Goal: Task Accomplishment & Management: Manage account settings

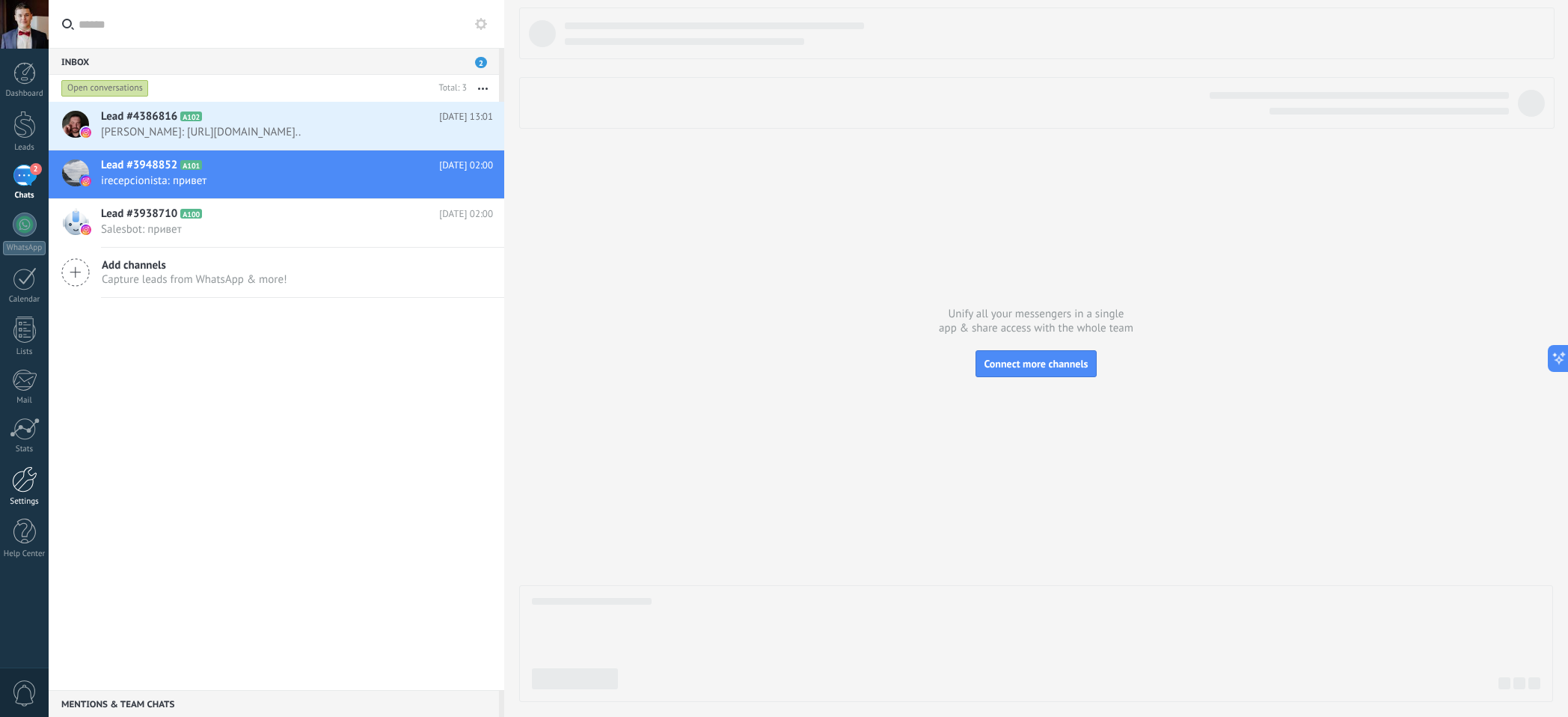
click at [24, 486] on div at bounding box center [24, 479] width 25 height 26
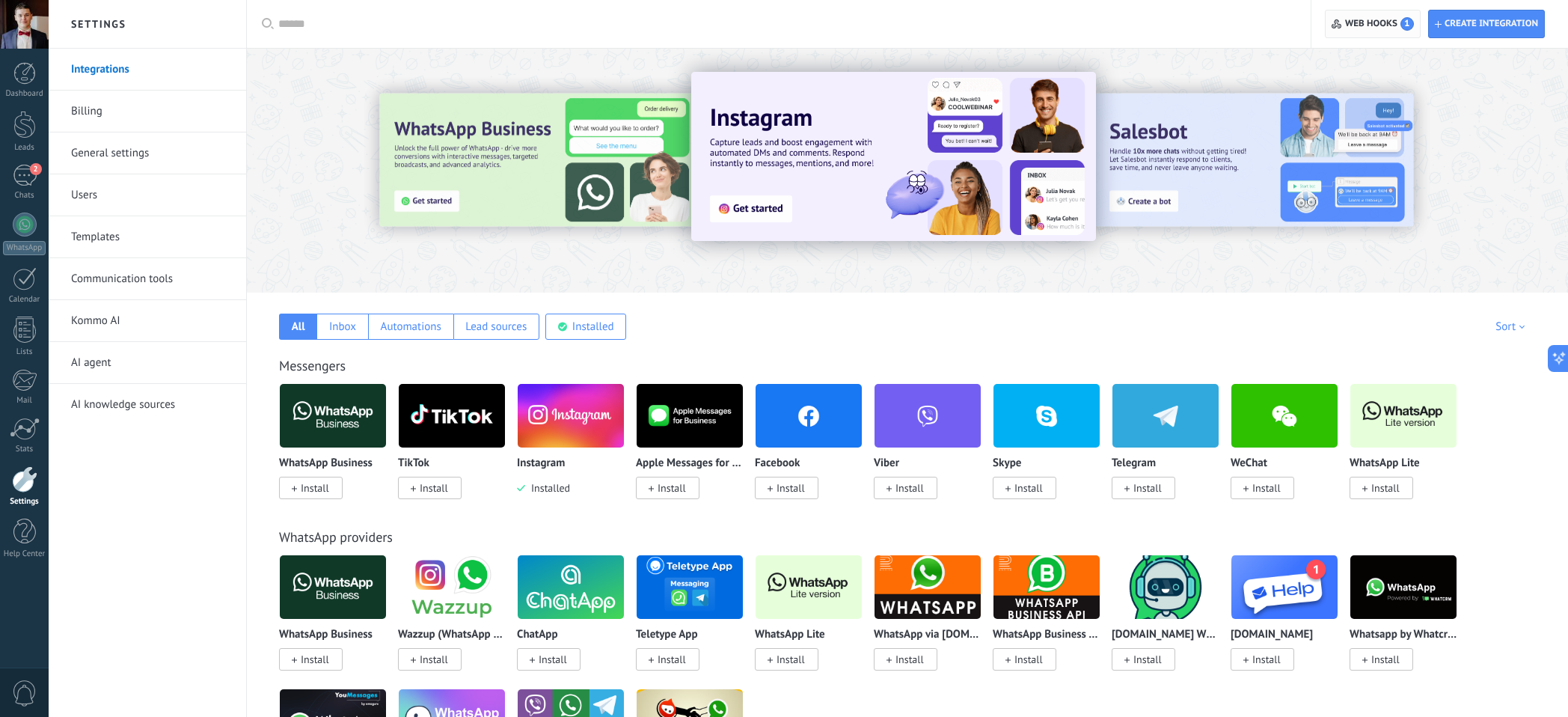
click at [1359, 27] on span "Web hooks 1" at bounding box center [1379, 24] width 69 height 14
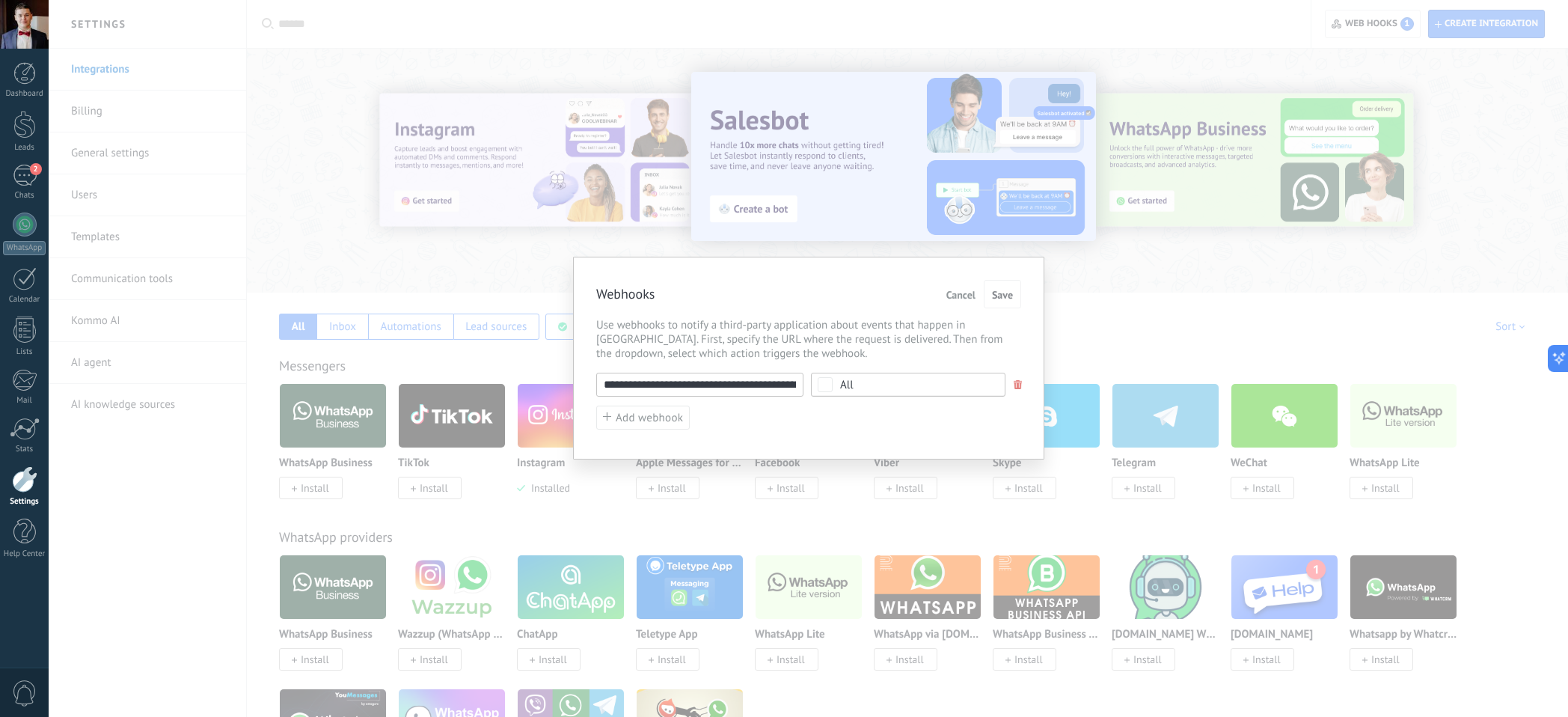
drag, startPoint x: 669, startPoint y: 388, endPoint x: 686, endPoint y: 380, distance: 18.8
click at [686, 380] on input "**********" at bounding box center [700, 384] width 208 height 24
click at [743, 353] on span "Use webhooks to notify a third-party application about events that happen in Ko…" at bounding box center [809, 340] width 425 height 43
click at [764, 238] on div "**********" at bounding box center [808, 358] width 1519 height 717
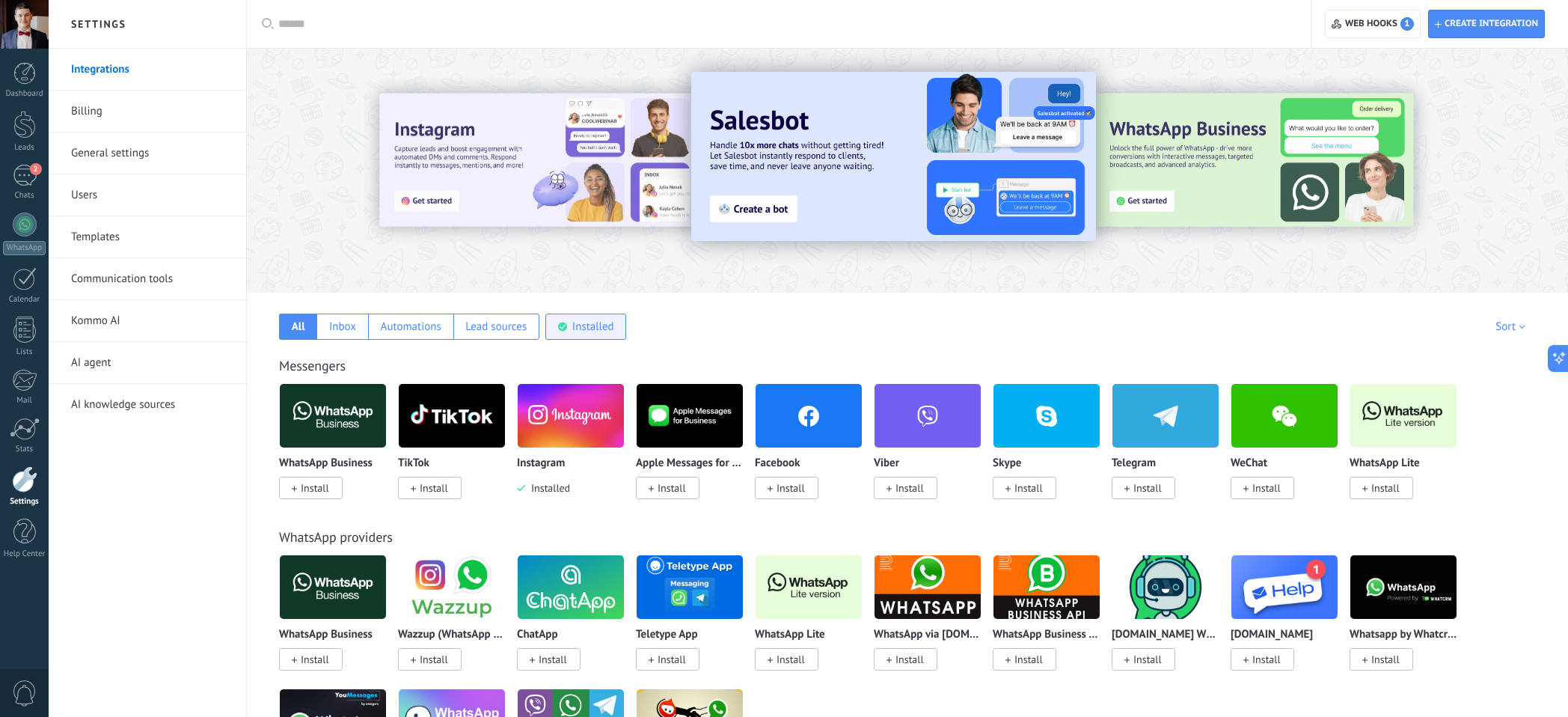
click at [566, 324] on use at bounding box center [562, 326] width 9 height 9
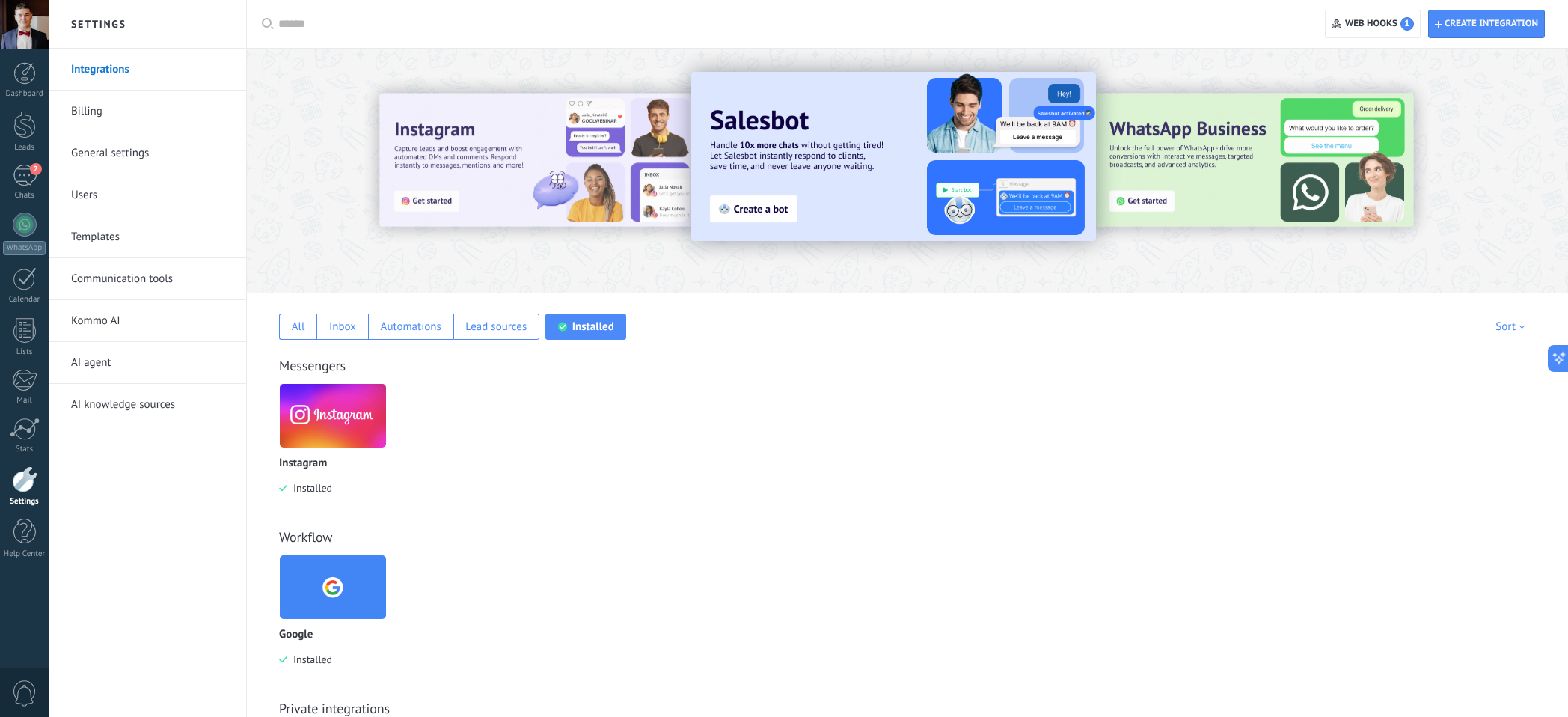
scroll to position [162, 0]
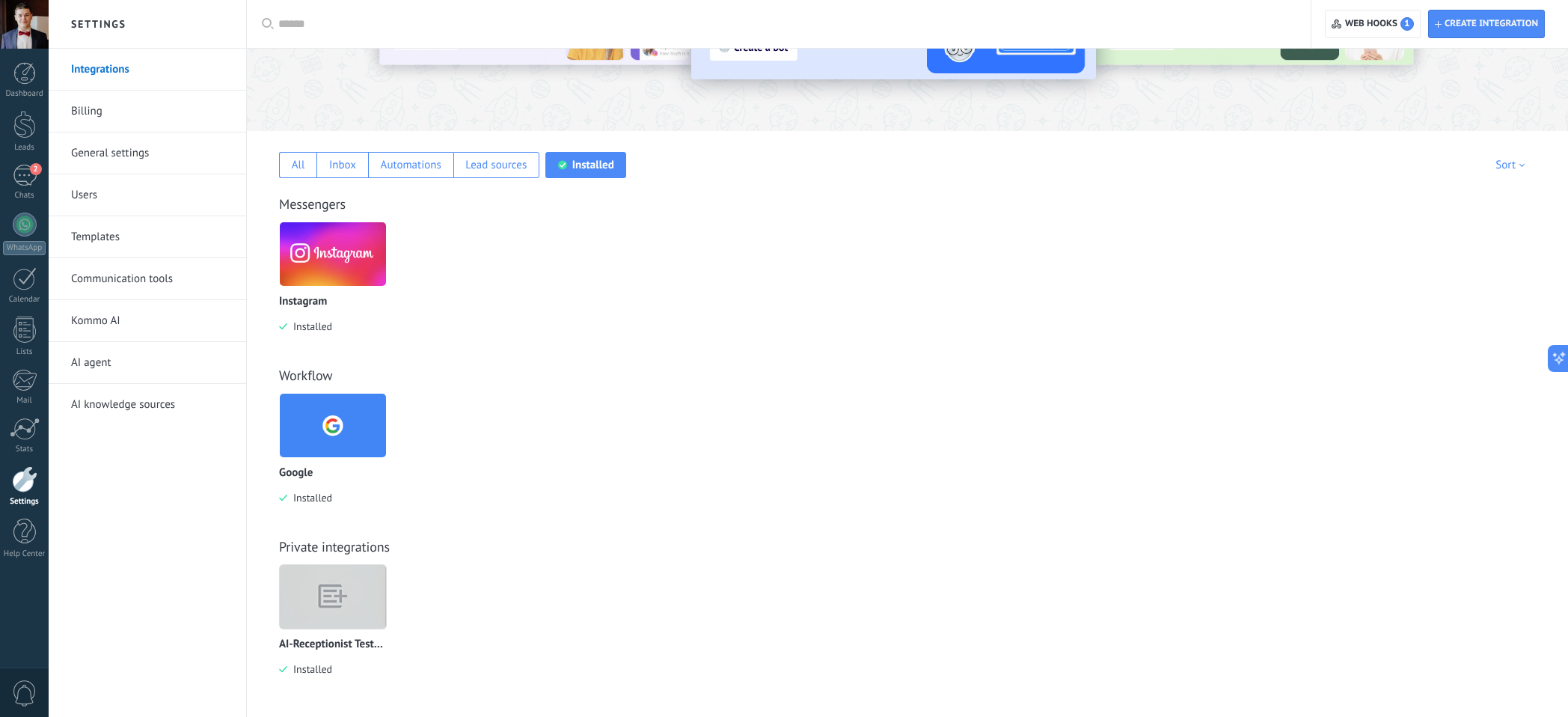
click at [328, 602] on img at bounding box center [333, 596] width 106 height 81
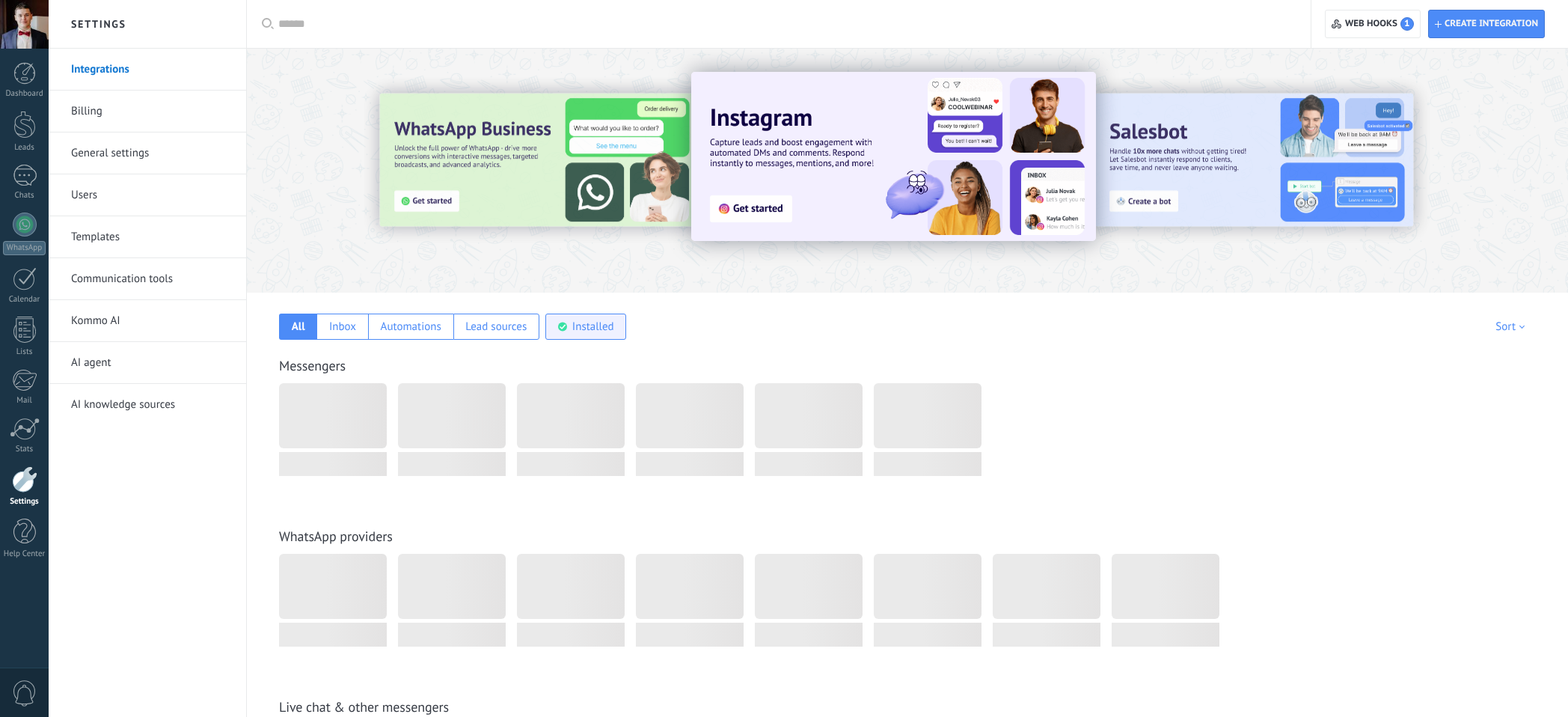
click at [584, 321] on div "Installed" at bounding box center [593, 326] width 42 height 15
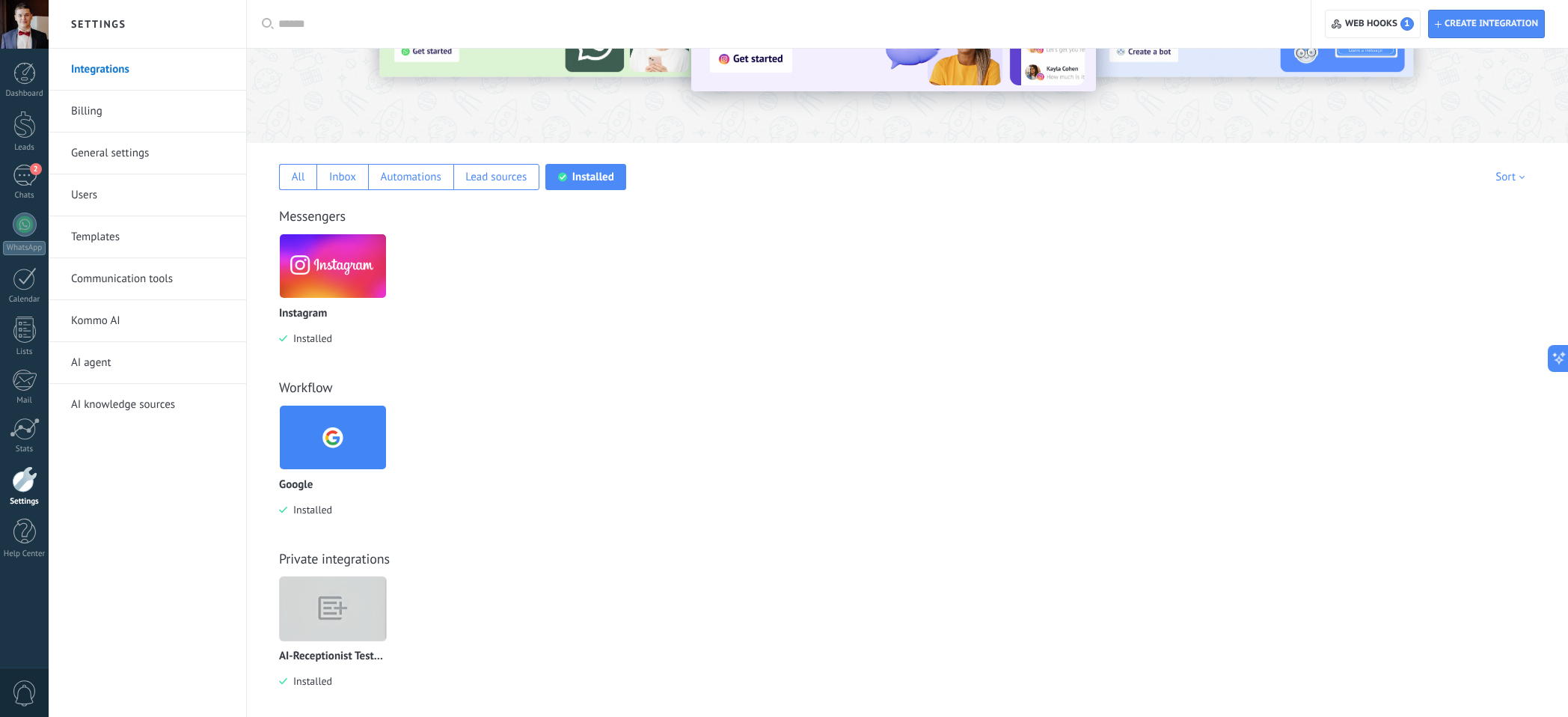
scroll to position [162, 0]
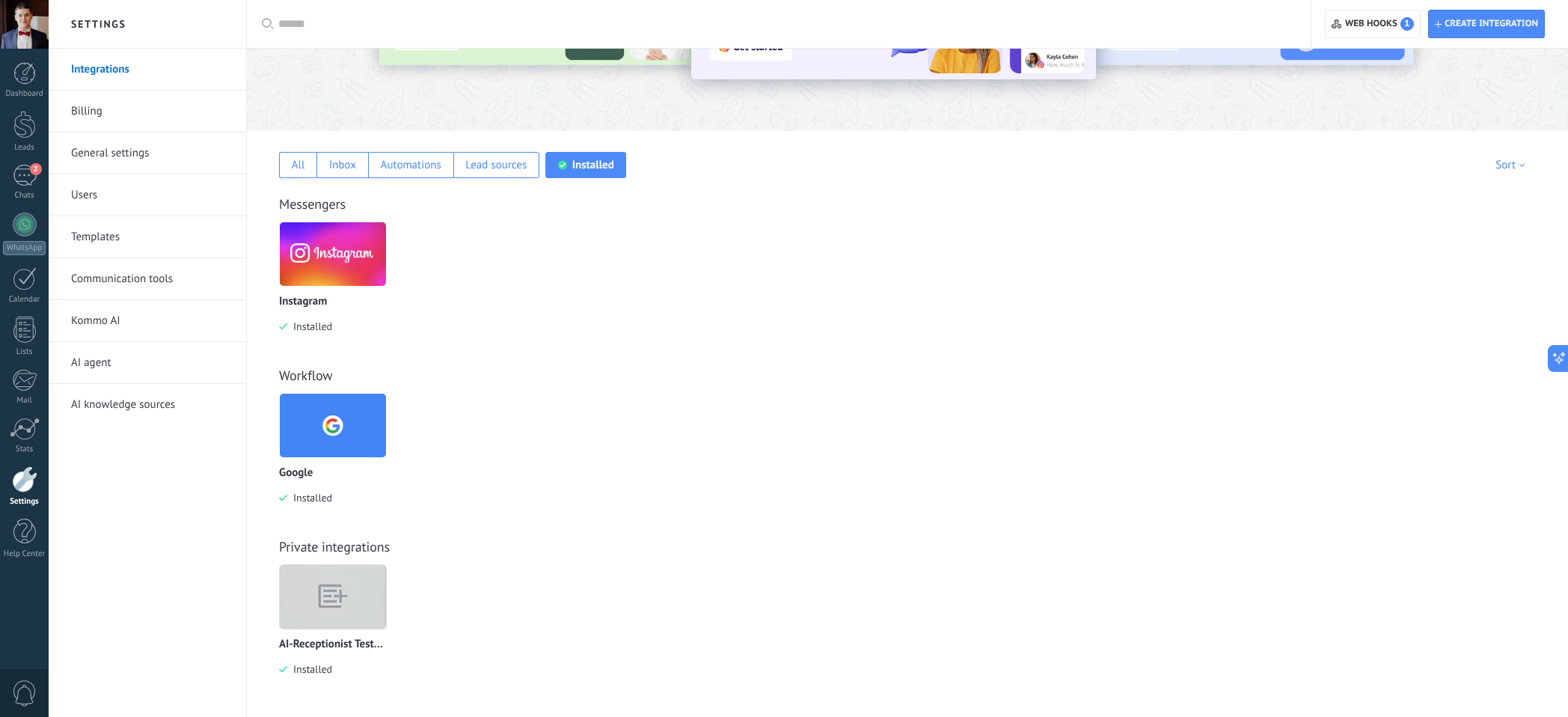
click at [309, 594] on img at bounding box center [333, 596] width 106 height 81
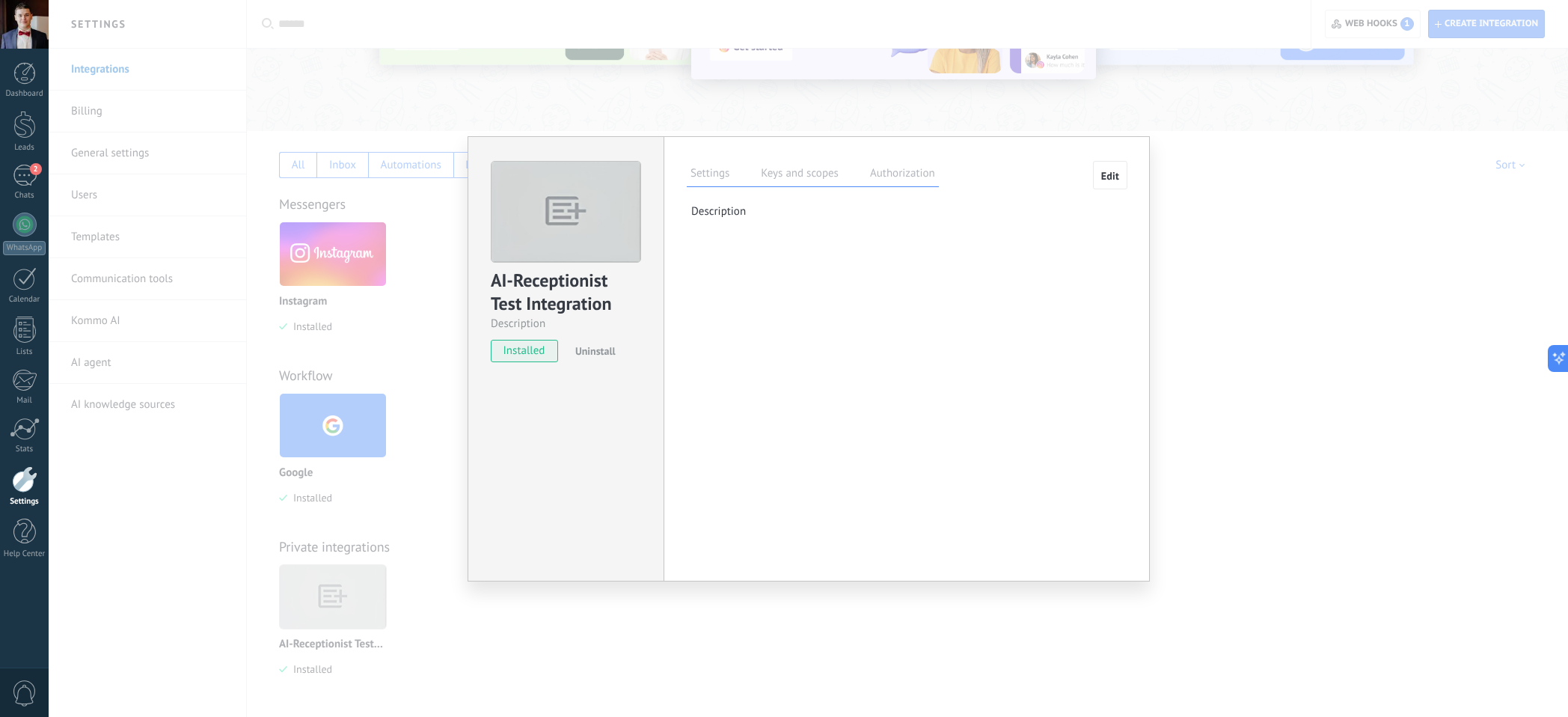
click at [797, 175] on label "Keys and scopes" at bounding box center [799, 175] width 85 height 22
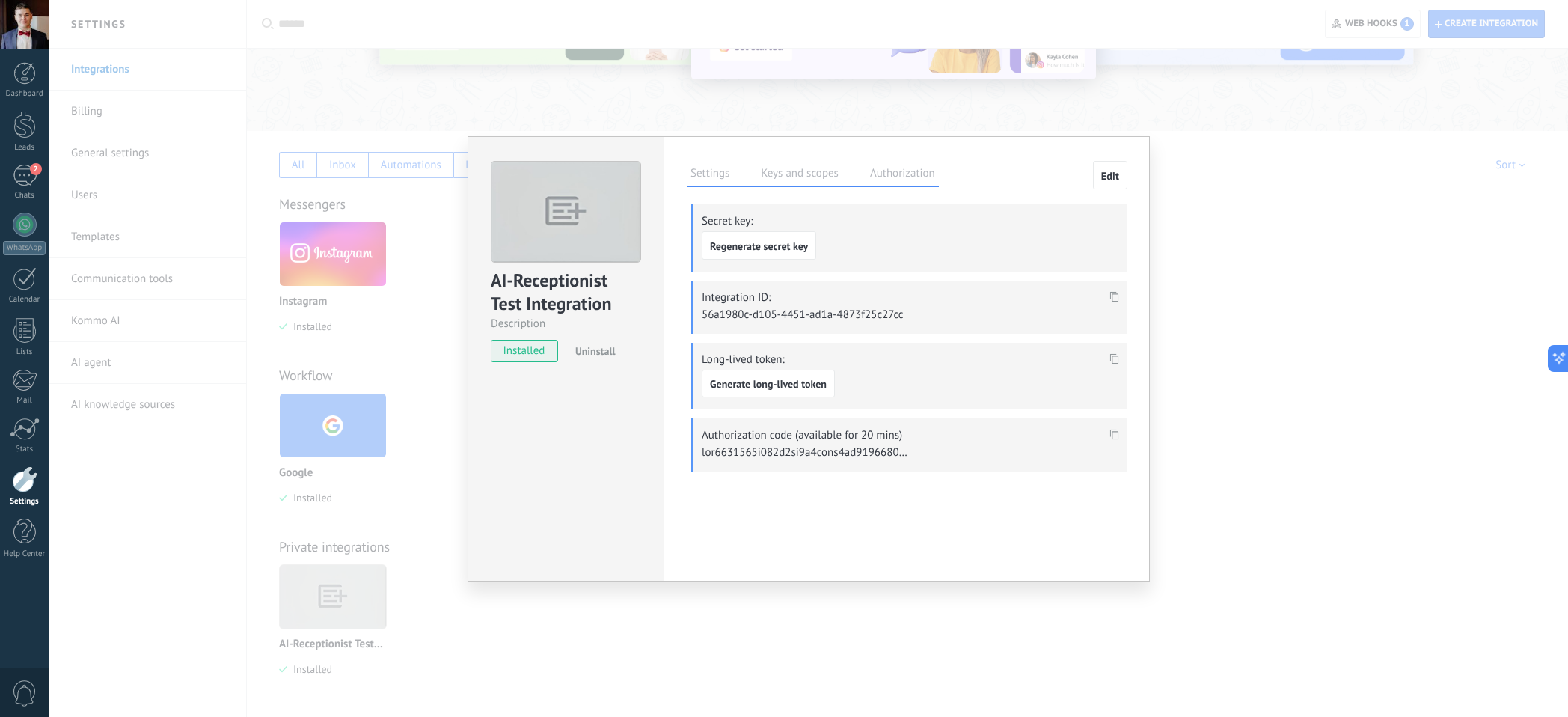
click at [1214, 282] on div "AI-Receptionist Test Integration Description installed Uninstall Settings Keys …" at bounding box center [808, 358] width 1519 height 717
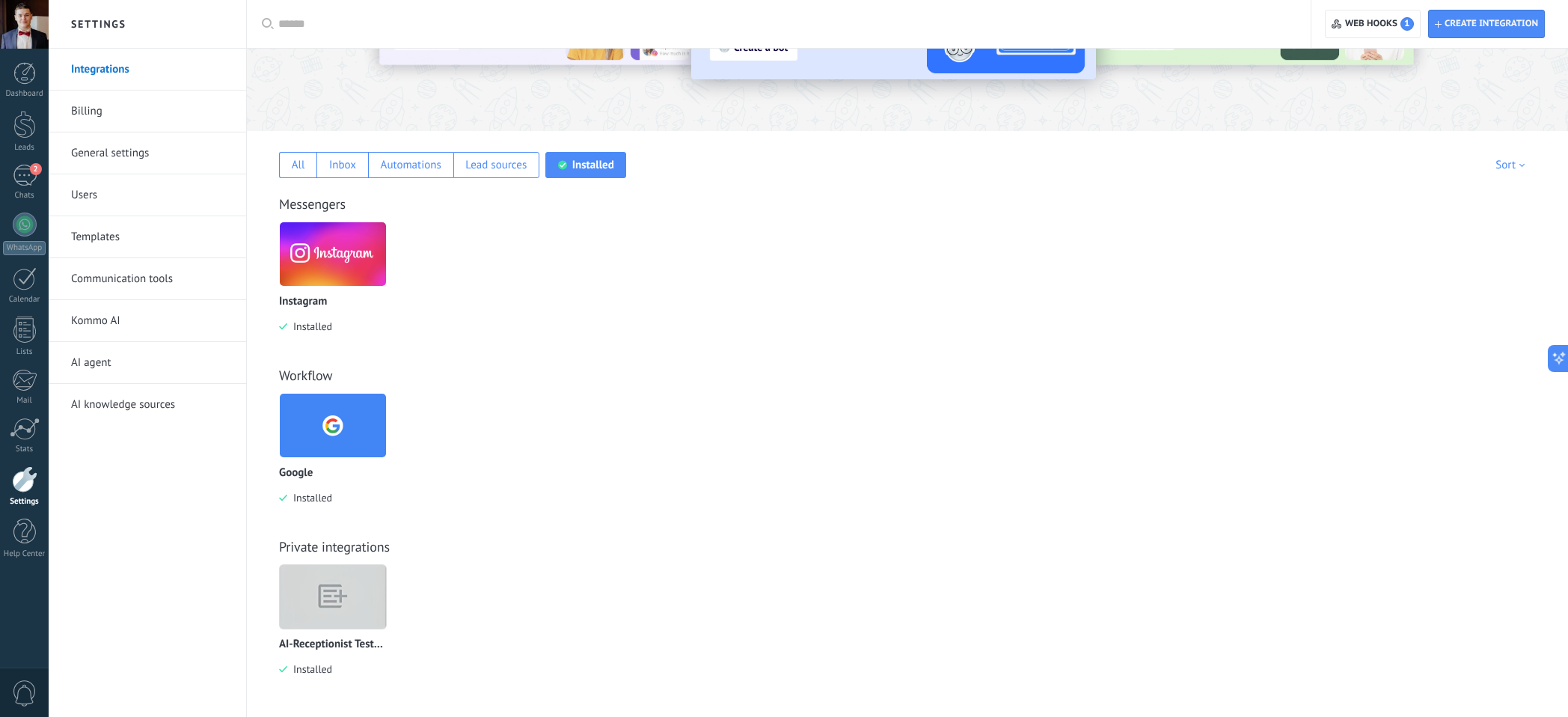
click at [125, 114] on link "Billing" at bounding box center [151, 111] width 160 height 42
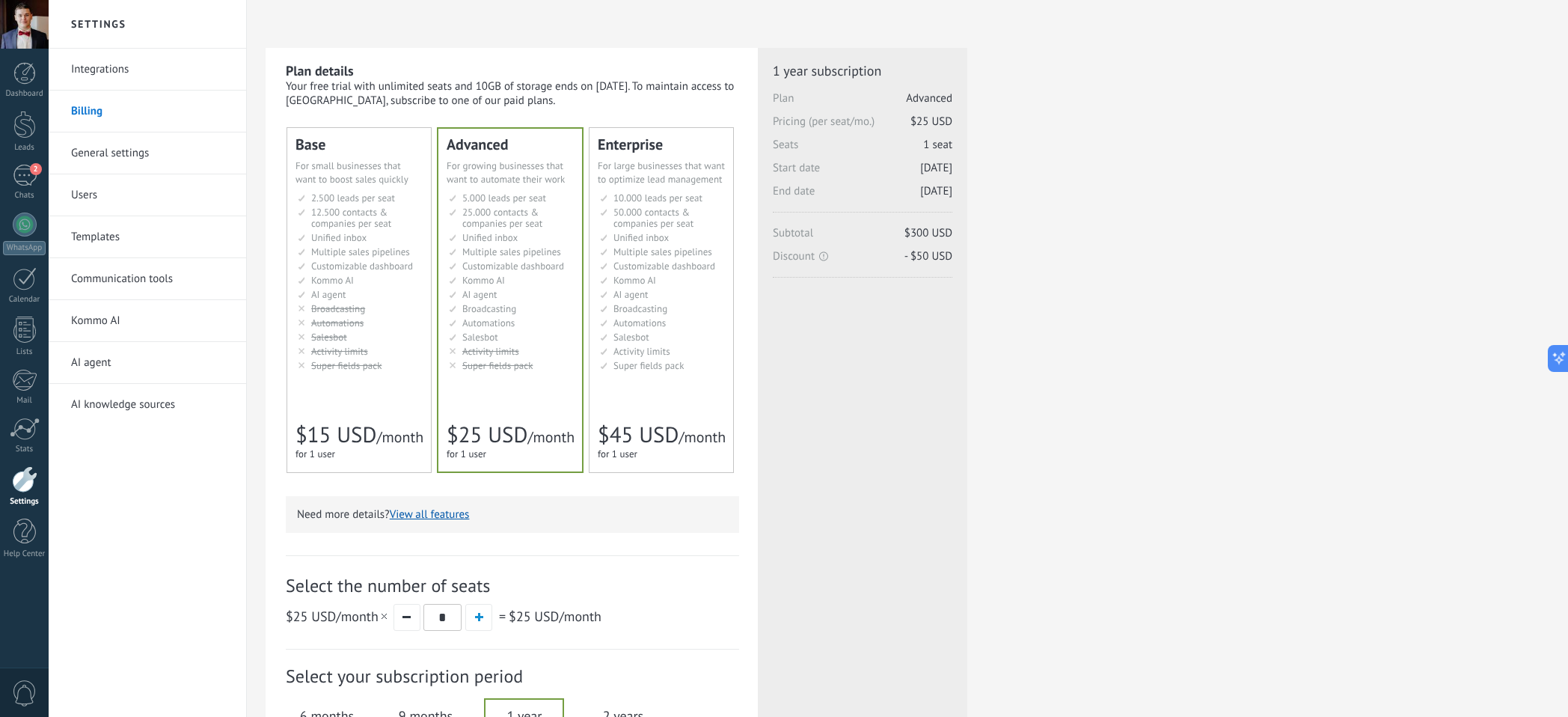
click at [1420, 204] on div "Plan details Your free trial with unlimited seats and 10GB of storage ends on 2…" at bounding box center [907, 478] width 1283 height 861
click at [136, 277] on link "Communication tools" at bounding box center [151, 278] width 160 height 42
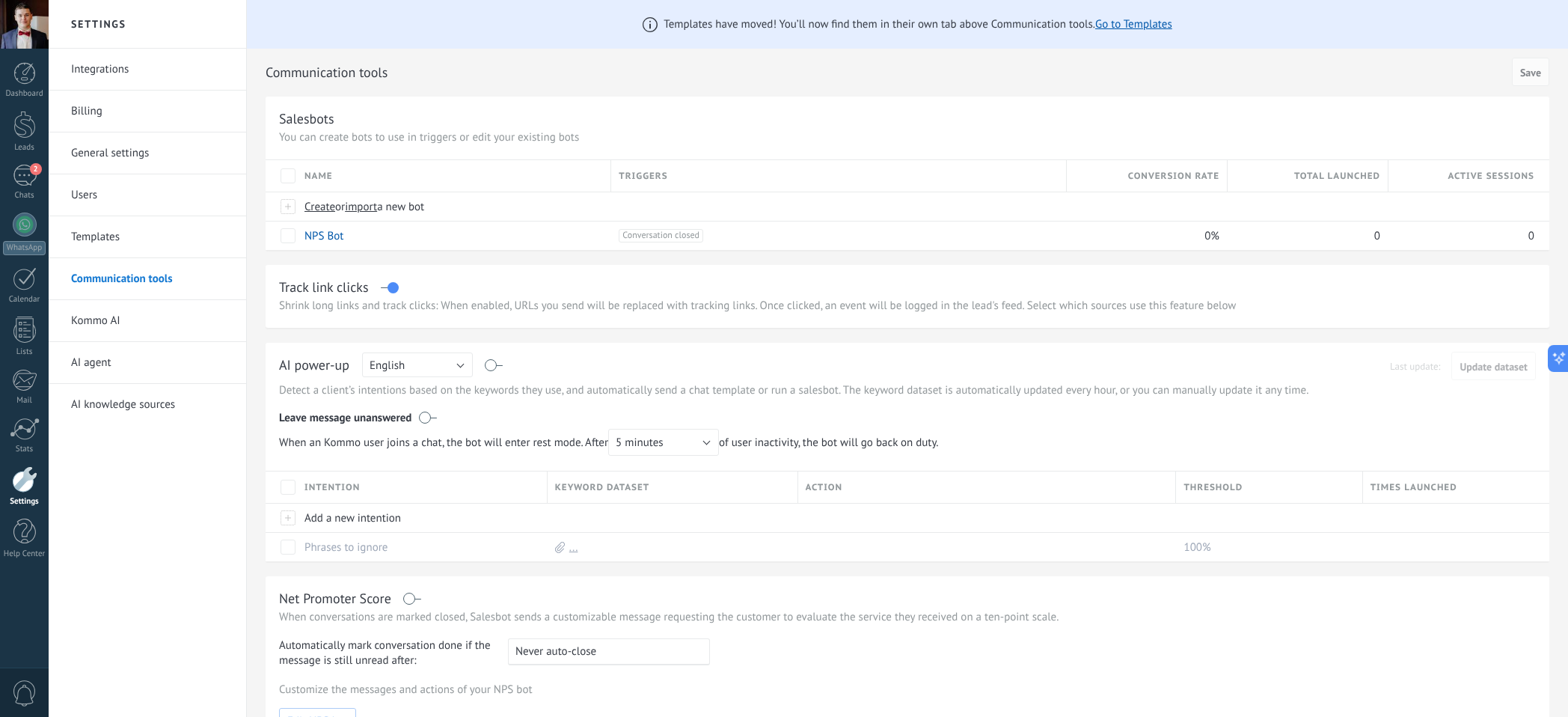
click at [103, 205] on link "Users" at bounding box center [151, 195] width 160 height 42
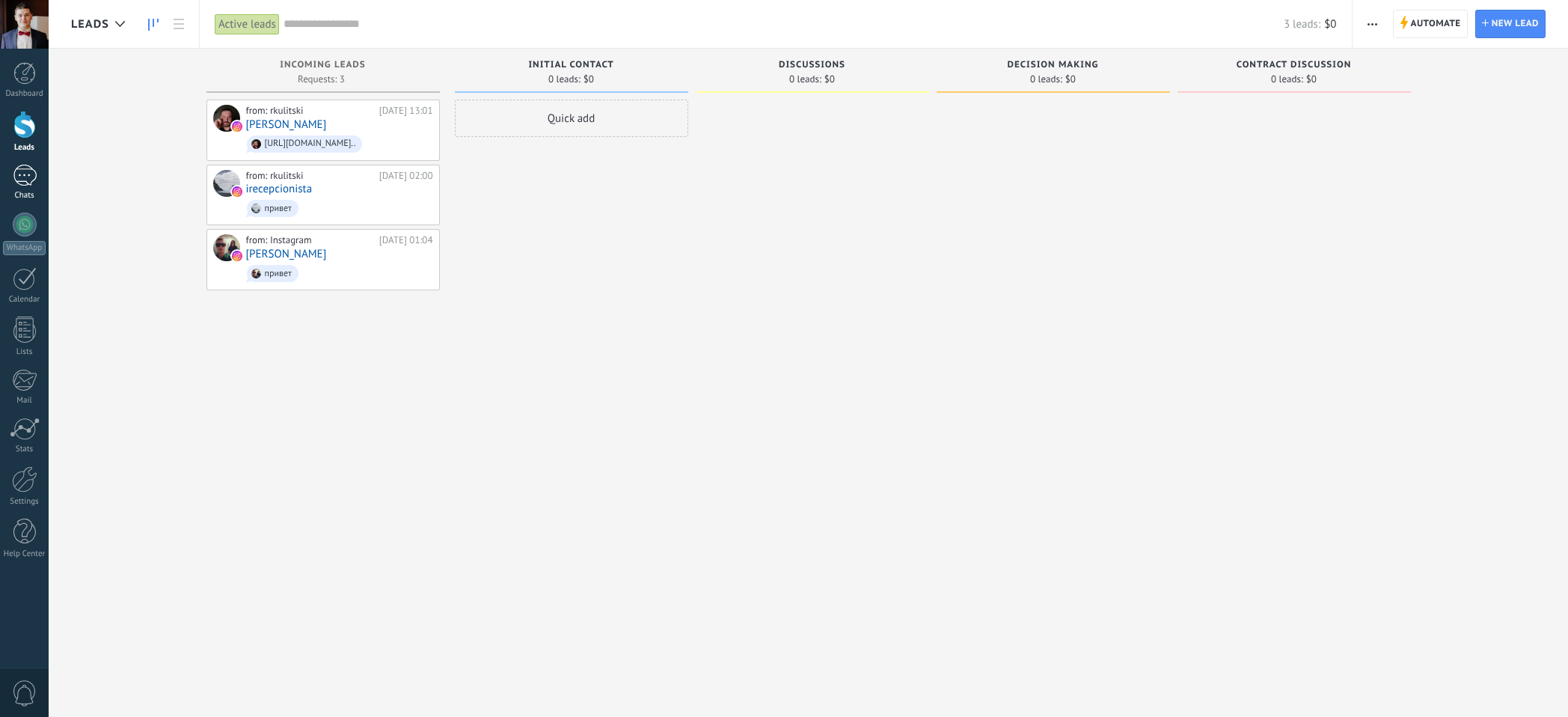
click at [33, 176] on div at bounding box center [24, 175] width 24 height 22
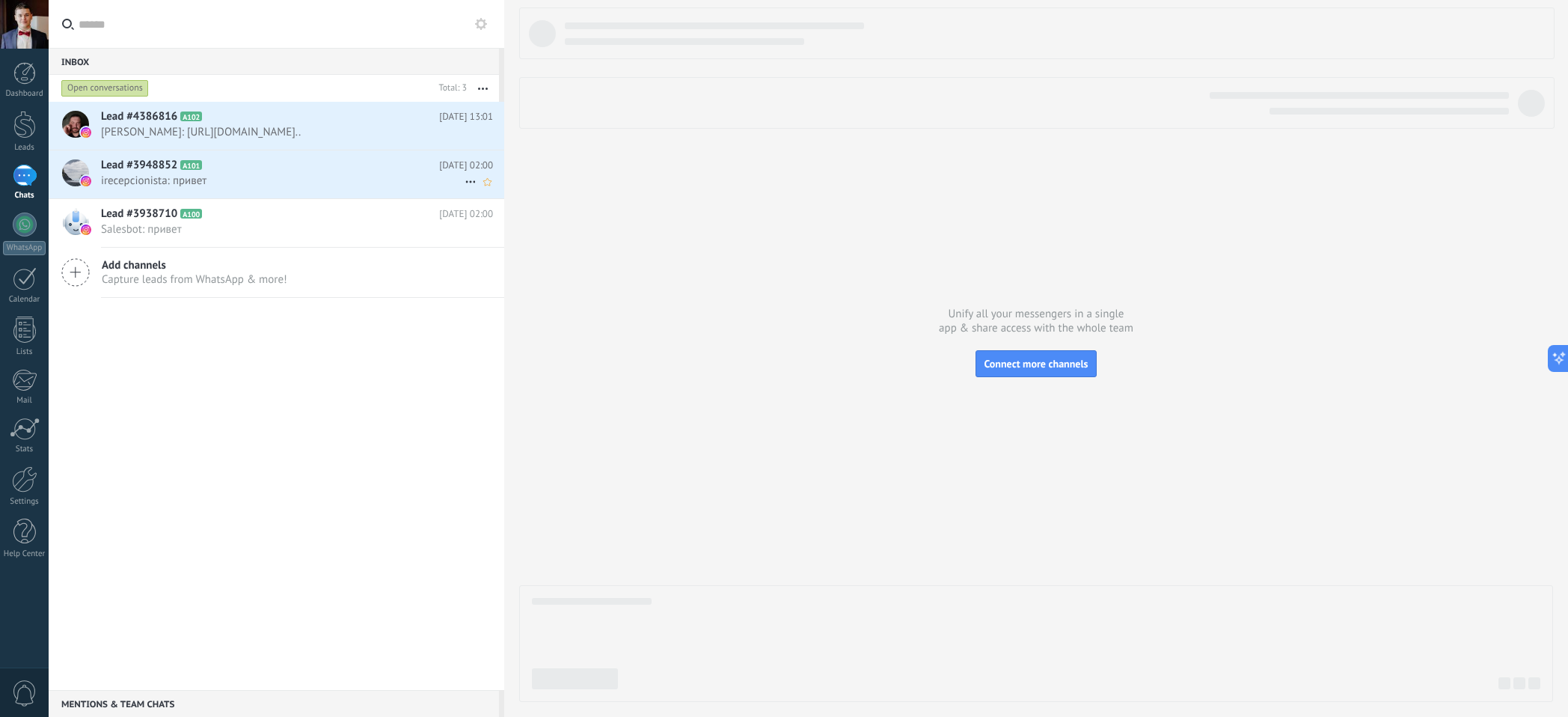
click at [302, 198] on div "Lead #3948852 A101 08.08.2025 02:00 irecepcionista: привет" at bounding box center [303, 173] width 404 height 47
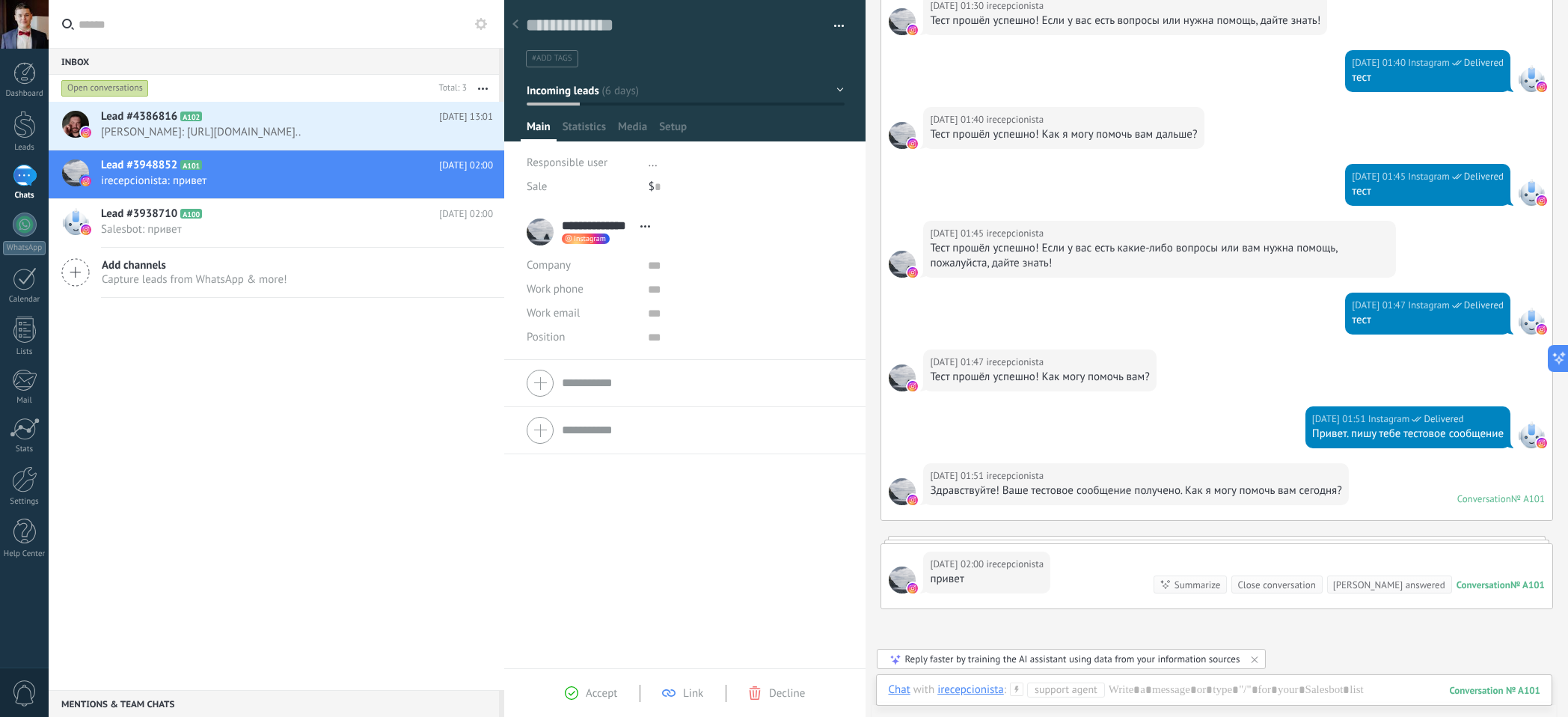
scroll to position [358, 0]
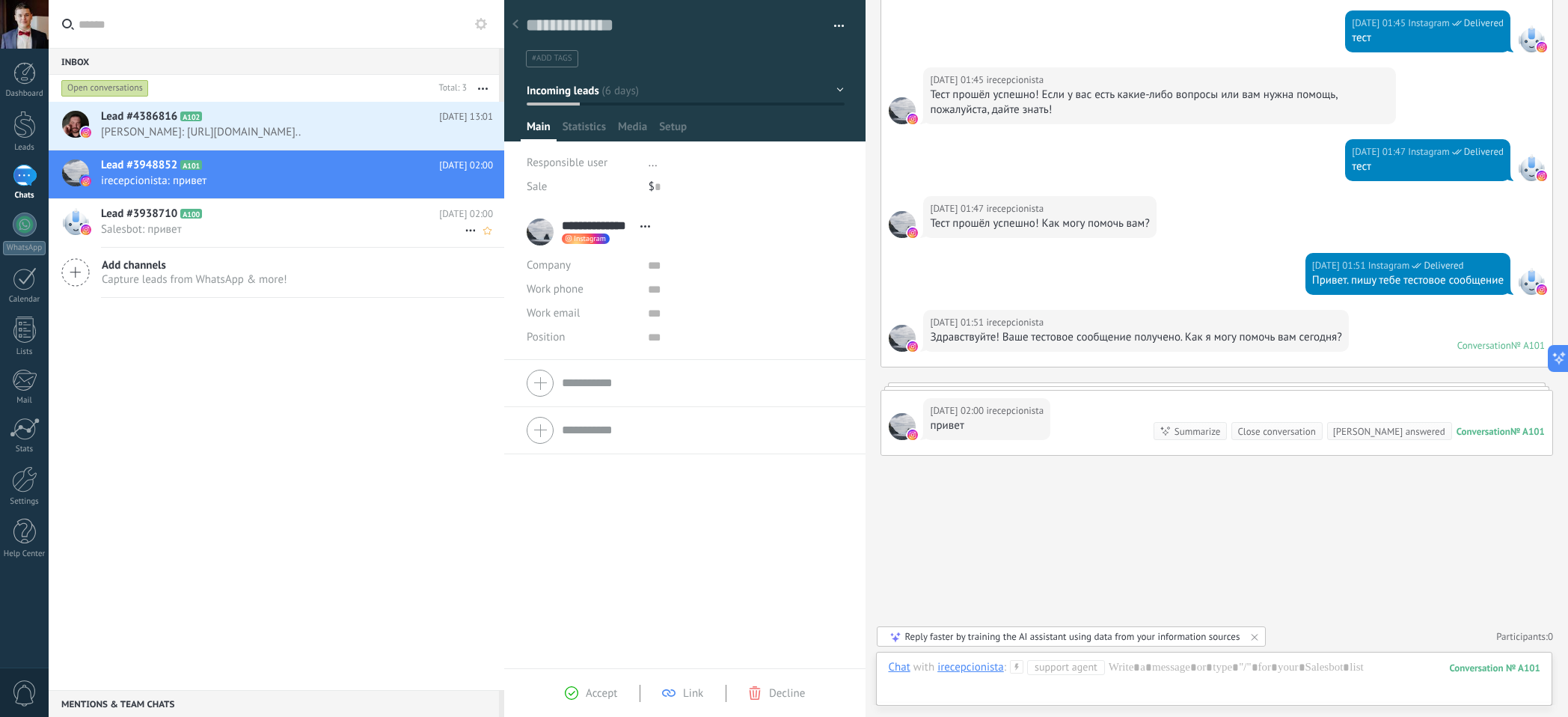
click at [283, 236] on span "Salesbot: привет" at bounding box center [282, 229] width 363 height 15
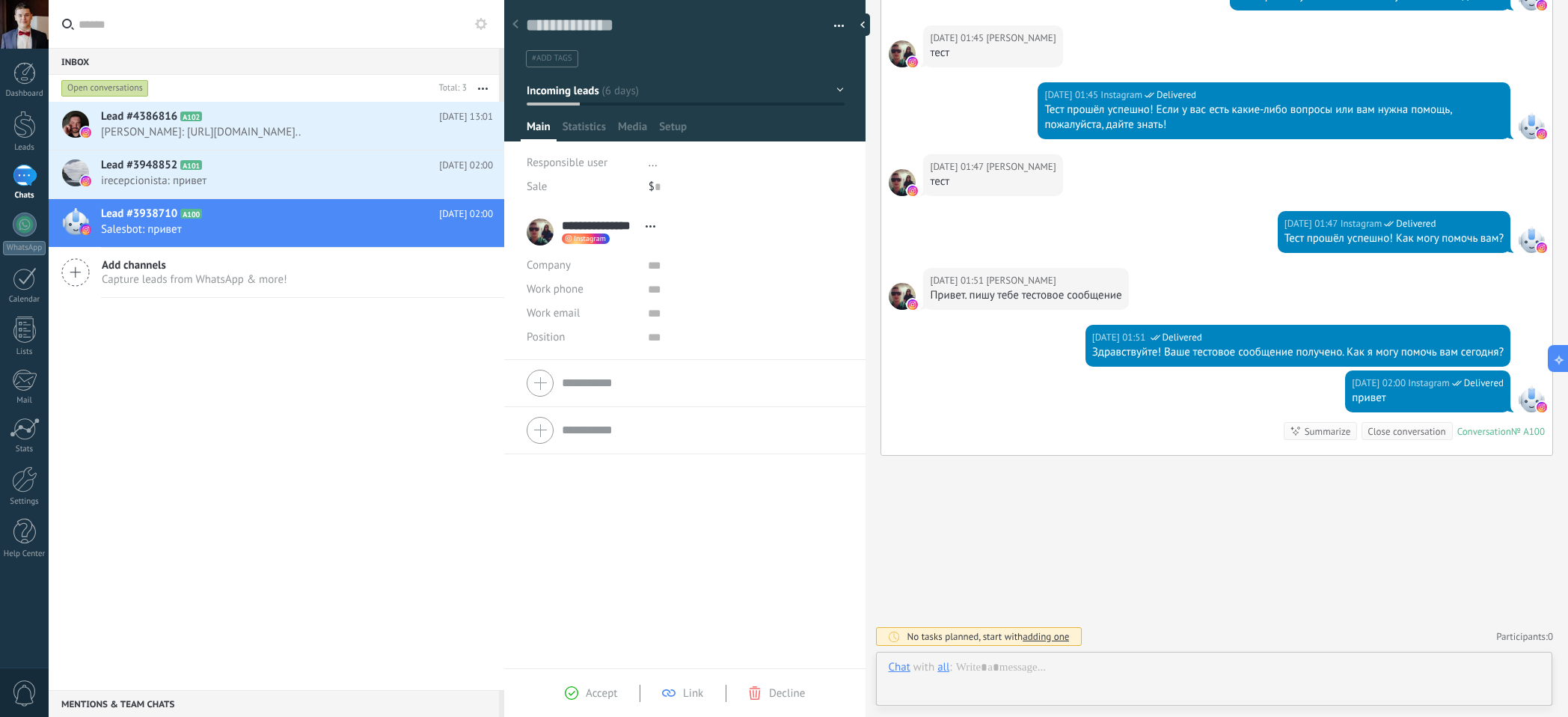
scroll to position [23, 0]
click at [334, 167] on div "Lead #3948852 A101 08.08.2025 02:00 irecepcionista: привет" at bounding box center [303, 173] width 404 height 47
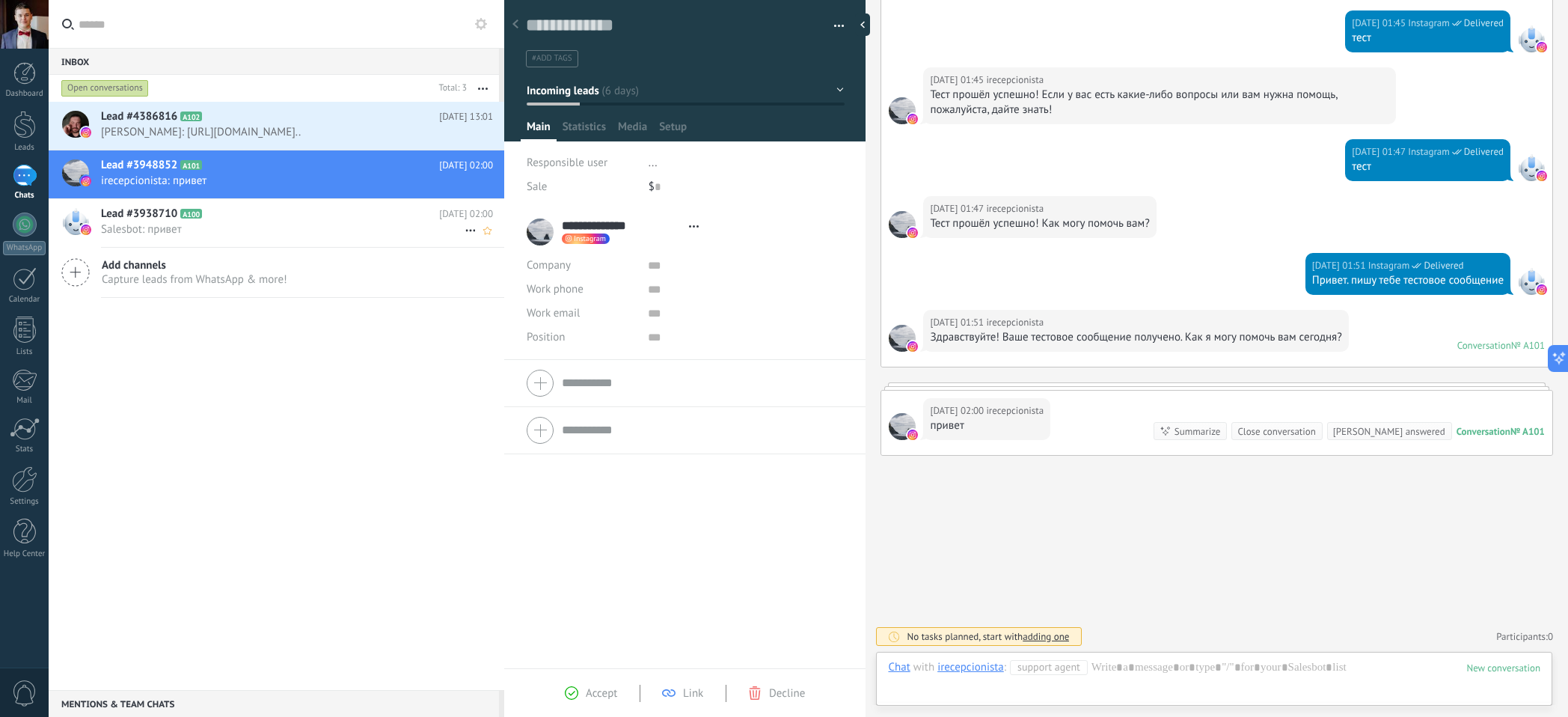
scroll to position [23, 0]
click at [315, 221] on h2 "Lead #3938710 A100" at bounding box center [269, 214] width 338 height 15
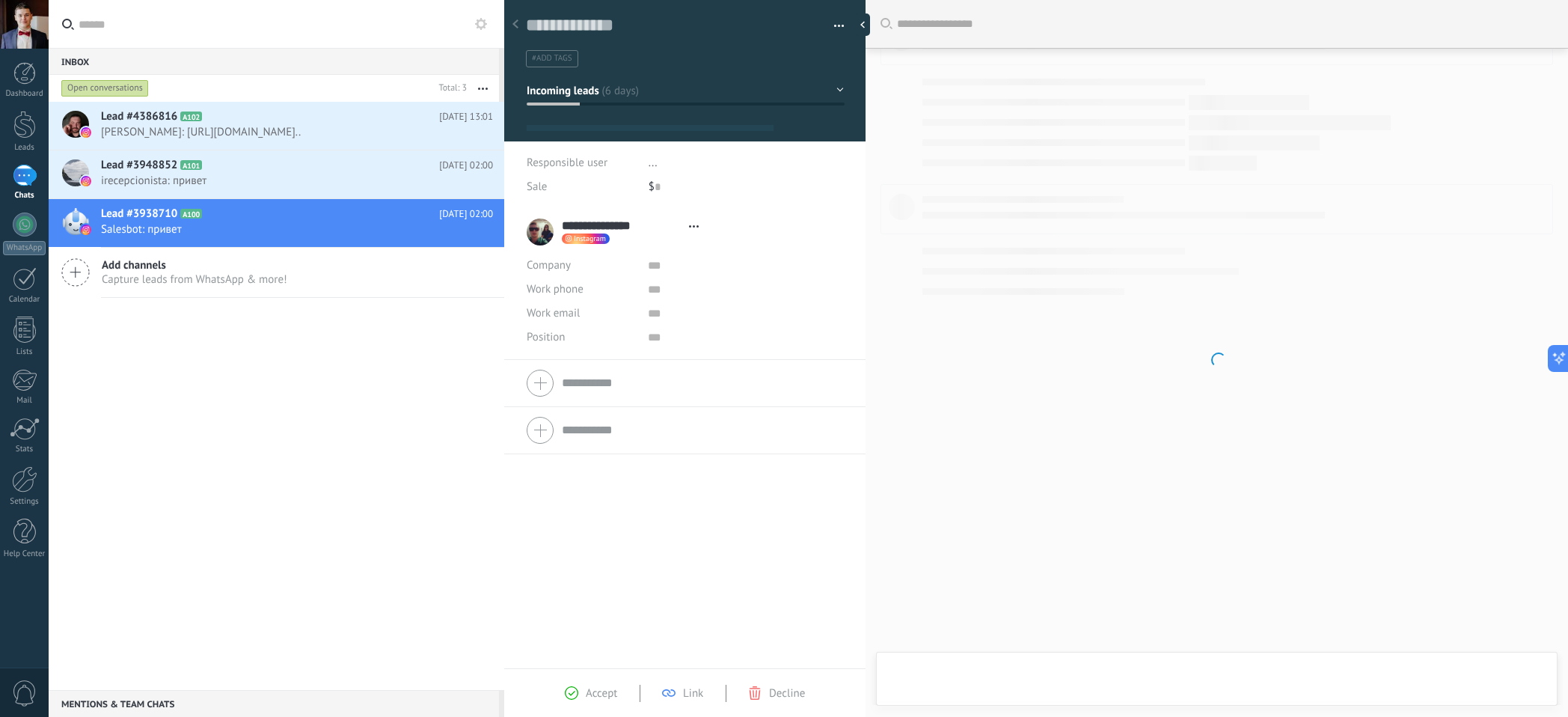
type textarea "**********"
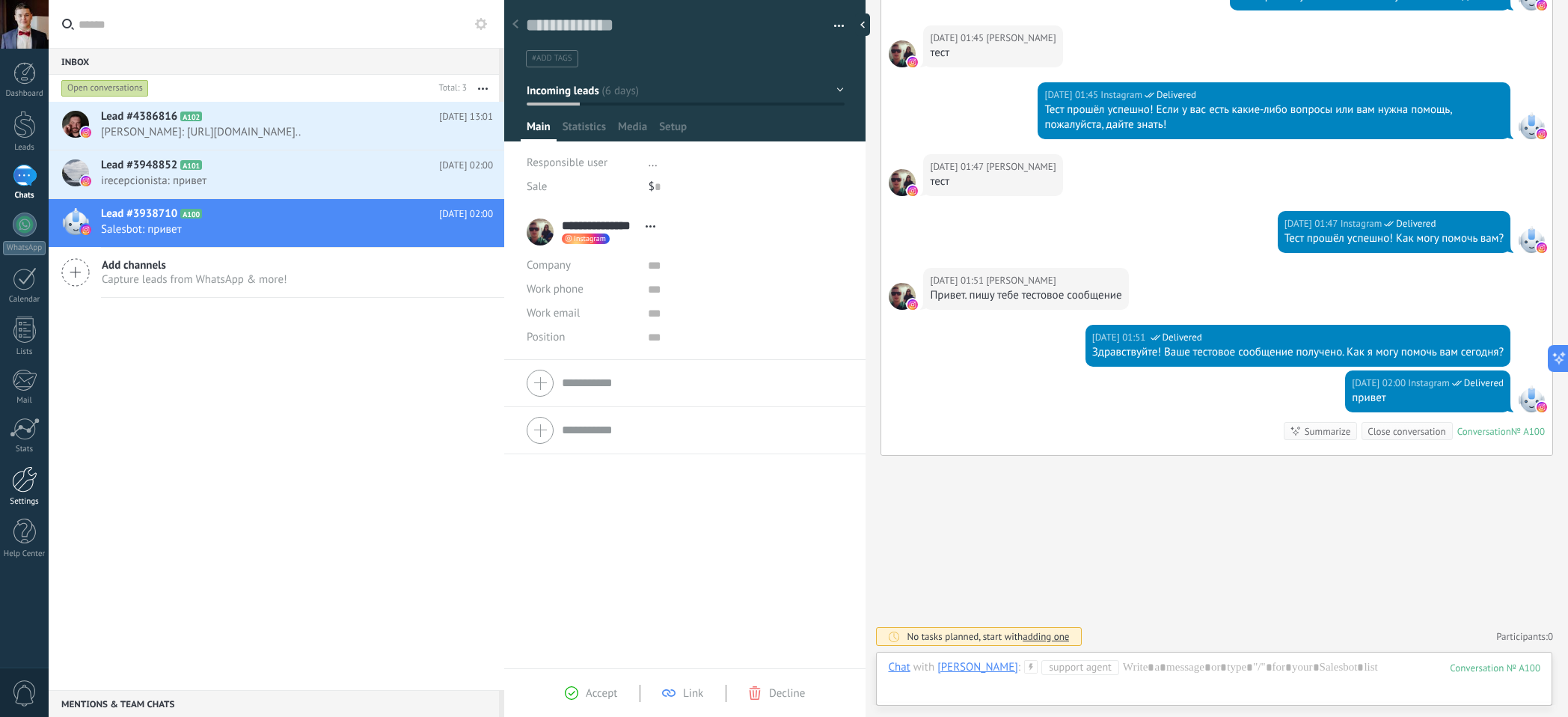
click at [38, 496] on link "Settings" at bounding box center [24, 486] width 49 height 40
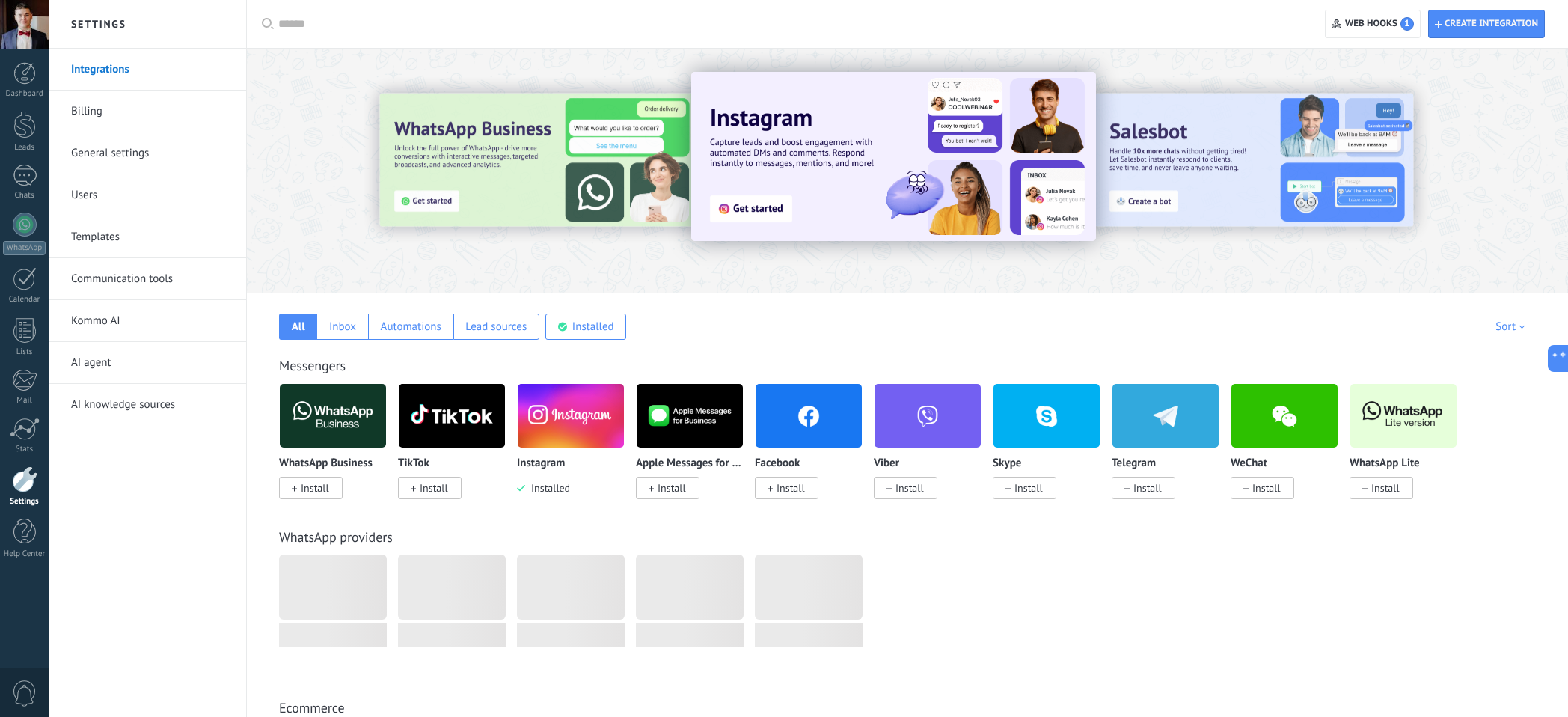
click at [447, 15] on div at bounding box center [784, 24] width 1011 height 48
click at [438, 19] on input "text" at bounding box center [784, 24] width 1011 height 16
type input "*"
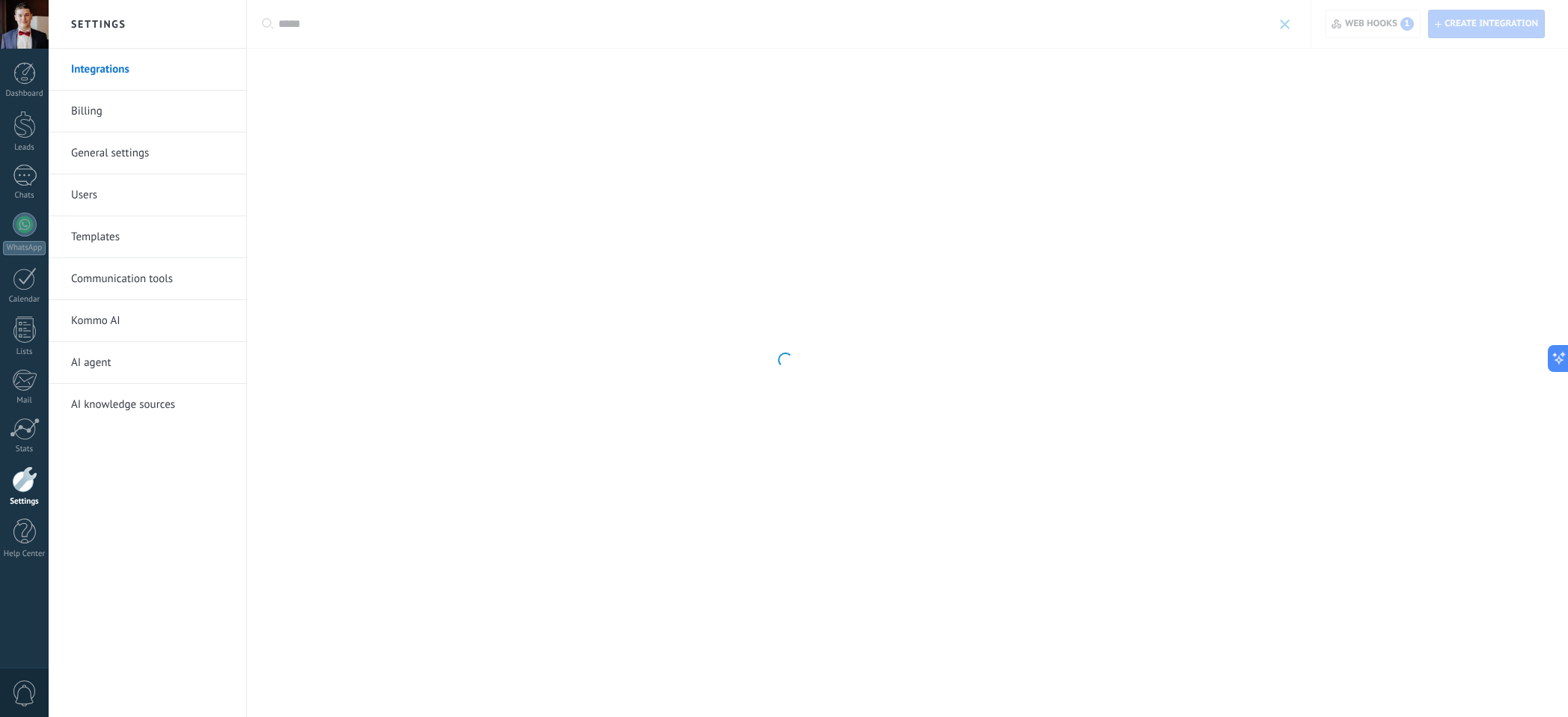
type input "*****"
click at [404, 26] on div at bounding box center [784, 358] width 1568 height 717
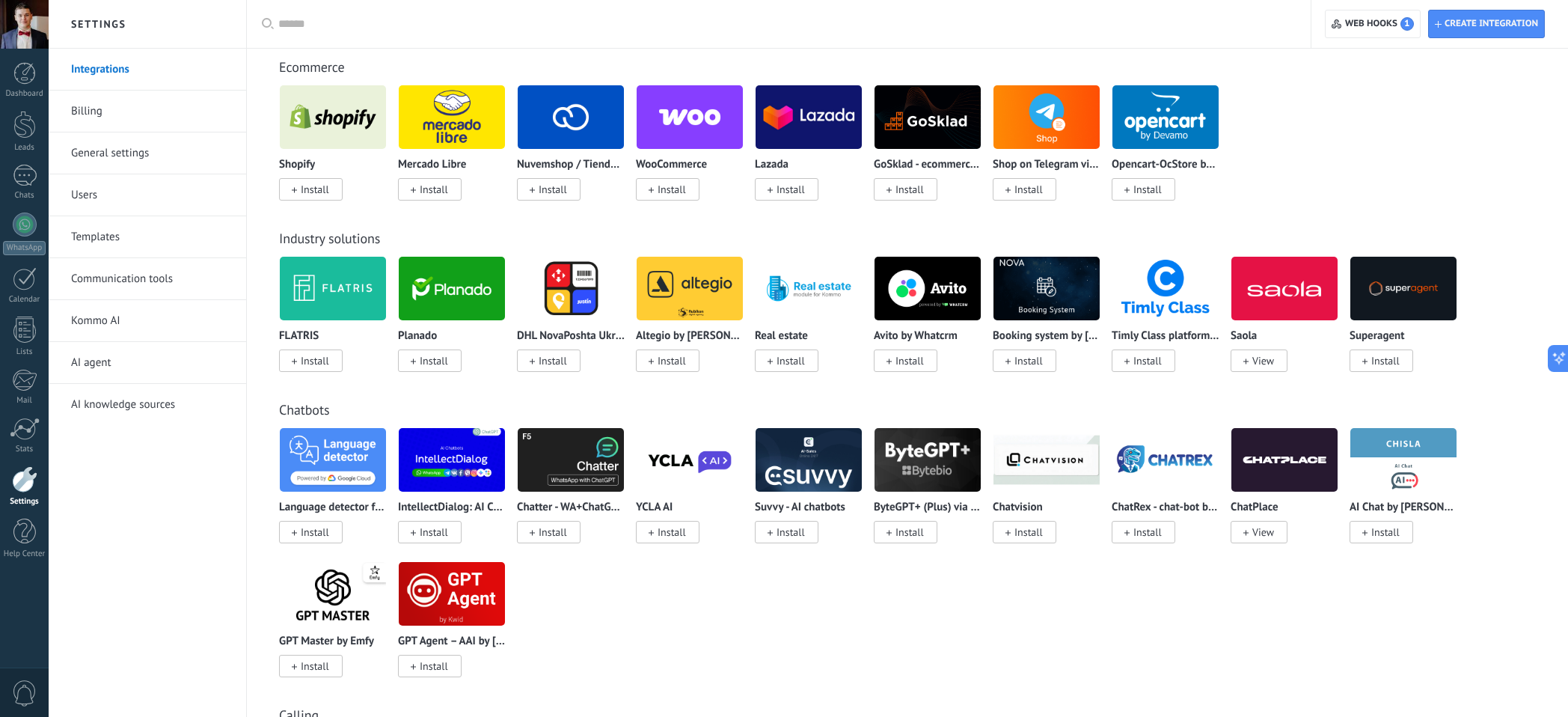
scroll to position [1391, 0]
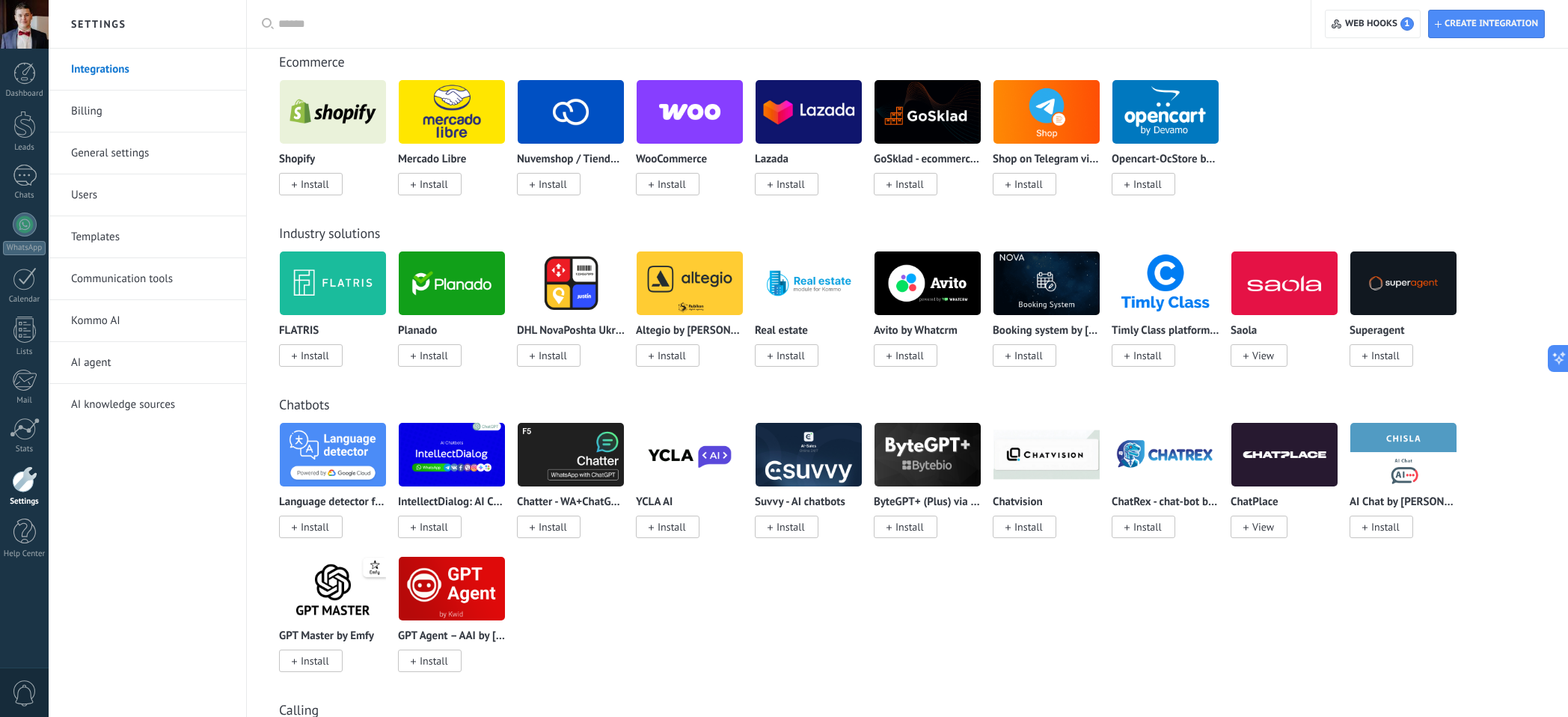
click at [700, 283] on img at bounding box center [689, 283] width 106 height 72
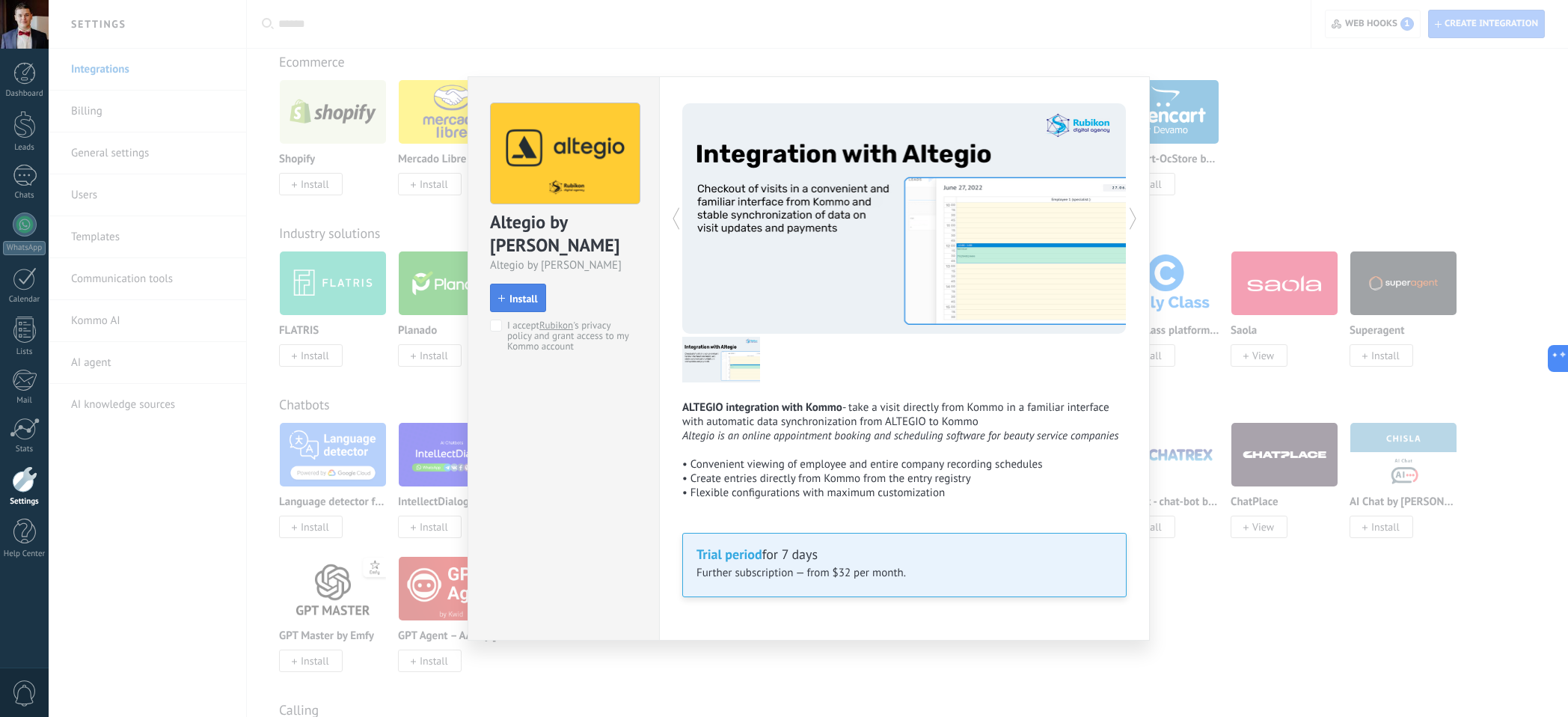
click at [509, 293] on span "Install" at bounding box center [523, 298] width 28 height 11
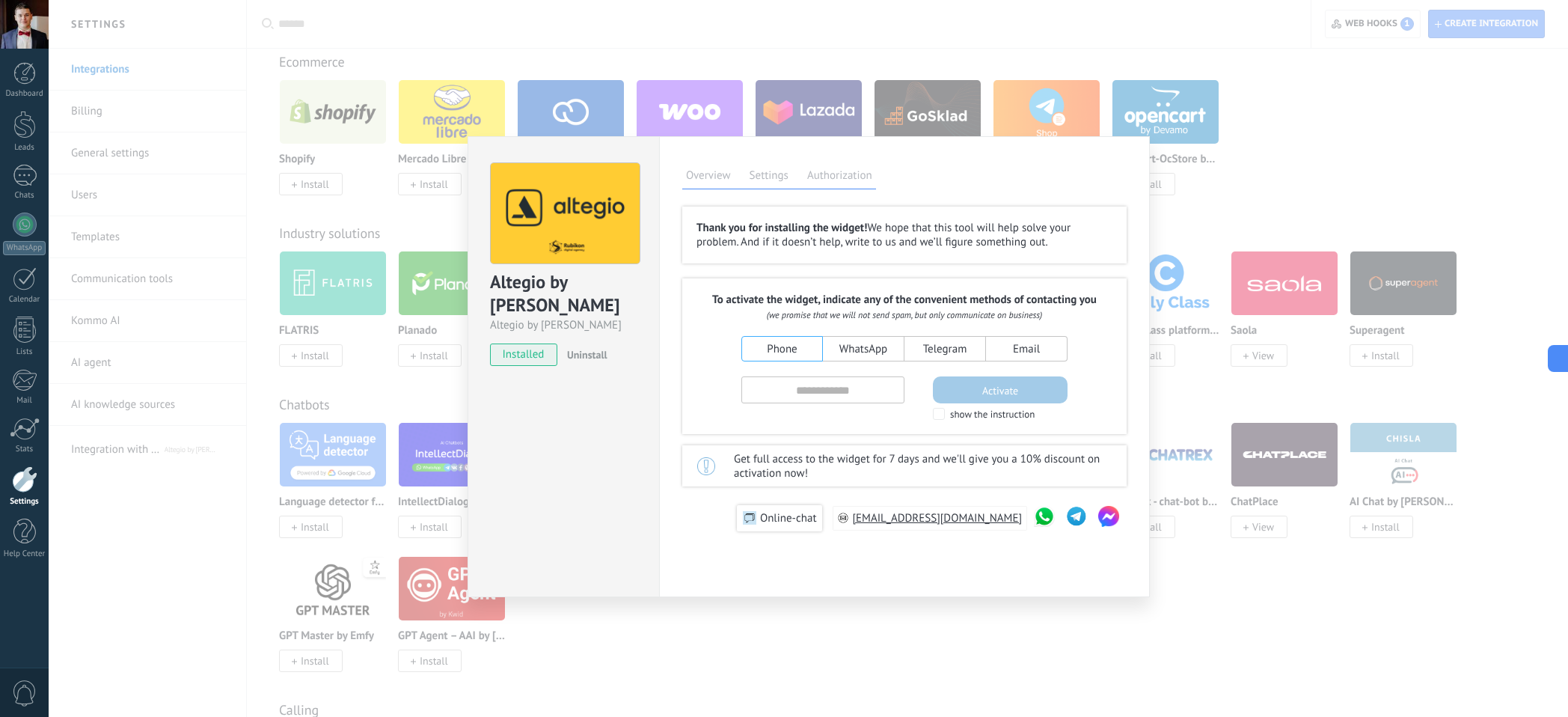
click at [1015, 354] on button "Email" at bounding box center [1026, 349] width 81 height 25
type input "**********"
click at [963, 394] on button "Activate" at bounding box center [999, 389] width 134 height 26
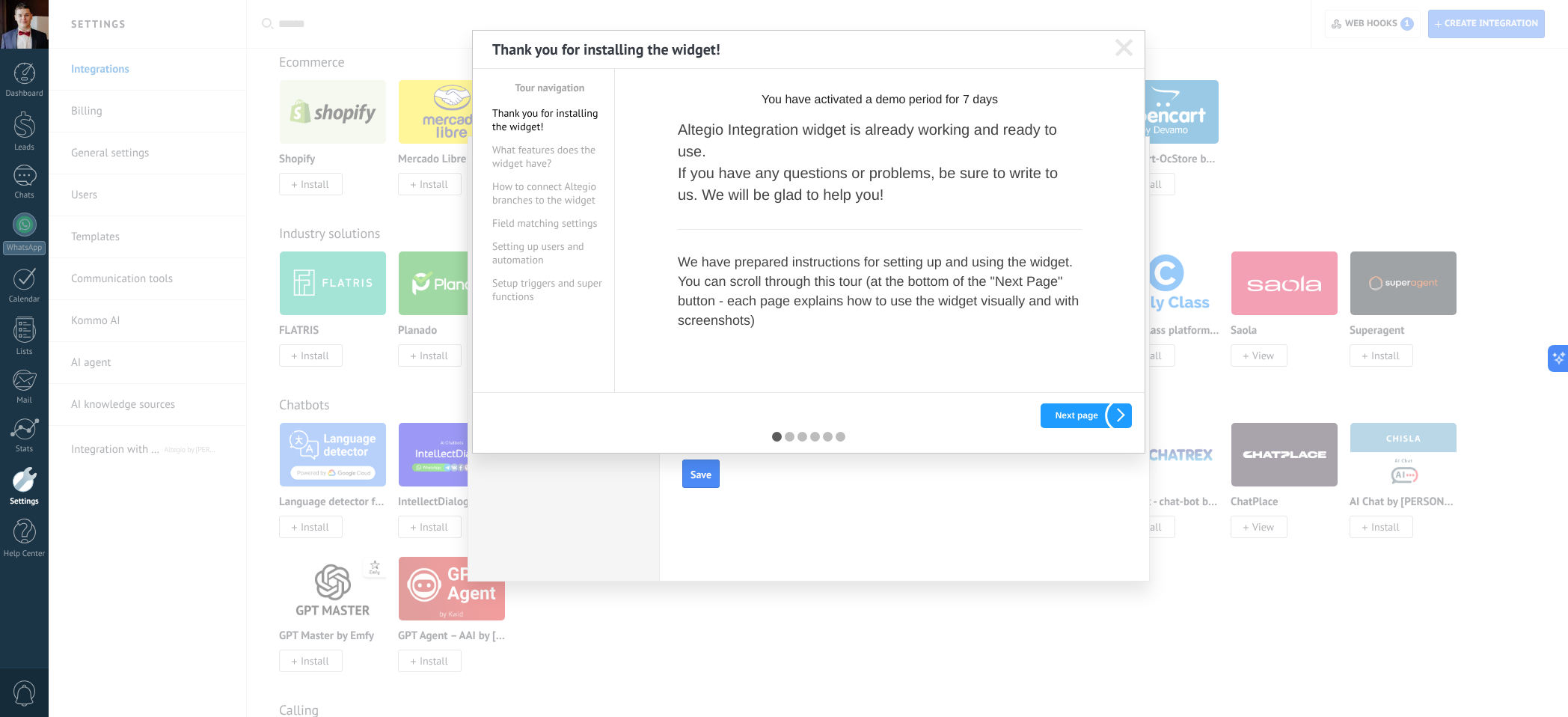
click at [1072, 417] on button "Next page" at bounding box center [1085, 415] width 91 height 24
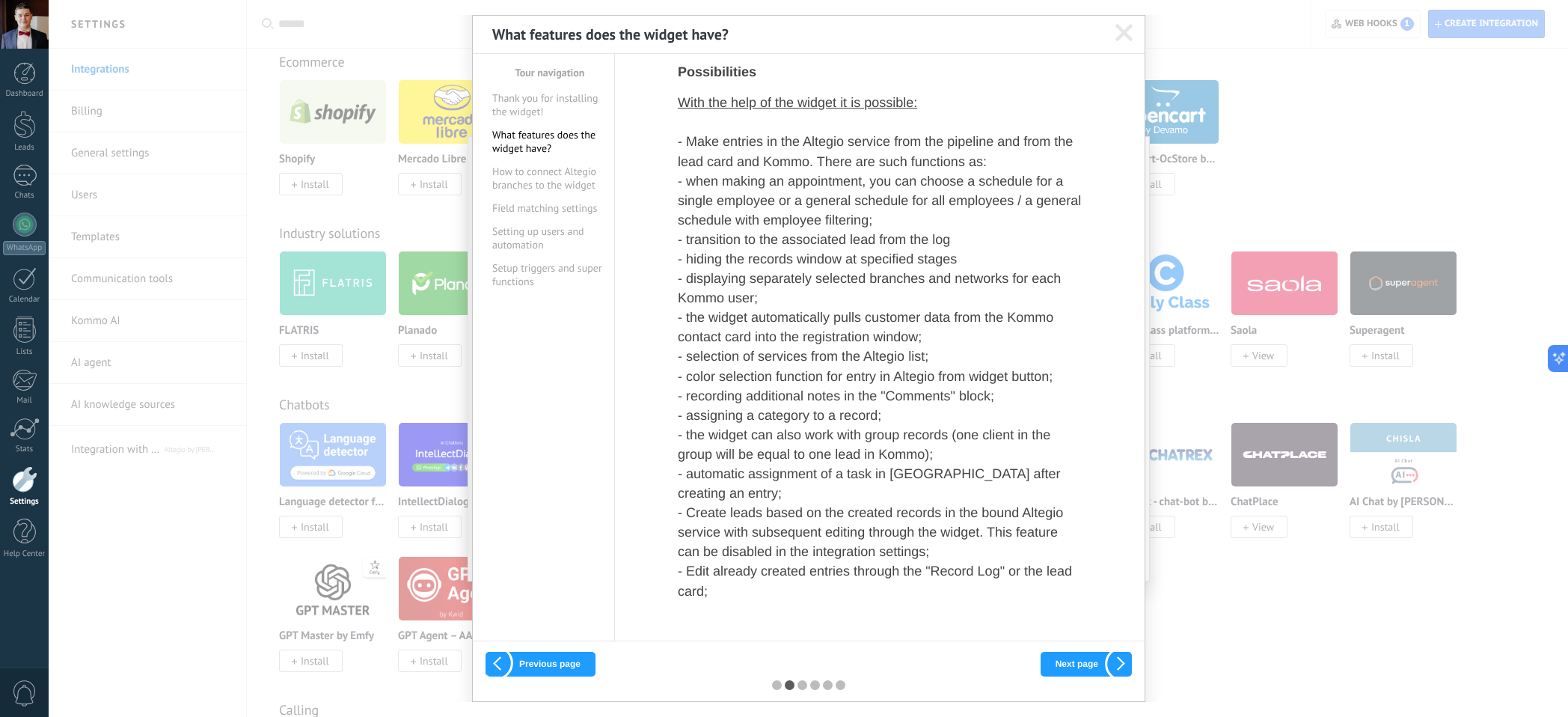
scroll to position [359, 0]
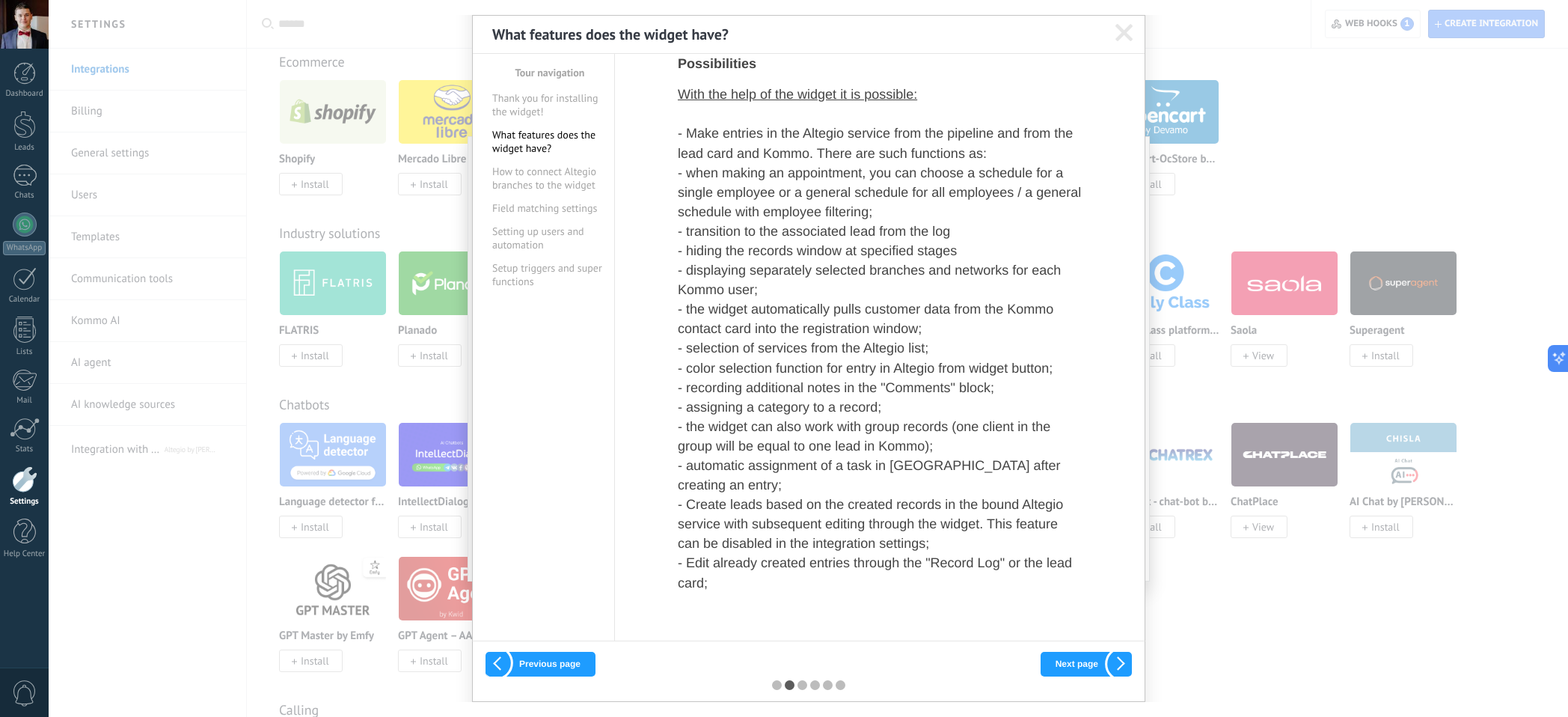
click at [1077, 671] on button "Next page" at bounding box center [1085, 663] width 91 height 24
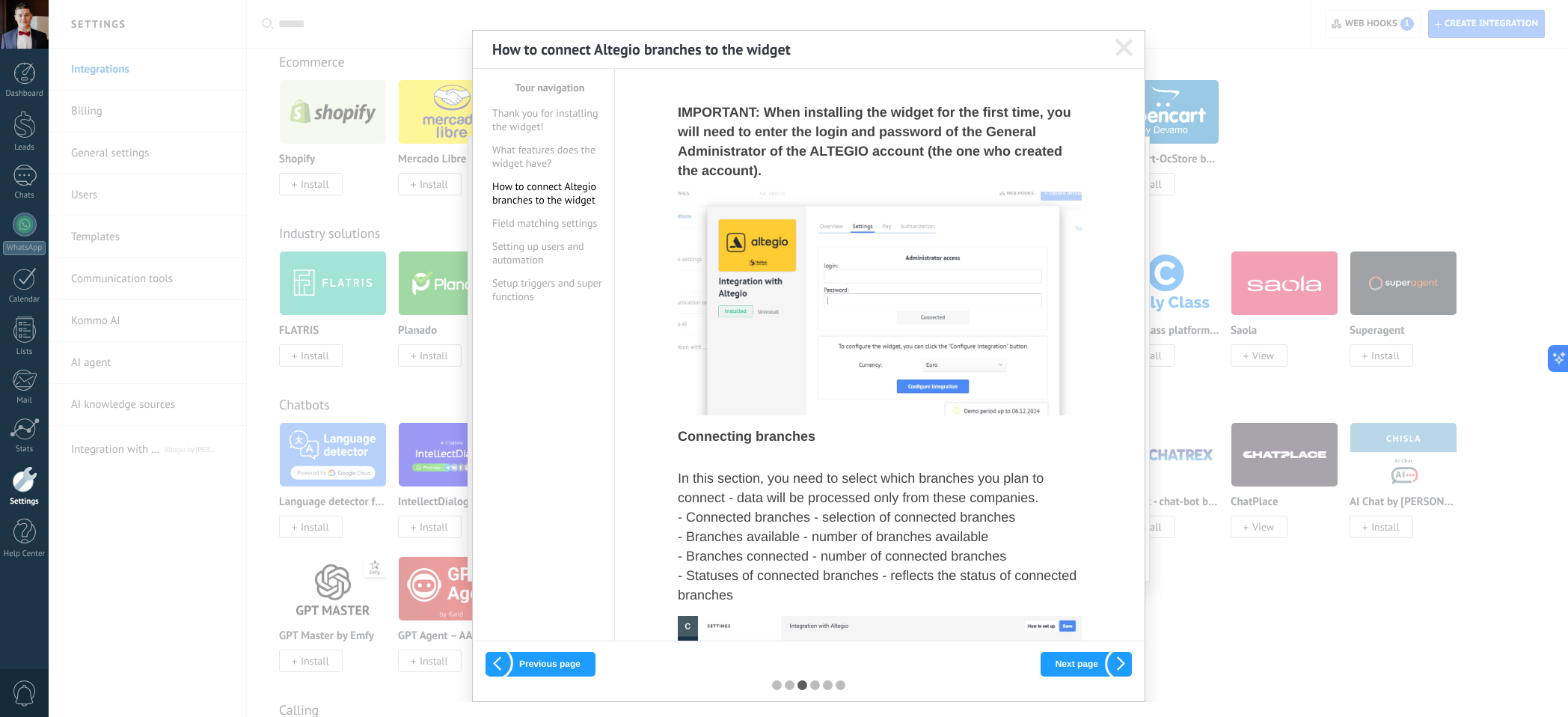
click at [1080, 664] on button "Next page" at bounding box center [1085, 663] width 91 height 24
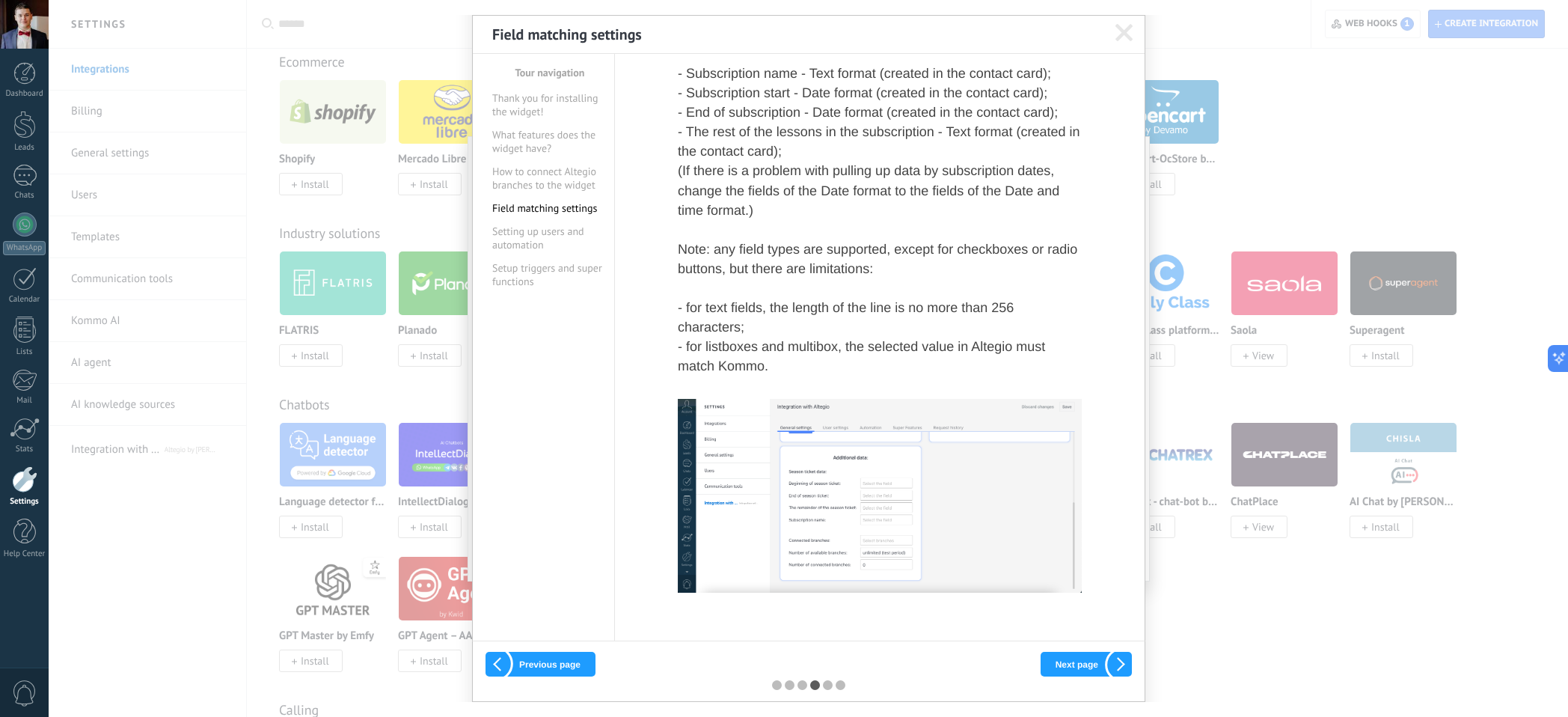
scroll to position [1265, 0]
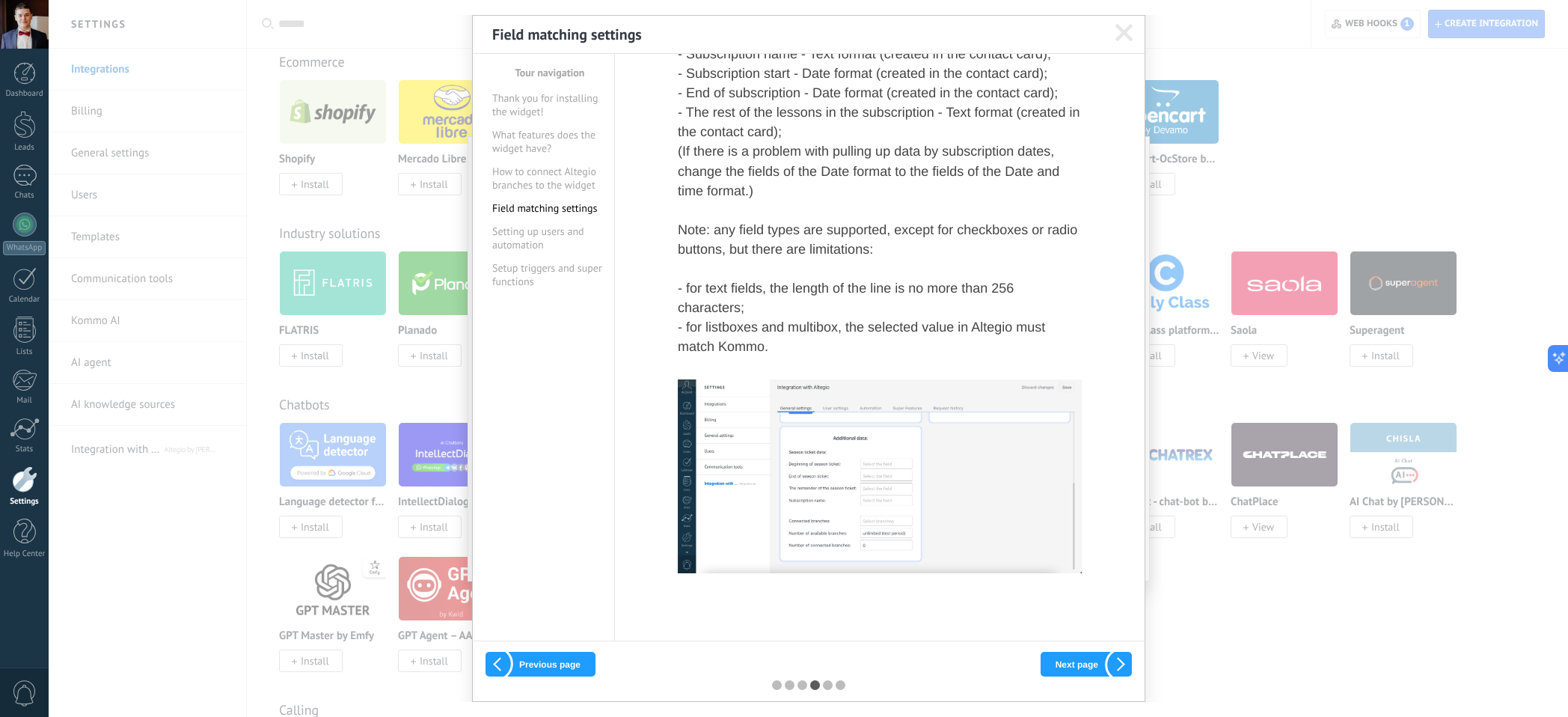
click at [1064, 671] on button "Next page" at bounding box center [1085, 663] width 91 height 24
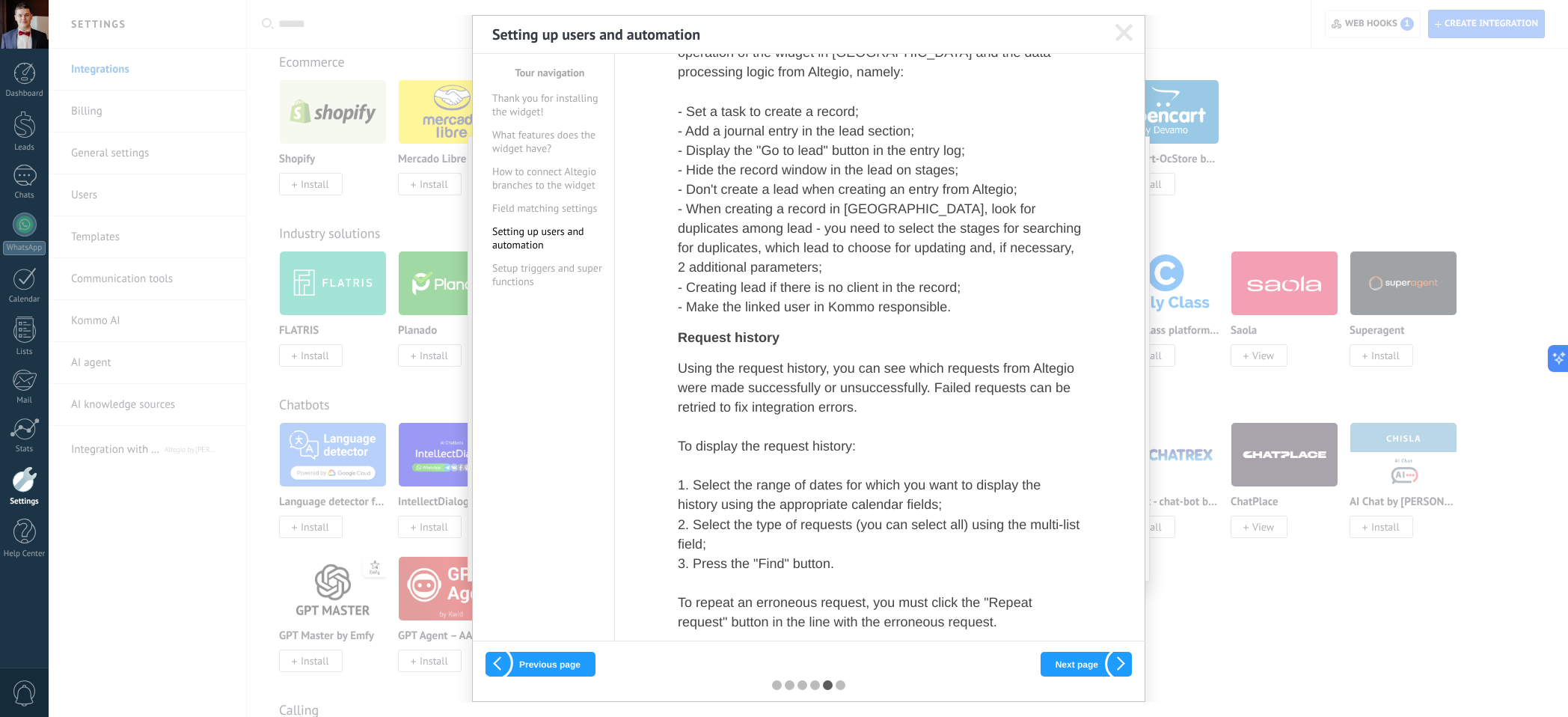
scroll to position [0, 0]
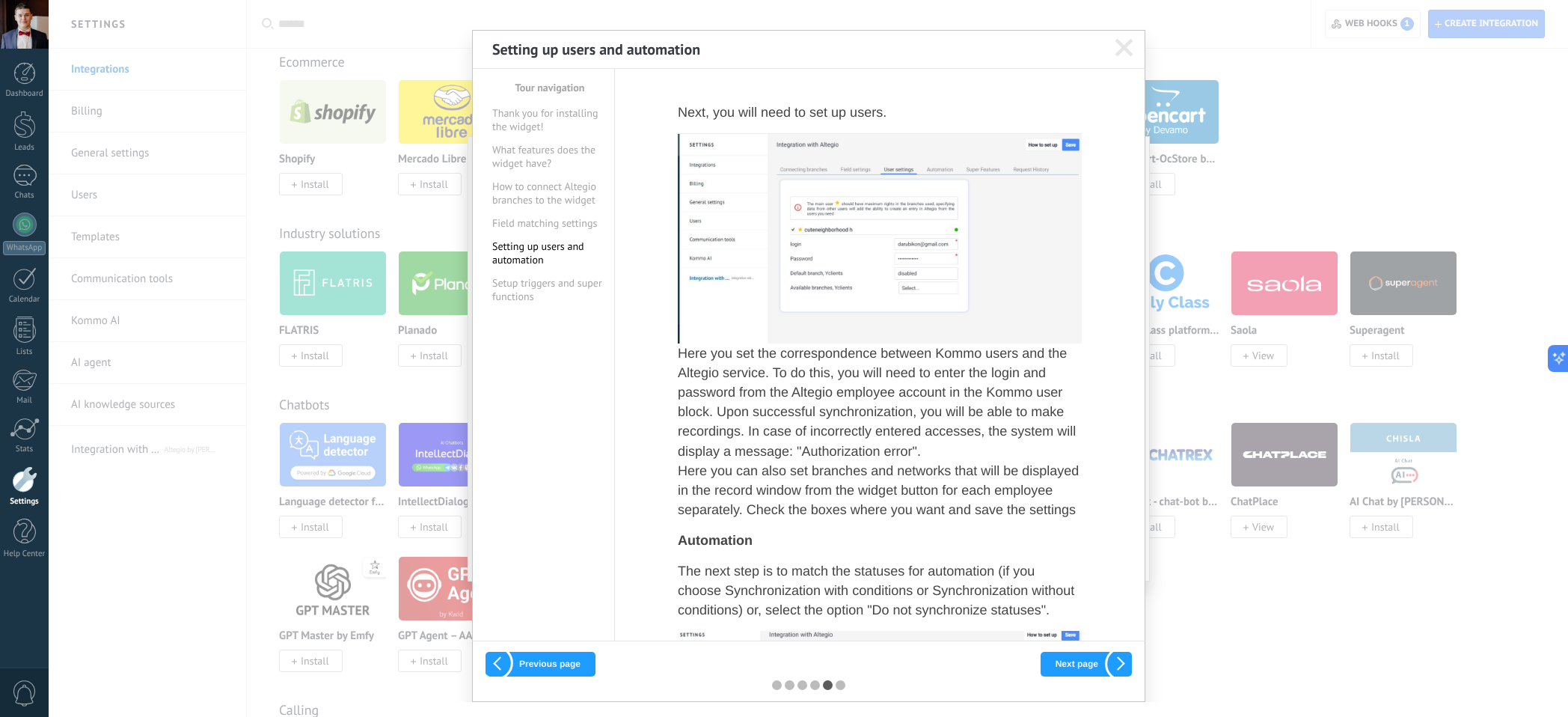
click at [1059, 655] on button "Next page" at bounding box center [1085, 663] width 91 height 24
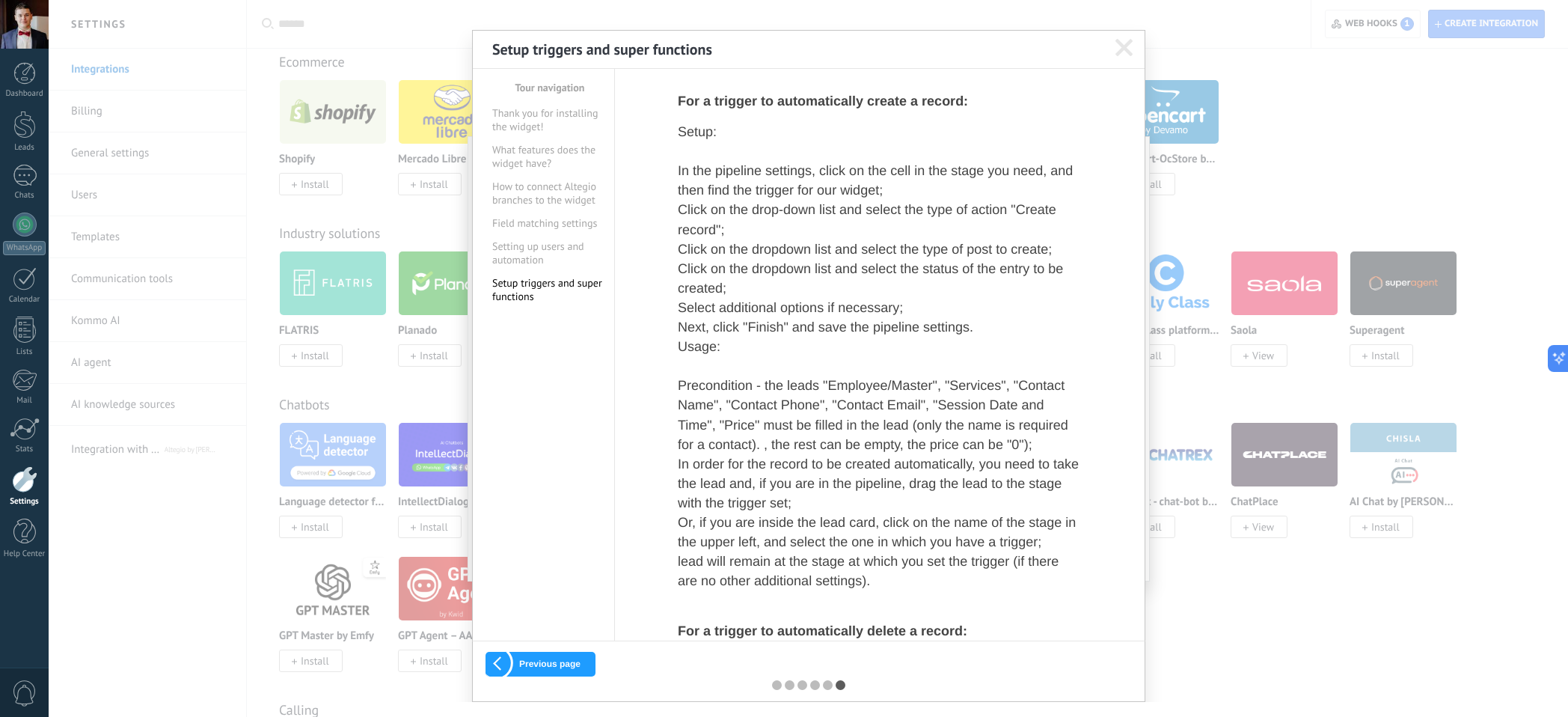
click at [1118, 49] on span at bounding box center [1124, 48] width 18 height 18
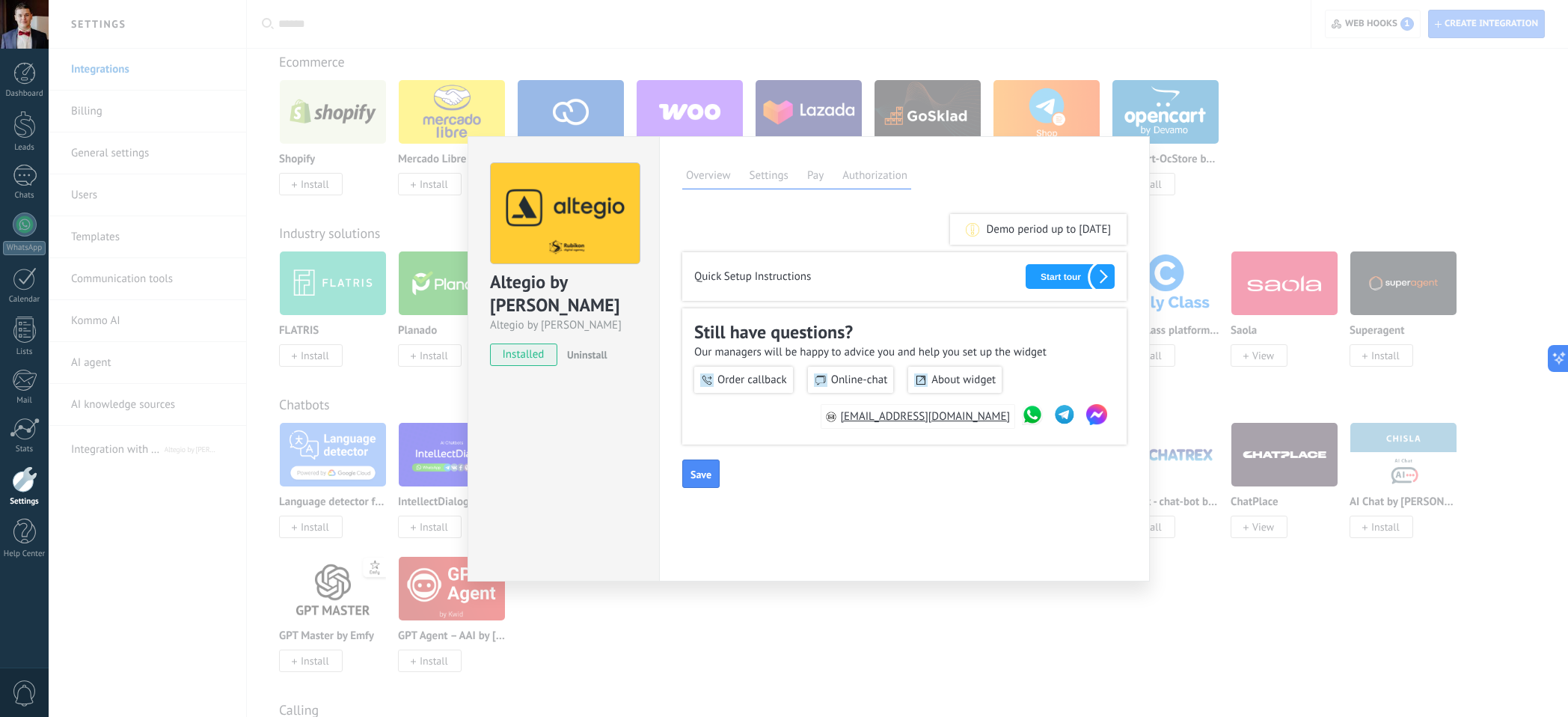
click at [813, 179] on label "Pay" at bounding box center [815, 177] width 24 height 22
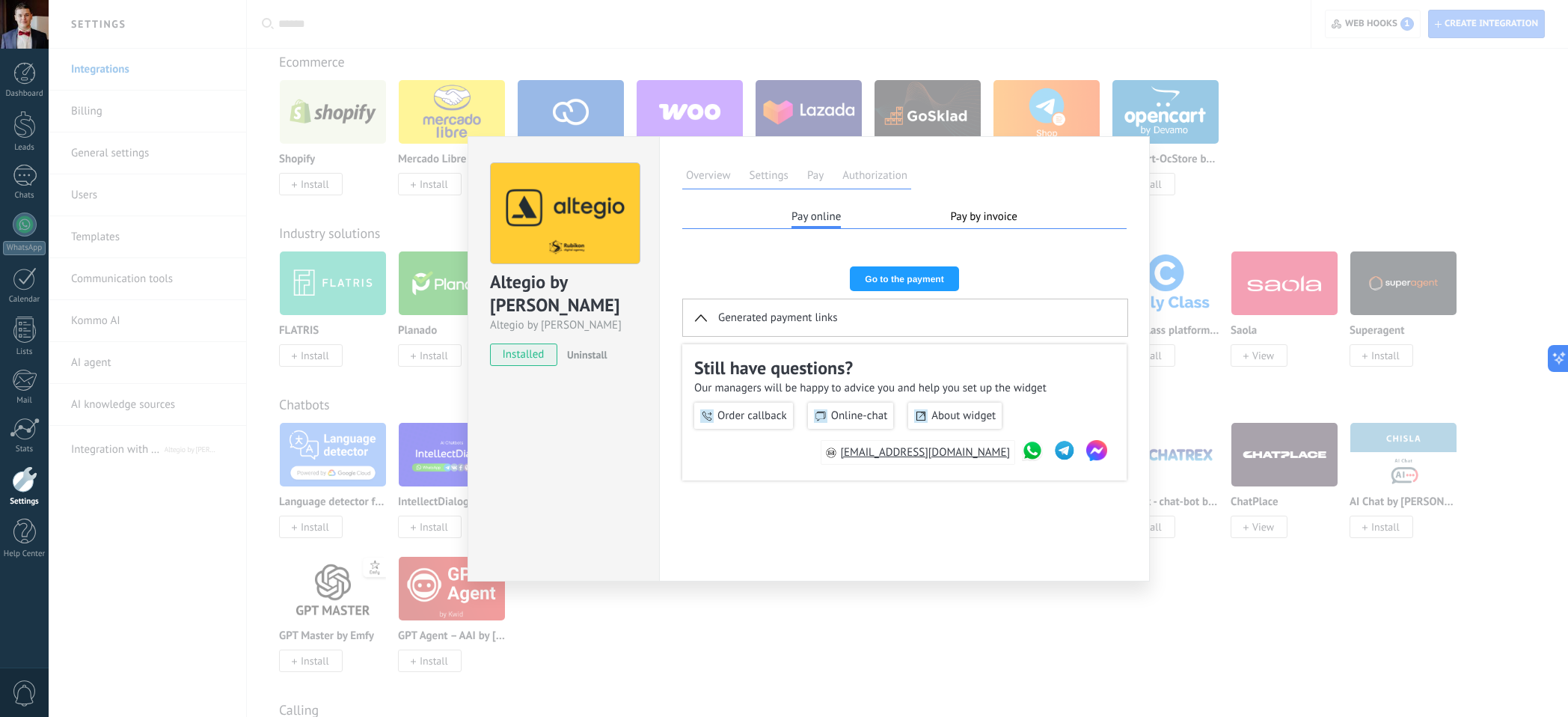
click at [869, 179] on label "Authorization" at bounding box center [875, 177] width 72 height 22
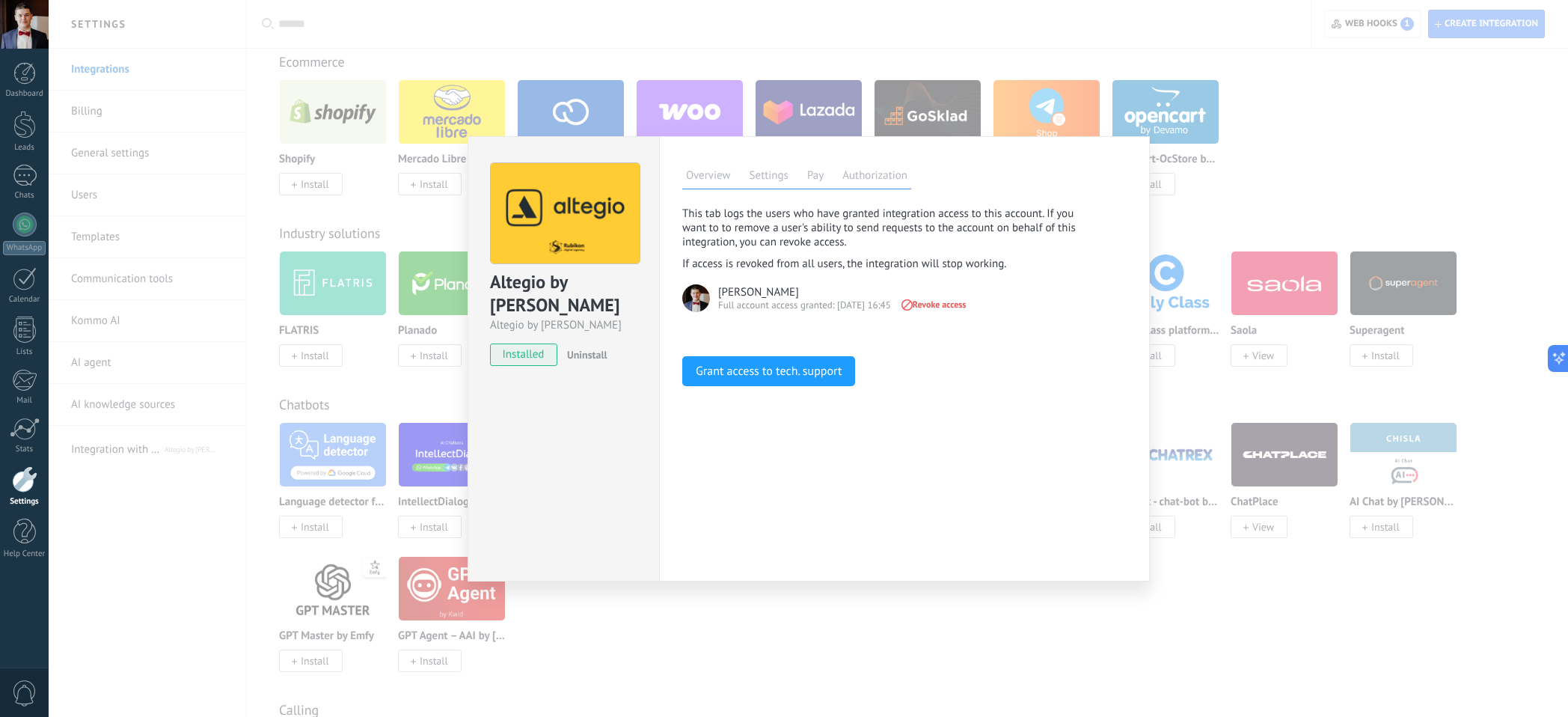
click at [701, 173] on label "Overview" at bounding box center [707, 177] width 52 height 22
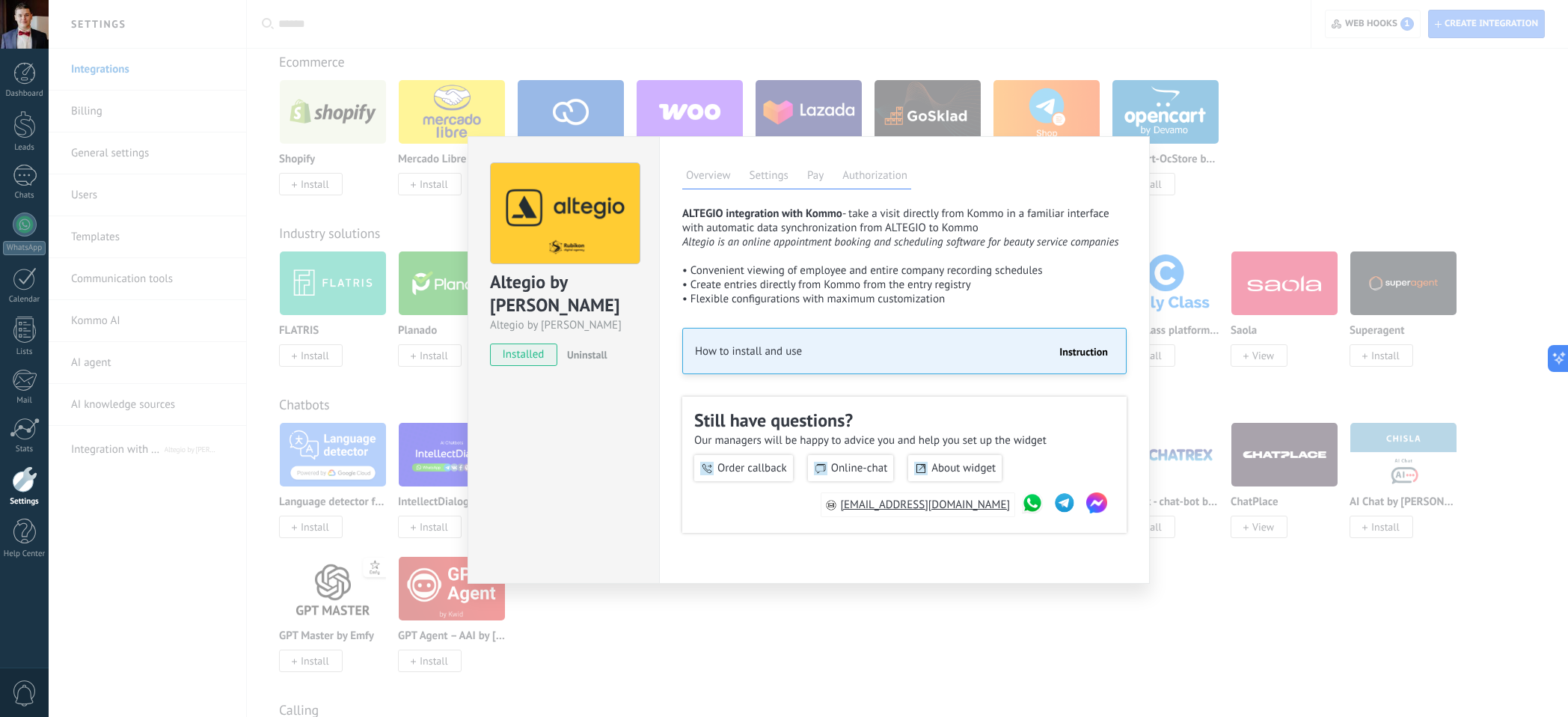
click at [874, 183] on label "Authorization" at bounding box center [875, 177] width 72 height 22
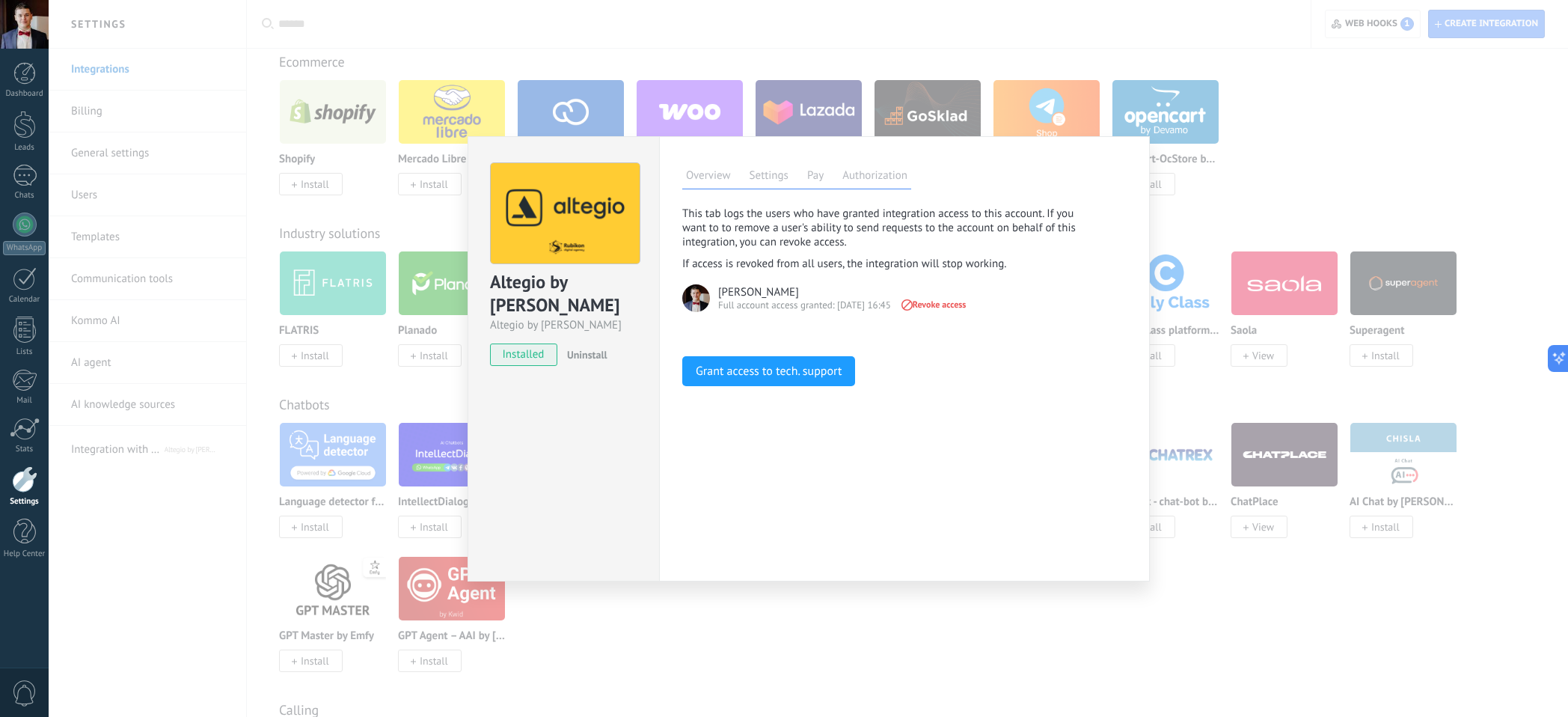
click at [1199, 168] on div "Altegio by Rubikon Altegio by Rubikon installed Uninstall Overview Settings Pay…" at bounding box center [808, 358] width 1519 height 717
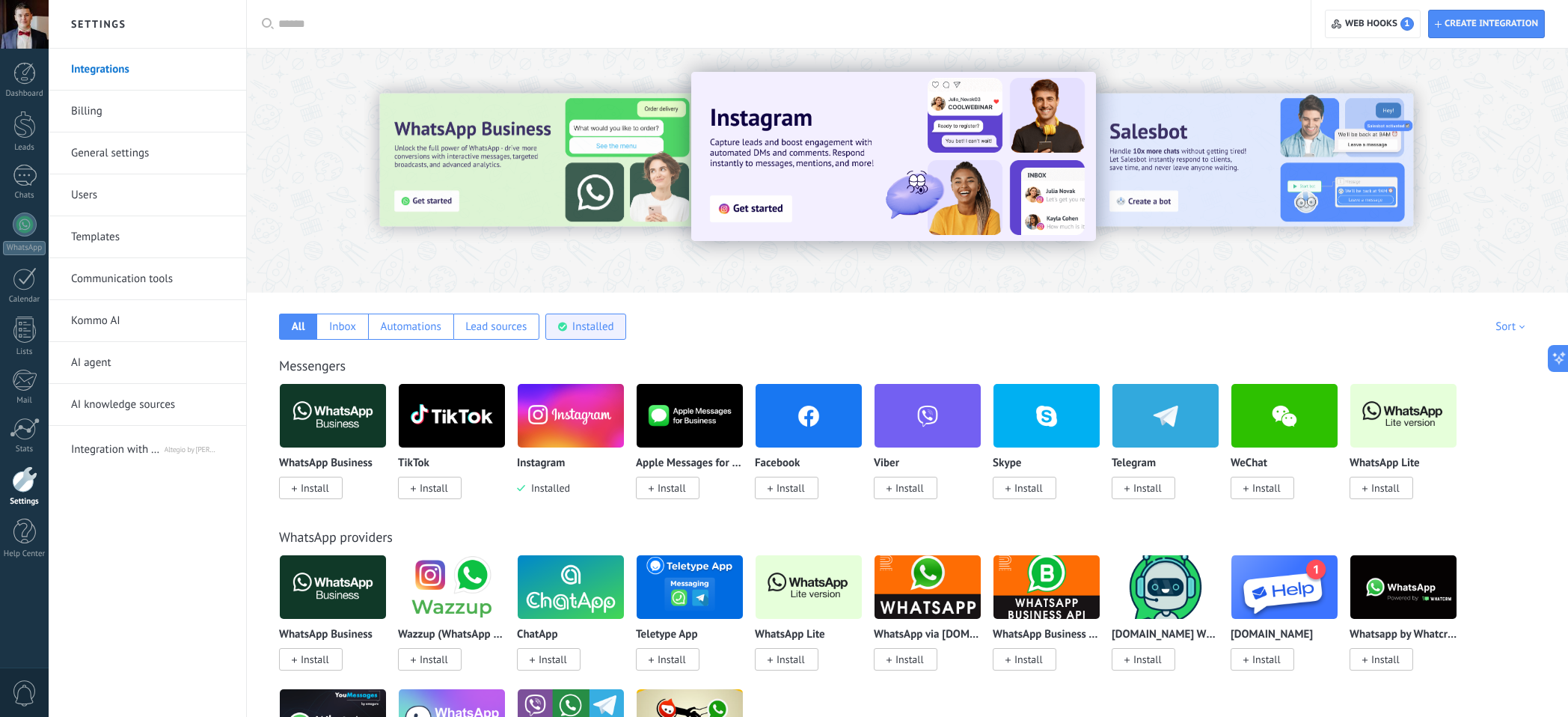
click at [587, 326] on div "Installed" at bounding box center [593, 326] width 42 height 15
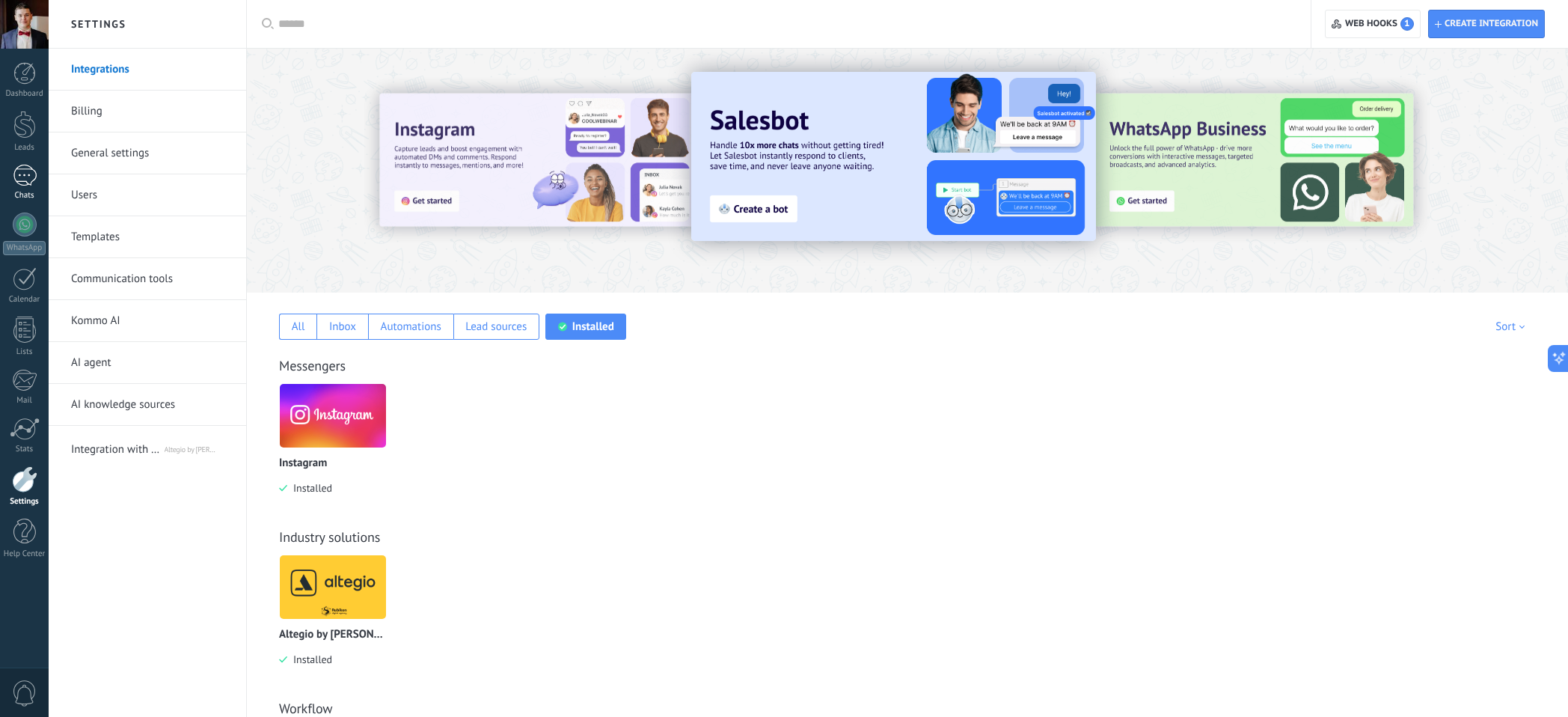
click at [16, 178] on div at bounding box center [24, 175] width 24 height 22
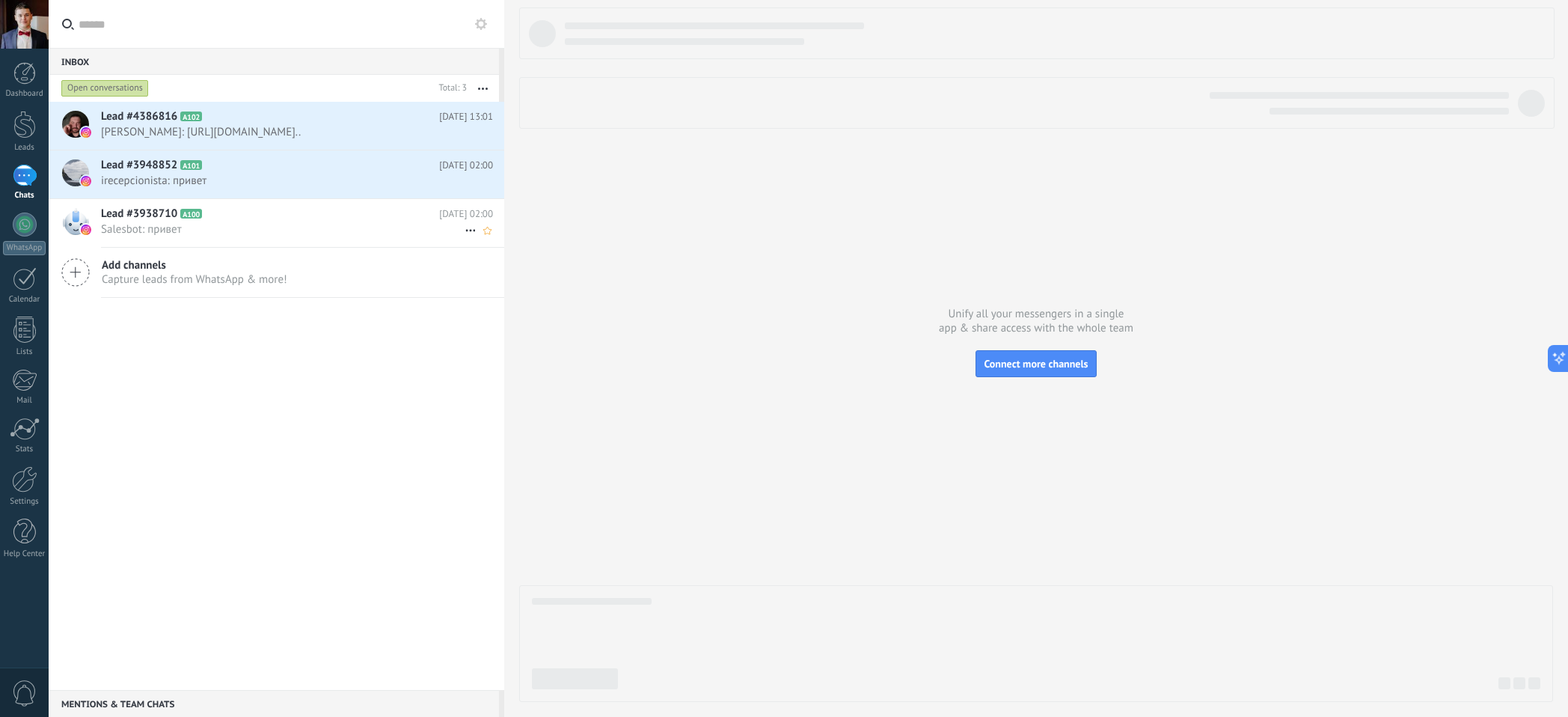
click at [276, 236] on span "Salesbot: привет" at bounding box center [282, 229] width 363 height 15
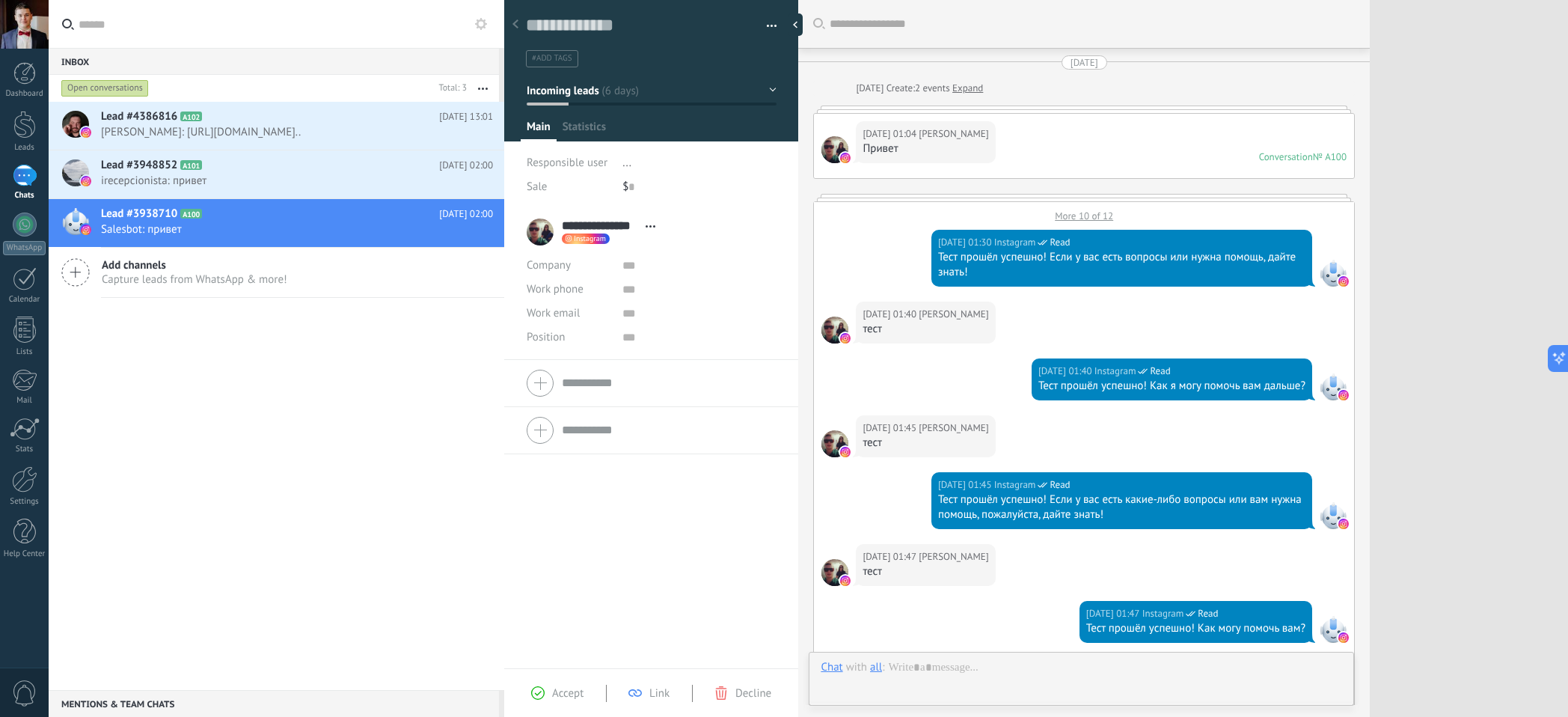
scroll to position [405, 0]
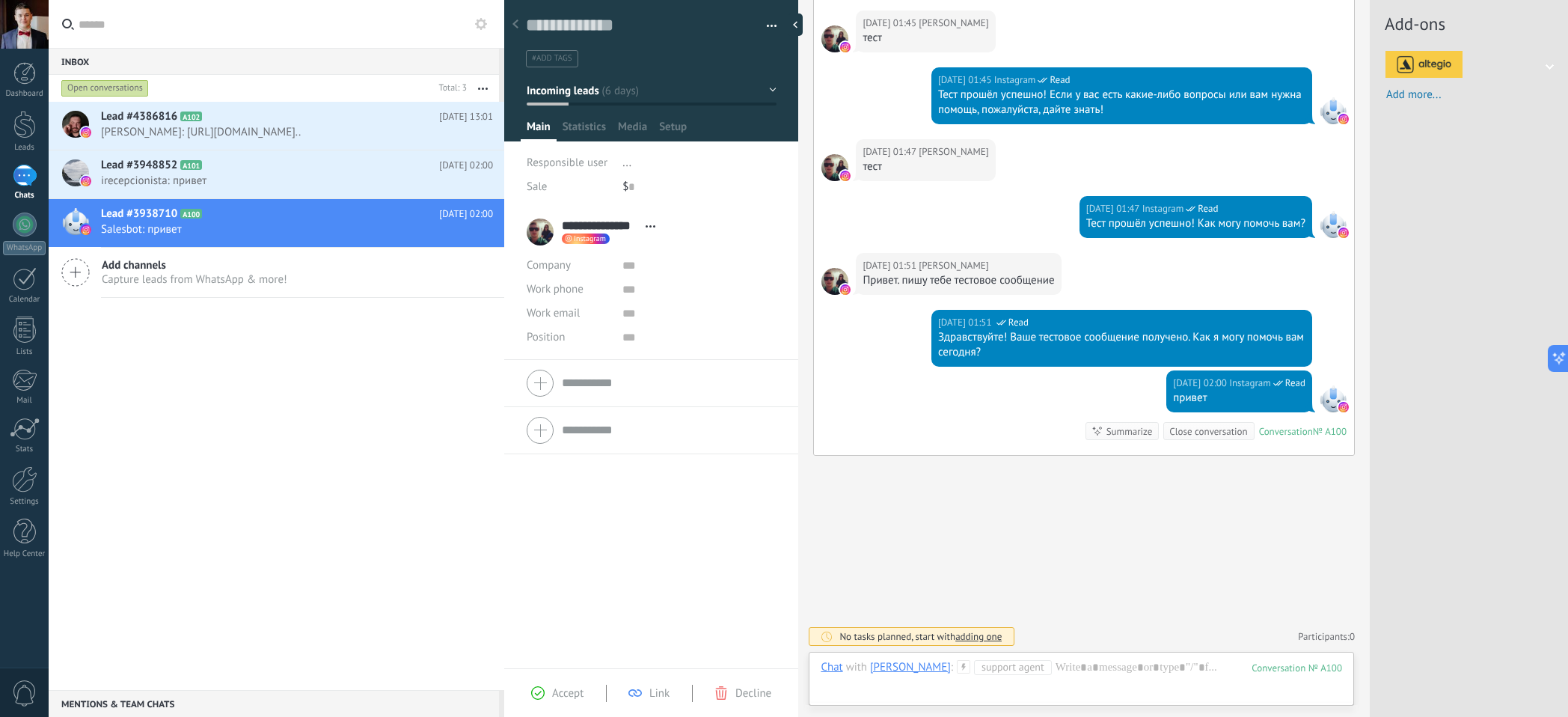
click at [1552, 72] on div at bounding box center [1468, 65] width 198 height 31
click at [1423, 100] on span "Add more..." at bounding box center [1477, 94] width 182 height 15
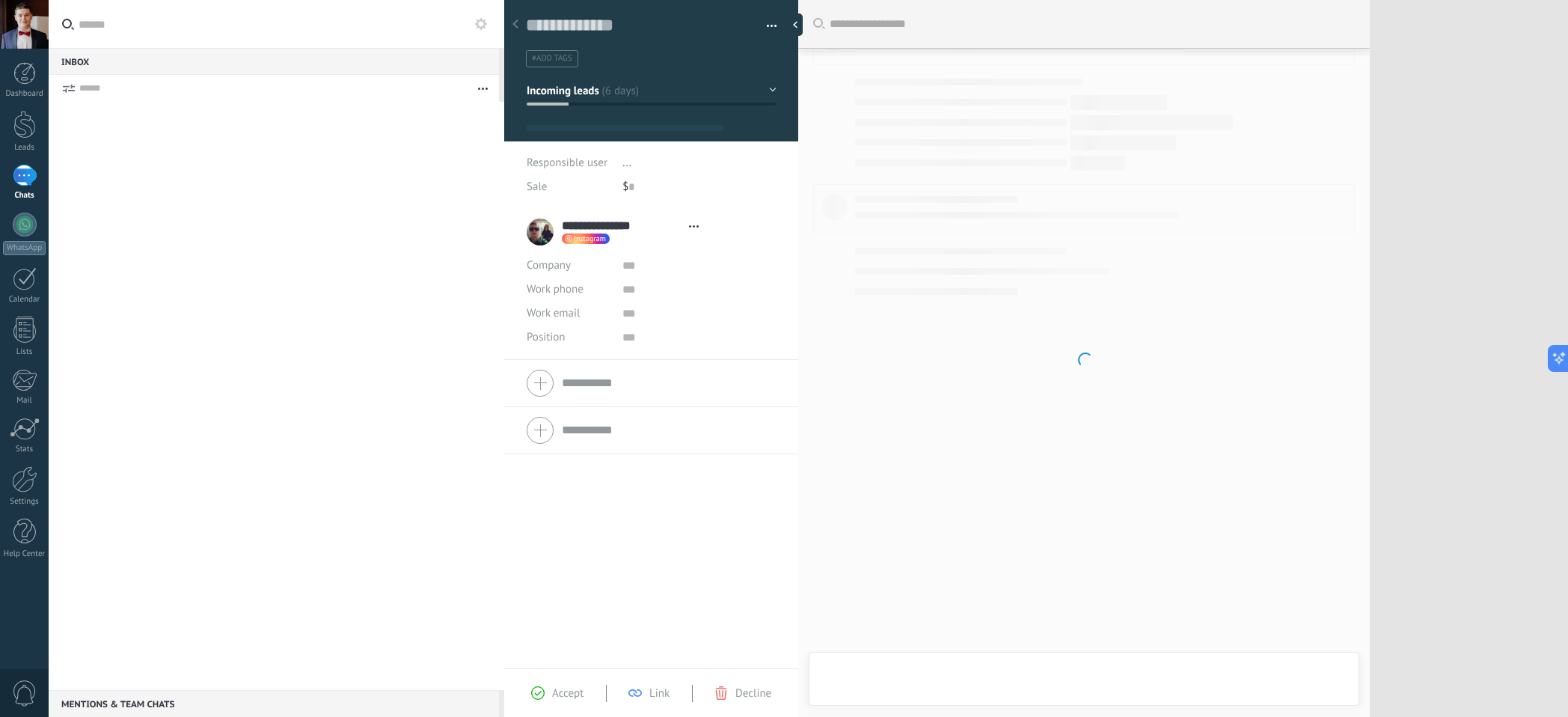
scroll to position [23, 0]
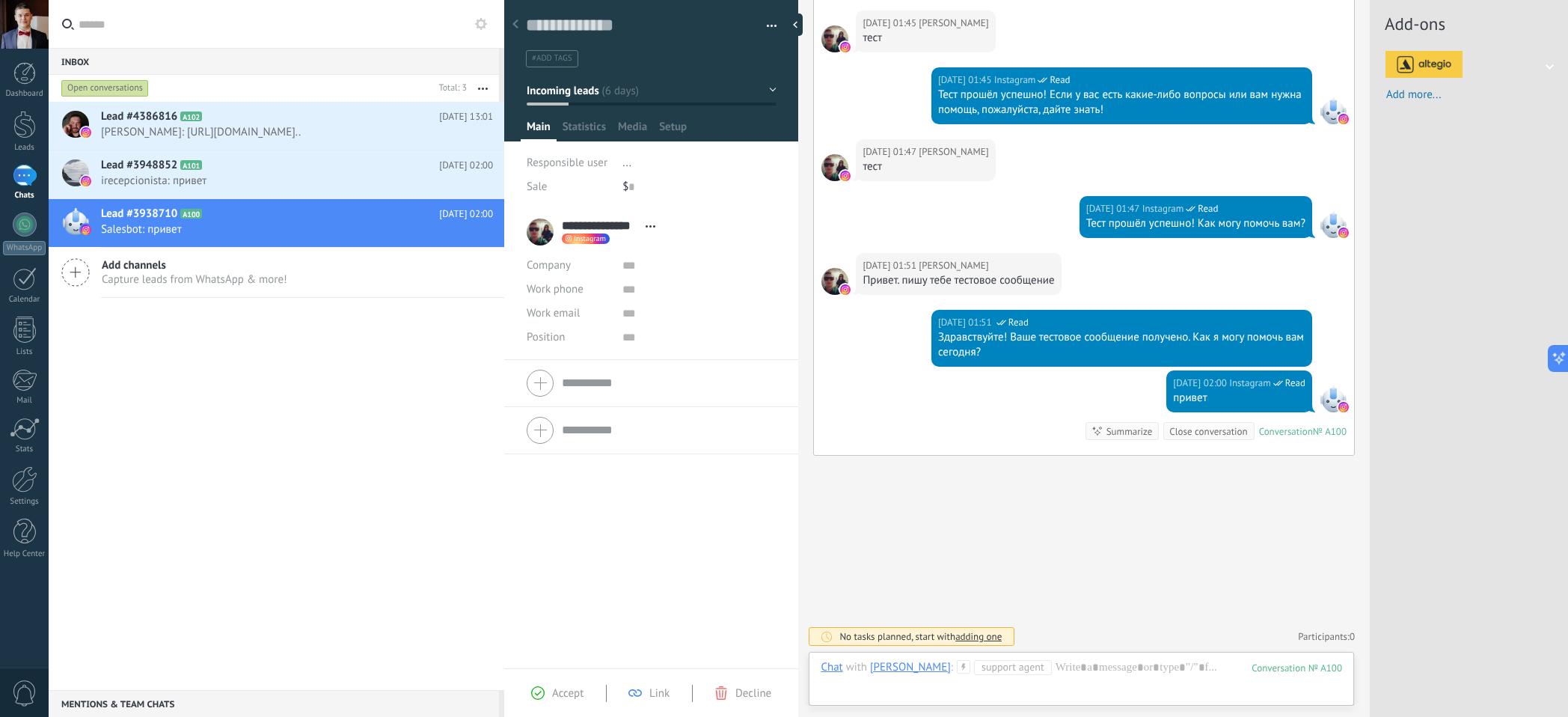
click at [1429, 66] on img at bounding box center [1423, 65] width 77 height 31
click at [1426, 59] on img at bounding box center [1423, 65] width 77 height 31
click at [22, 482] on div at bounding box center [24, 479] width 25 height 26
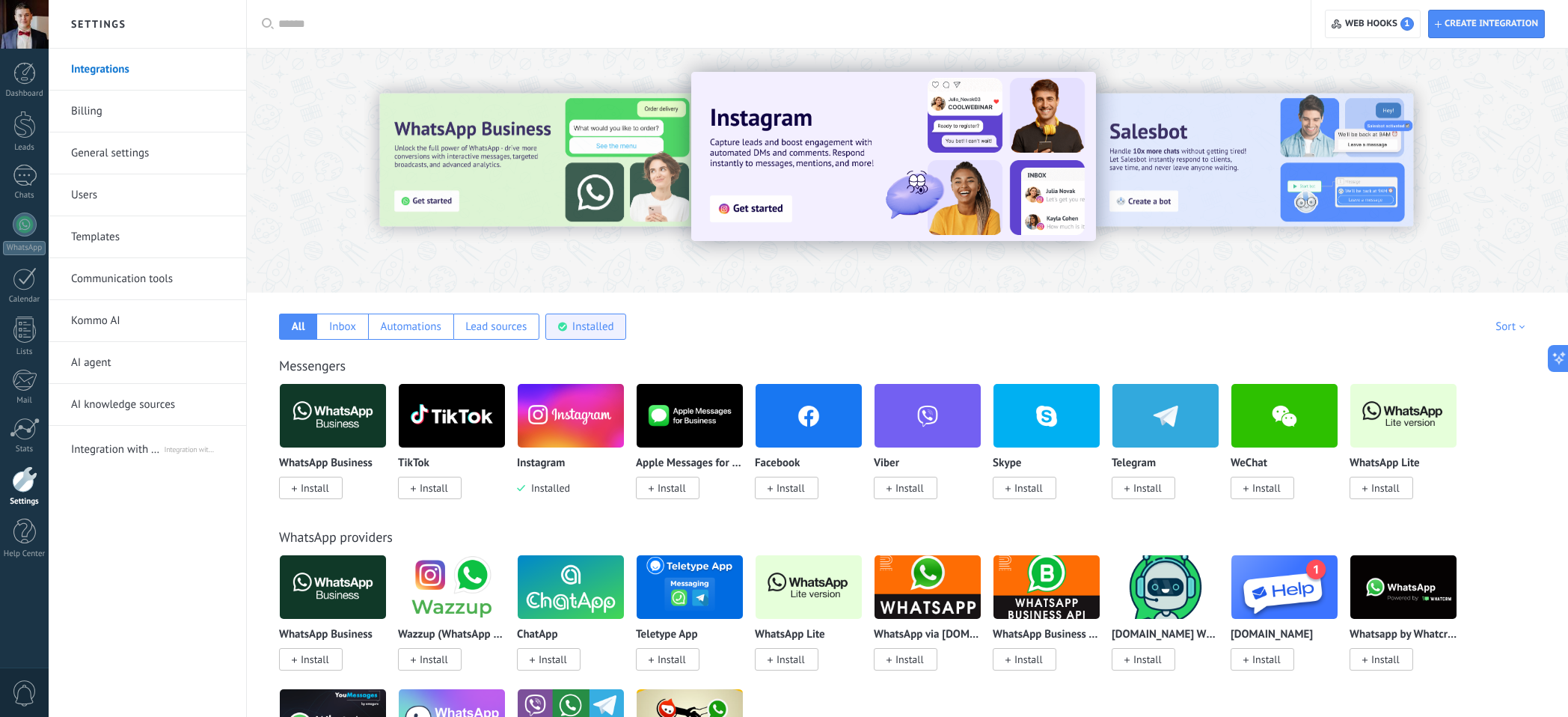
click at [555, 327] on div "Installed" at bounding box center [586, 326] width 80 height 26
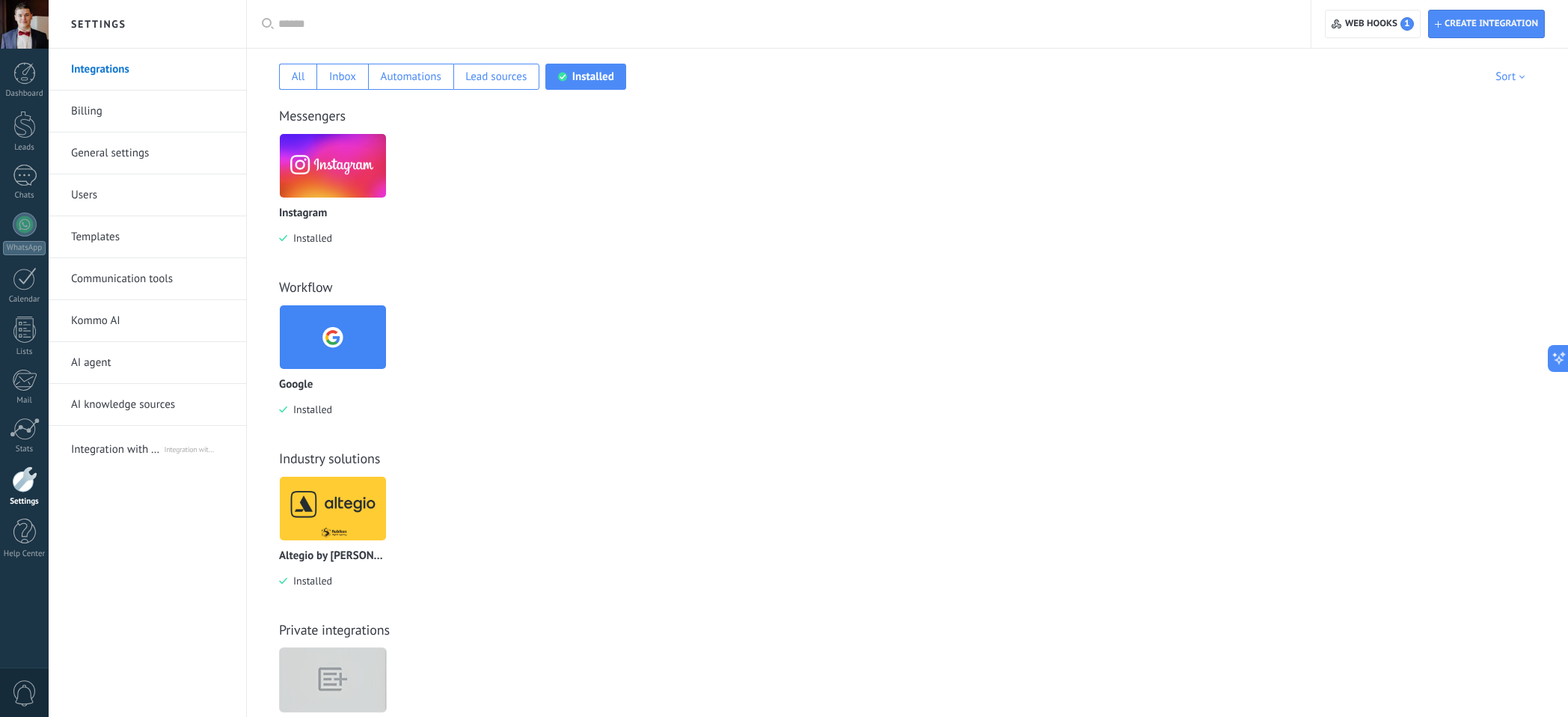
scroll to position [333, 0]
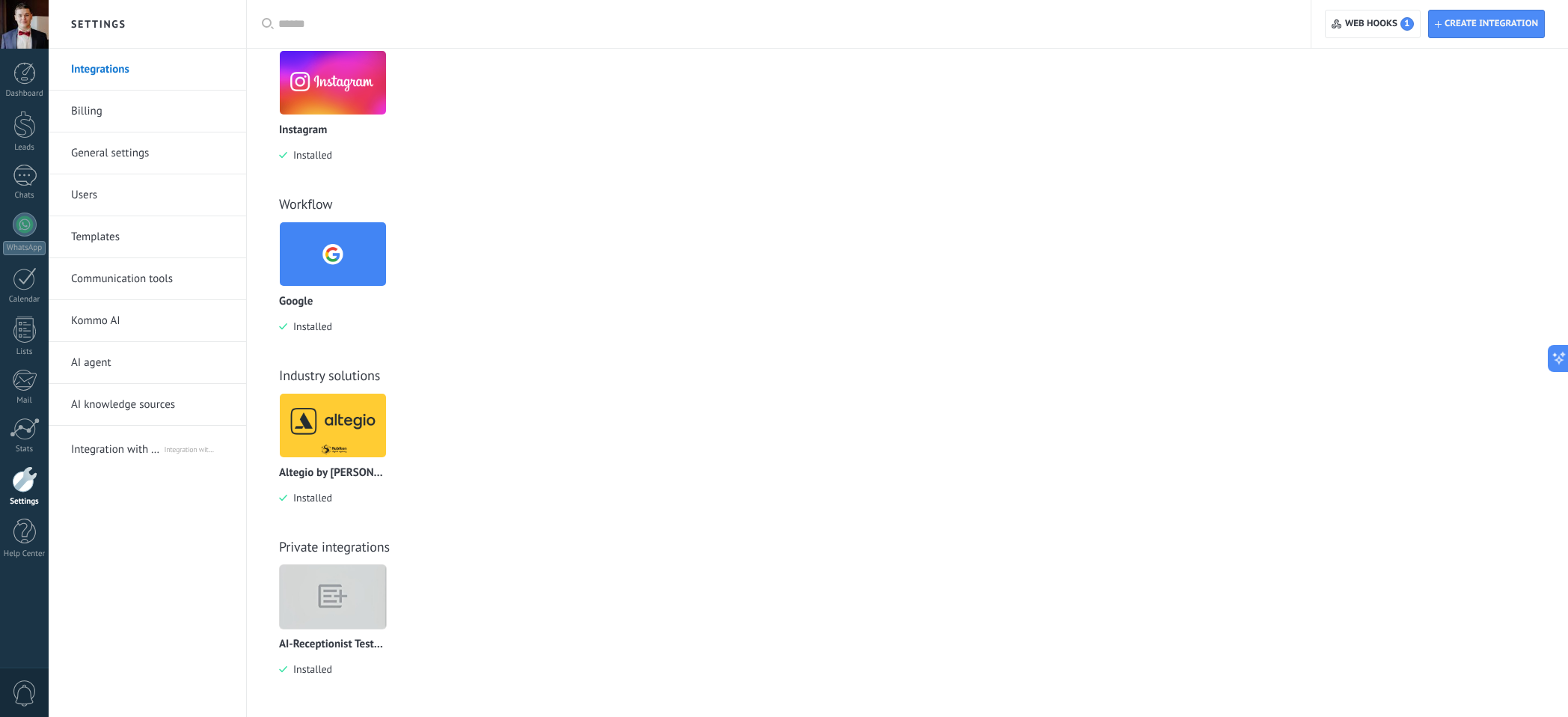
click at [335, 408] on img at bounding box center [333, 425] width 106 height 72
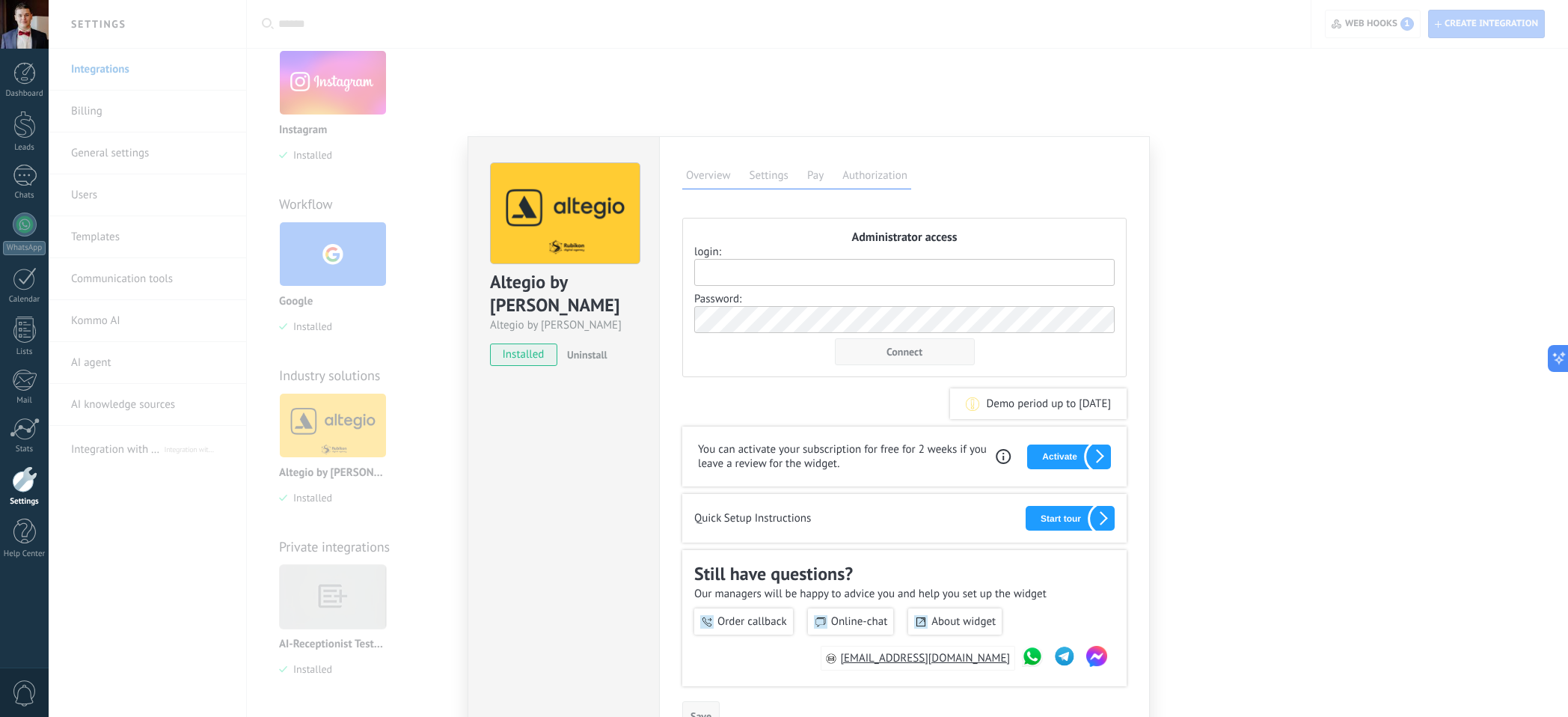
click at [786, 279] on input "login:" at bounding box center [904, 271] width 420 height 26
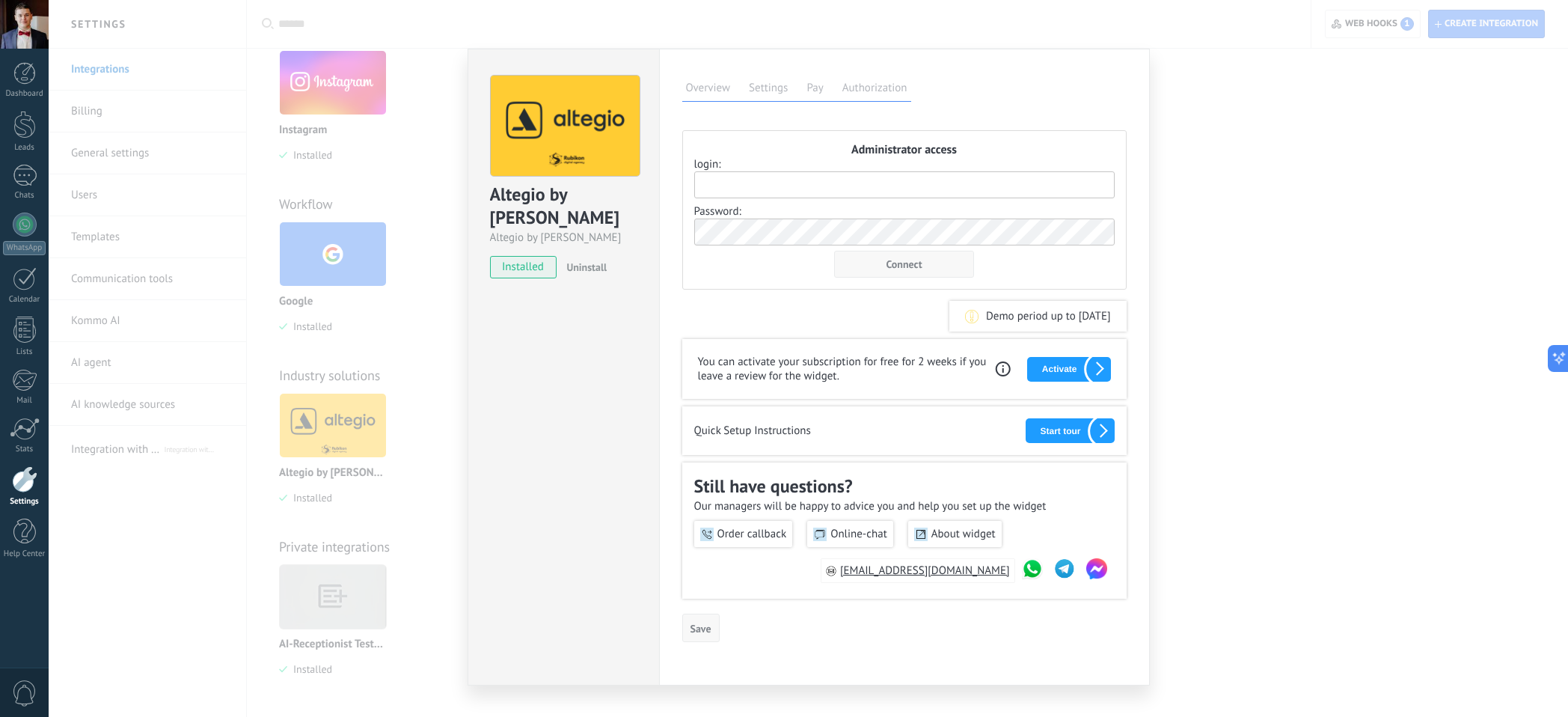
type textarea "**********"
paste input "**********"
type input "**********"
click at [853, 256] on div "Connect" at bounding box center [903, 263] width 140 height 26
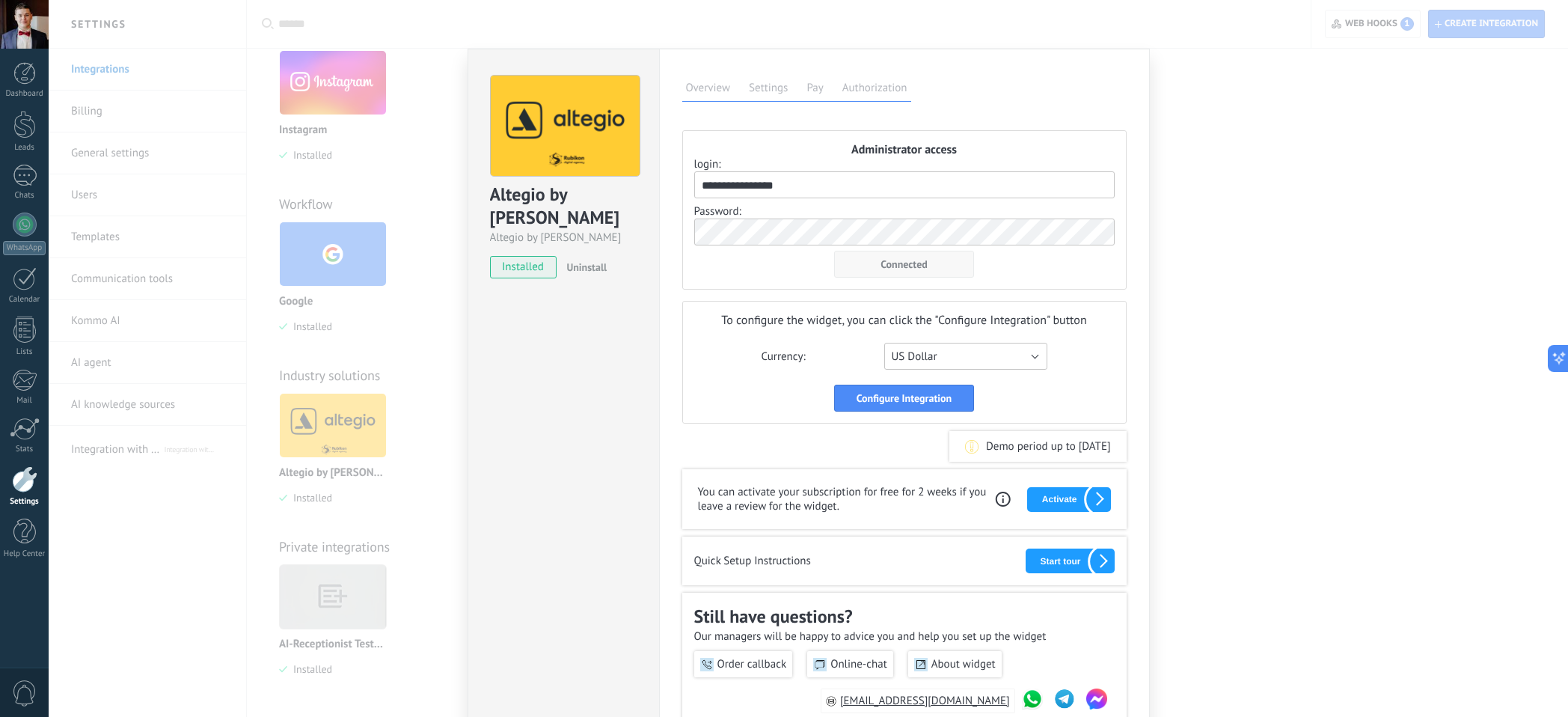
click at [950, 359] on button "US Dollar" at bounding box center [966, 356] width 163 height 26
click at [937, 439] on span "Euro" at bounding box center [958, 436] width 166 height 15
click at [863, 395] on div "Configure Integration" at bounding box center [903, 398] width 140 height 26
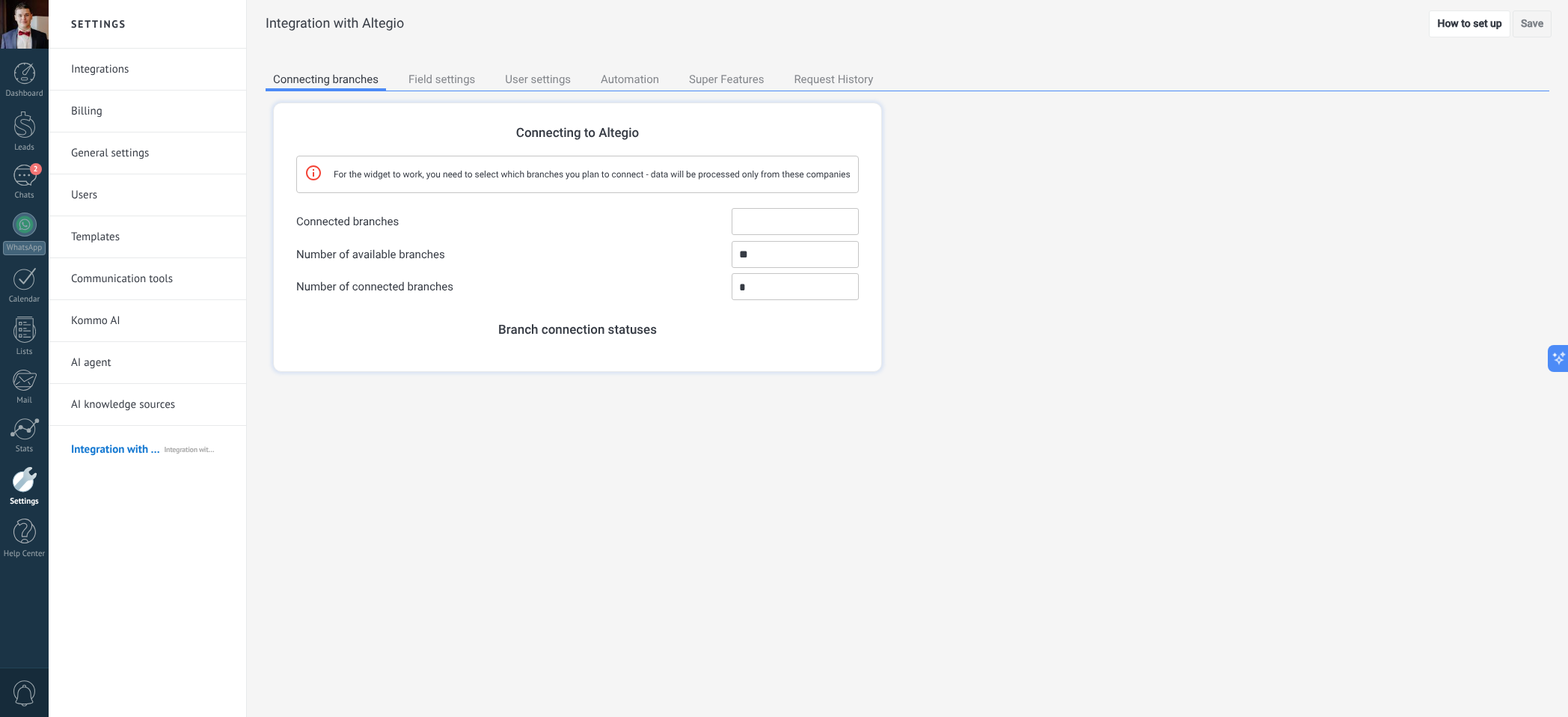
click at [765, 219] on input "Connected branches ✖ Polant Business Аликанте тест Валенсия тест" at bounding box center [795, 220] width 127 height 26
click at [781, 260] on li "Аликанте тест" at bounding box center [795, 263] width 125 height 21
type input "**********"
type input "*"
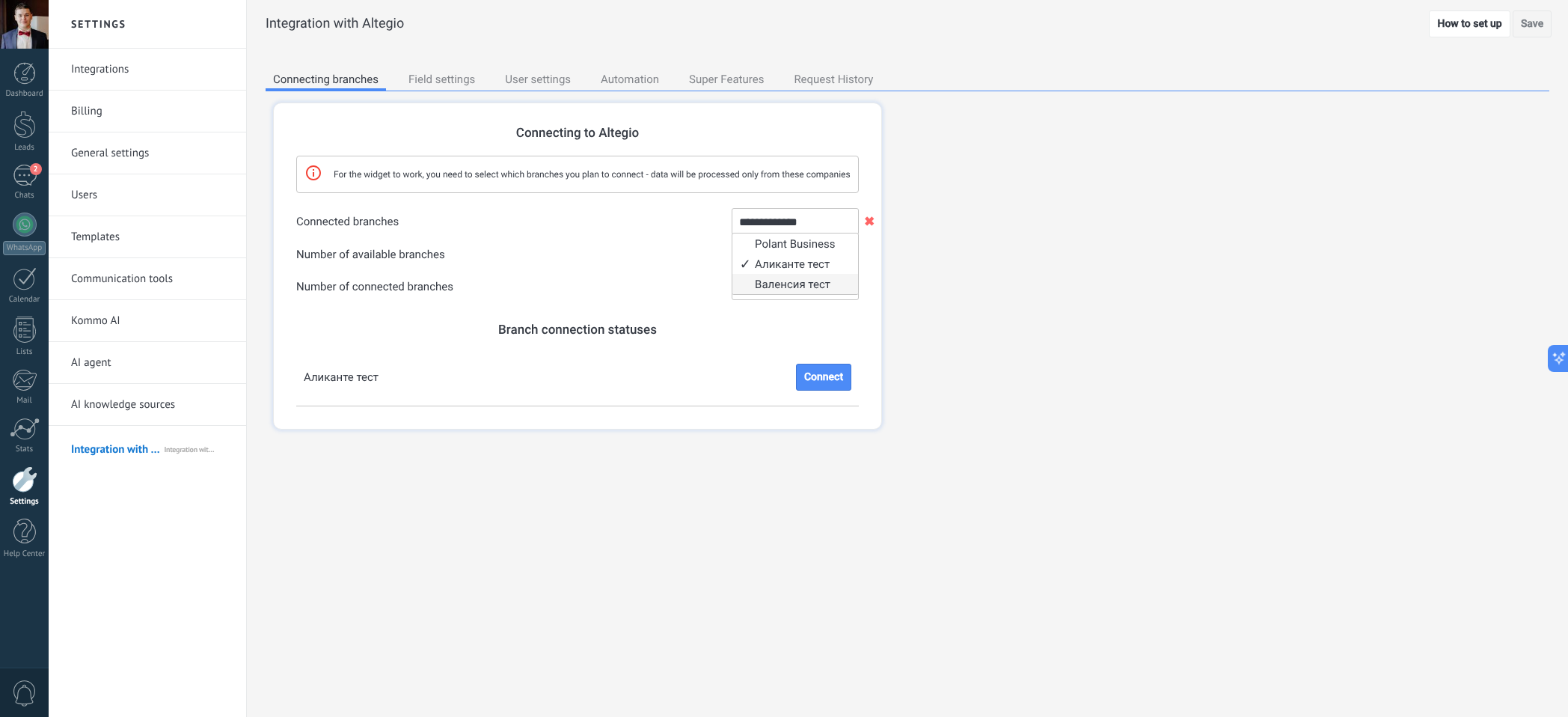
click at [798, 283] on li "Валенсия тест" at bounding box center [795, 284] width 125 height 21
type input "**********"
type input "*"
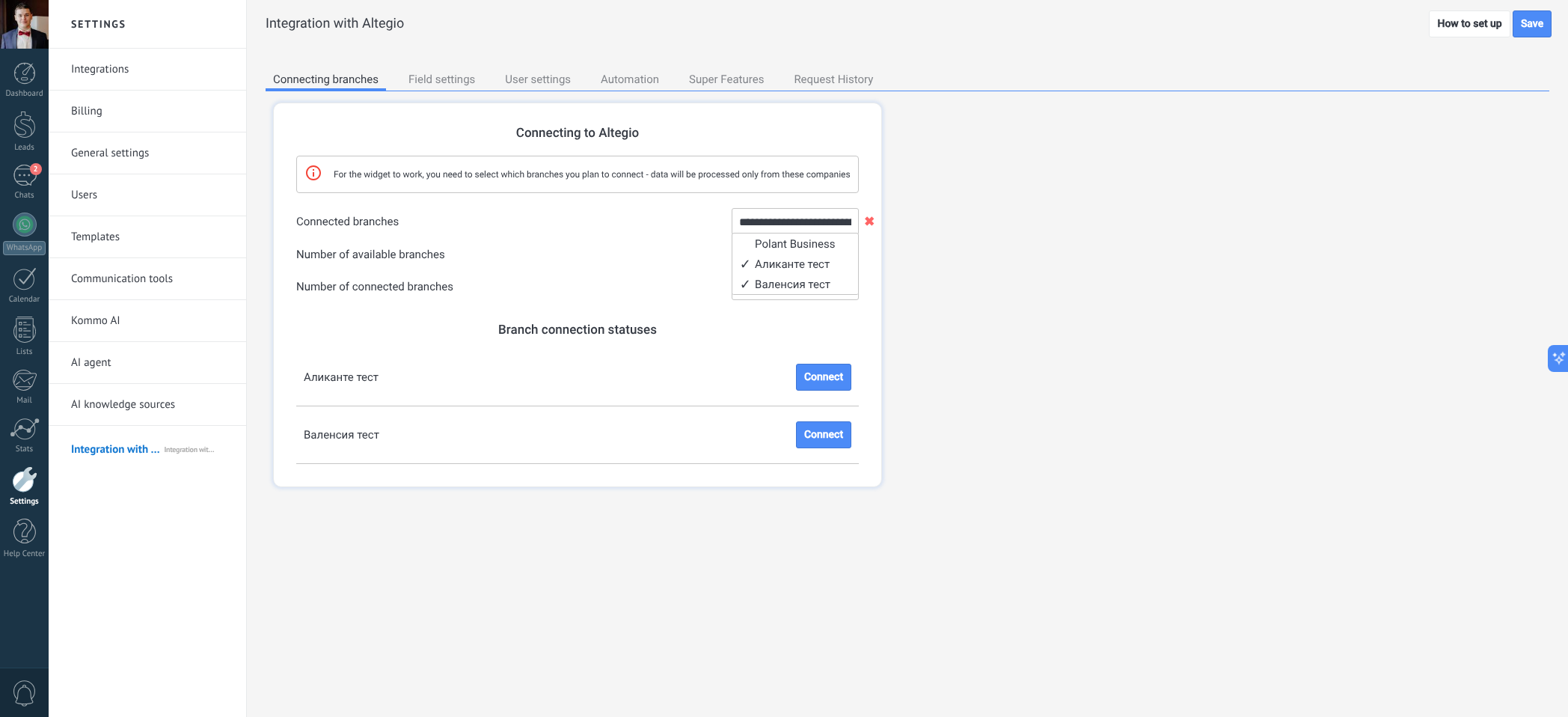
click at [912, 359] on div "**********" at bounding box center [907, 300] width 1283 height 418
click at [819, 435] on button "Connect" at bounding box center [824, 434] width 56 height 26
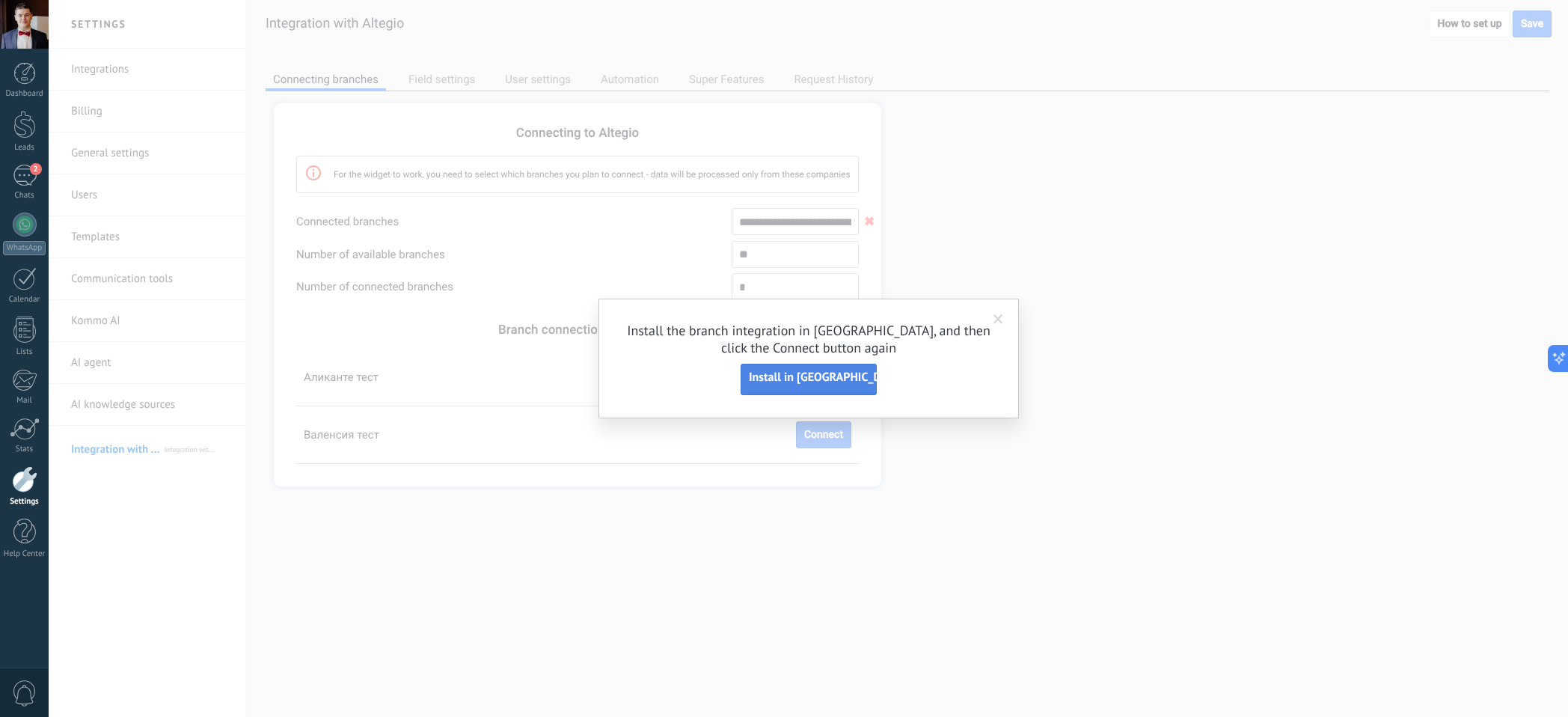
click at [805, 381] on link "Install in [GEOGRAPHIC_DATA]" at bounding box center [808, 379] width 136 height 31
click at [831, 374] on link "Install in [GEOGRAPHIC_DATA]" at bounding box center [808, 379] width 136 height 31
click at [998, 315] on span at bounding box center [998, 319] width 10 height 11
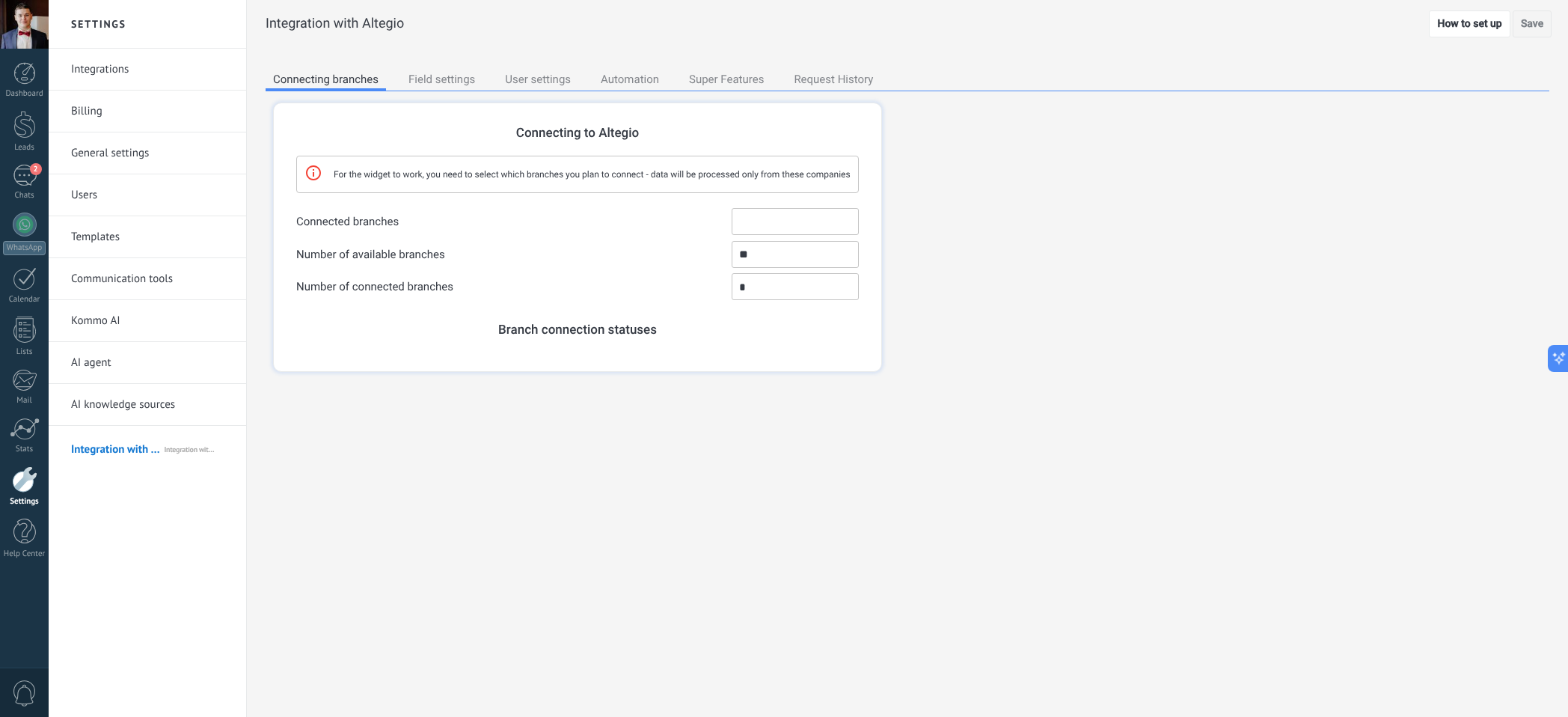
click at [751, 216] on input "Connected branches ✖ Polant Business Аликанте тест Валенсия тест" at bounding box center [795, 220] width 127 height 26
click at [766, 262] on li "Аликанте тест" at bounding box center [795, 263] width 125 height 21
type input "**********"
type input "*"
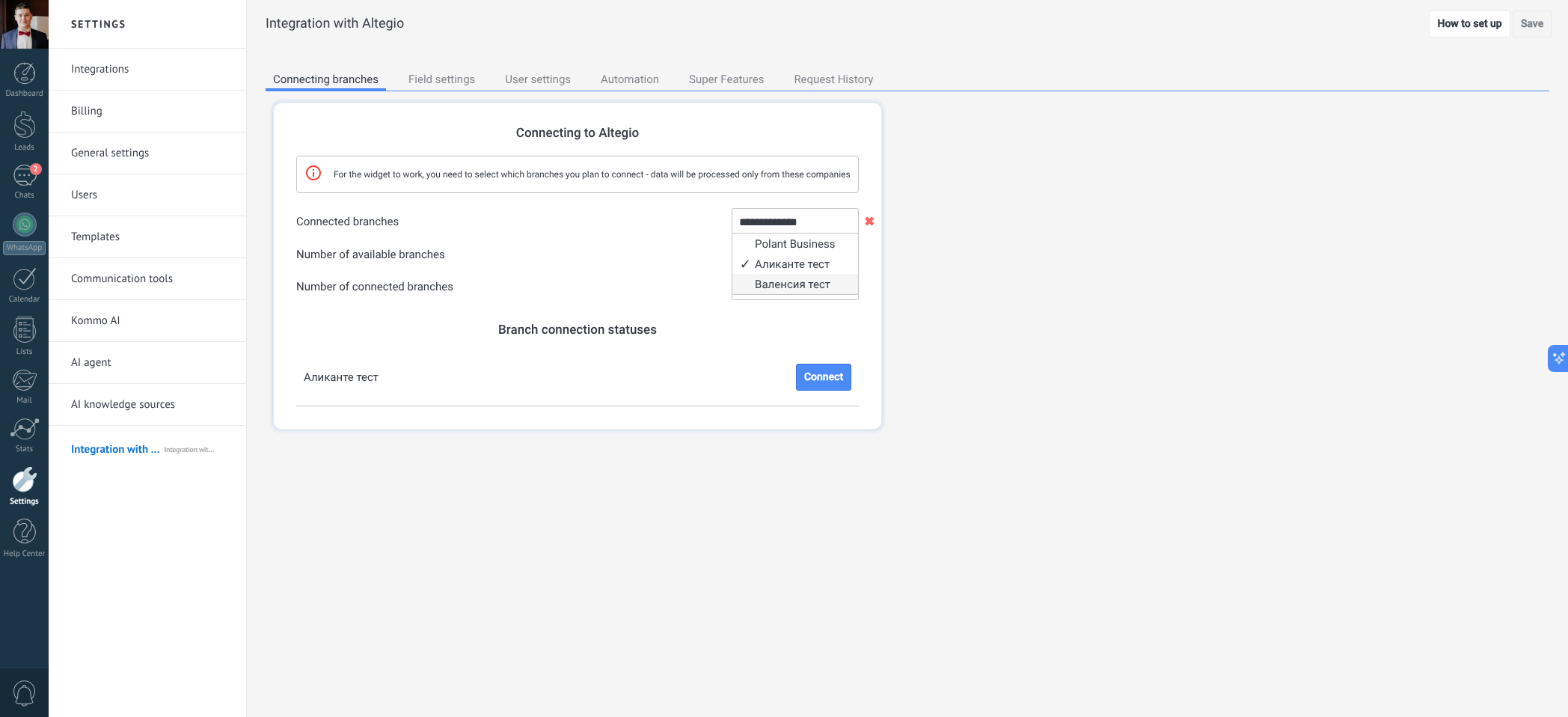
click at [764, 279] on li "Валенсия тест" at bounding box center [795, 284] width 125 height 21
type input "**********"
type input "*"
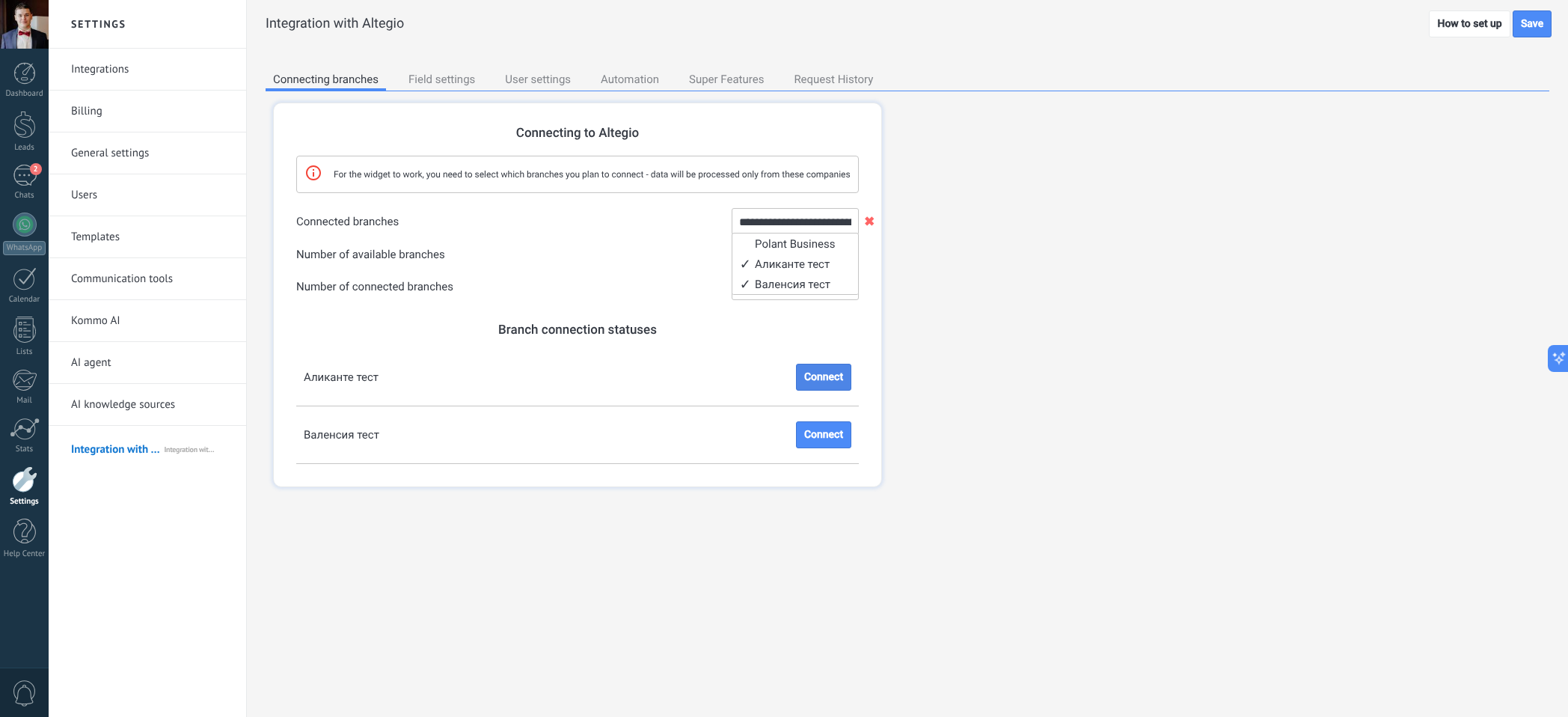
click at [817, 375] on button "Connect" at bounding box center [824, 376] width 56 height 26
click at [824, 434] on button "Connect" at bounding box center [824, 434] width 56 height 26
click at [449, 77] on div "Field settings" at bounding box center [441, 80] width 81 height 21
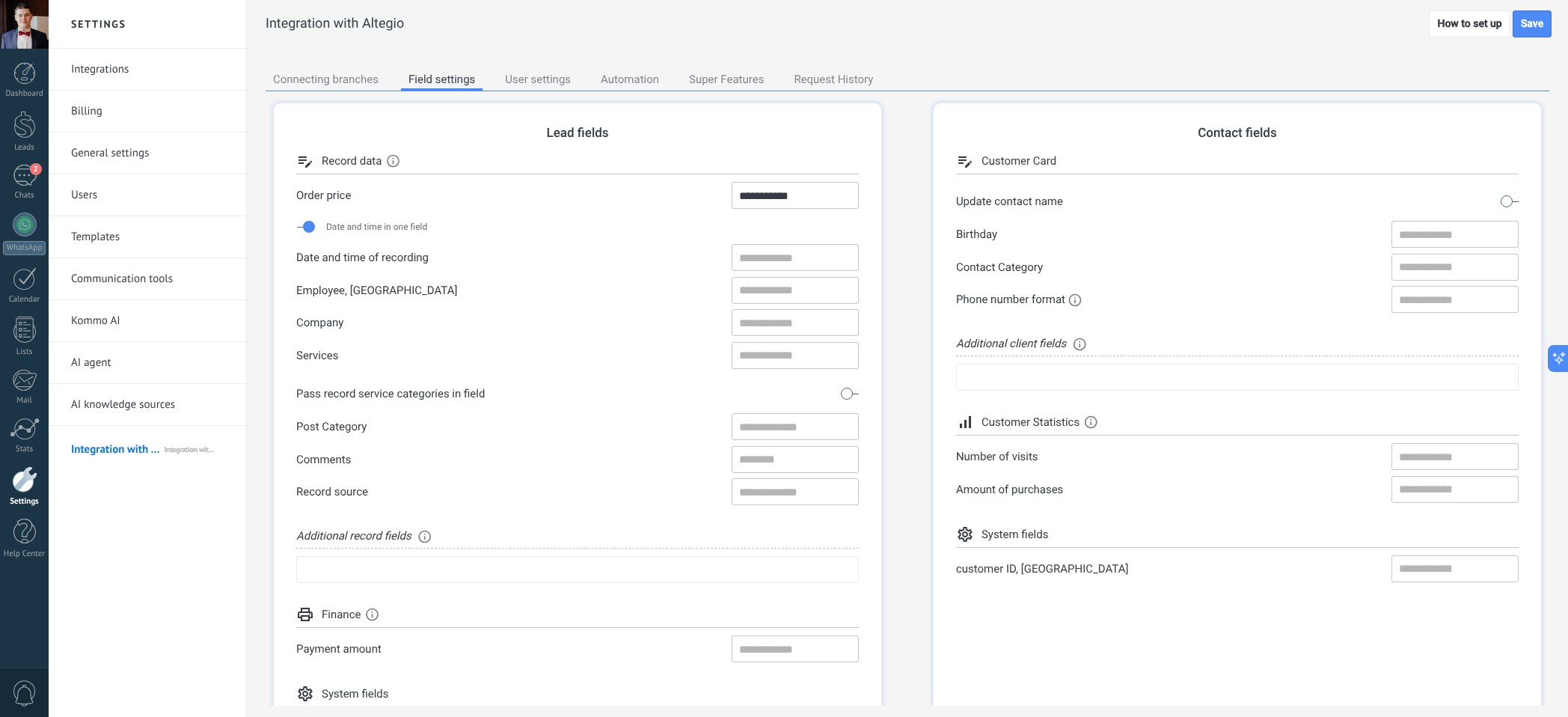
click at [534, 75] on div "User settings" at bounding box center [538, 80] width 80 height 21
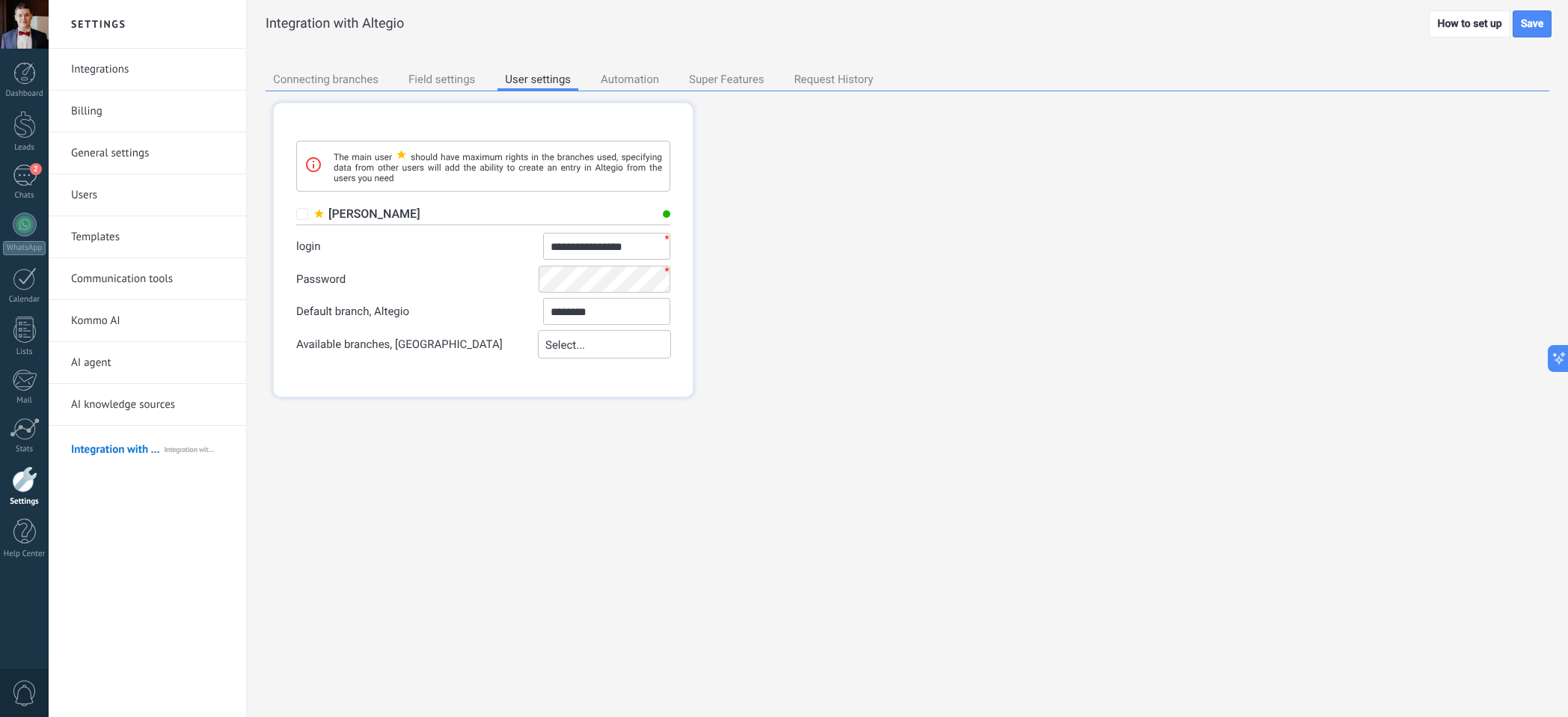
click at [641, 80] on div "Automation" at bounding box center [630, 80] width 73 height 21
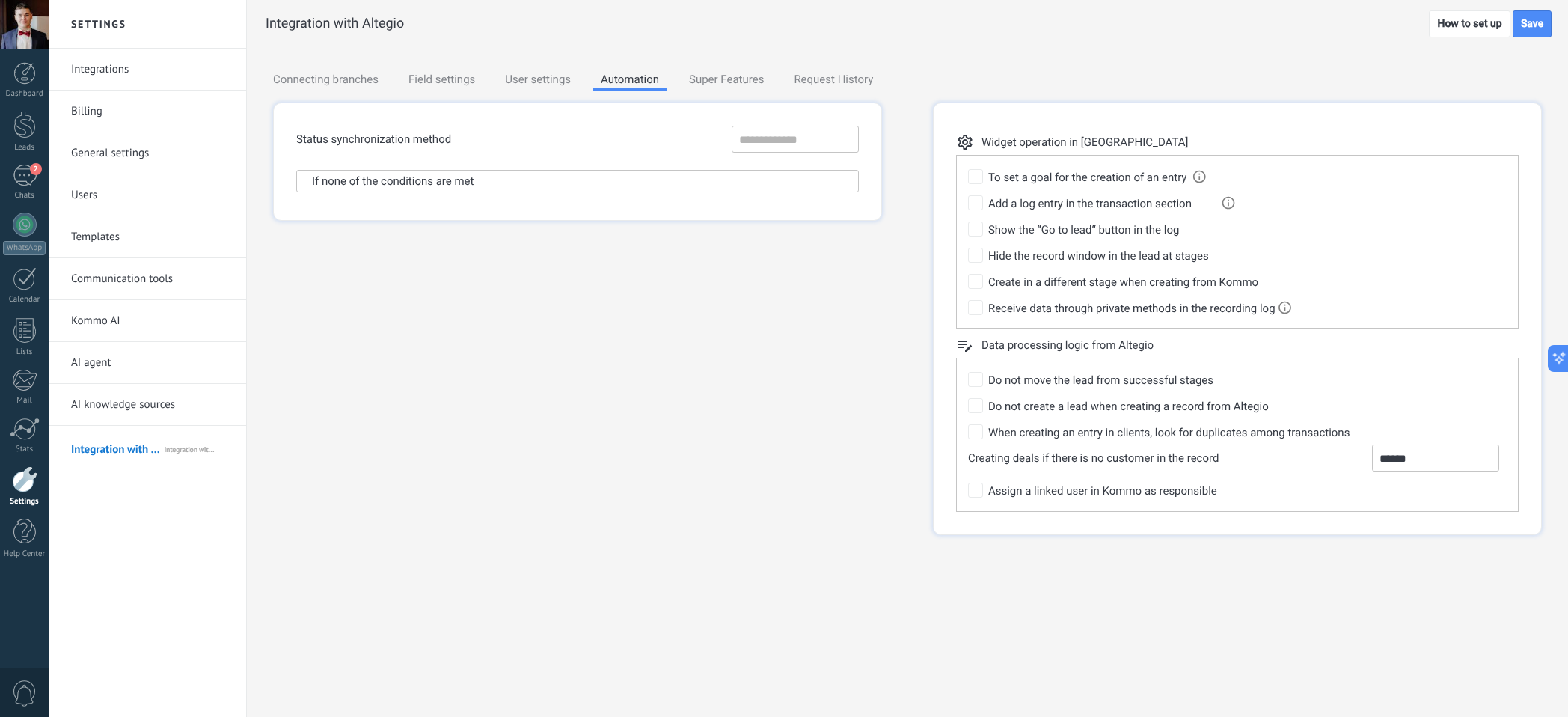
click at [739, 76] on div "Super Features" at bounding box center [727, 80] width 90 height 21
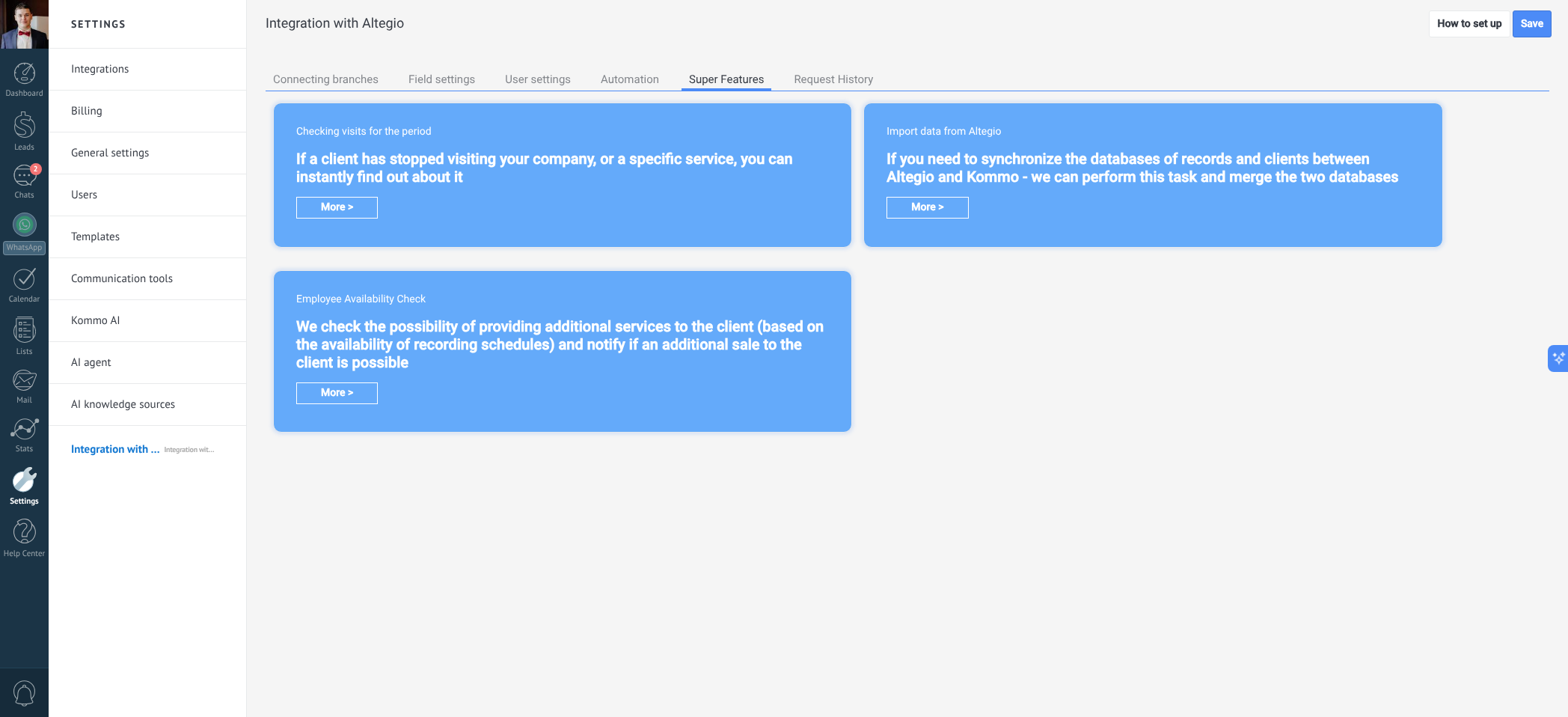
click at [866, 72] on div "Request History" at bounding box center [833, 80] width 94 height 21
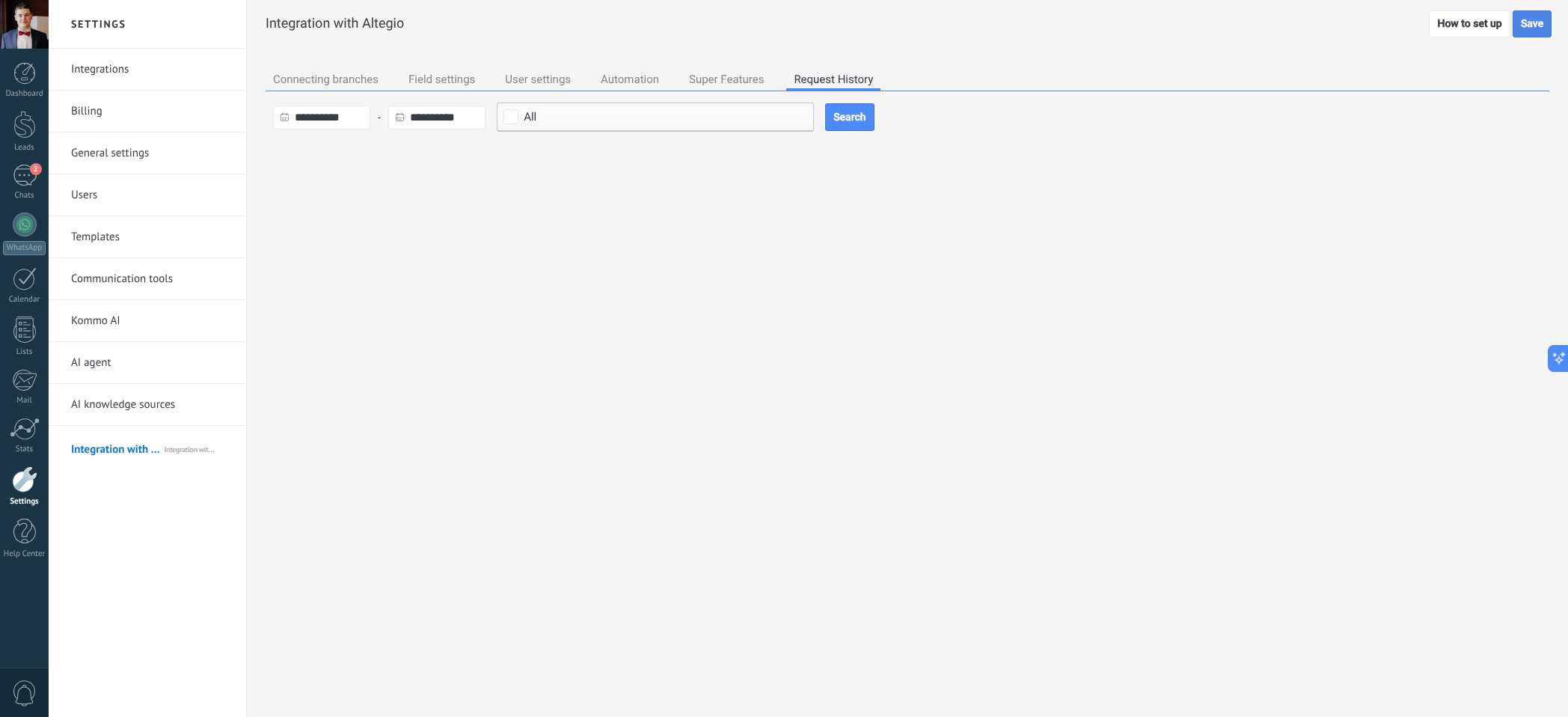
click at [1530, 25] on div "Save" at bounding box center [1532, 24] width 39 height 26
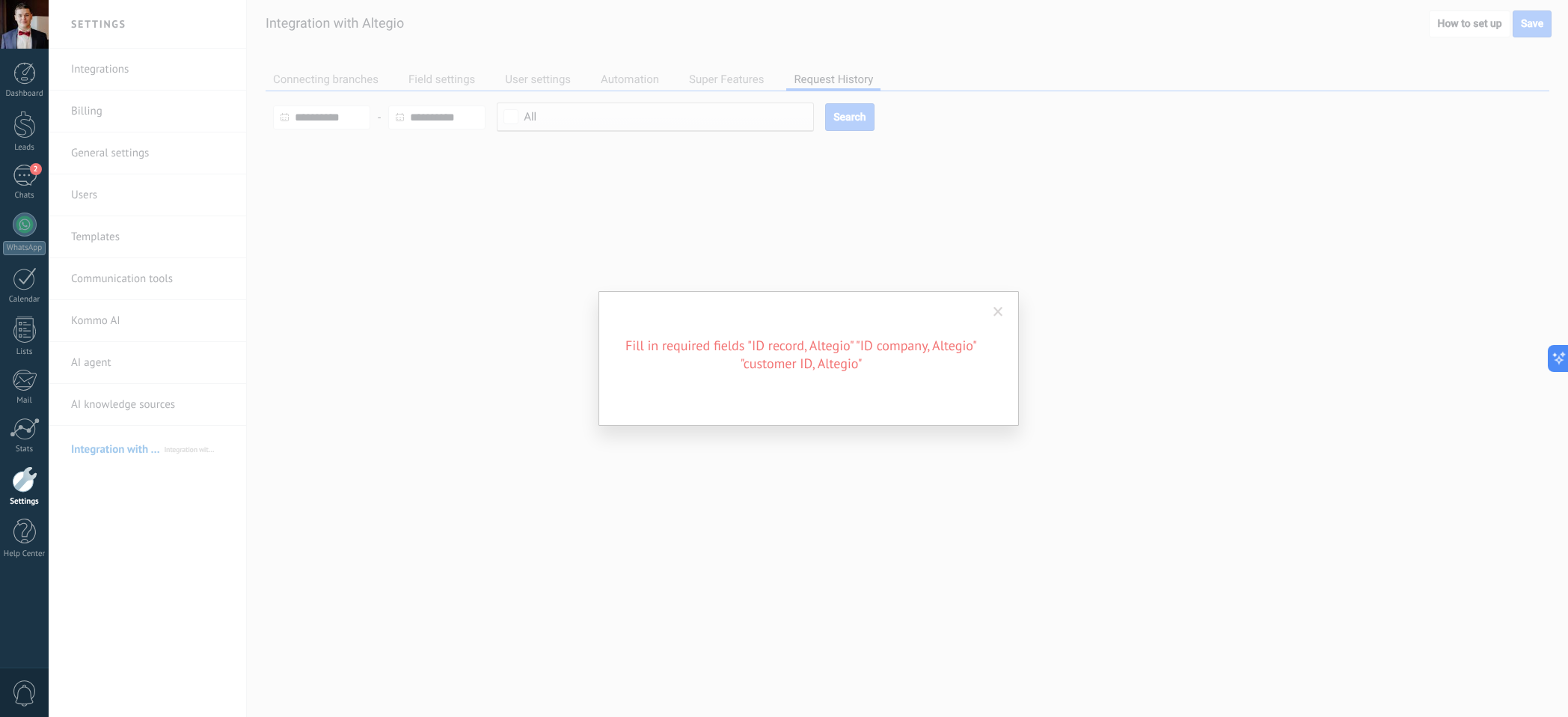
click at [1001, 309] on span at bounding box center [998, 311] width 10 height 11
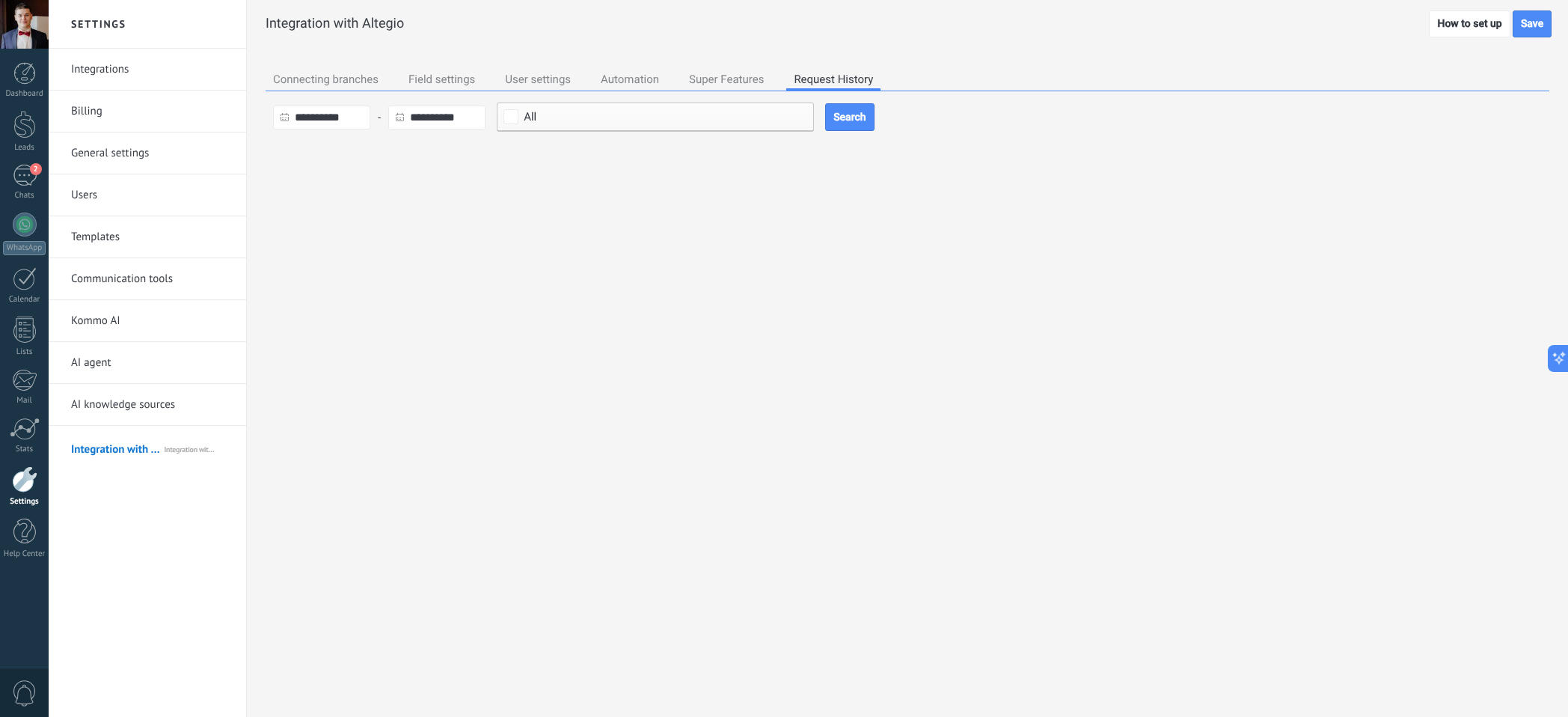
click at [458, 74] on div "Field settings" at bounding box center [441, 80] width 81 height 21
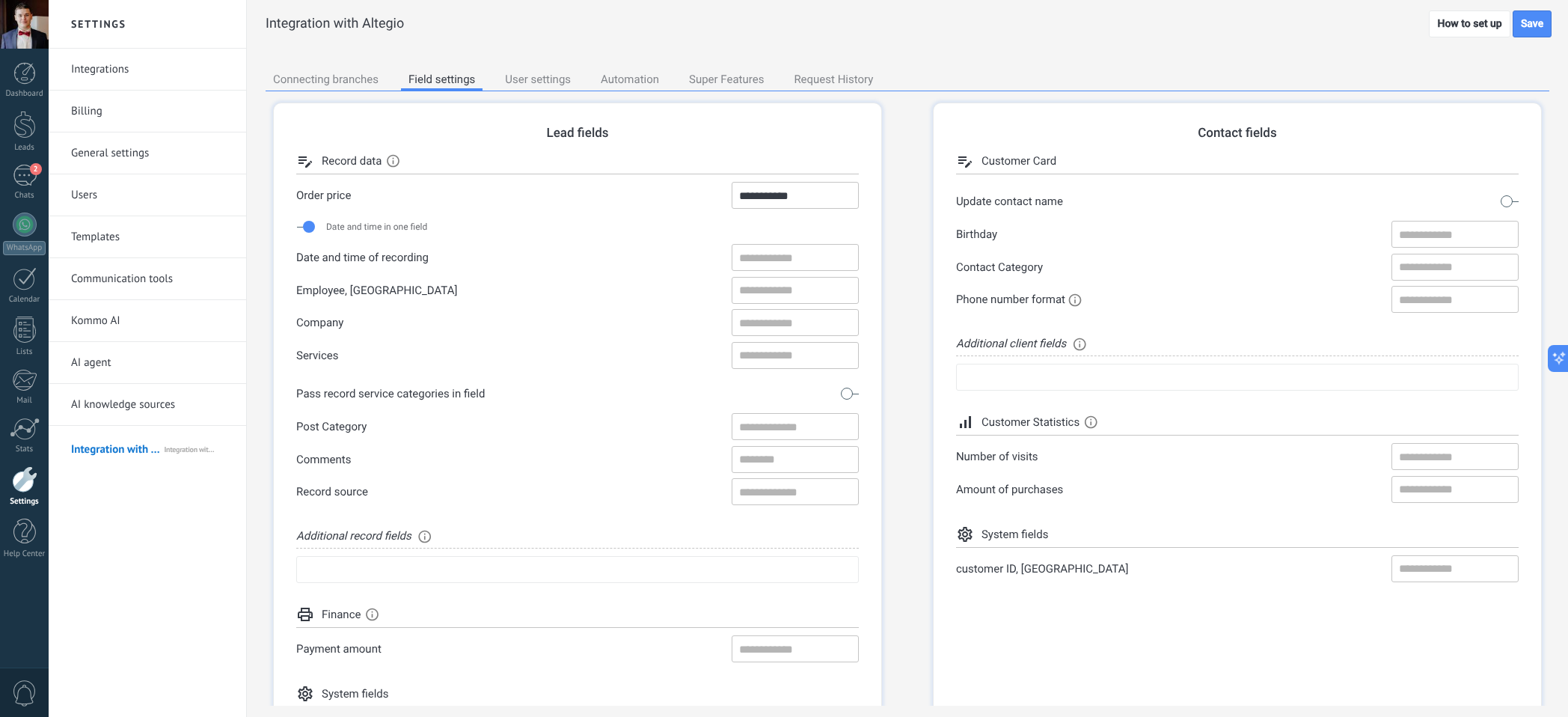
click at [315, 84] on div "Connecting branches" at bounding box center [325, 80] width 120 height 21
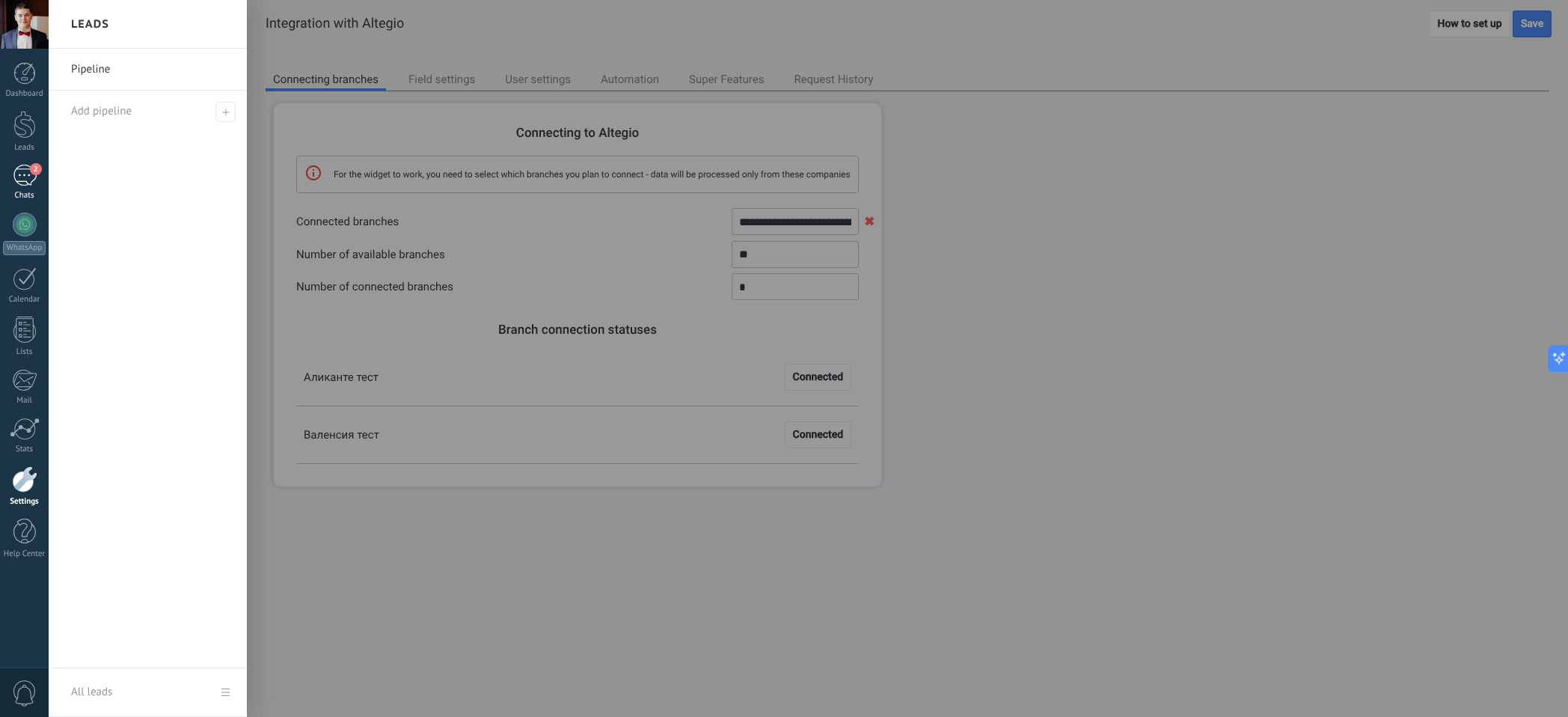
click at [22, 185] on div "2" at bounding box center [24, 175] width 24 height 22
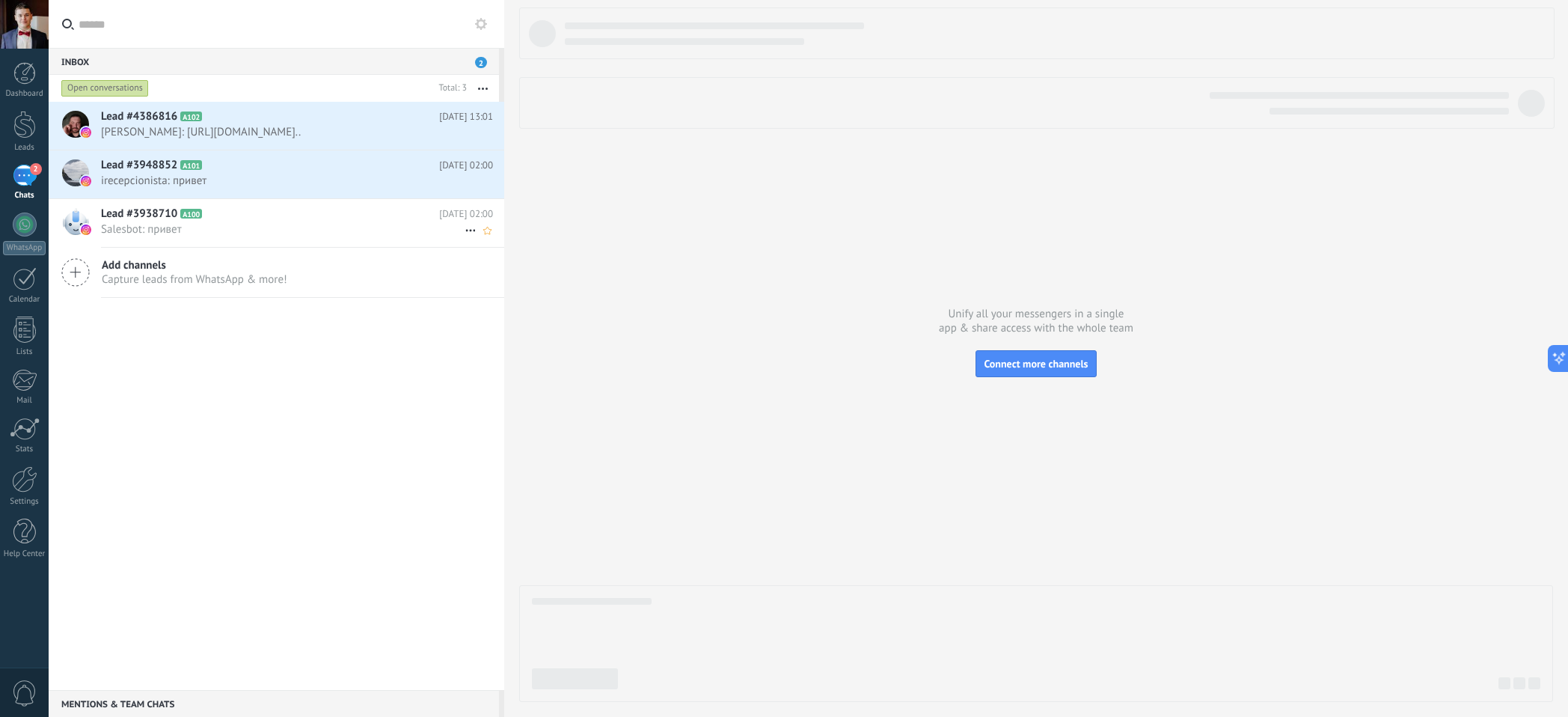
click at [257, 236] on span "Salesbot: привет" at bounding box center [282, 229] width 363 height 15
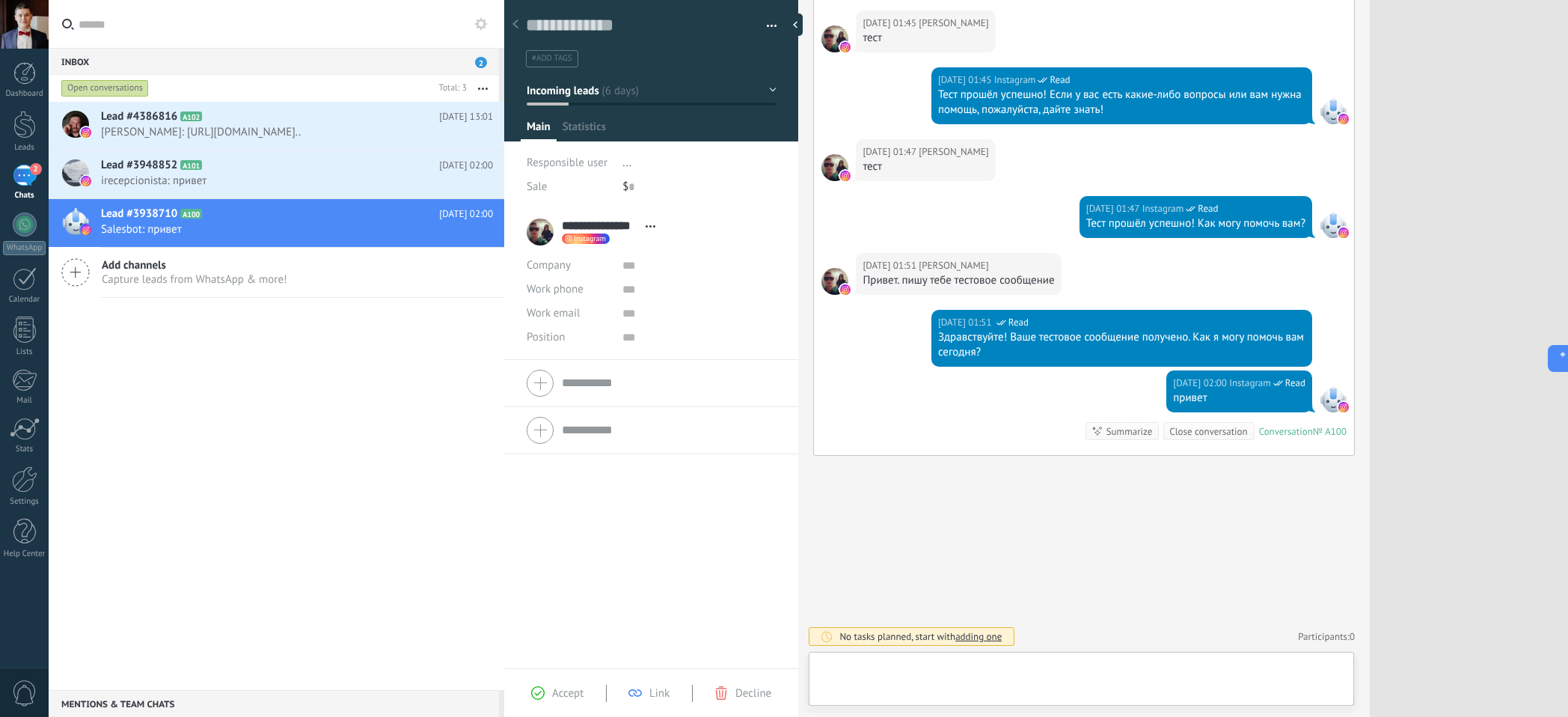
scroll to position [23, 0]
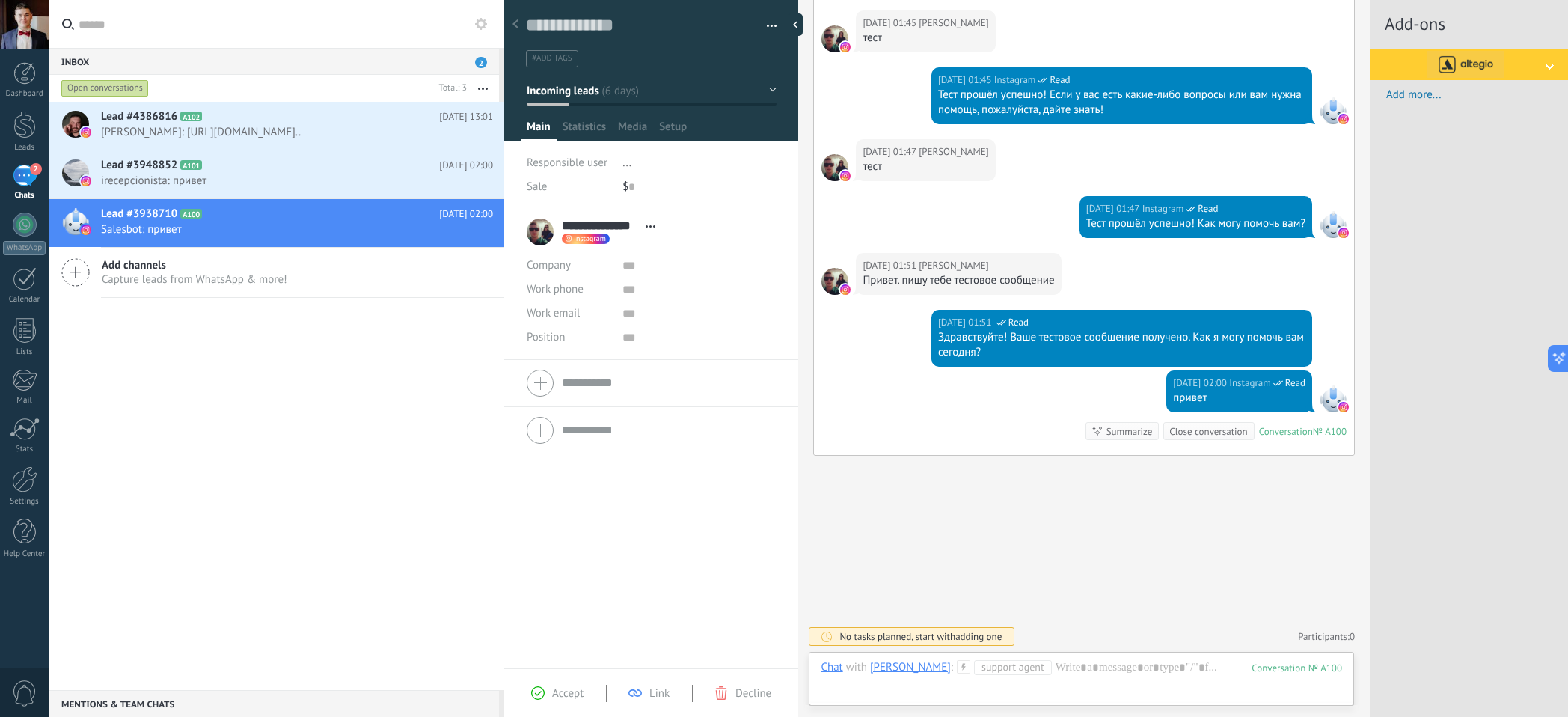
click at [1480, 65] on img at bounding box center [1465, 65] width 77 height 31
click at [1476, 106] on div "Fill in the required fields in the widget settings" at bounding box center [1469, 105] width 185 height 37
click at [1451, 110] on div "Fill in the required fields in the widget settings" at bounding box center [1469, 105] width 185 height 37
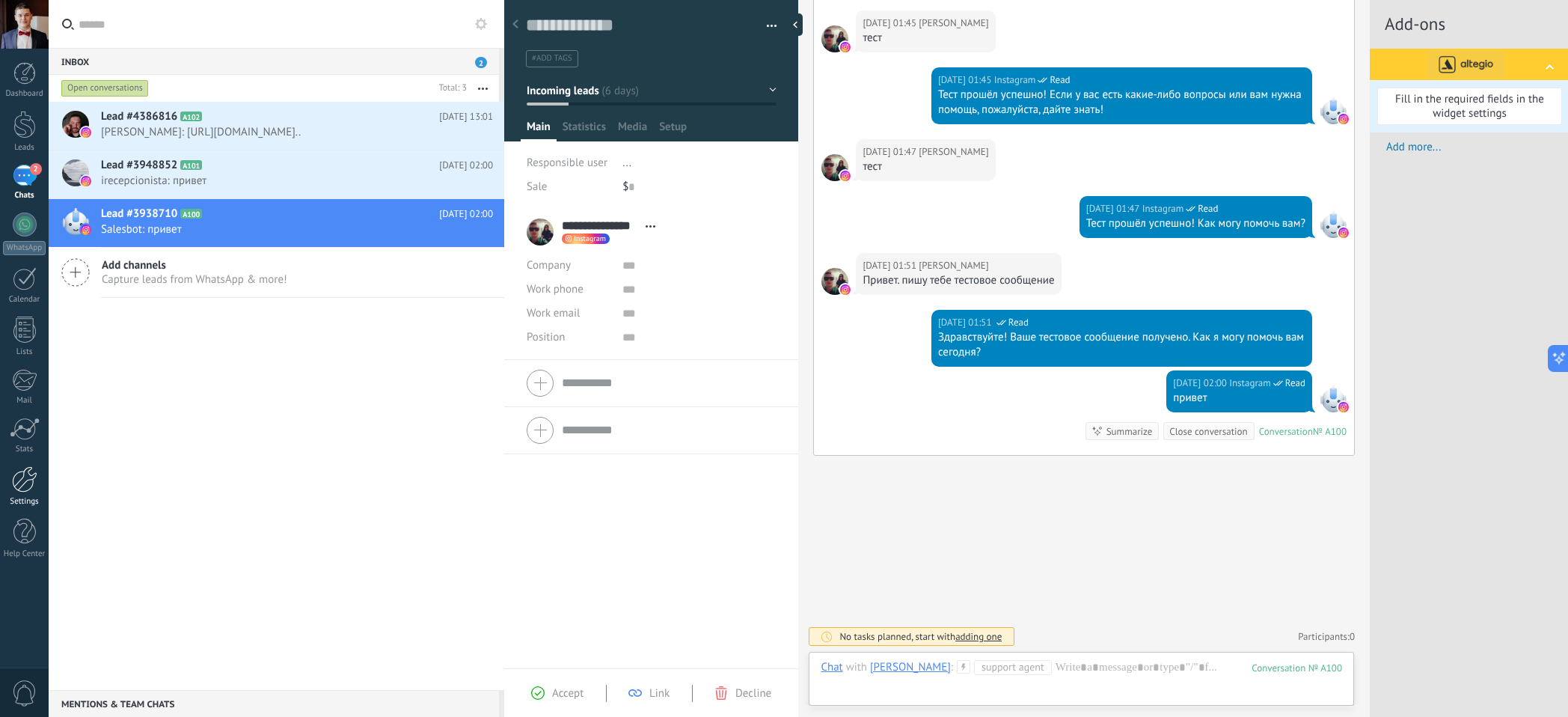
click at [15, 479] on div at bounding box center [24, 479] width 25 height 26
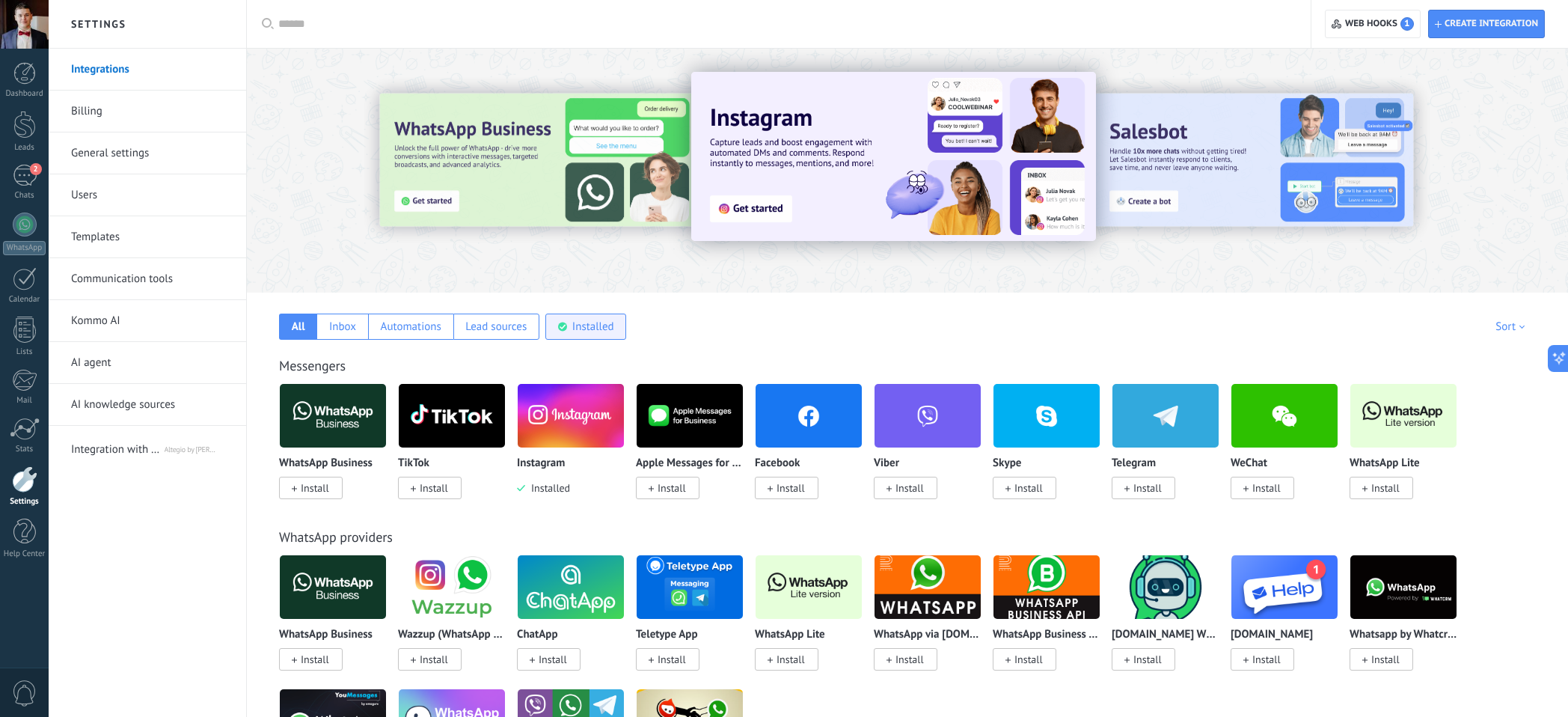
click at [586, 324] on div "Installed" at bounding box center [593, 326] width 42 height 15
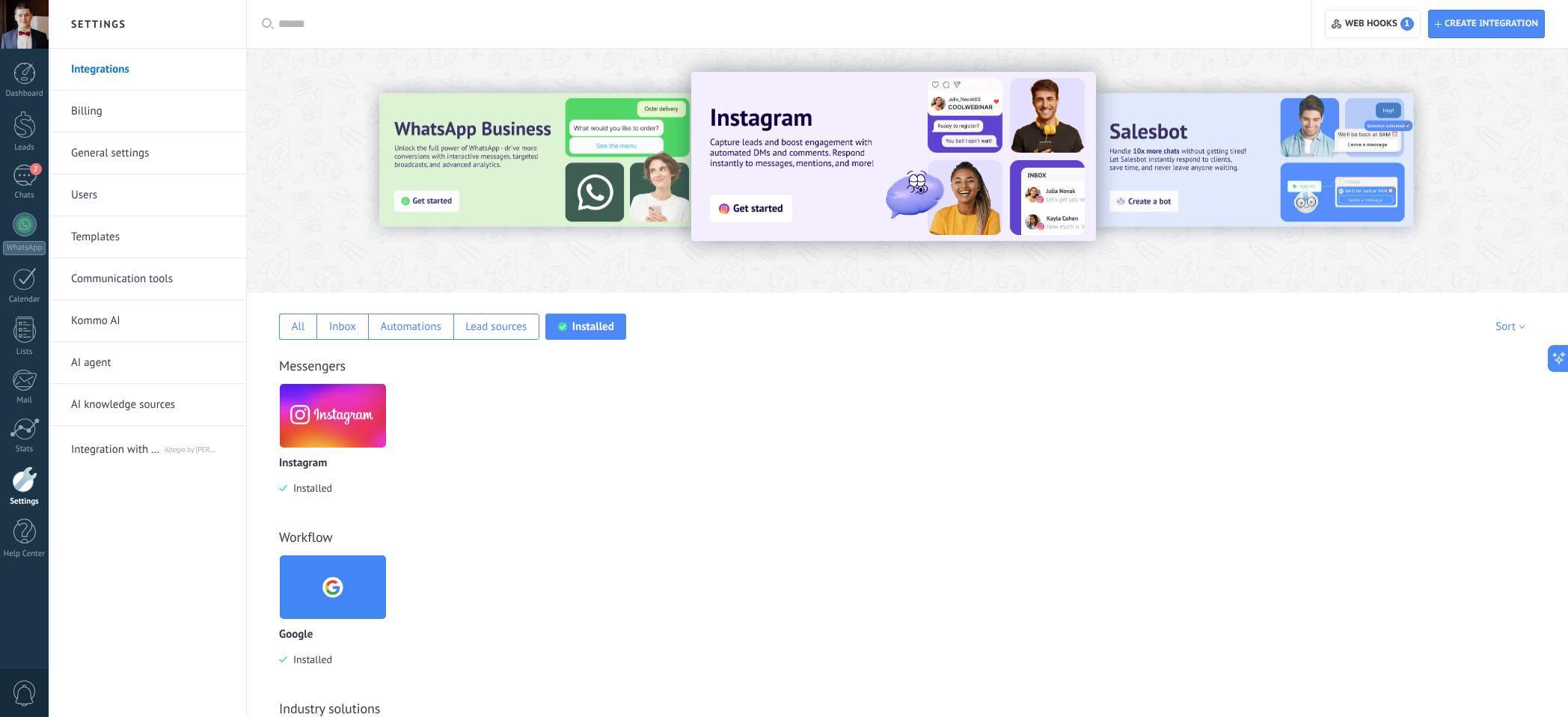
scroll to position [333, 0]
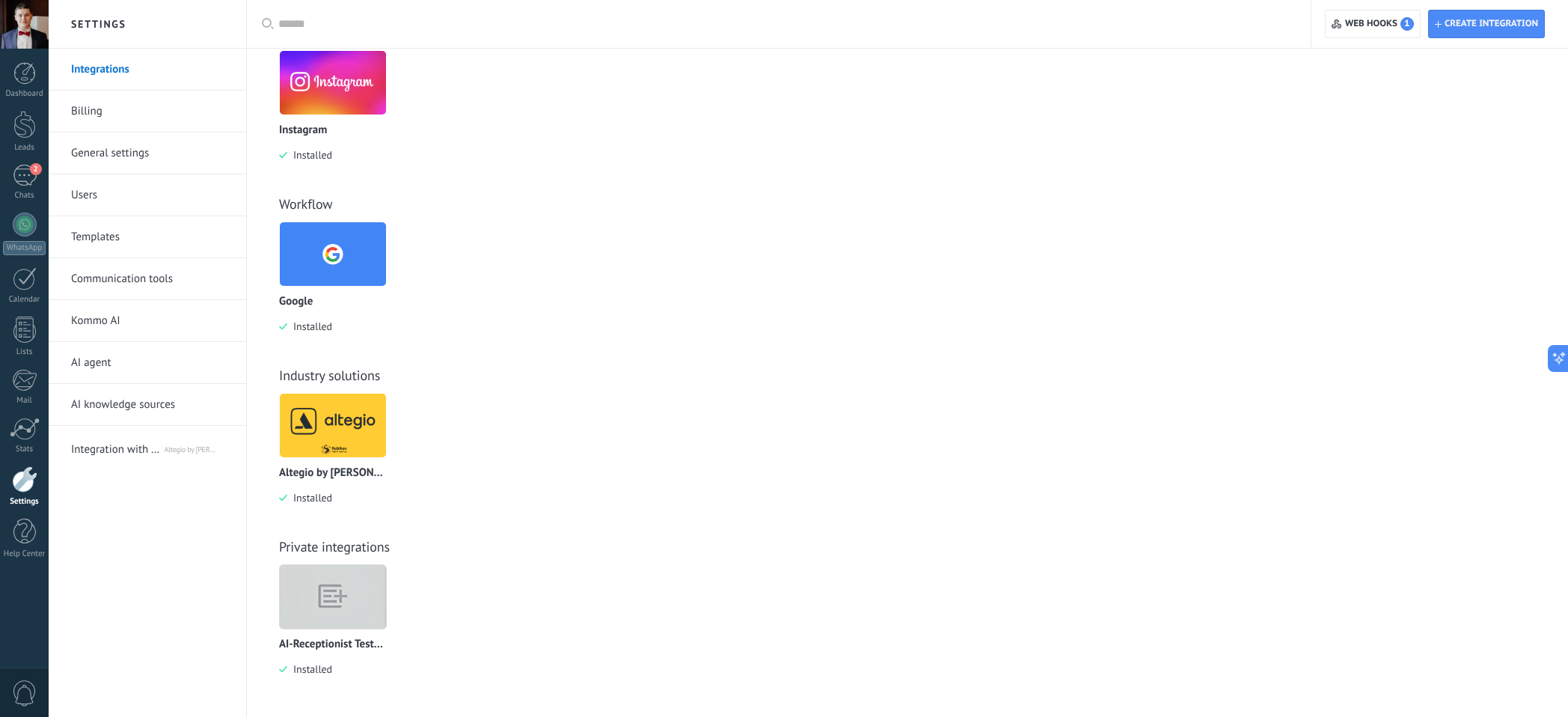
click at [126, 445] on span "Integration with Altegio" at bounding box center [118, 447] width 92 height 36
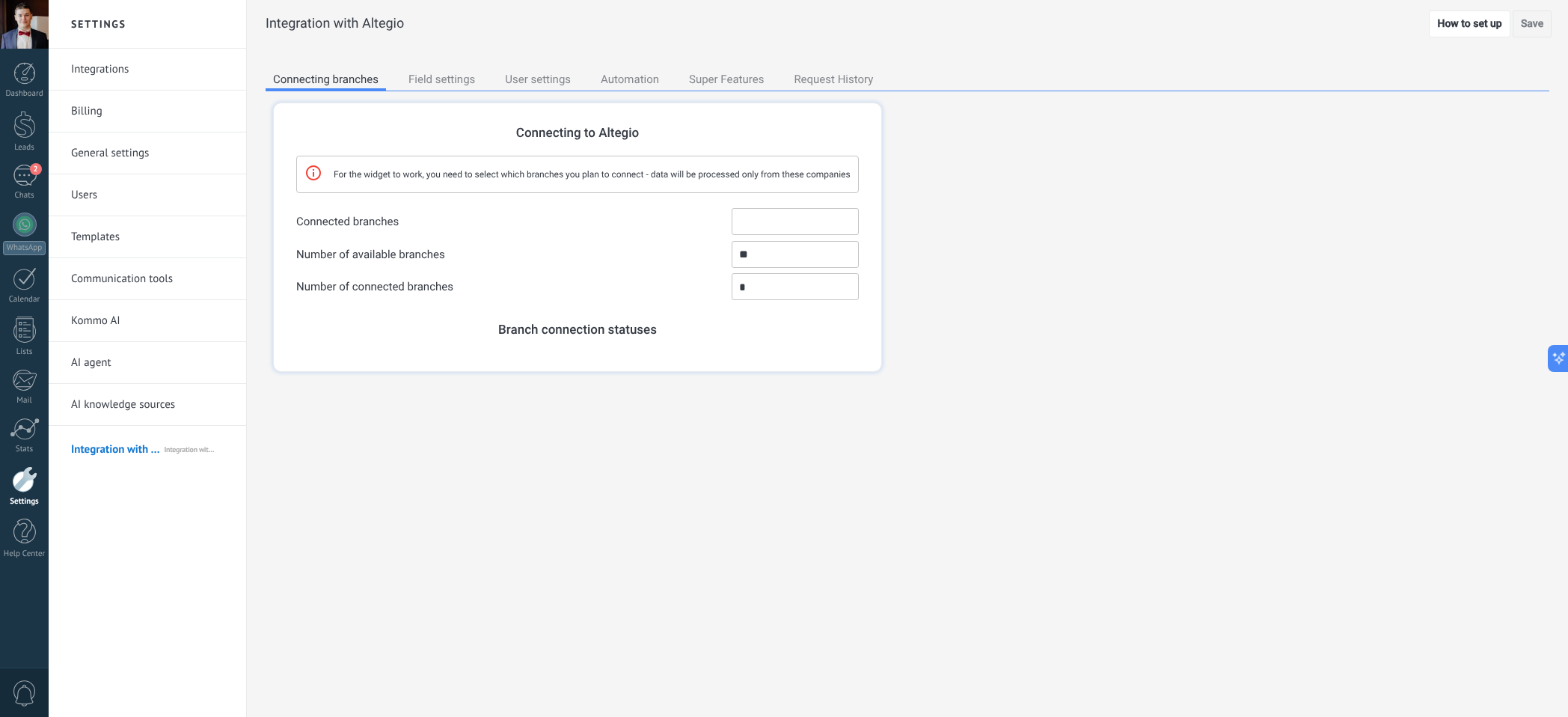
click at [771, 230] on input "Connected branches ✖ Polant Business Аликанте тест Валенсия тест" at bounding box center [795, 220] width 127 height 26
click at [788, 268] on li "Аликанте тест" at bounding box center [795, 263] width 125 height 21
type input "**********"
type input "*"
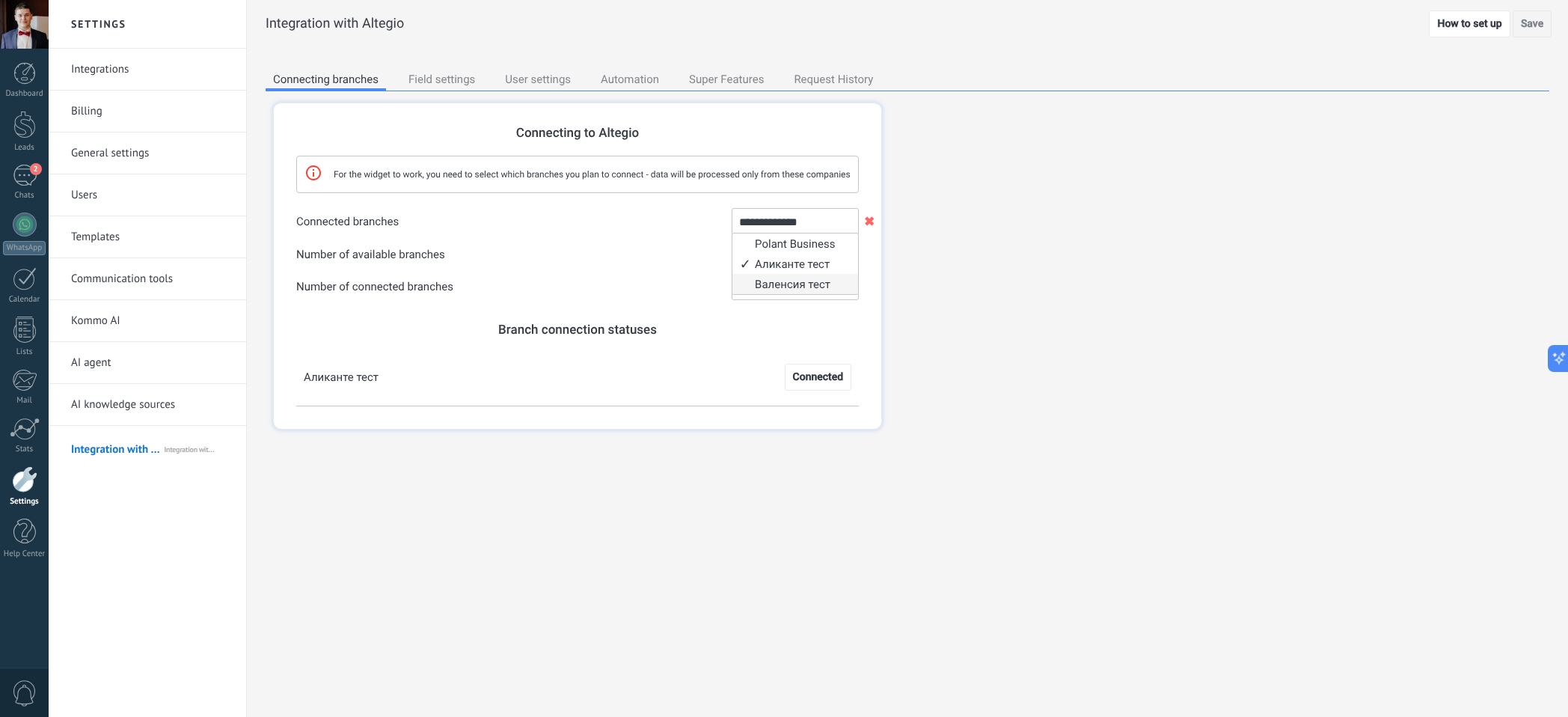
click at [784, 280] on li "Валенсия тест" at bounding box center [795, 284] width 125 height 21
type input "**********"
type input "*"
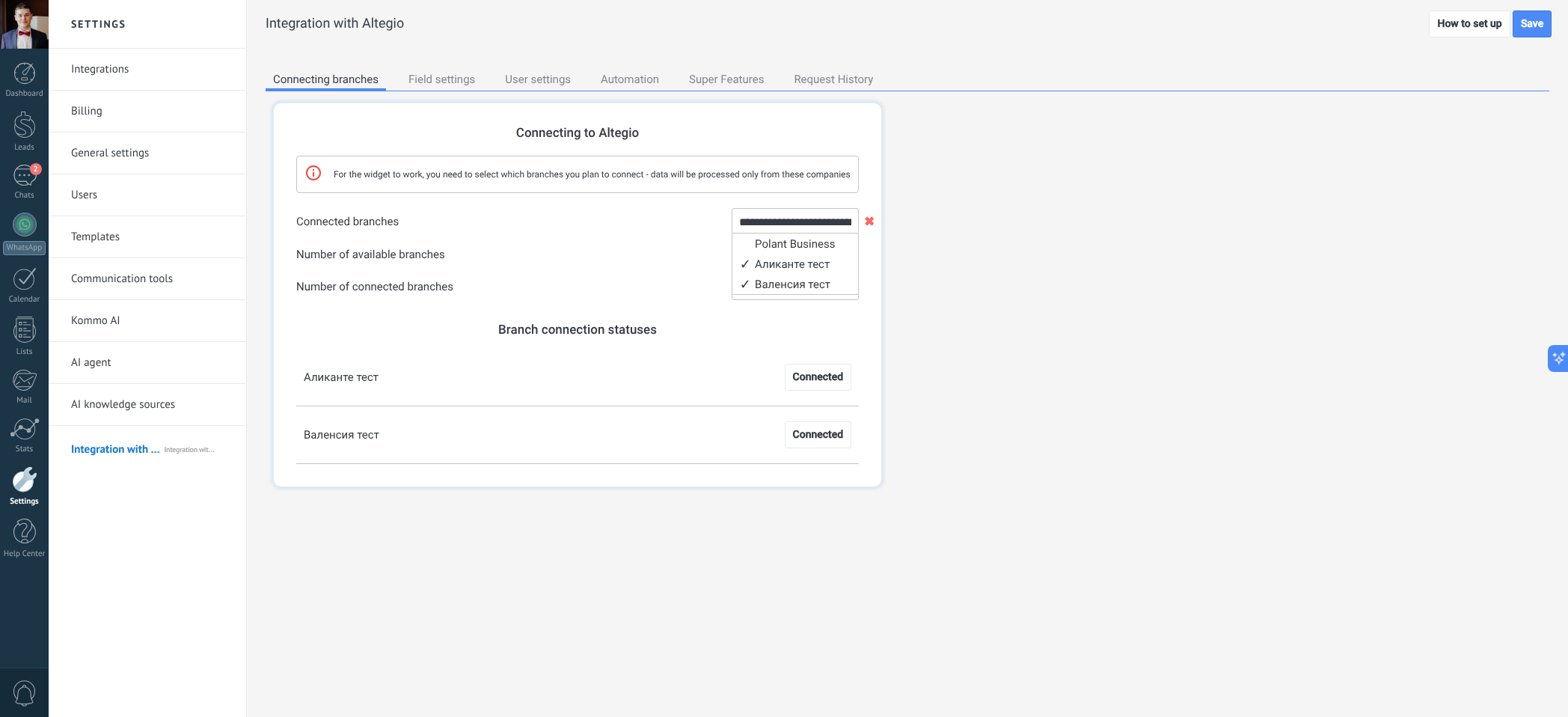
click at [942, 347] on div "**********" at bounding box center [907, 300] width 1283 height 418
click at [424, 78] on div "Field settings" at bounding box center [441, 80] width 81 height 21
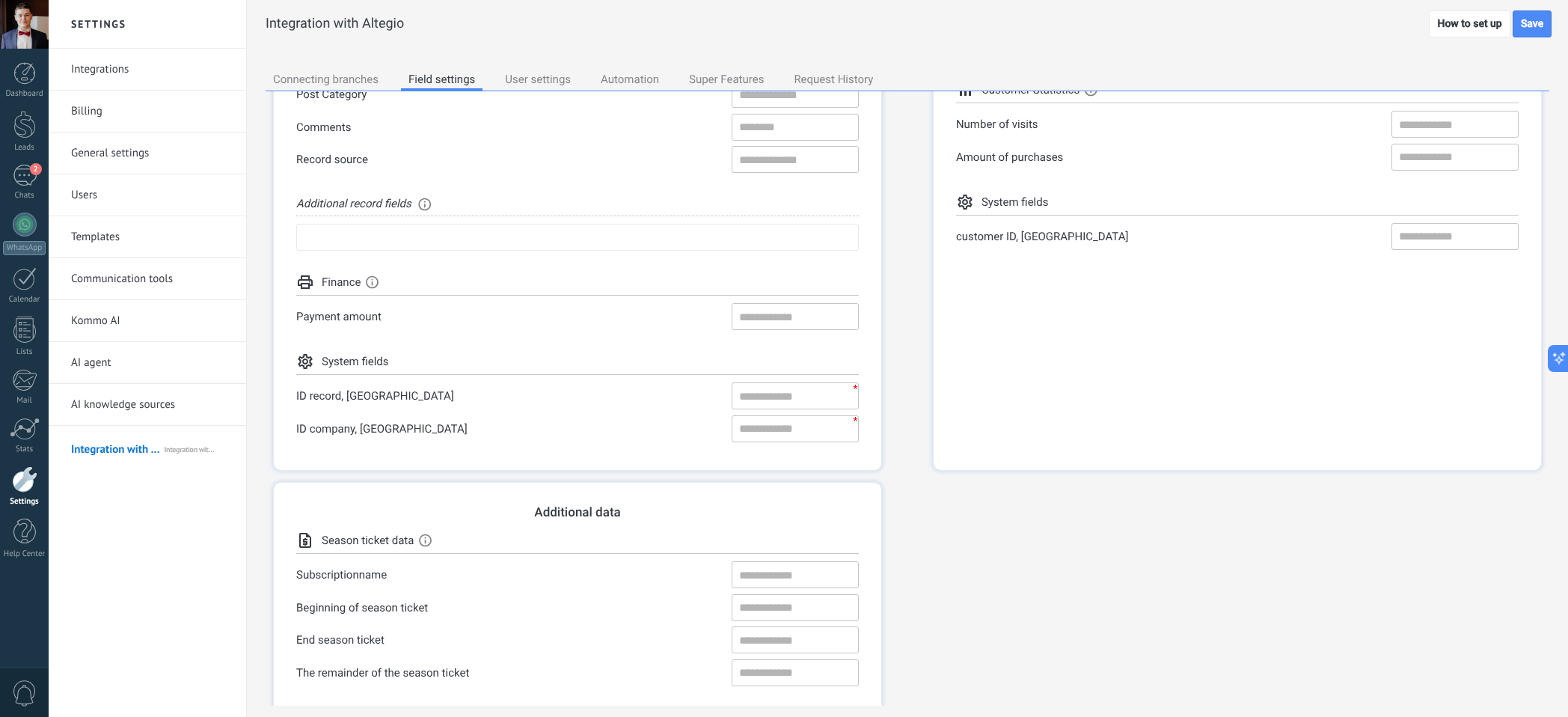
scroll to position [363, 0]
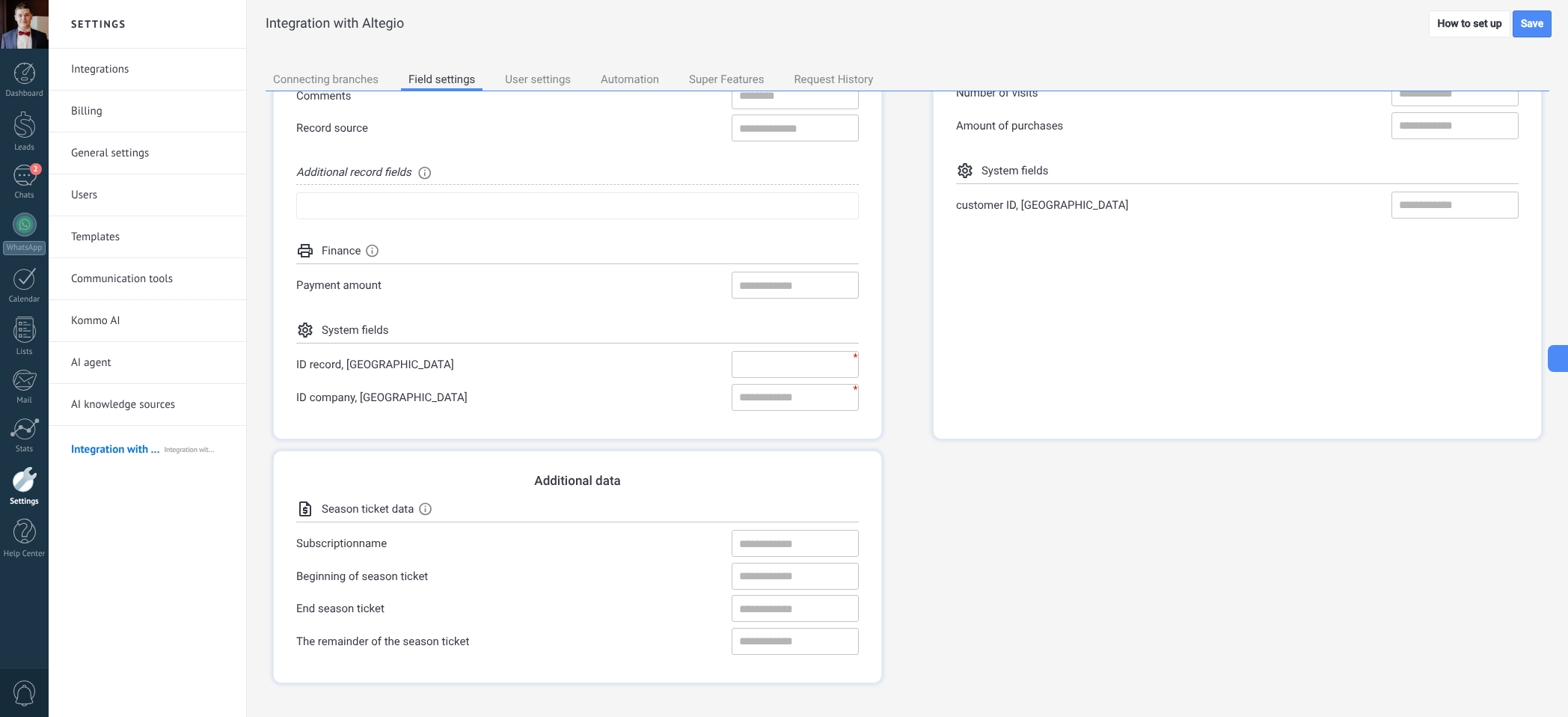
click at [750, 365] on input "ID record, [GEOGRAPHIC_DATA] * ✖" at bounding box center [795, 363] width 127 height 26
click at [786, 366] on input "ID record, [GEOGRAPHIC_DATA] * ✖" at bounding box center [795, 363] width 127 height 26
click at [778, 401] on input "ID company, [GEOGRAPHIC_DATA] * ✖" at bounding box center [795, 397] width 127 height 26
click at [788, 356] on input "ID record, [GEOGRAPHIC_DATA] * ✖" at bounding box center [795, 363] width 127 height 26
click at [761, 359] on input "ID record, [GEOGRAPHIC_DATA] * ✖" at bounding box center [795, 363] width 127 height 26
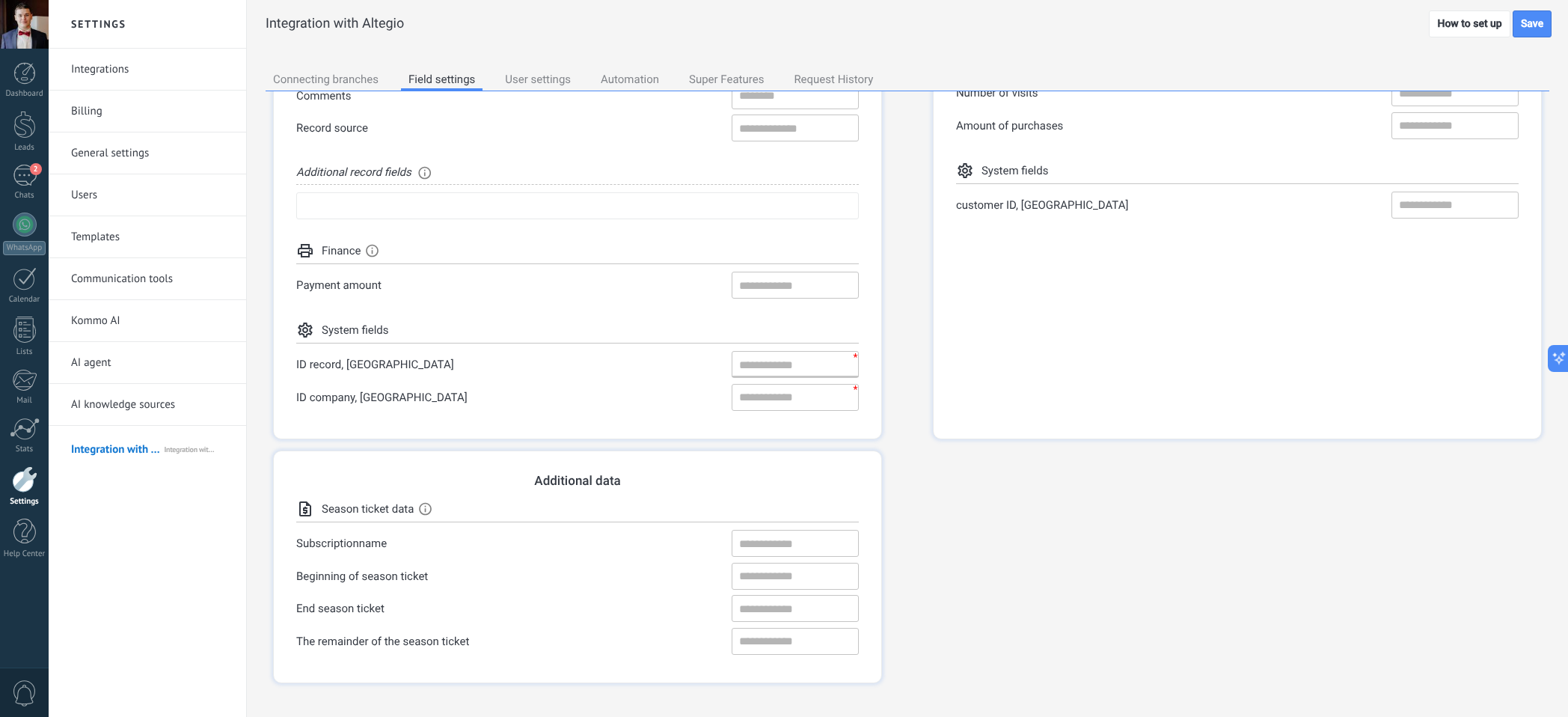
click at [654, 385] on label "ID company, [GEOGRAPHIC_DATA] * ✖" at bounding box center [577, 397] width 562 height 26
click at [1455, 16] on link "How to set up" at bounding box center [1469, 24] width 80 height 26
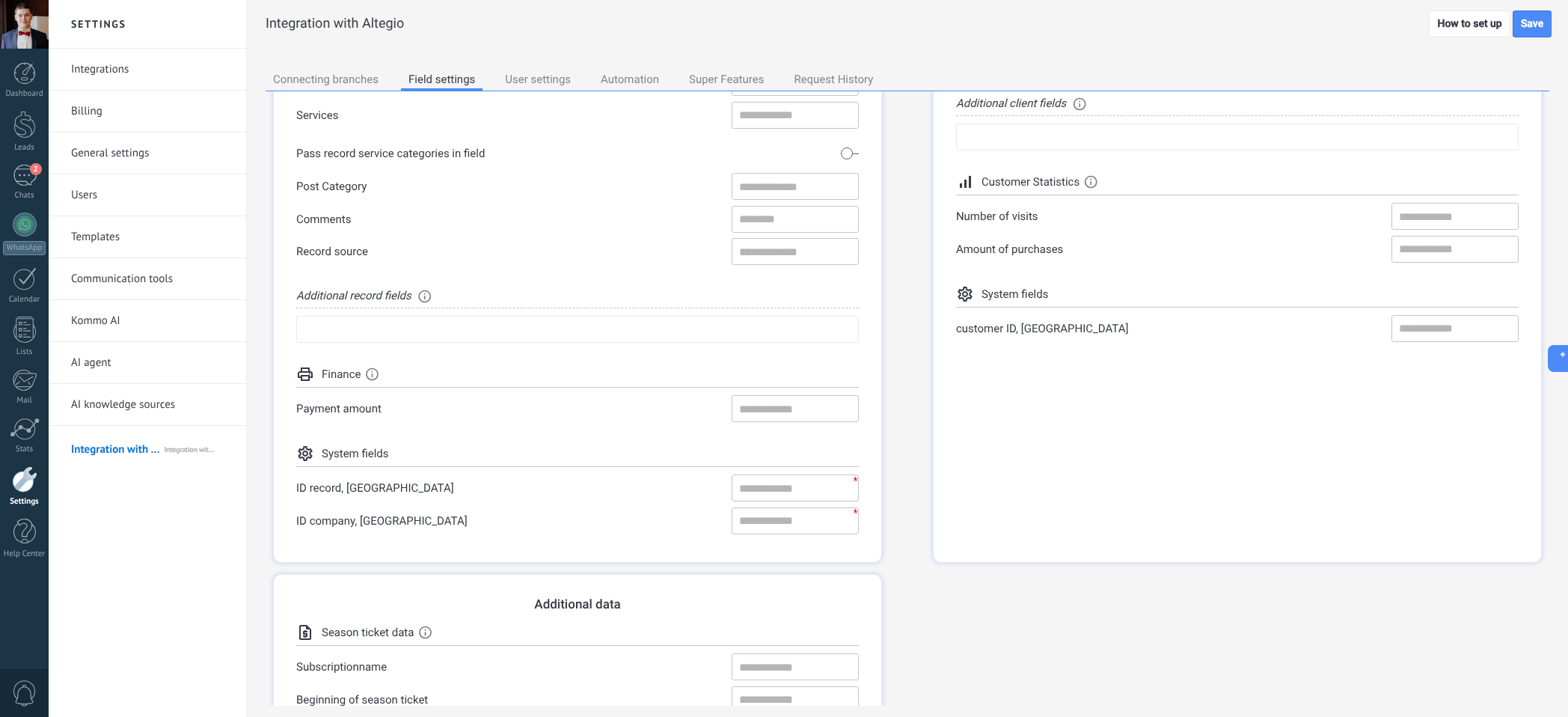
scroll to position [229, 0]
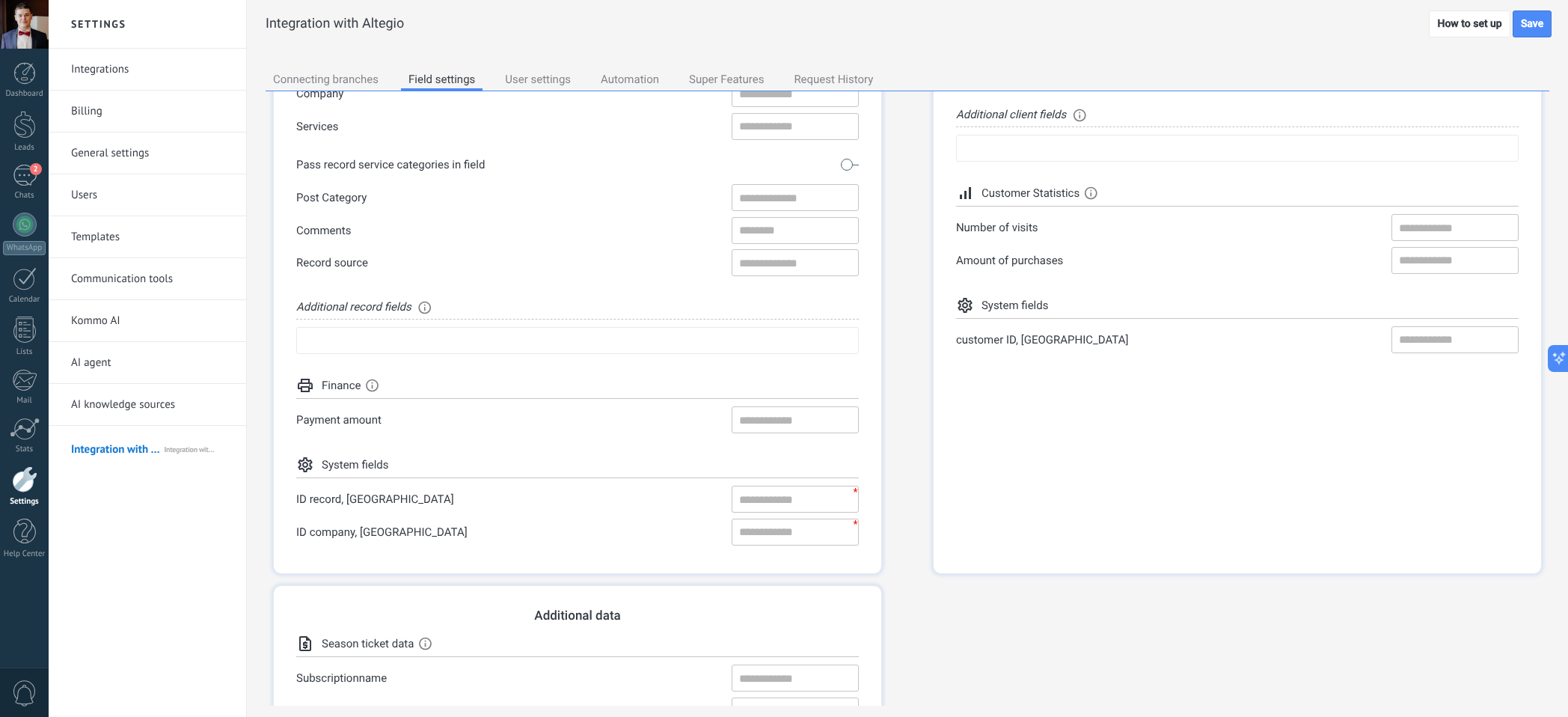
click at [725, 342] on div "Polant Business Аликанте тест Валенсия тест" at bounding box center [577, 340] width 562 height 26
click at [628, 432] on li "Аликанте тест" at bounding box center [577, 424] width 561 height 21
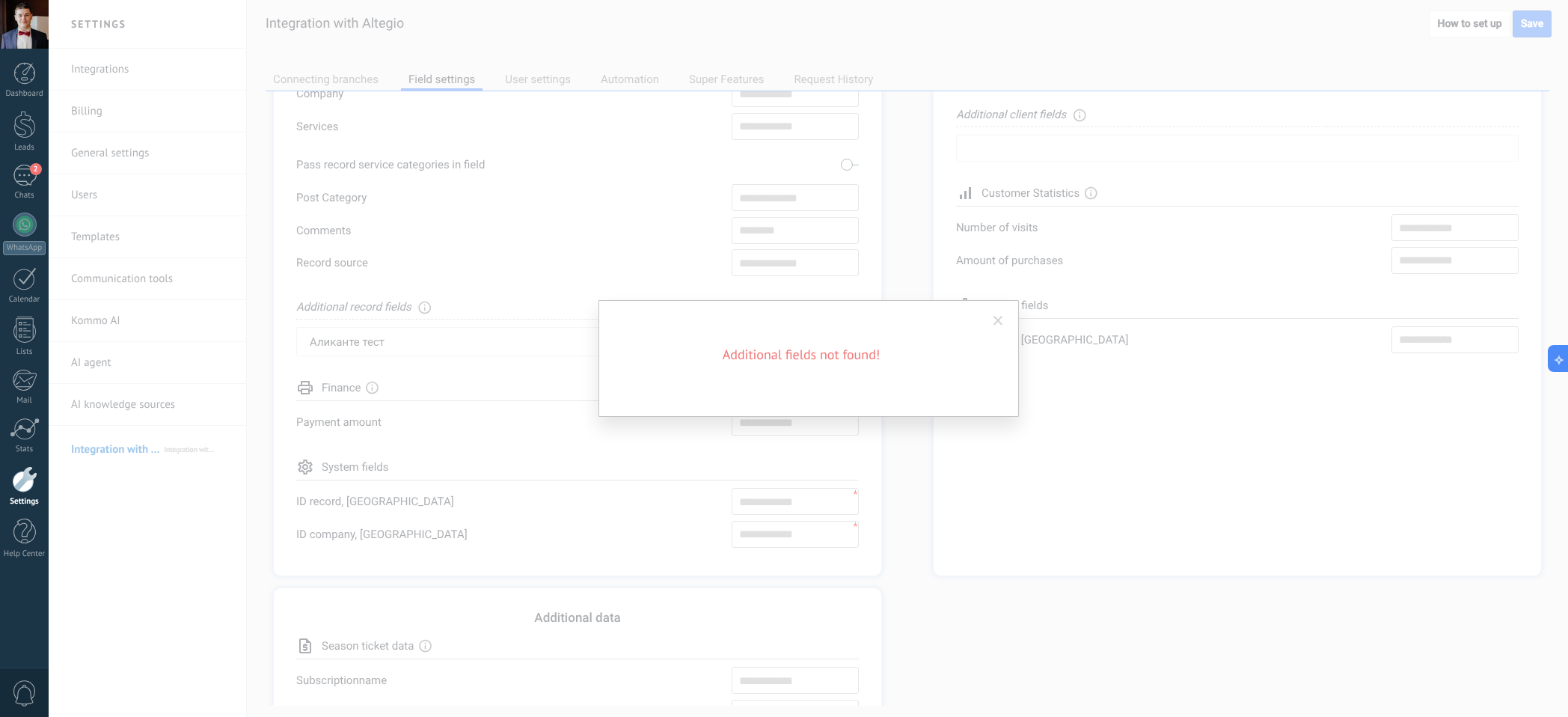
click at [997, 313] on span at bounding box center [998, 321] width 24 height 25
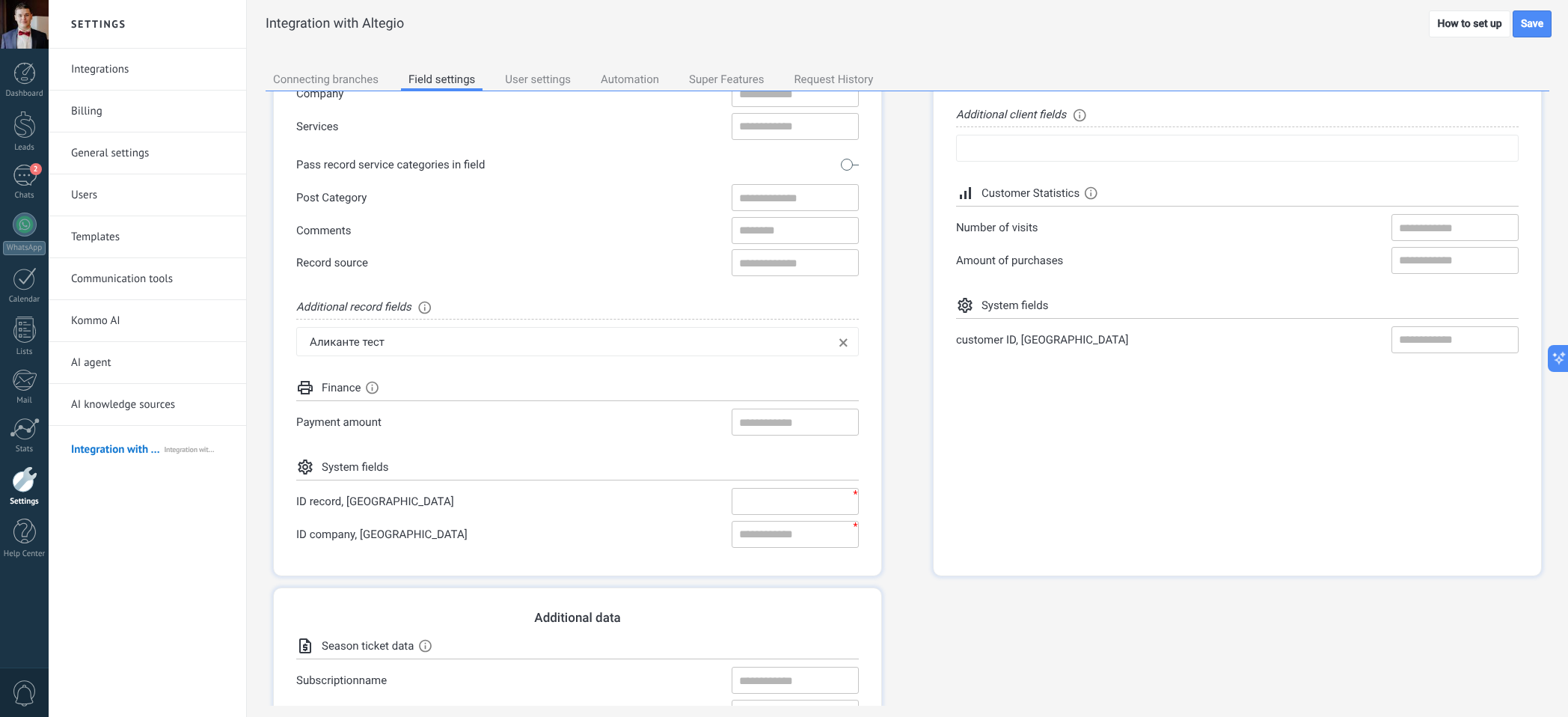
click at [767, 501] on input "ID record, [GEOGRAPHIC_DATA] * ✖" at bounding box center [795, 501] width 127 height 26
click at [639, 345] on div "Аликанте тест" at bounding box center [572, 342] width 525 height 14
click at [499, 429] on li "Аликанте тест" at bounding box center [577, 426] width 561 height 21
click at [548, 337] on div "Аликанте тест" at bounding box center [572, 342] width 525 height 14
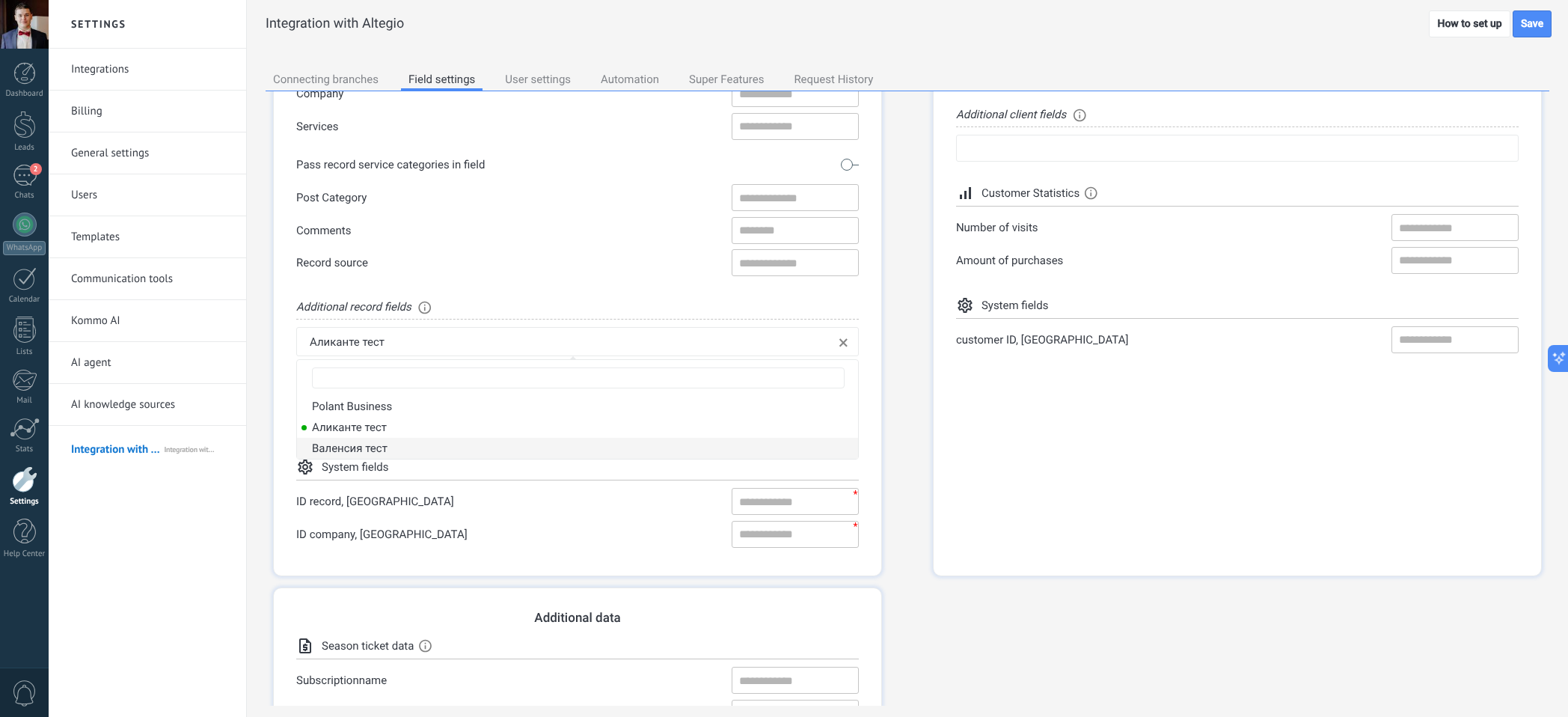
click at [445, 442] on li "Валенсия тест" at bounding box center [577, 448] width 561 height 21
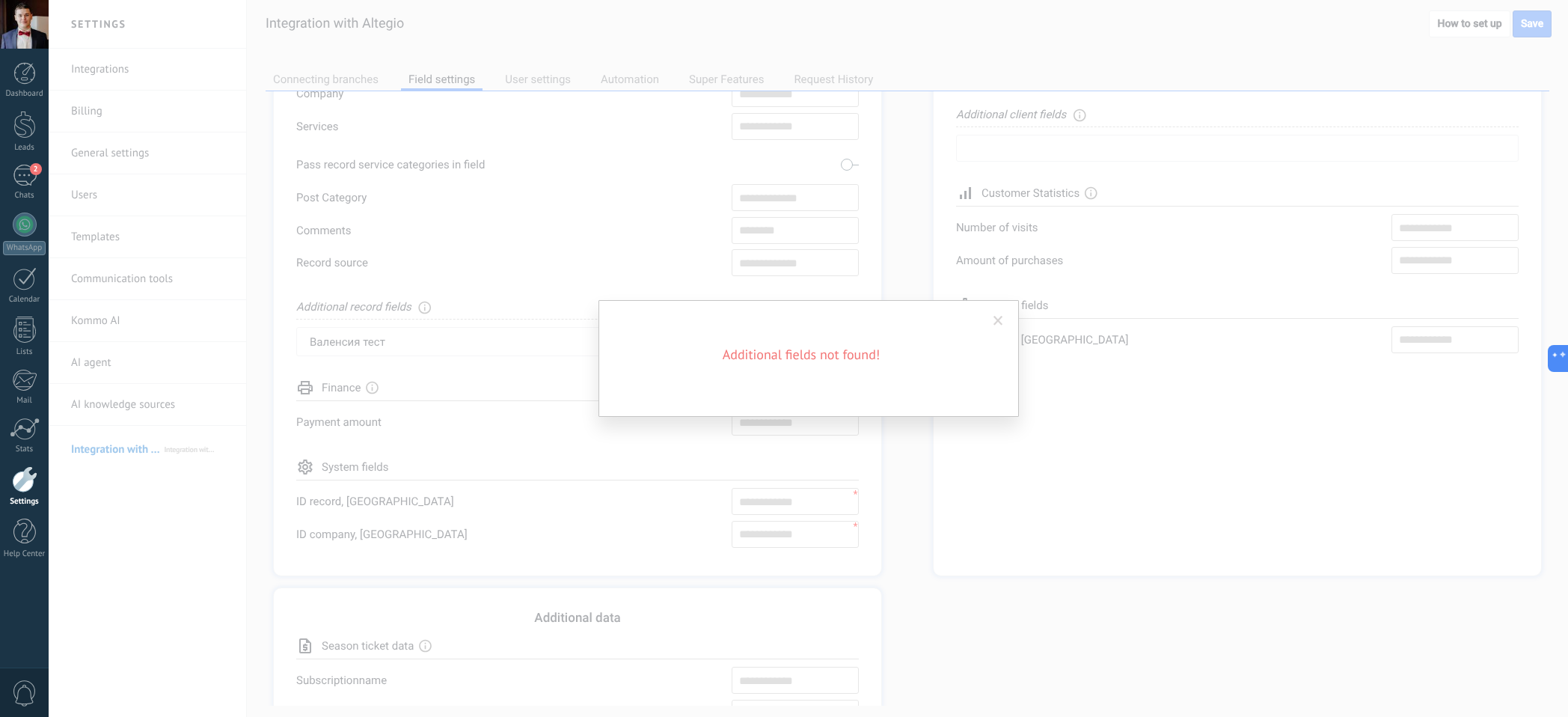
click at [1003, 316] on span at bounding box center [998, 321] width 24 height 25
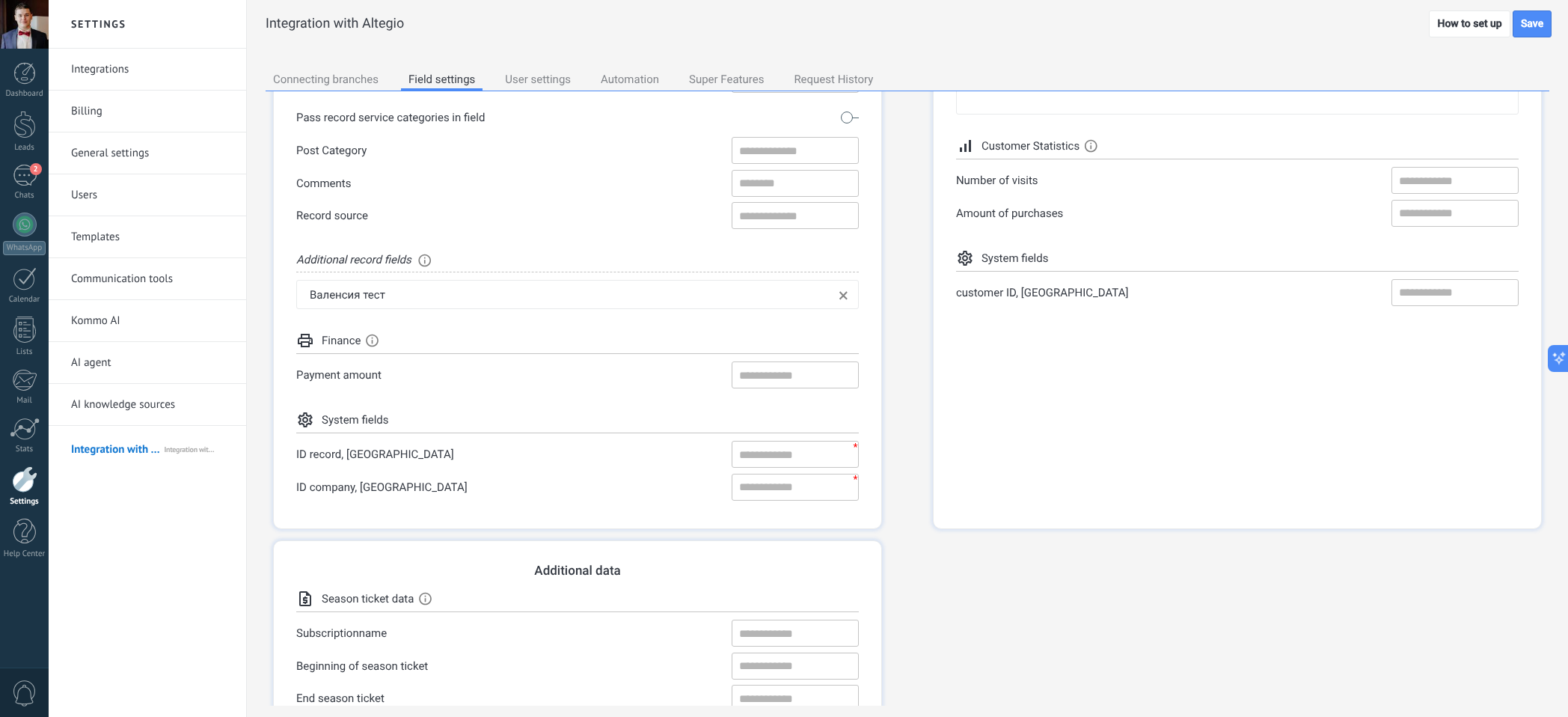
scroll to position [365, 0]
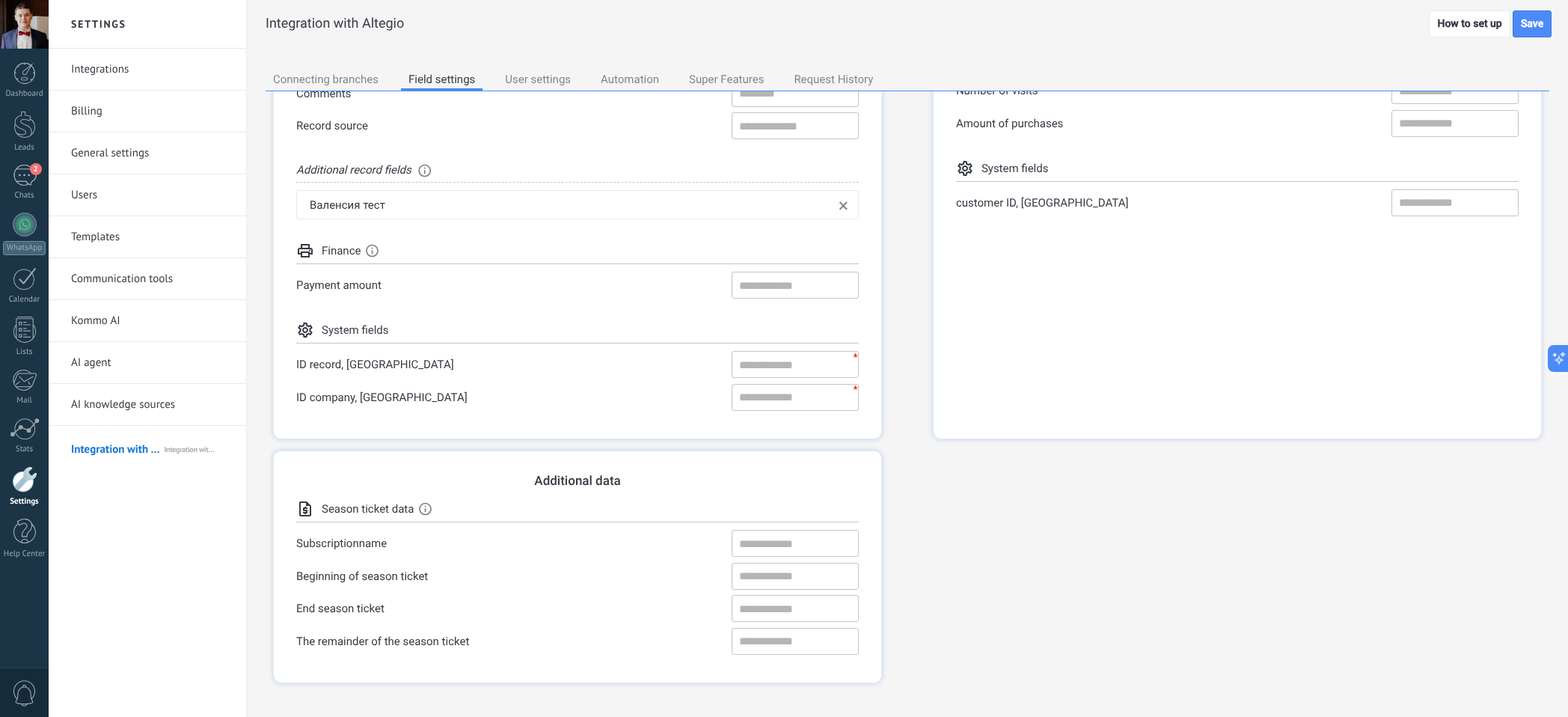
click at [134, 78] on link "Integrations" at bounding box center [151, 70] width 160 height 42
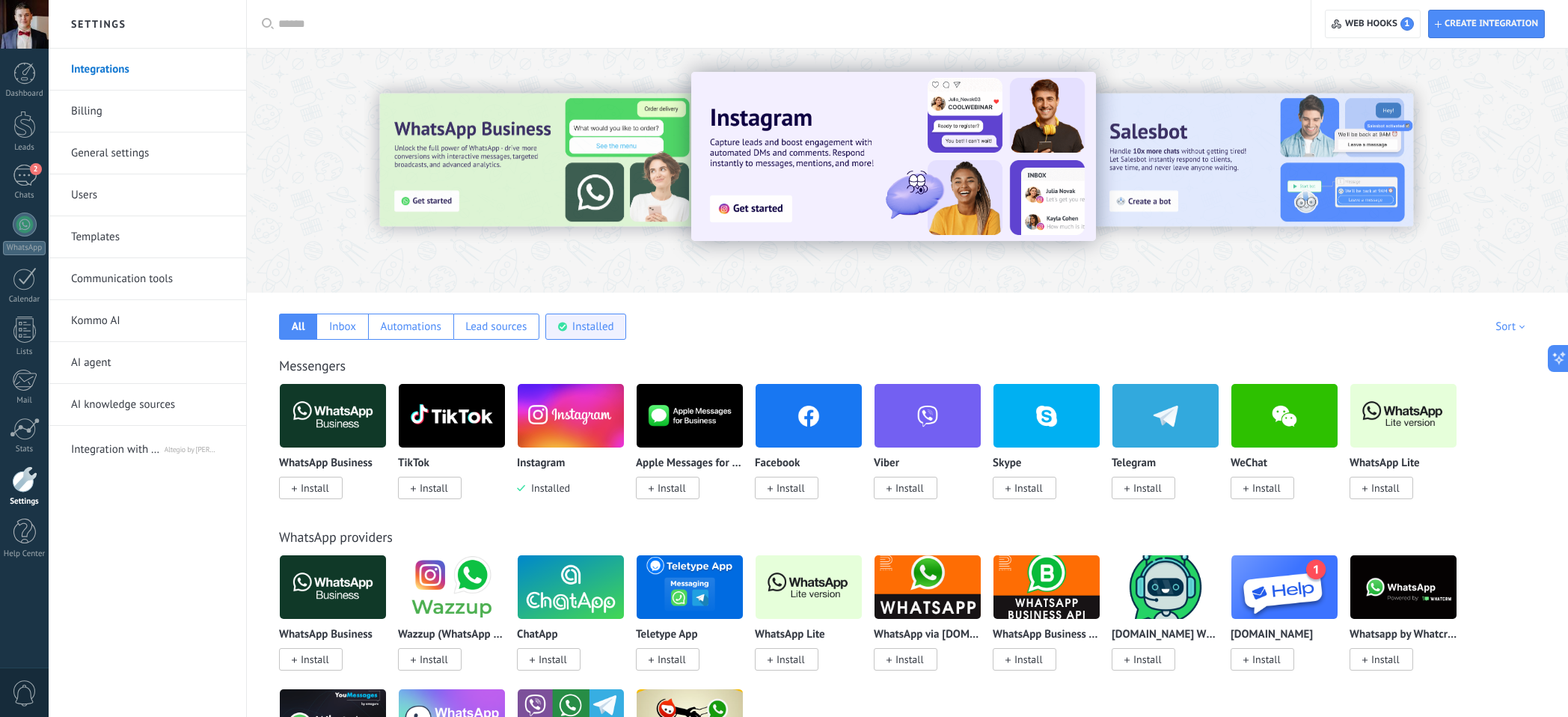
click at [607, 319] on div "Installed" at bounding box center [593, 326] width 42 height 15
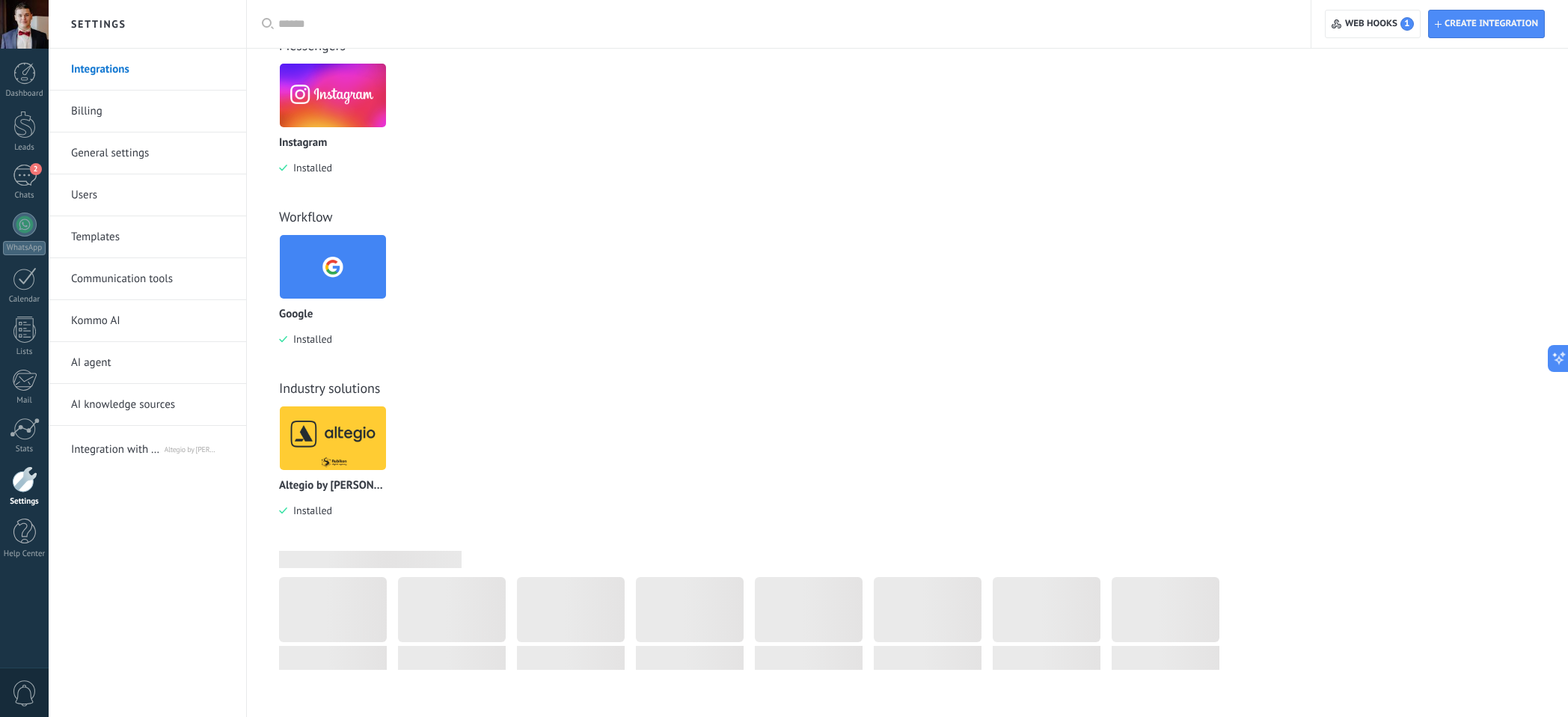
scroll to position [333, 0]
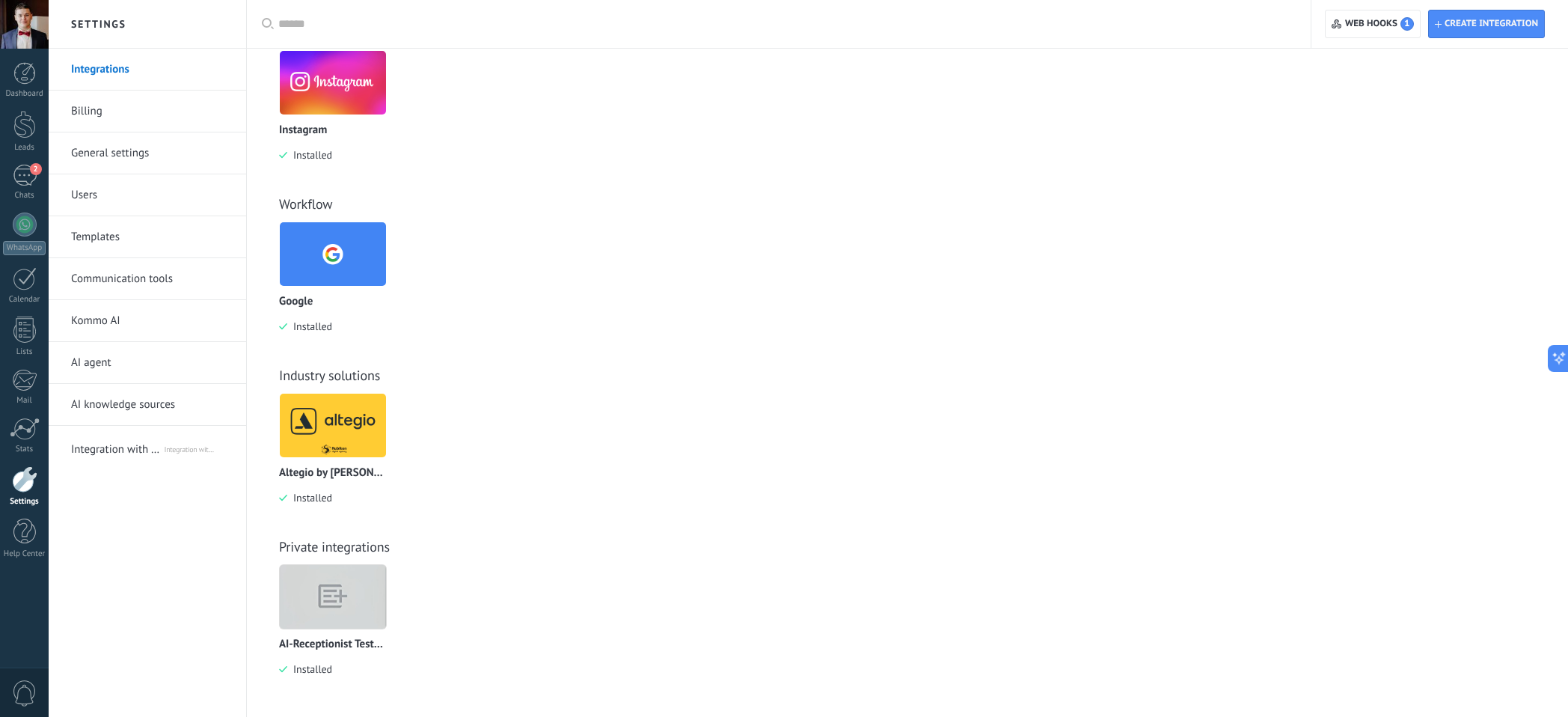
click at [317, 415] on img at bounding box center [333, 425] width 106 height 72
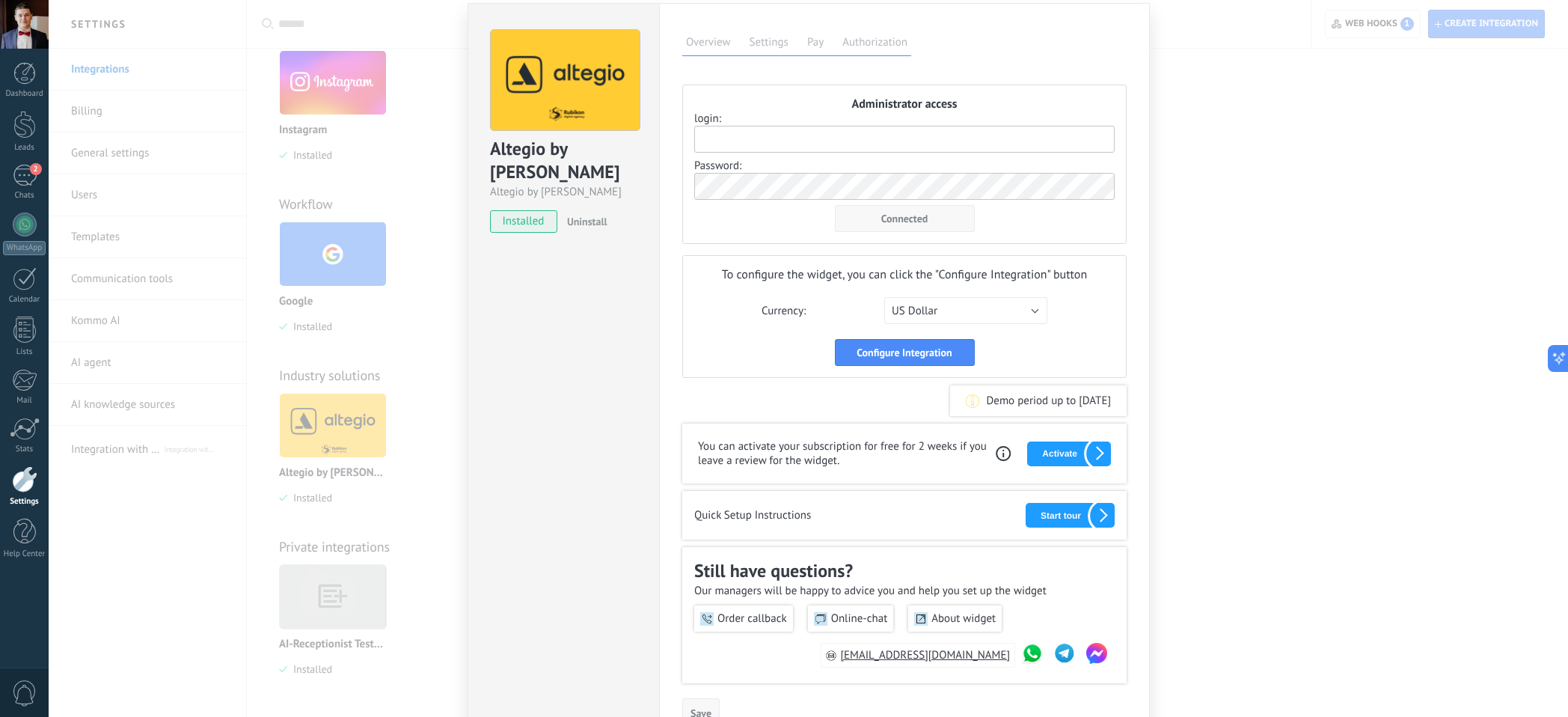
scroll to position [185, 0]
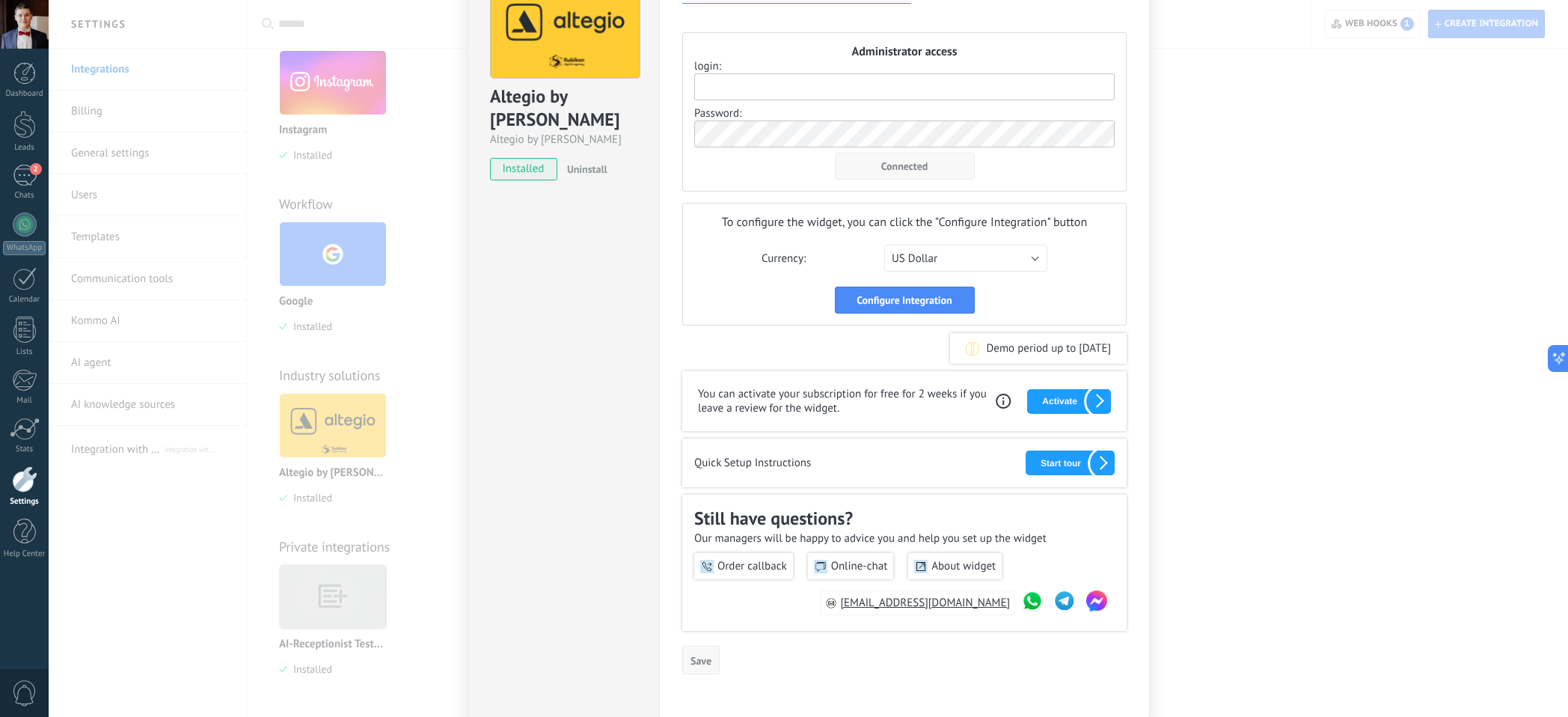
click at [1053, 467] on button "Start tour" at bounding box center [1069, 462] width 89 height 24
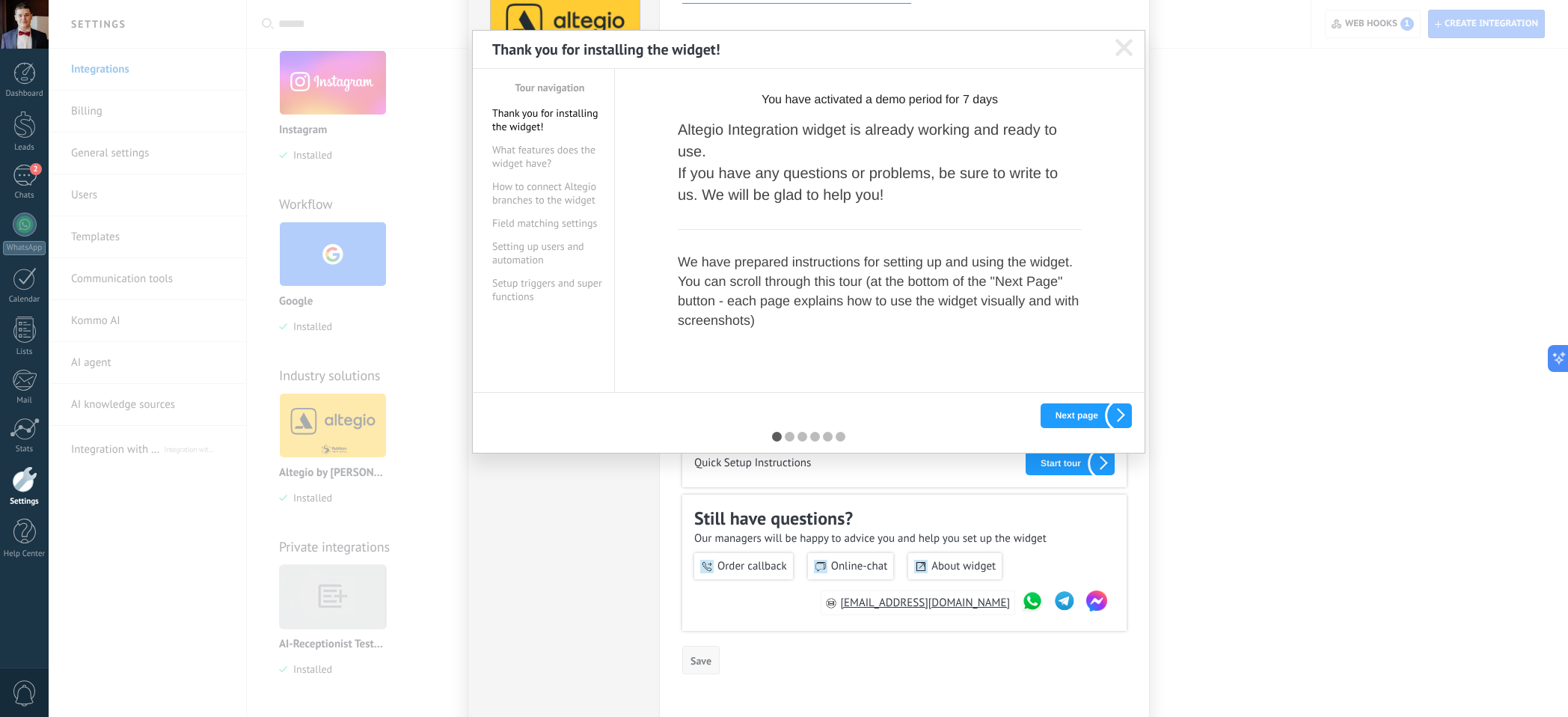
click at [1066, 418] on button "Next page" at bounding box center [1085, 415] width 91 height 24
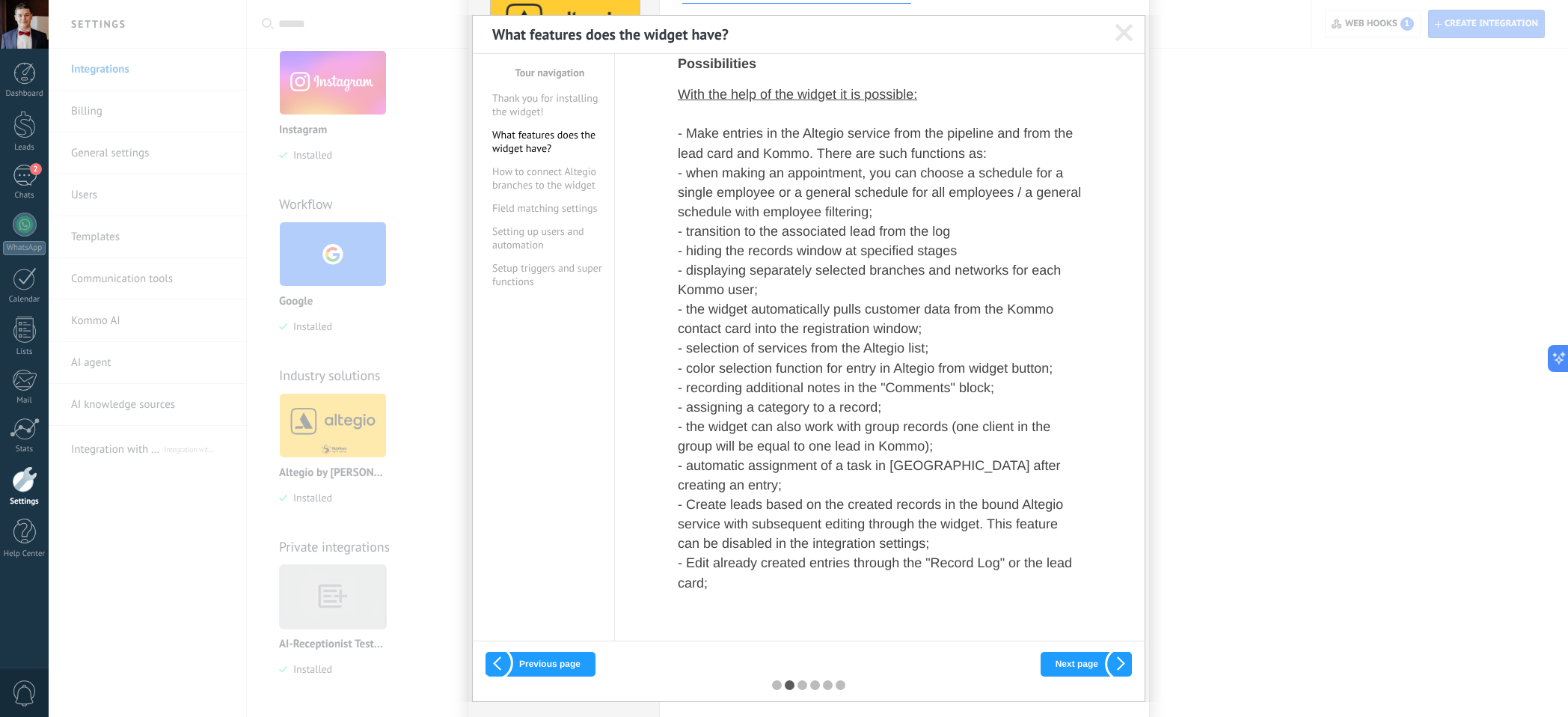
scroll to position [0, 0]
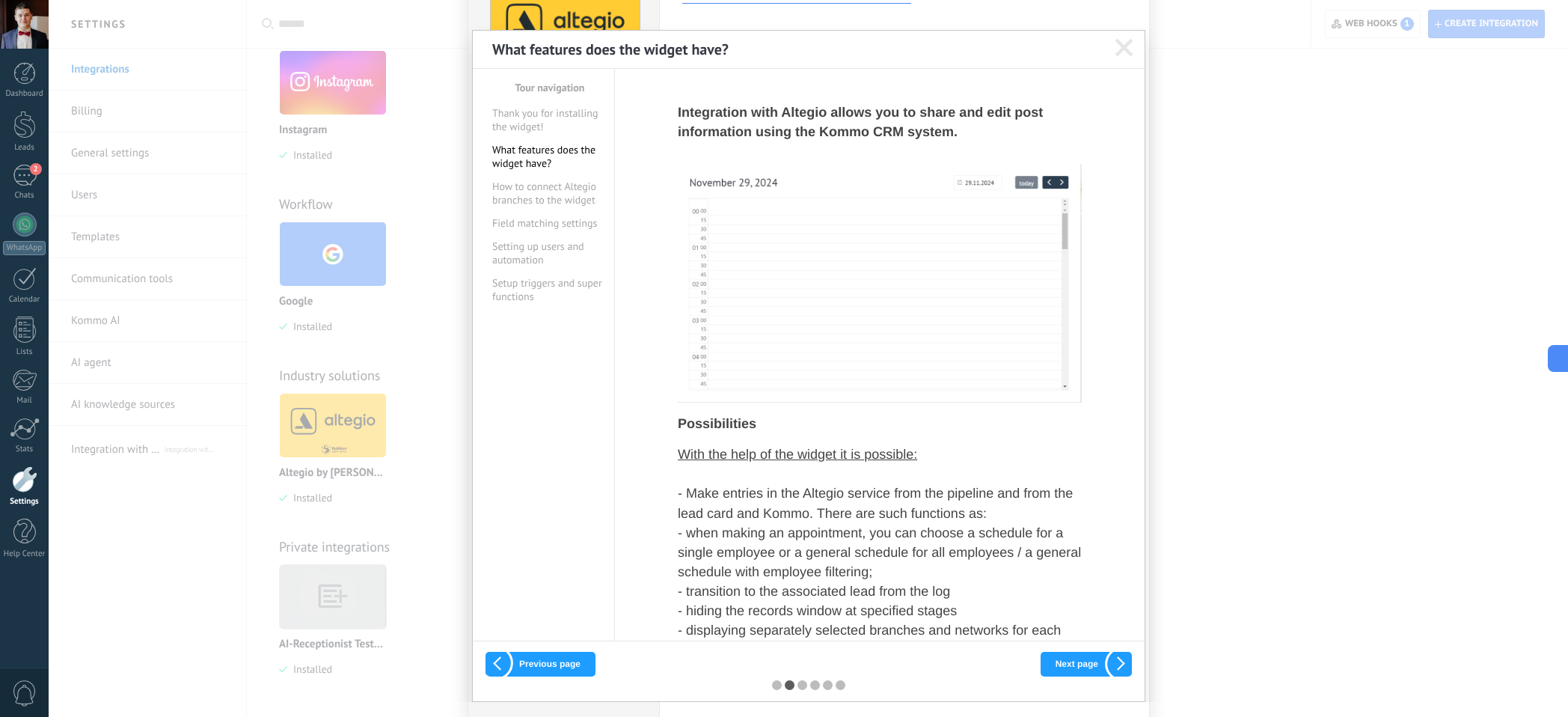
click at [539, 190] on button "How to connect Altegio branches to the widget" at bounding box center [549, 192] width 116 height 26
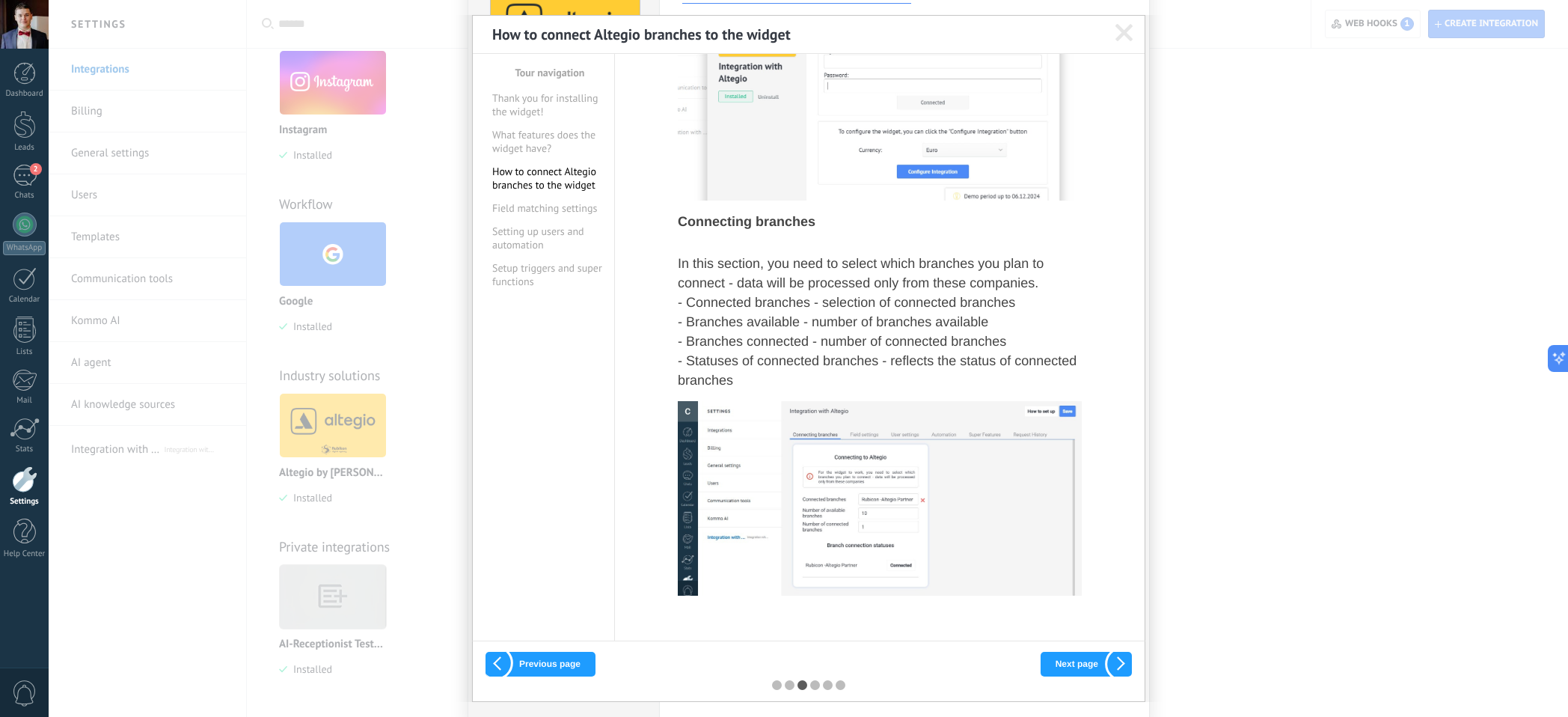
scroll to position [332, 0]
click at [547, 204] on button "Field matching settings" at bounding box center [549, 208] width 116 height 14
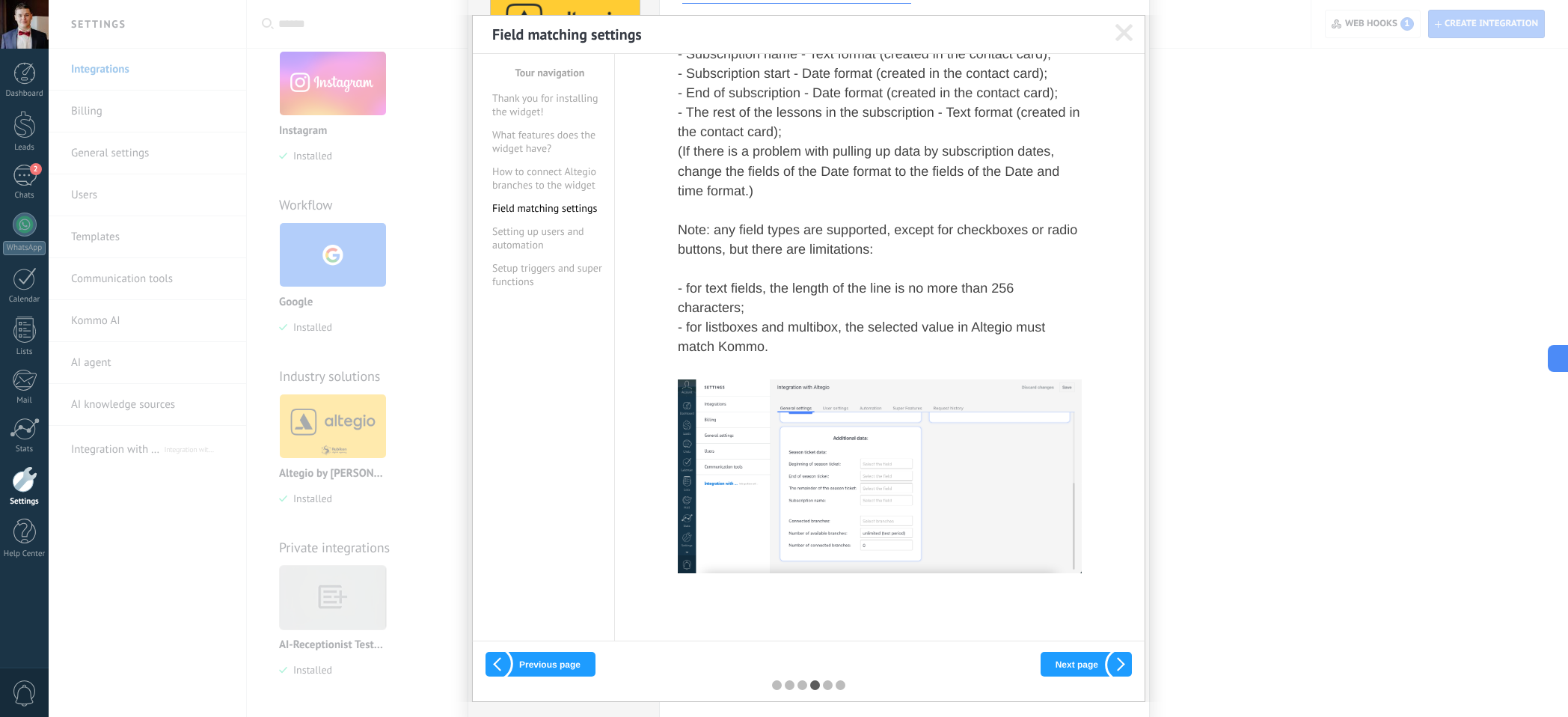
scroll to position [331, 0]
click at [519, 243] on button "Setting up users and automation" at bounding box center [549, 237] width 116 height 26
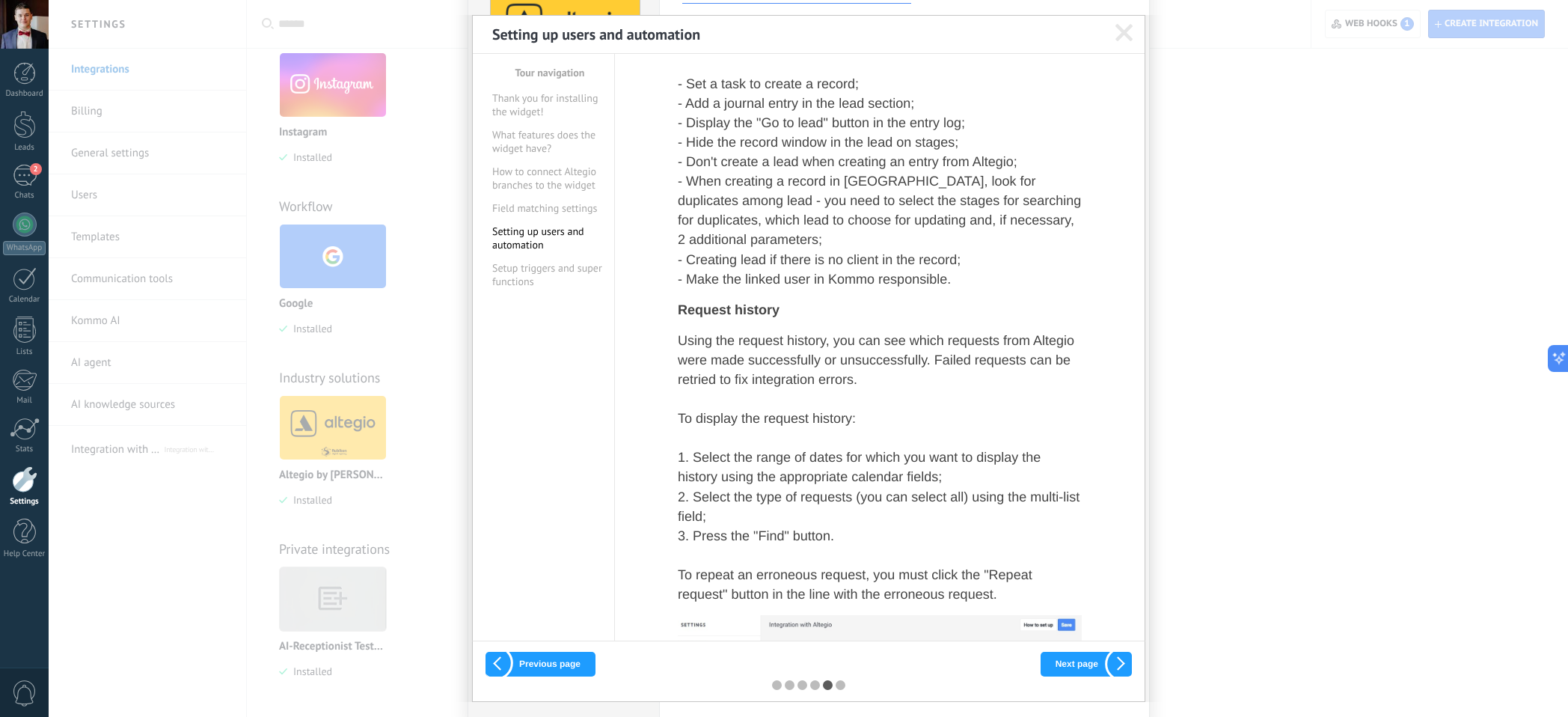
scroll to position [1541, 0]
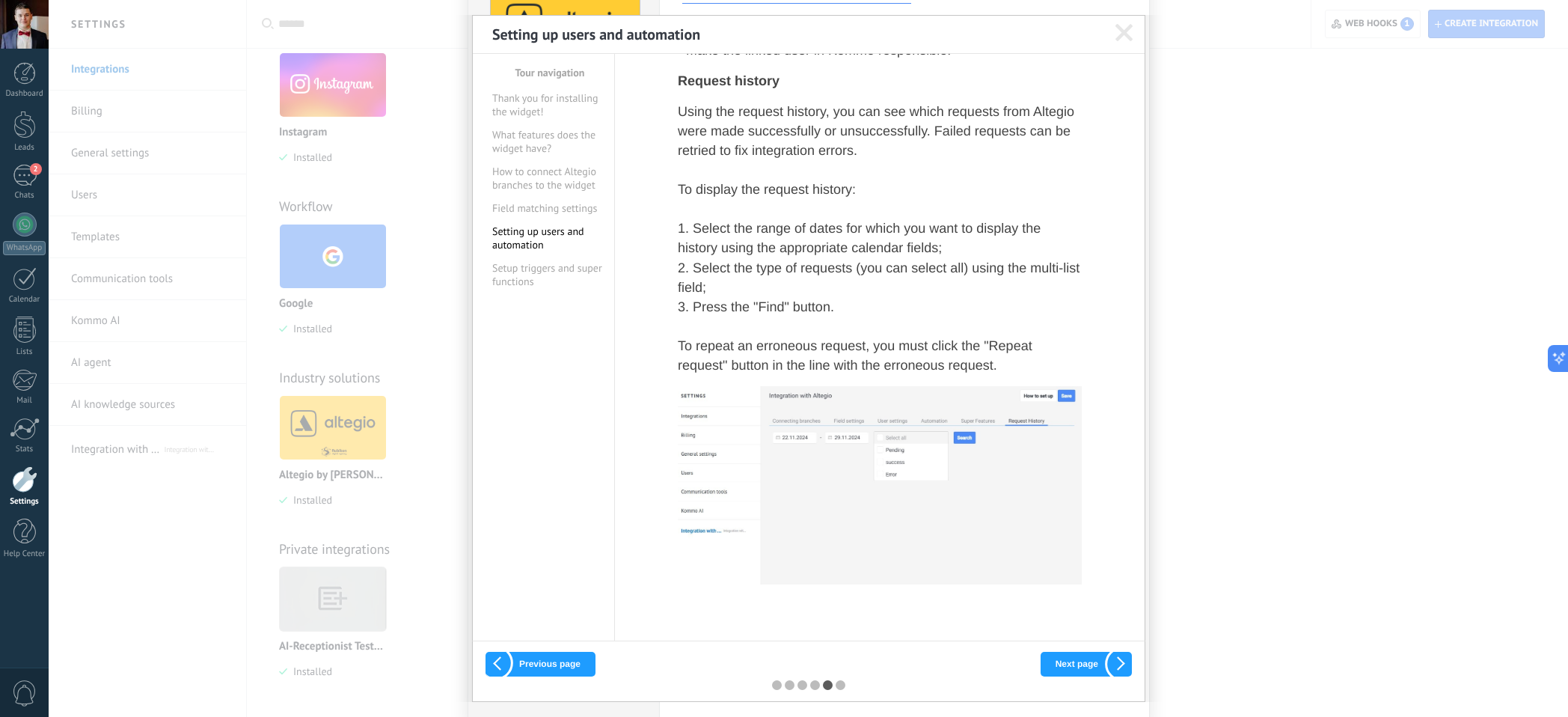
click at [516, 267] on button "Setup triggers and super functions" at bounding box center [549, 274] width 116 height 26
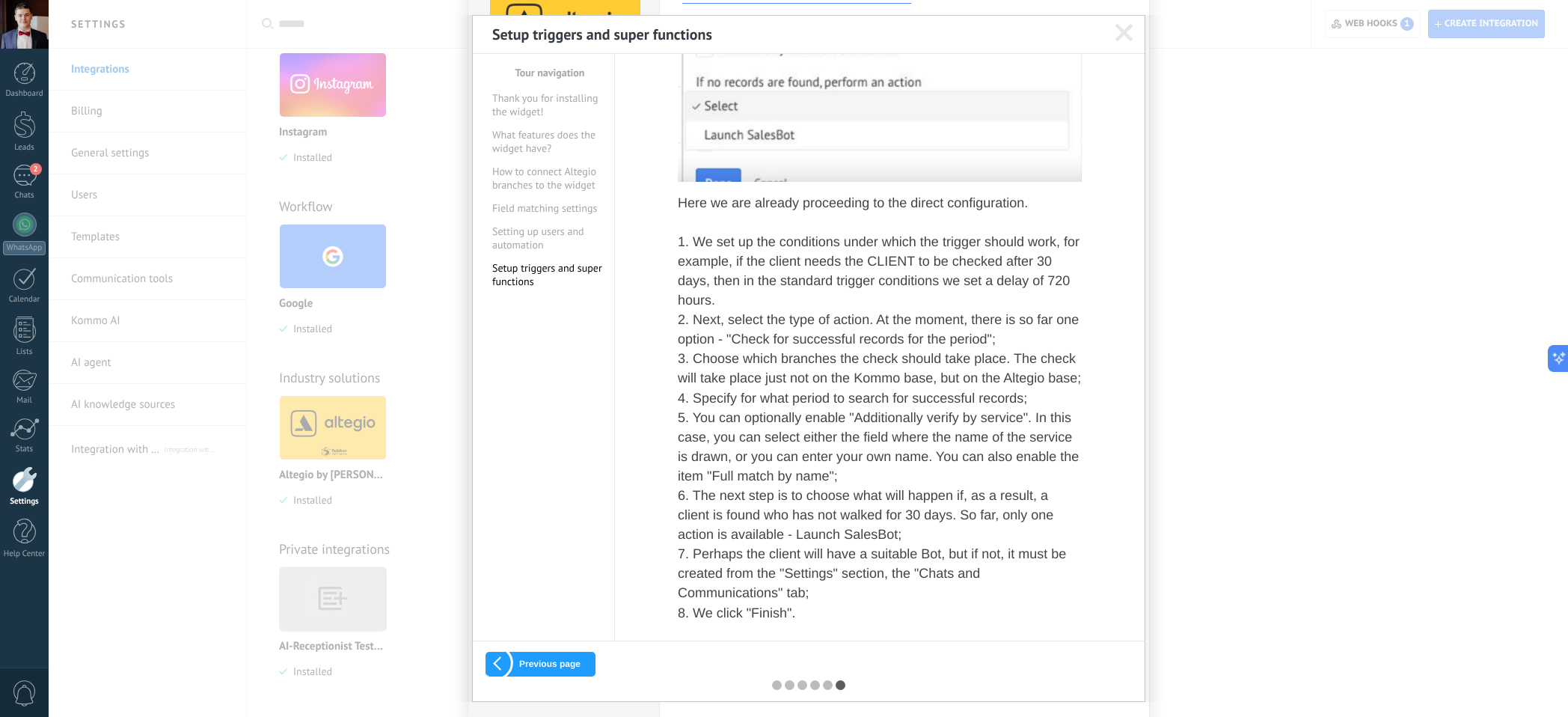
scroll to position [4371, 0]
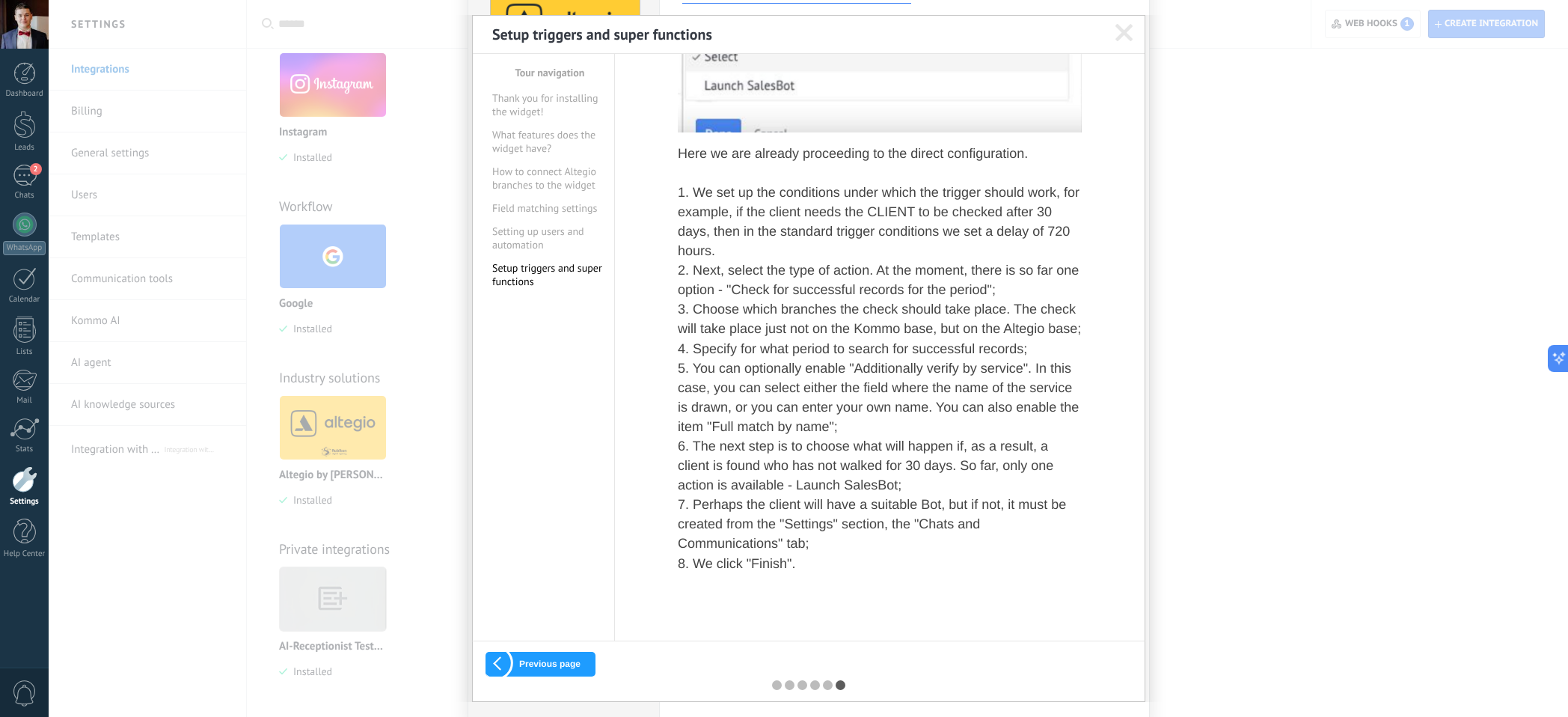
click at [1287, 324] on div "Thank you for installing the widget! Tour navigation Thank you for installing t…" at bounding box center [808, 358] width 1519 height 687
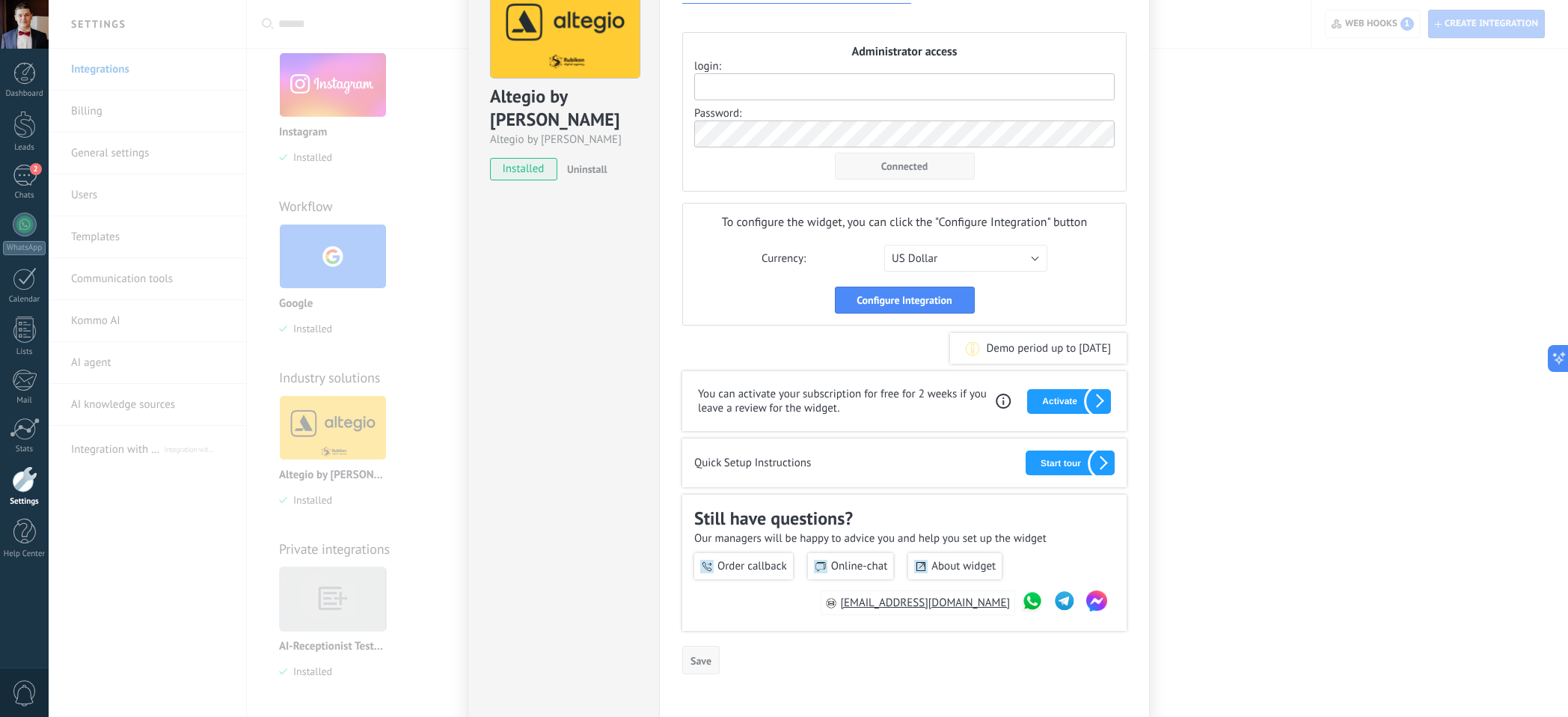
click at [473, 367] on div "Altegio by Rubikon Altegio by Rubikon installed Uninstall" at bounding box center [562, 334] width 191 height 767
click at [321, 318] on div "Altegio by Rubikon Altegio by Rubikon installed Uninstall Overview Settings Pay…" at bounding box center [808, 358] width 1519 height 717
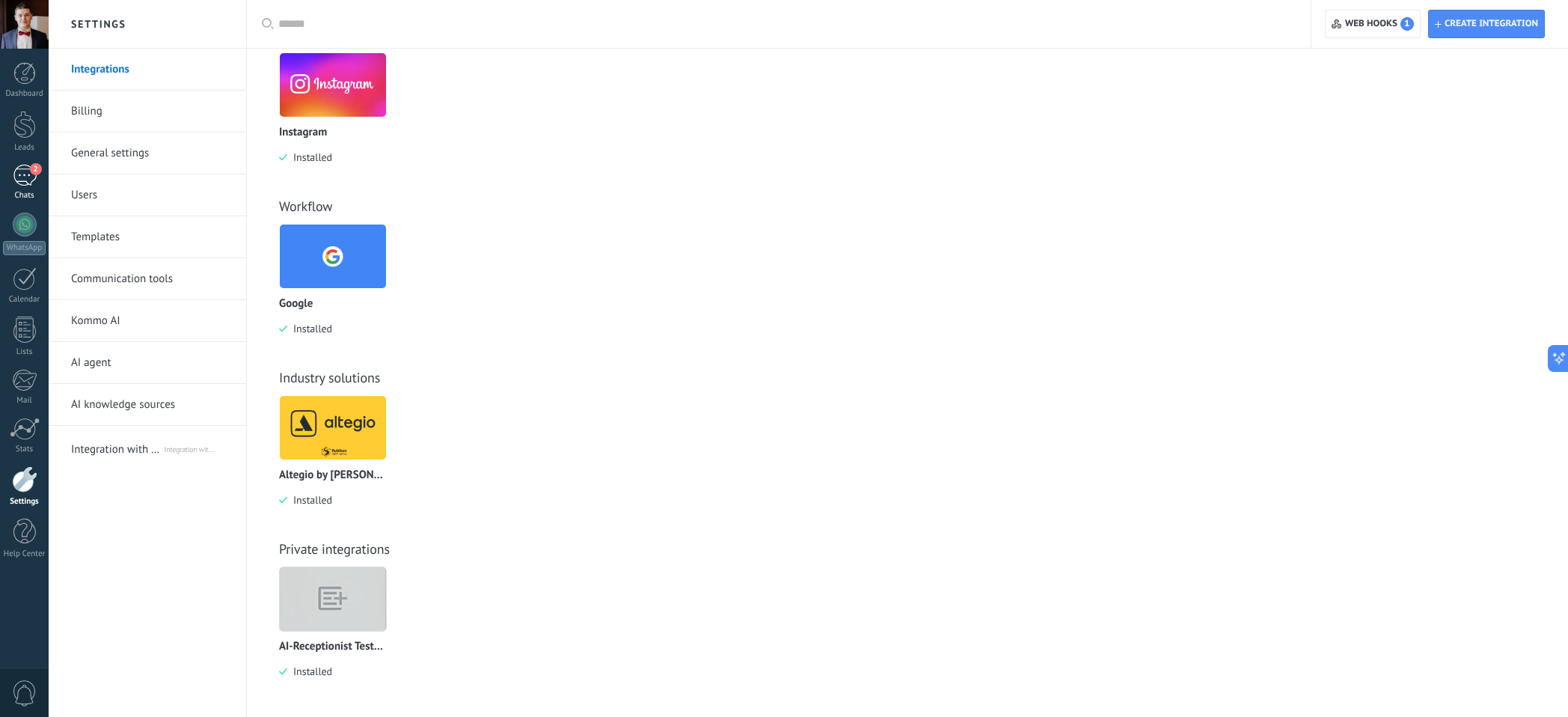
click at [31, 191] on div "Chats" at bounding box center [24, 196] width 43 height 10
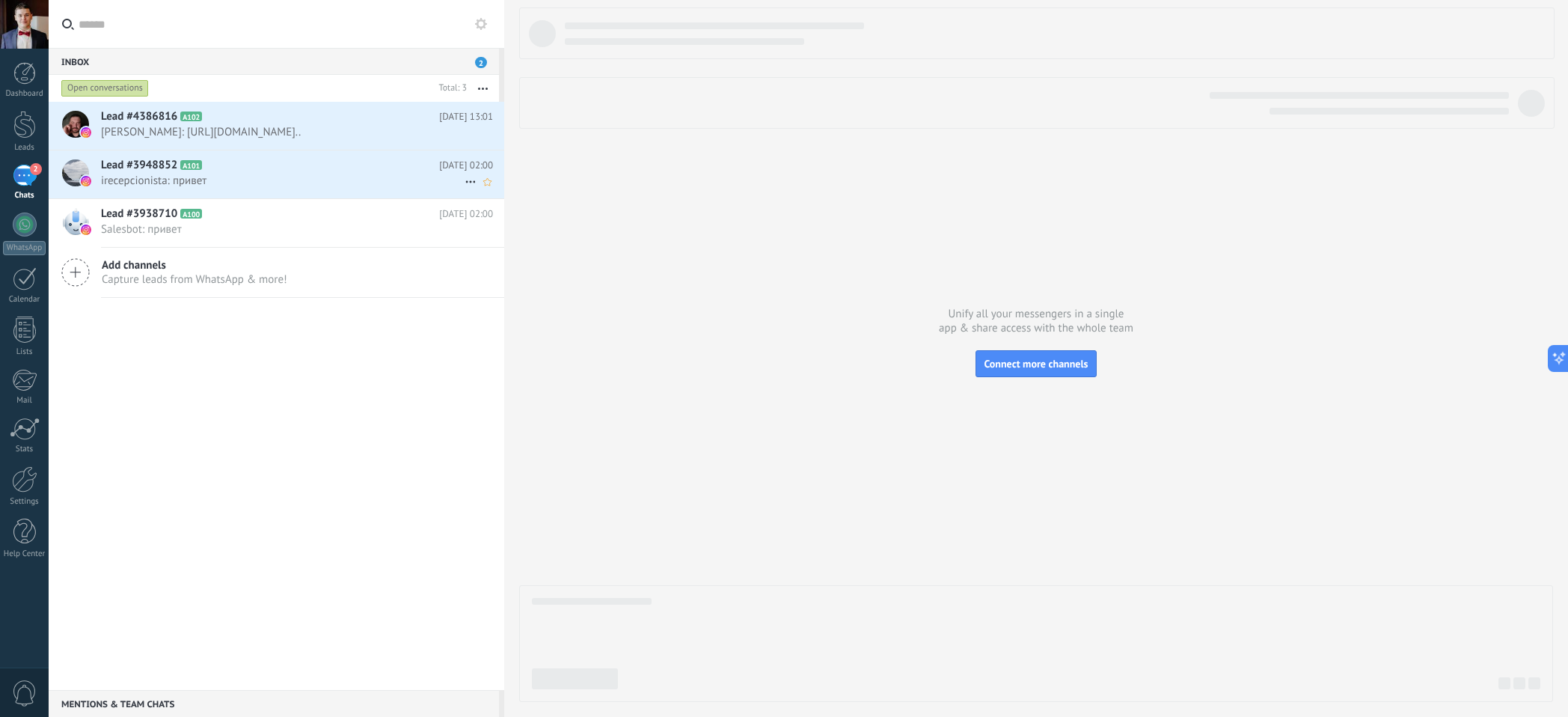
click at [276, 198] on div "Lead #3948852 A101 [DATE] 02:00 irecepcionista: привет" at bounding box center [303, 173] width 404 height 47
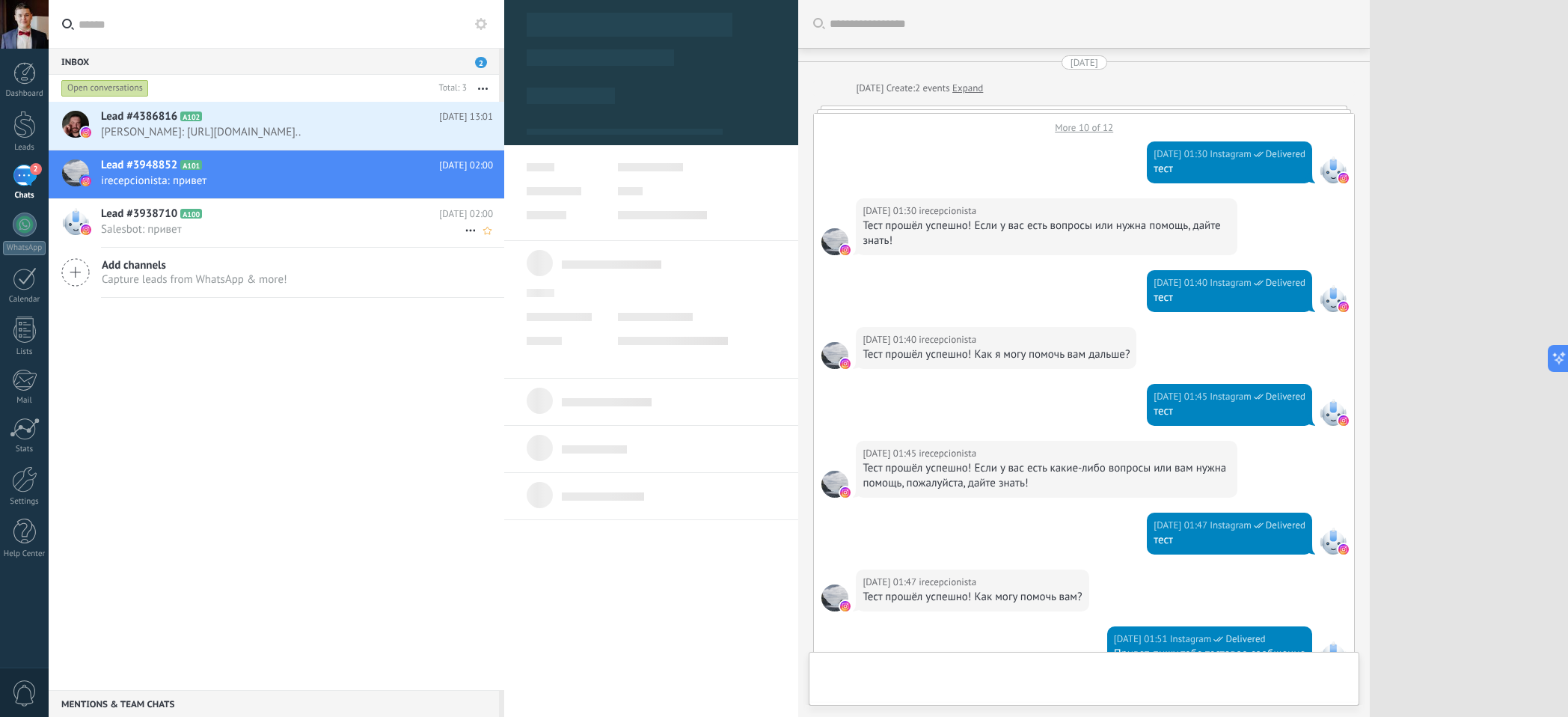
type textarea "**********"
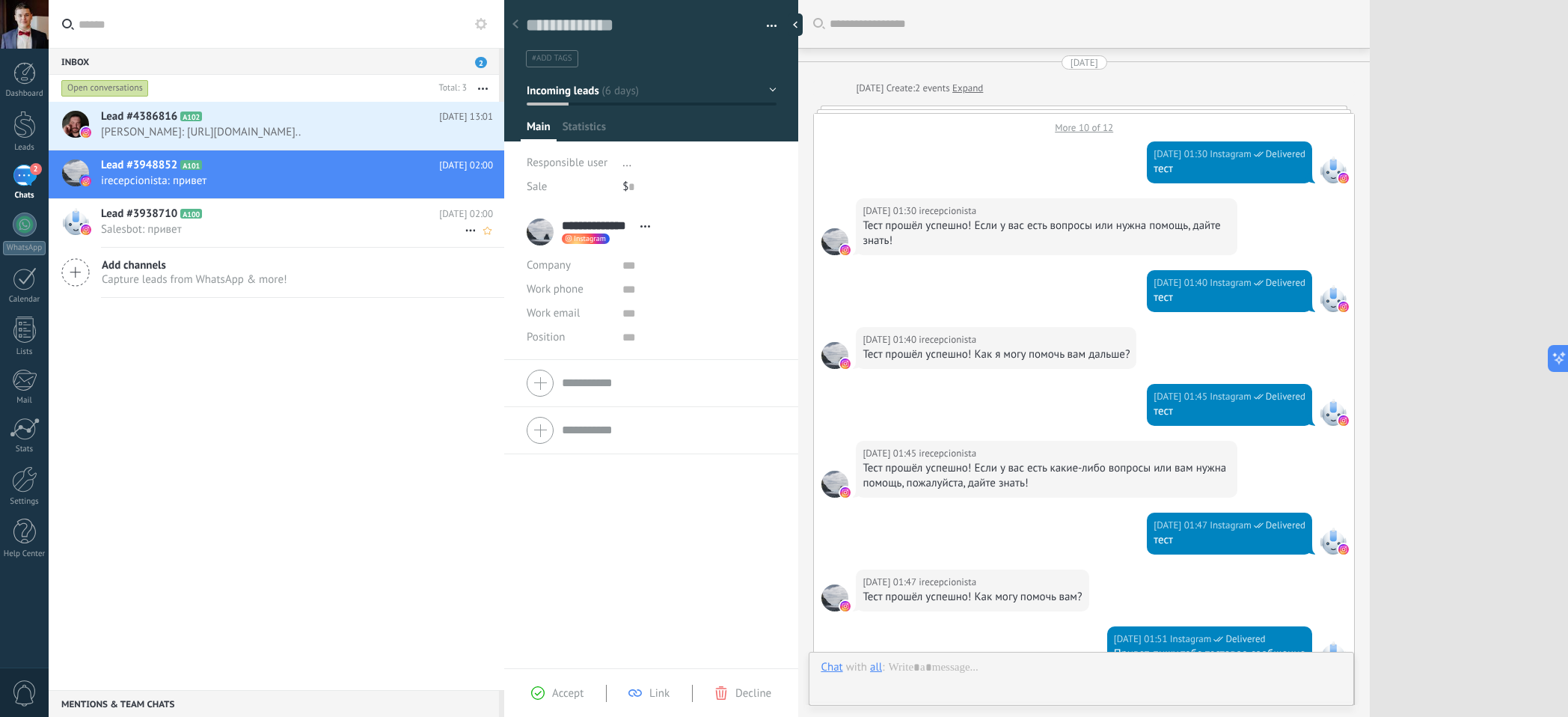
scroll to position [421, 0]
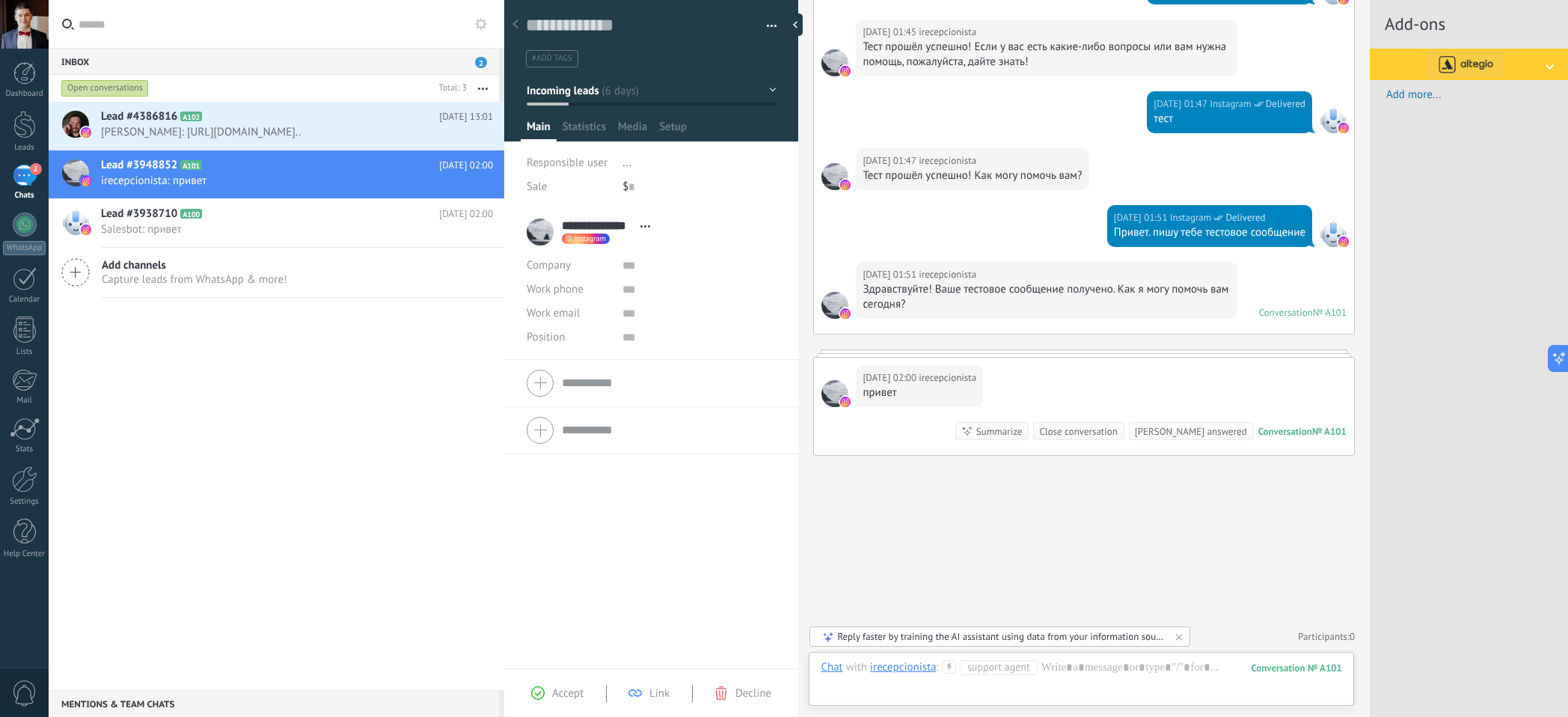
click at [1542, 64] on div at bounding box center [1468, 65] width 198 height 31
click at [1489, 101] on div "Fill in the required fields in the widget settings" at bounding box center [1469, 105] width 185 height 37
click at [1442, 110] on div "Fill in the required fields in the widget settings" at bounding box center [1469, 105] width 185 height 37
click at [30, 473] on div at bounding box center [24, 479] width 25 height 26
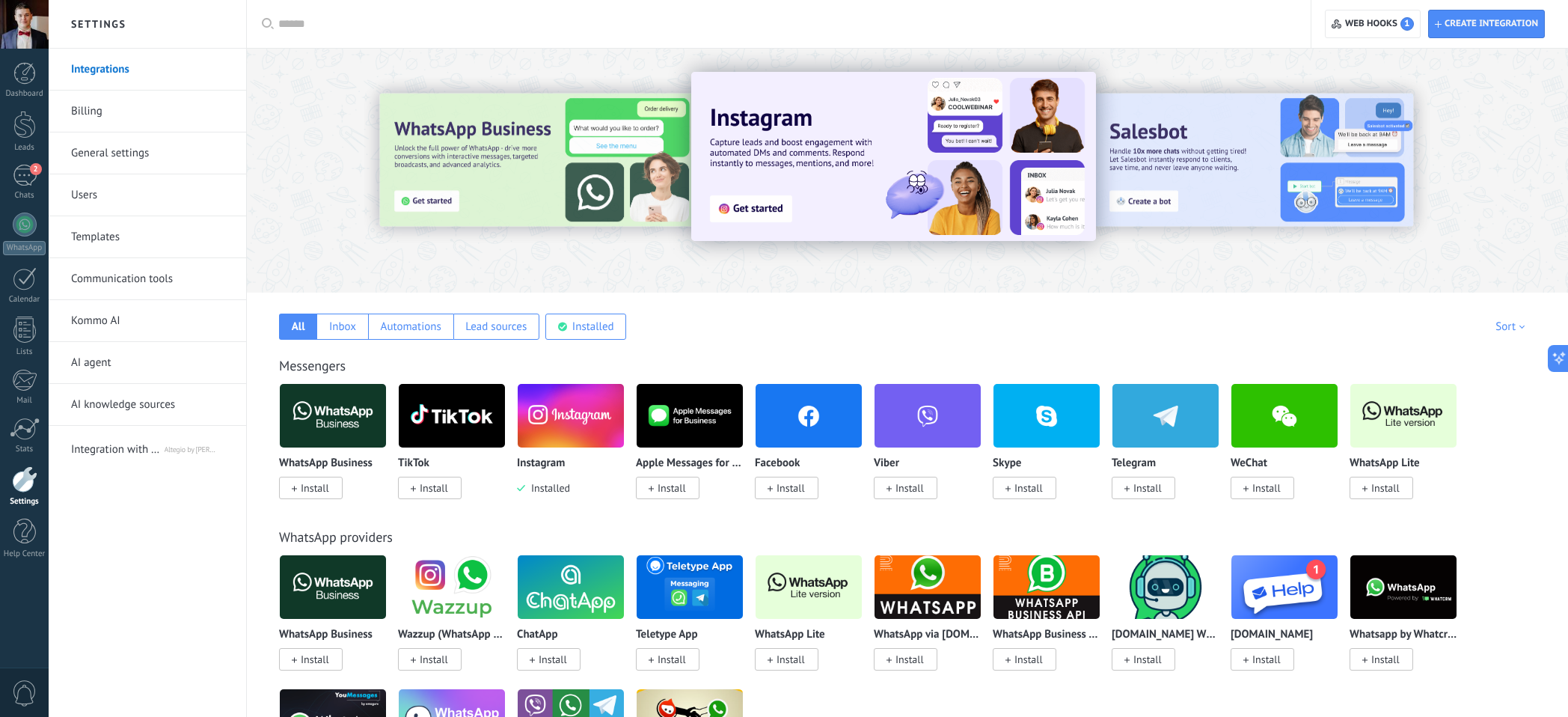
click at [110, 452] on span "Integration with Altegio" at bounding box center [118, 447] width 92 height 36
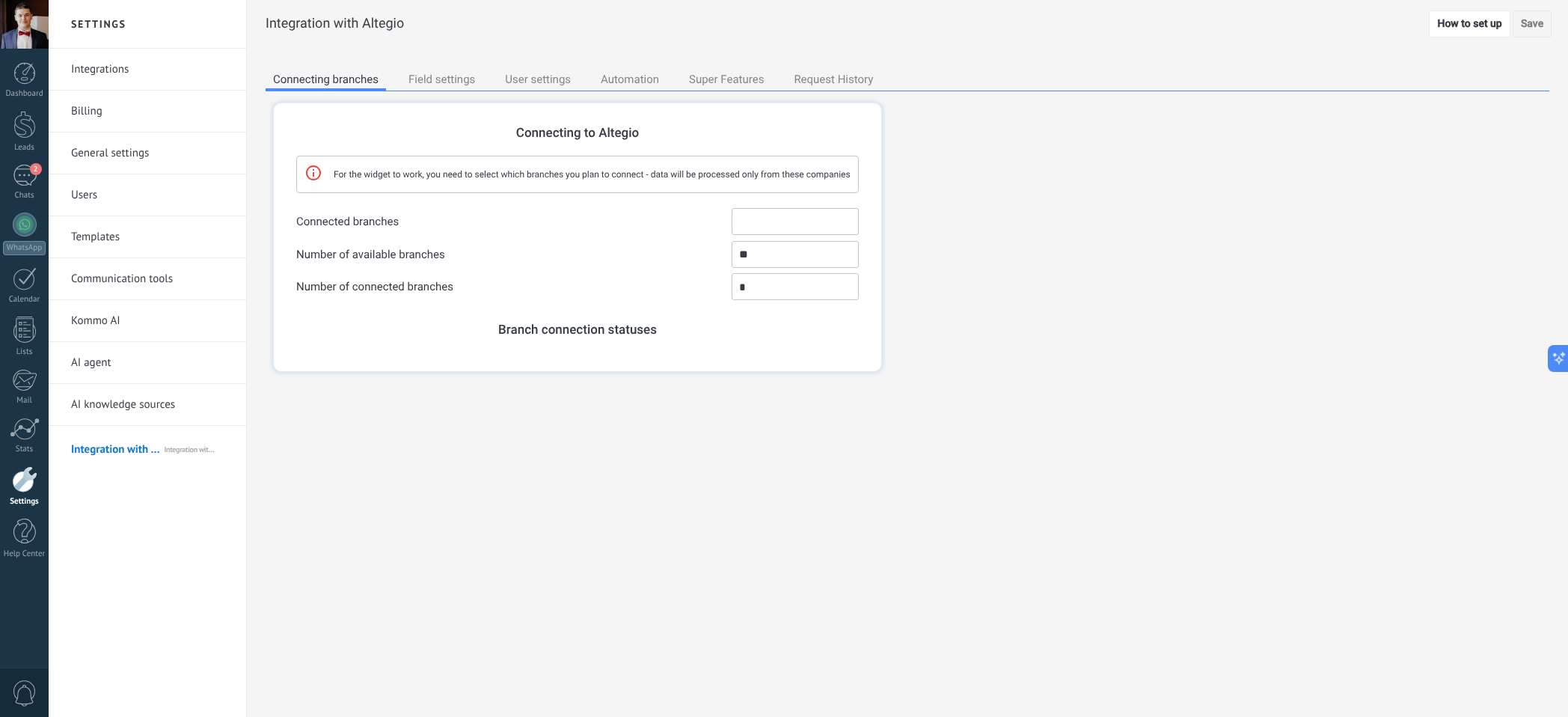
click at [776, 223] on input "Connected branches ✖ Polant Business Аликанте тест Валенсия тест" at bounding box center [795, 220] width 127 height 26
click at [782, 270] on li "Аликанте тест" at bounding box center [795, 263] width 125 height 21
type input "**********"
type input "*"
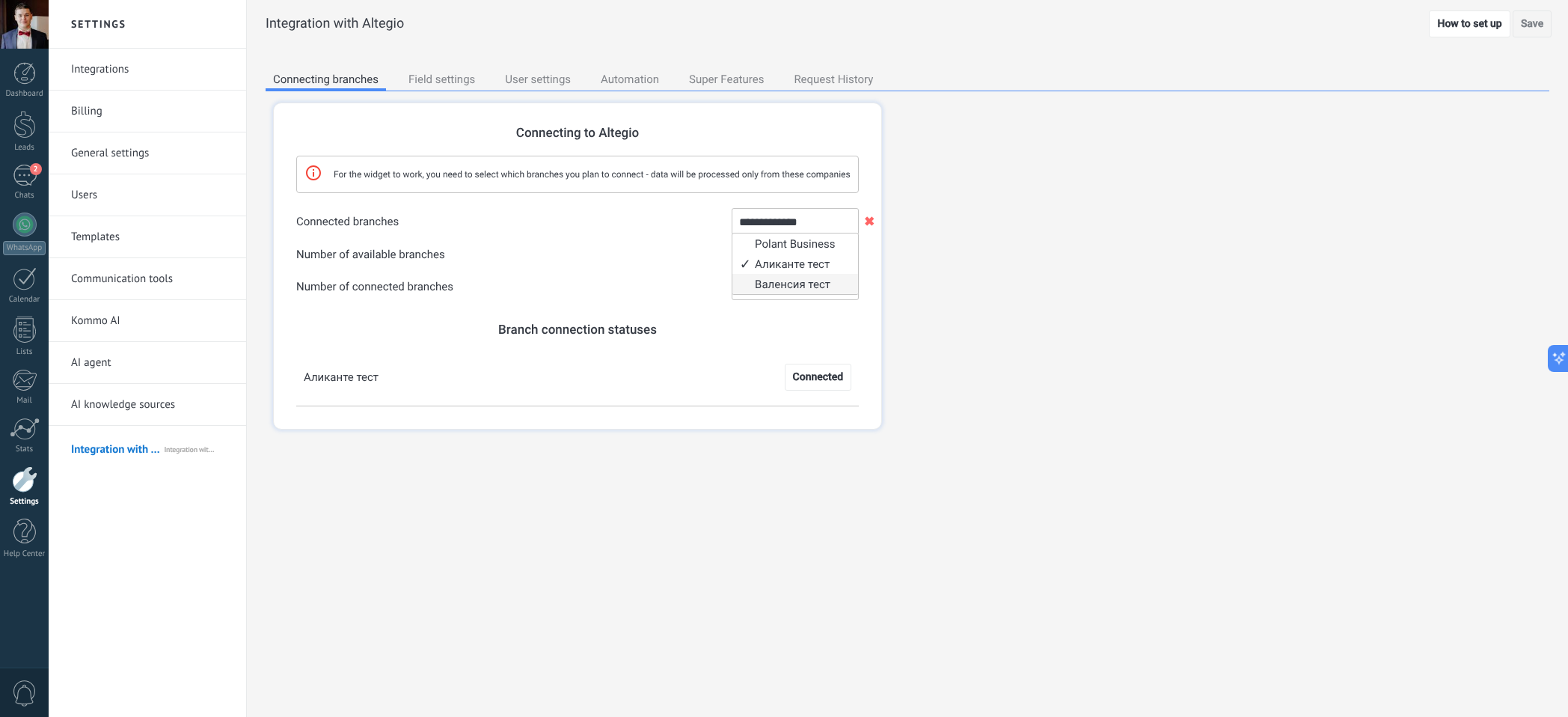
click at [782, 277] on li "Валенсия тест" at bounding box center [795, 284] width 125 height 21
type input "**********"
type input "*"
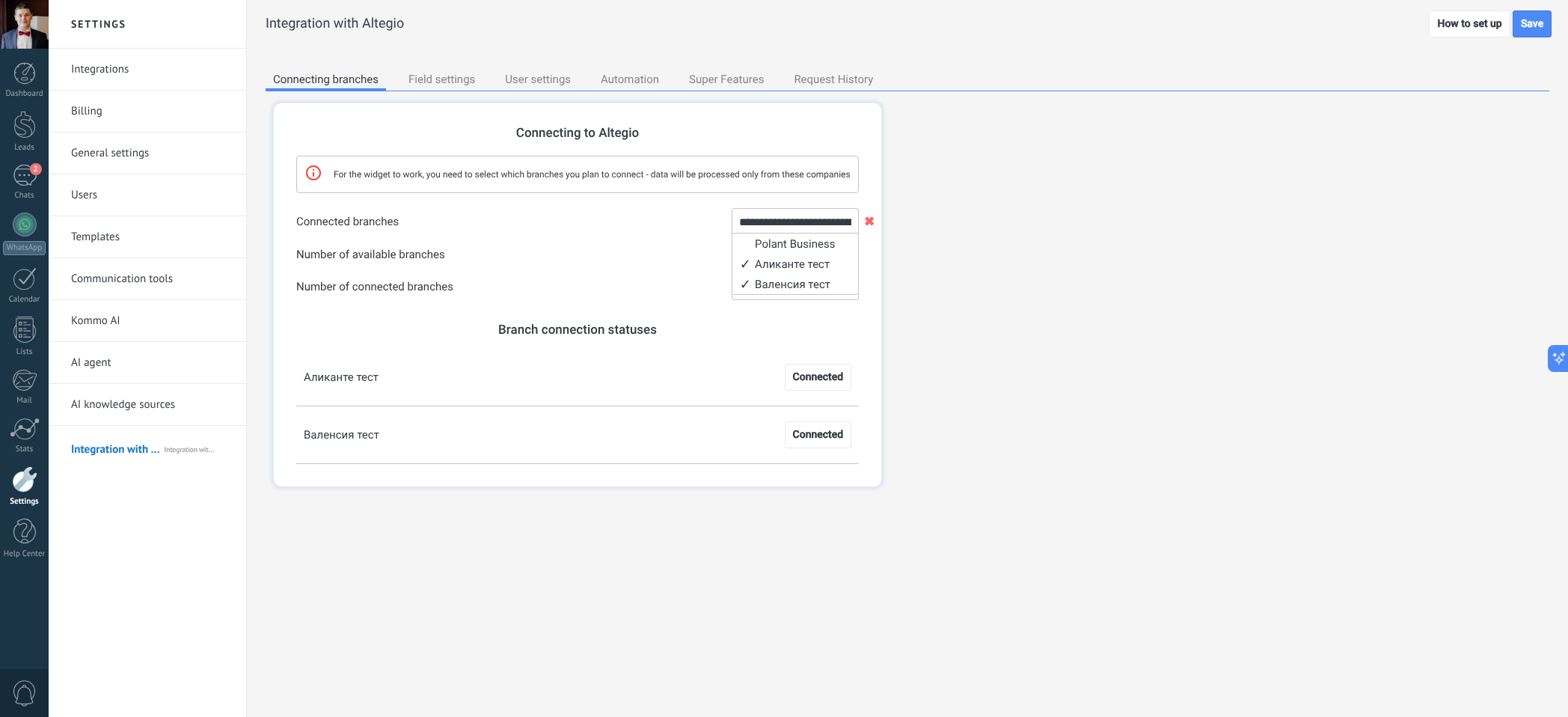
click at [1169, 270] on div "**********" at bounding box center [907, 300] width 1283 height 418
click at [1529, 22] on div "Save" at bounding box center [1532, 24] width 39 height 26
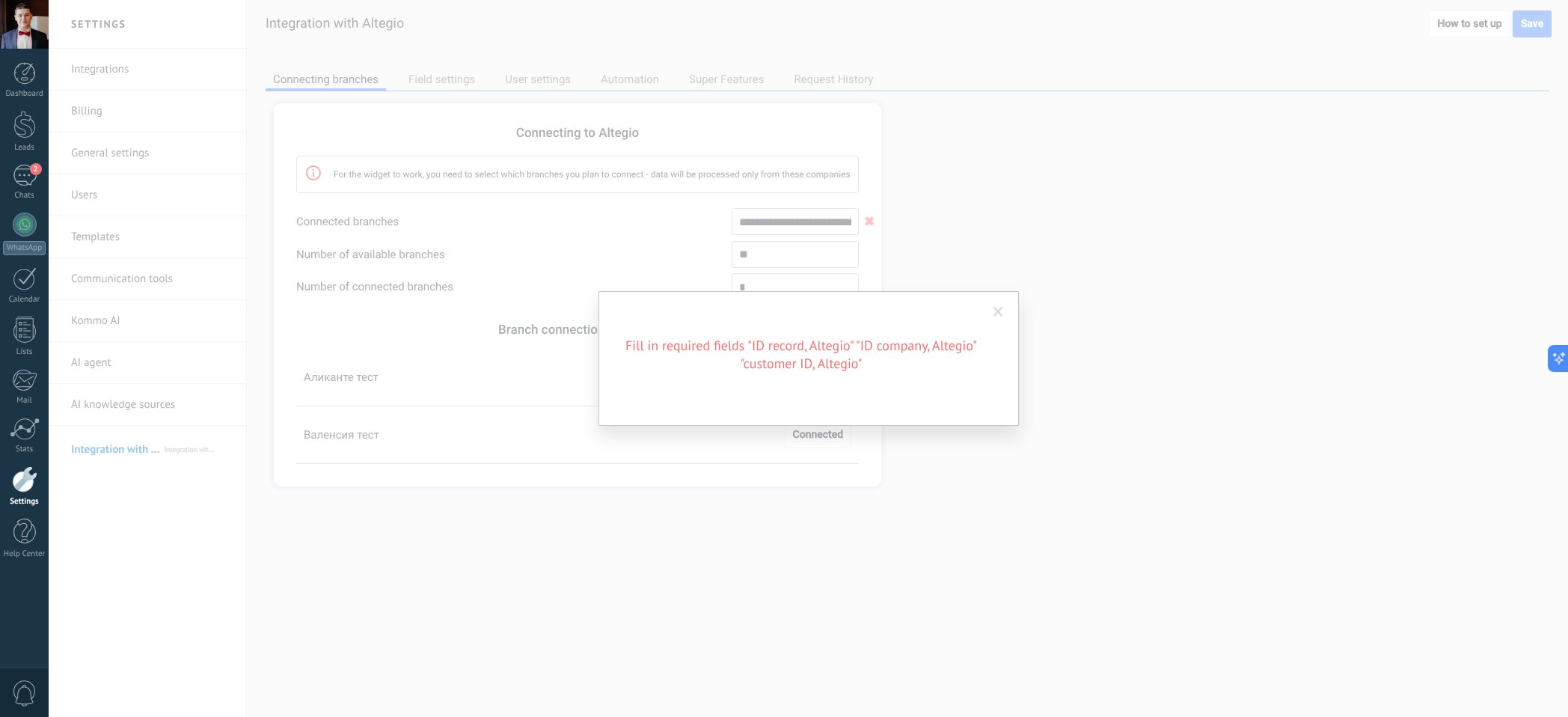
click at [1001, 309] on span at bounding box center [998, 311] width 10 height 11
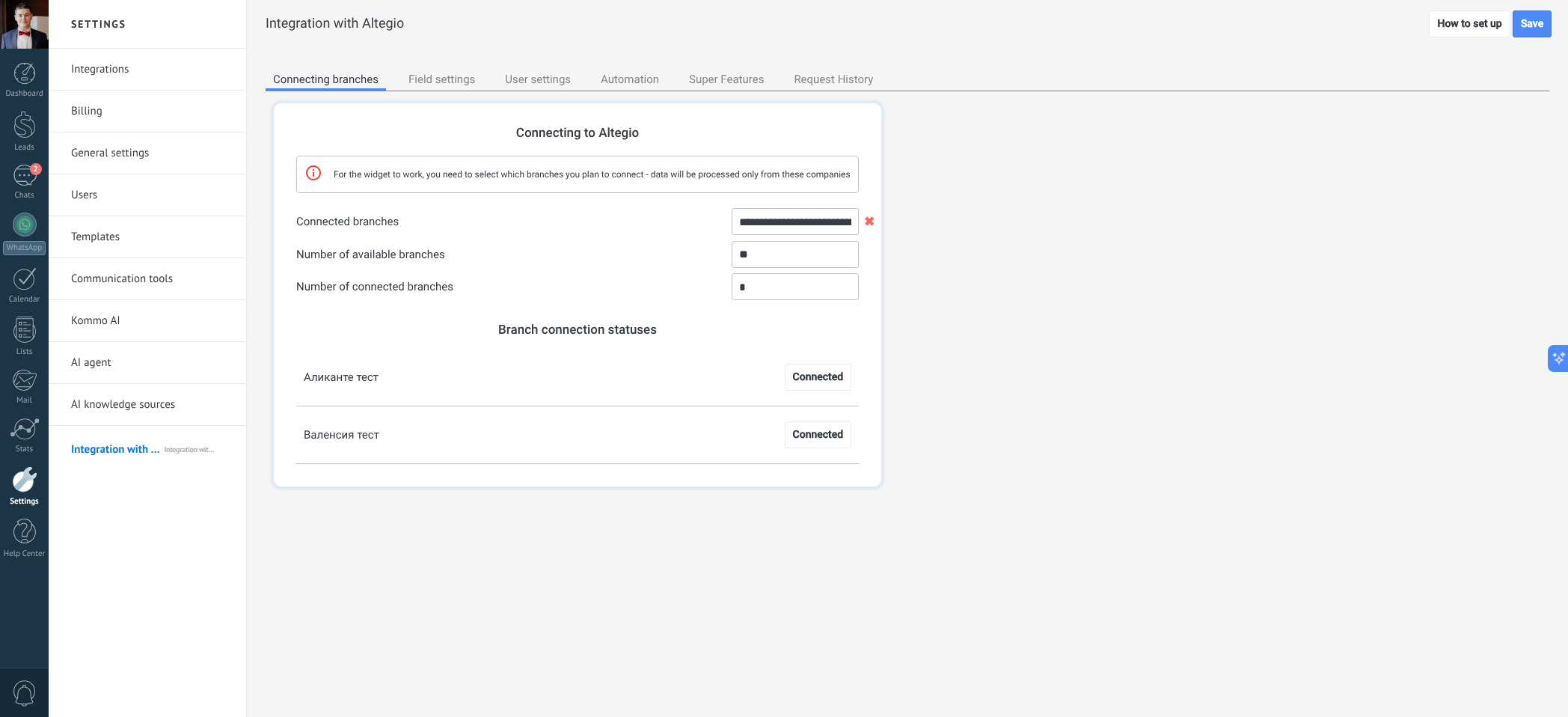
click at [442, 84] on div "Field settings" at bounding box center [441, 80] width 81 height 21
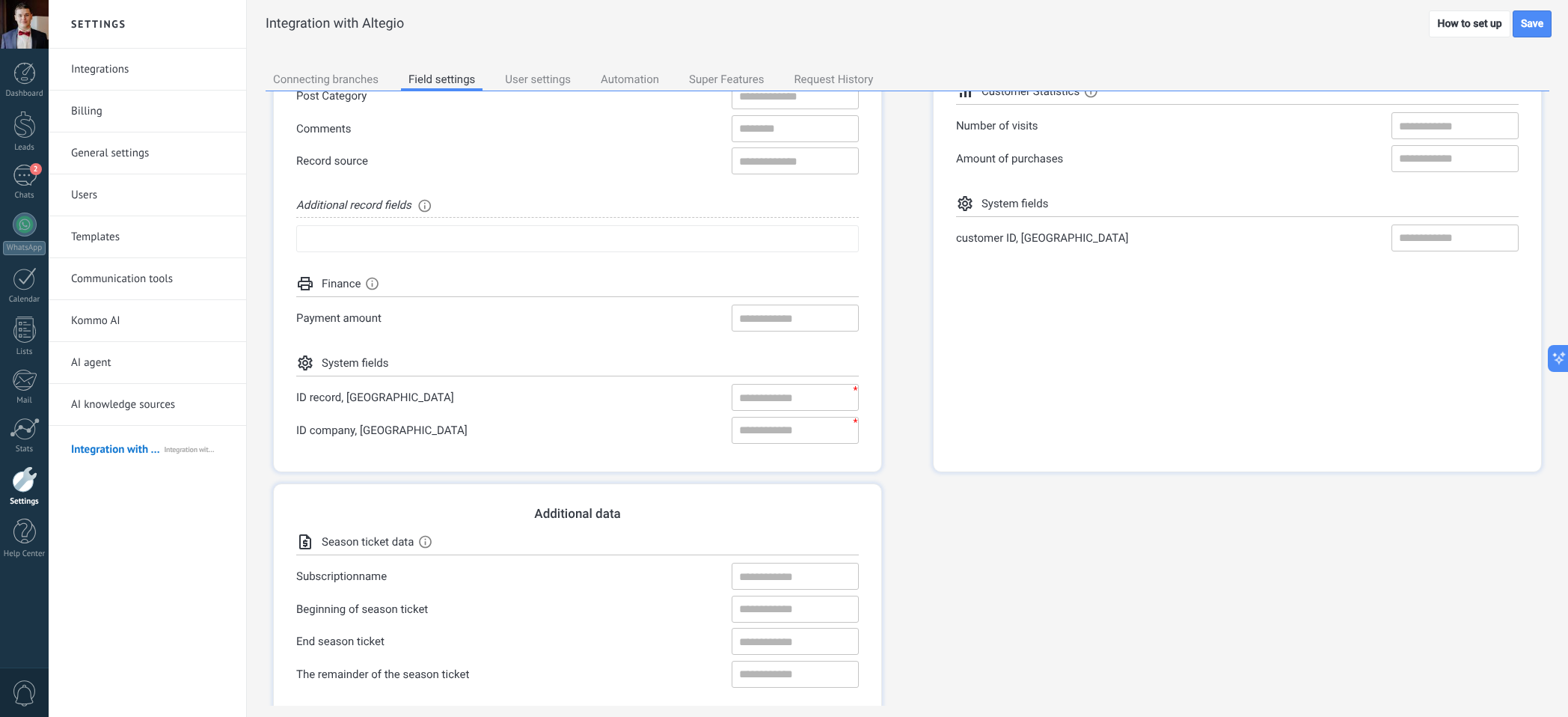
scroll to position [363, 0]
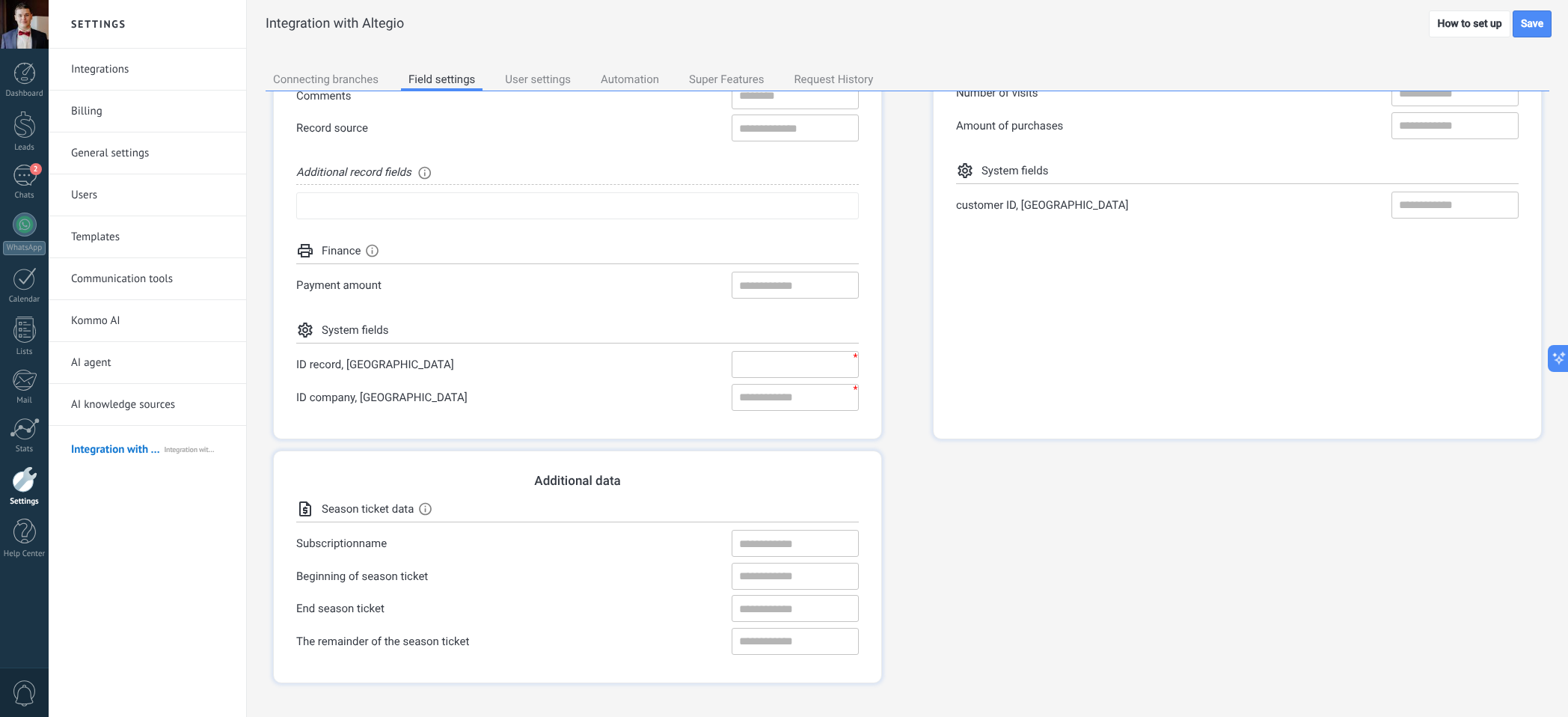
click at [796, 357] on input "ID record, [GEOGRAPHIC_DATA] * ✖" at bounding box center [795, 363] width 127 height 26
click at [793, 358] on input "ID record, [GEOGRAPHIC_DATA] * ✖" at bounding box center [795, 363] width 127 height 26
click at [549, 69] on div "**********" at bounding box center [907, 382] width 1283 height 669
click at [547, 77] on div "User settings" at bounding box center [538, 80] width 80 height 21
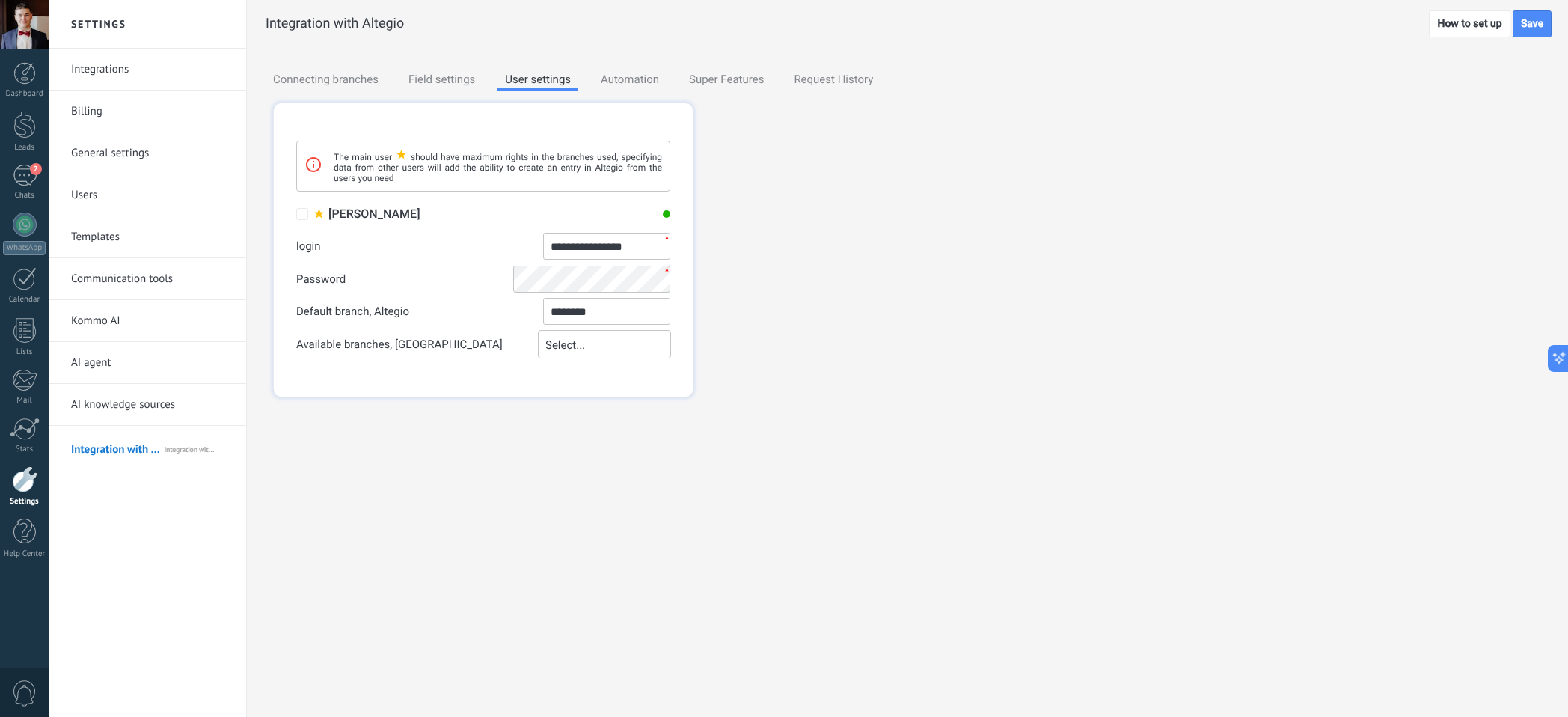
scroll to position [0, 0]
click at [611, 311] on input "********" at bounding box center [606, 311] width 127 height 26
click at [598, 353] on li "Аликанте тест" at bounding box center [606, 354] width 125 height 21
type input "**********"
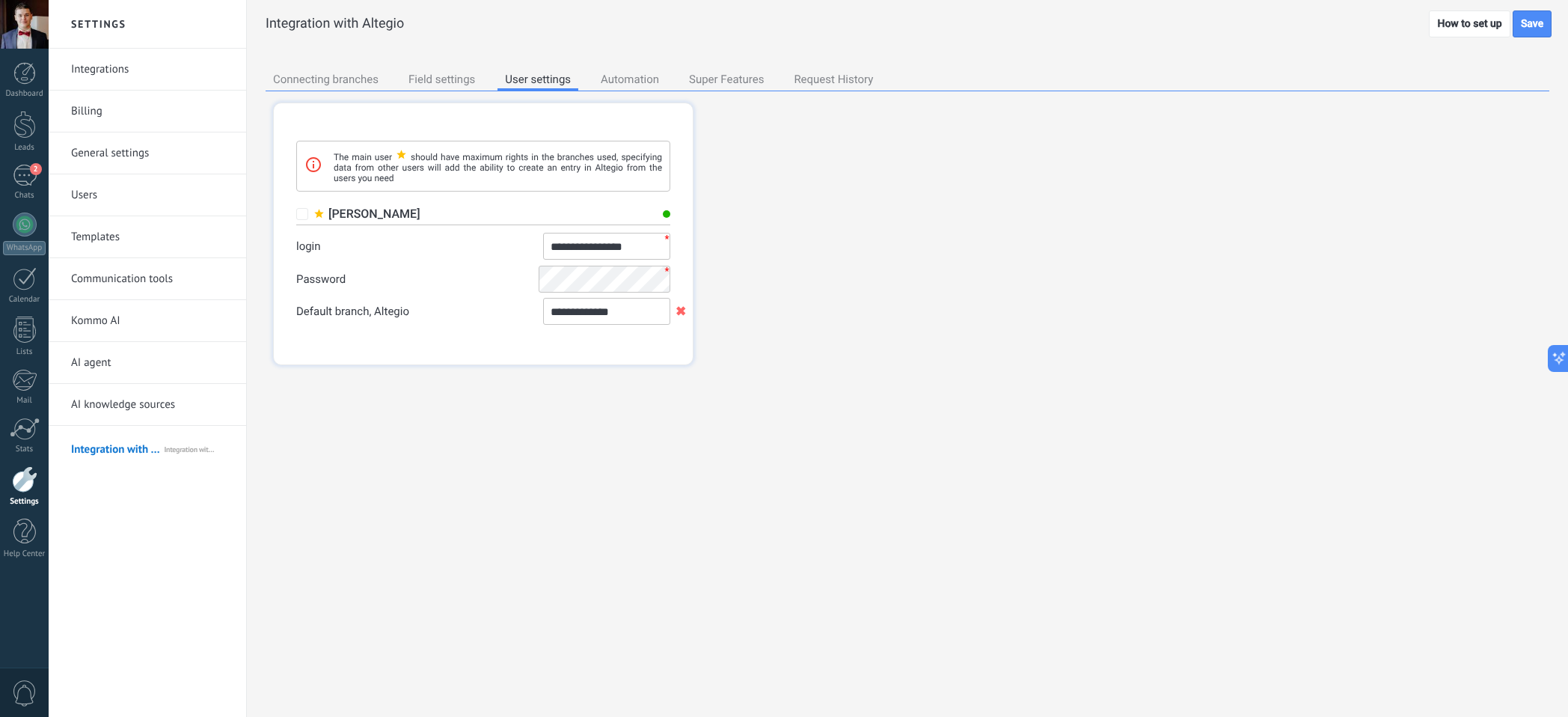
click at [644, 79] on div "Automation" at bounding box center [630, 80] width 73 height 21
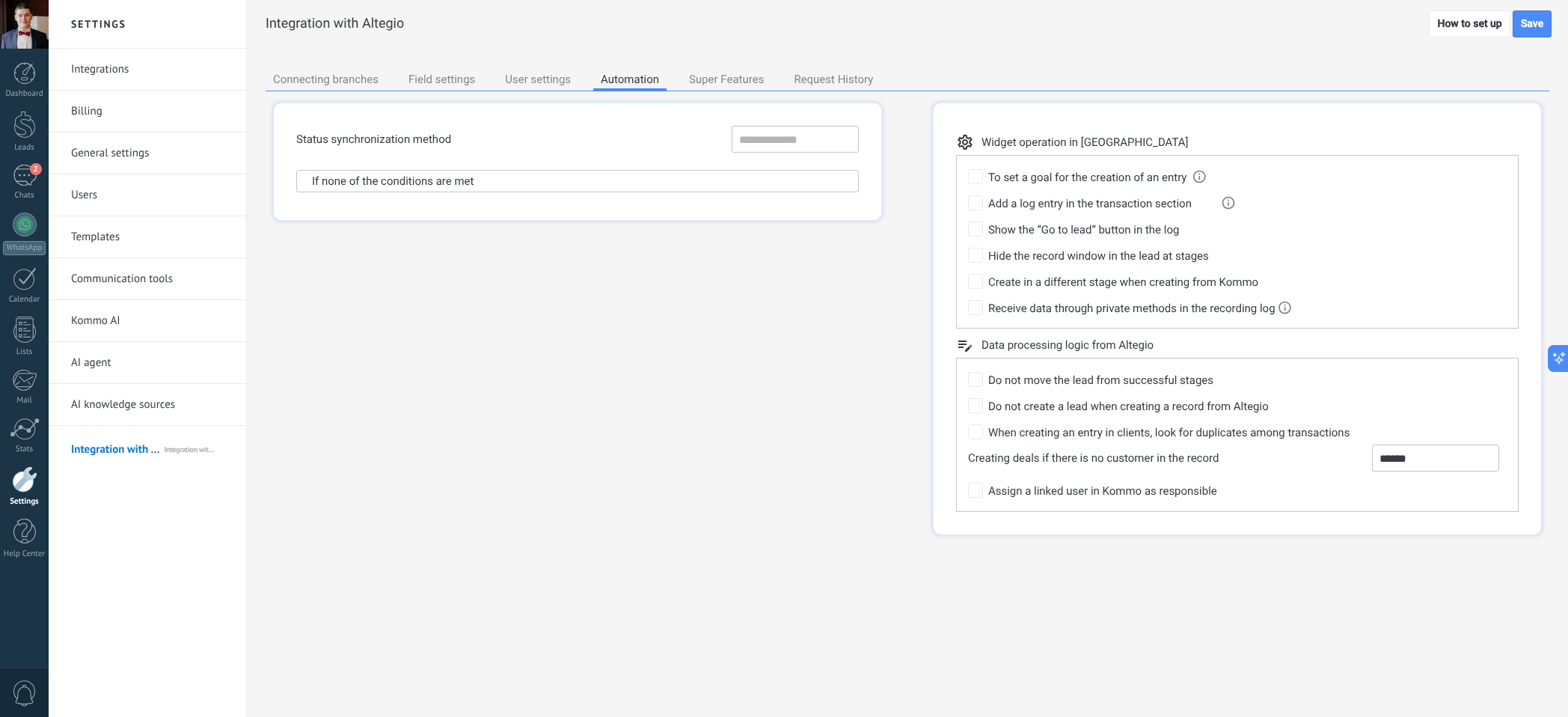
click at [750, 71] on div "Super Features" at bounding box center [727, 80] width 90 height 21
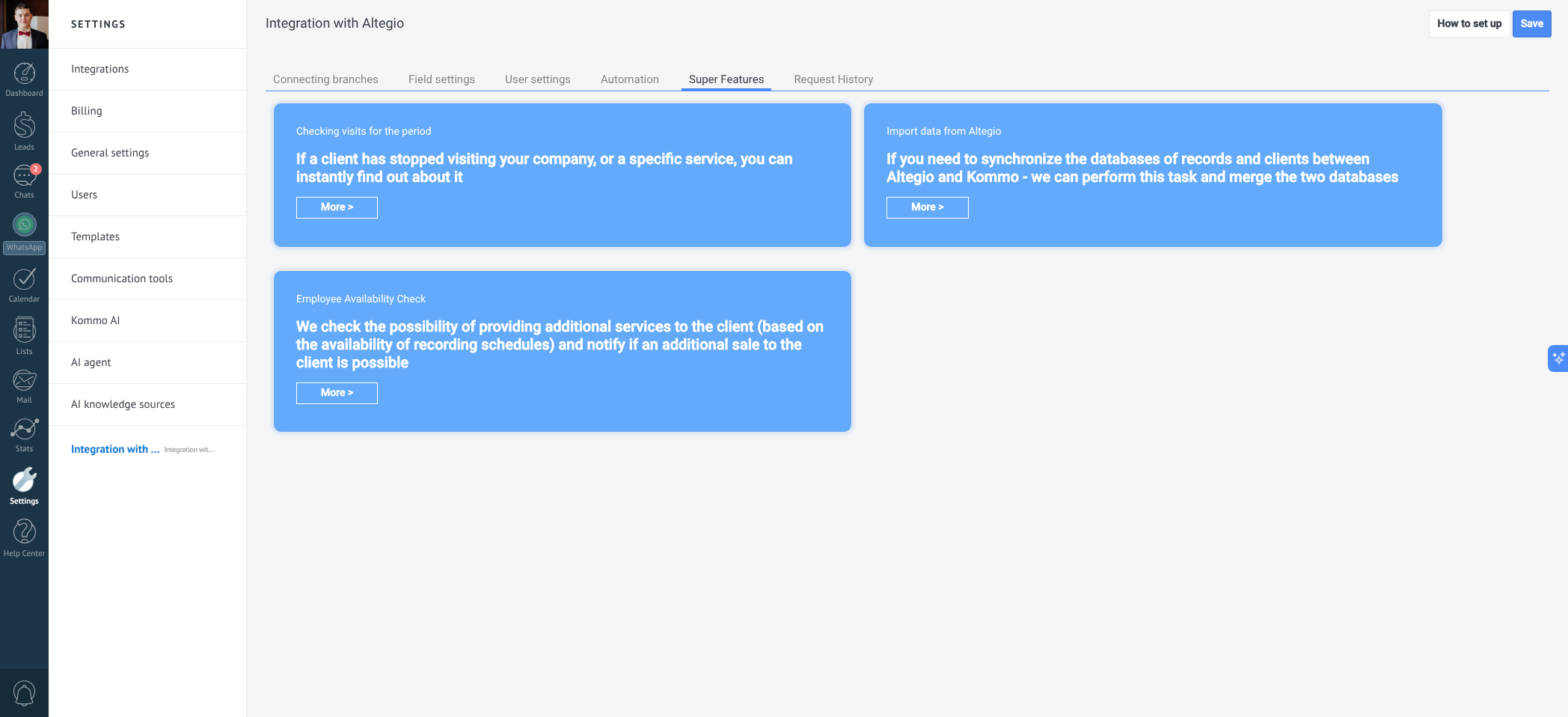
click at [839, 78] on div "Request History" at bounding box center [833, 80] width 94 height 21
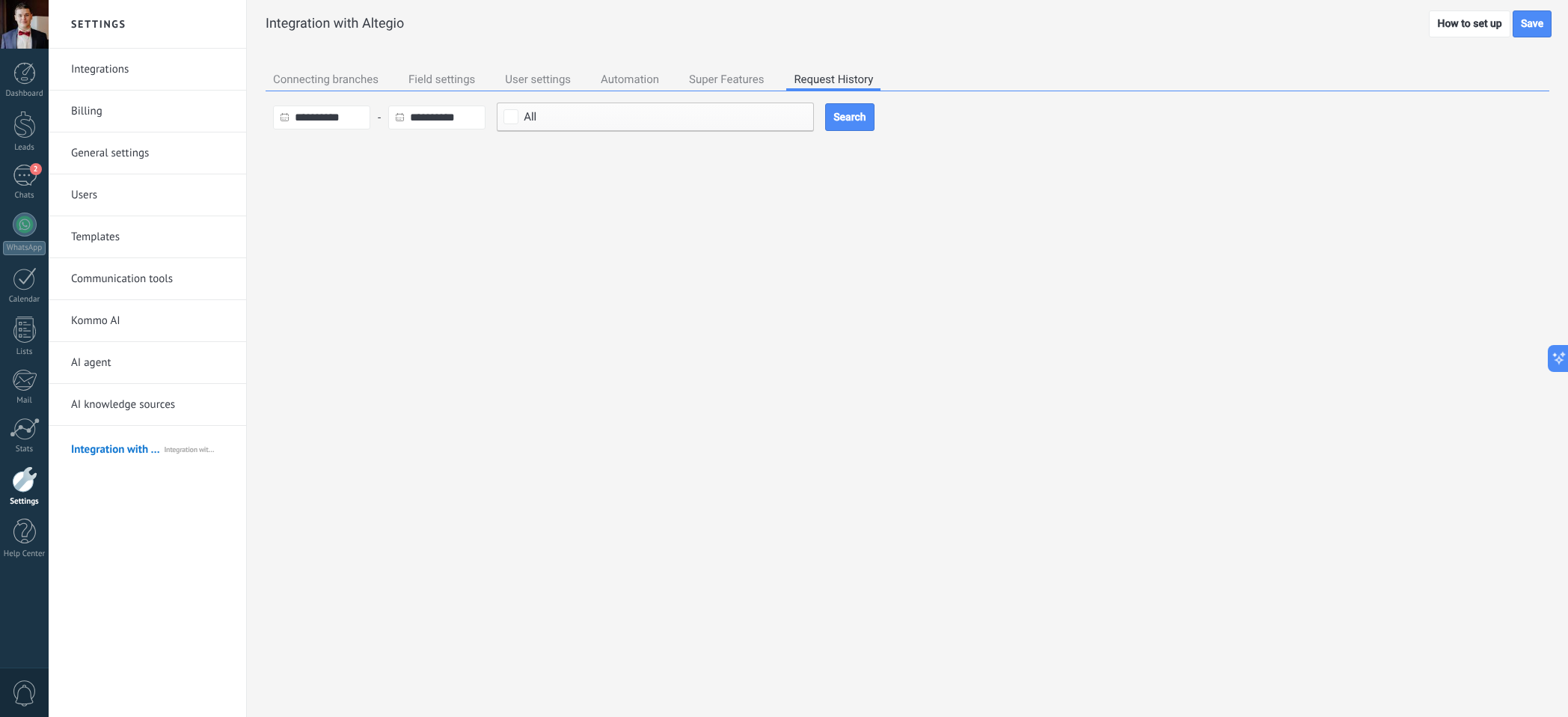
click at [594, 84] on div "Automation" at bounding box center [630, 80] width 73 height 21
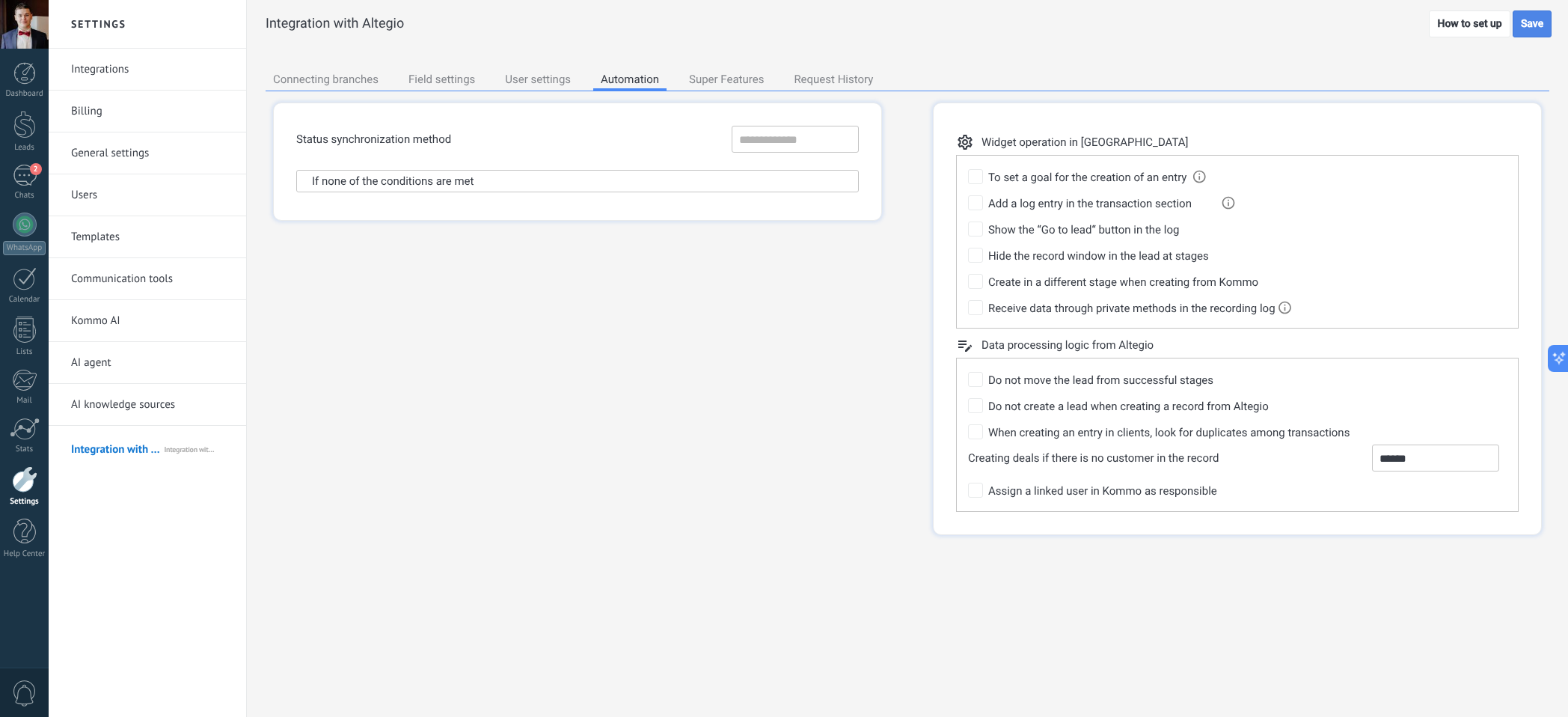
click at [1547, 24] on div at bounding box center [1532, 24] width 37 height 25
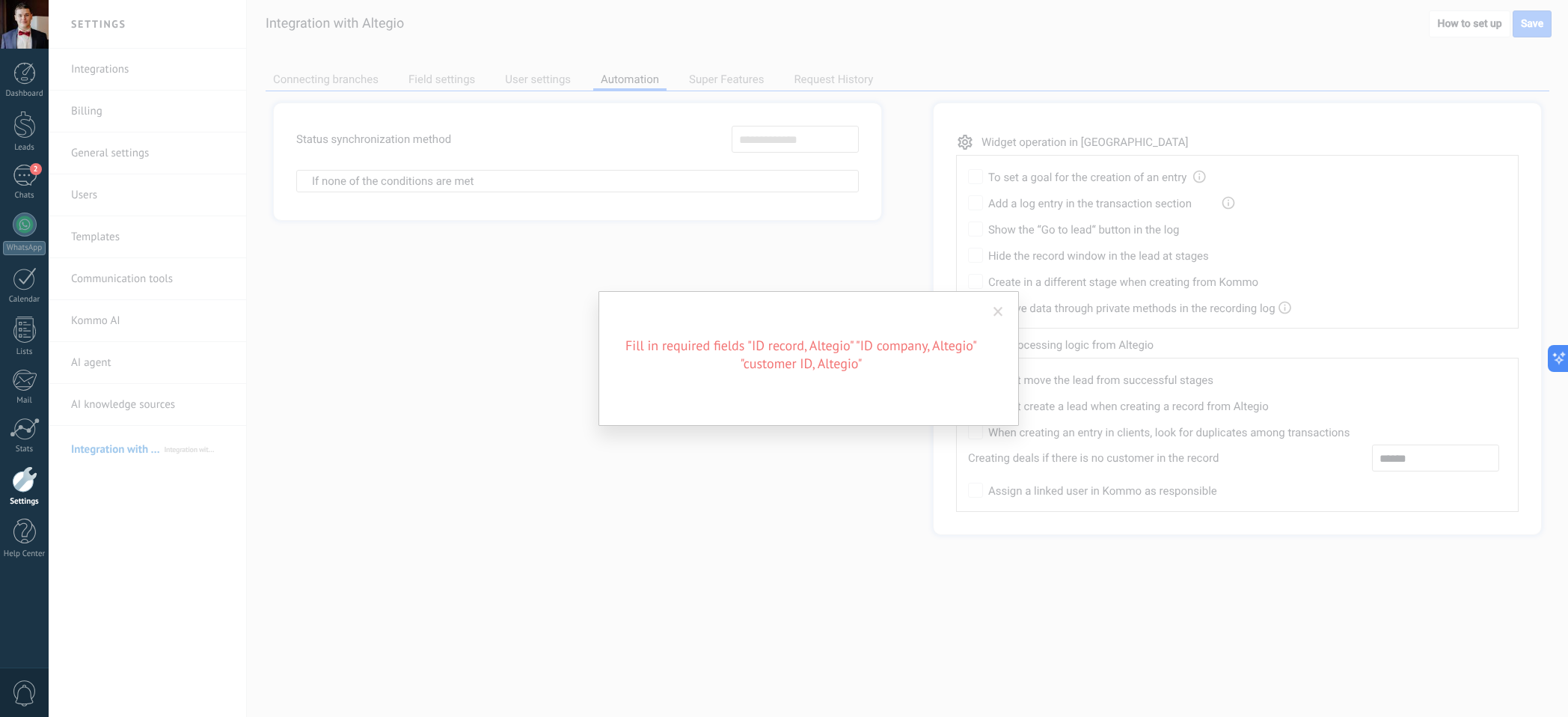
click at [996, 311] on span at bounding box center [998, 311] width 10 height 11
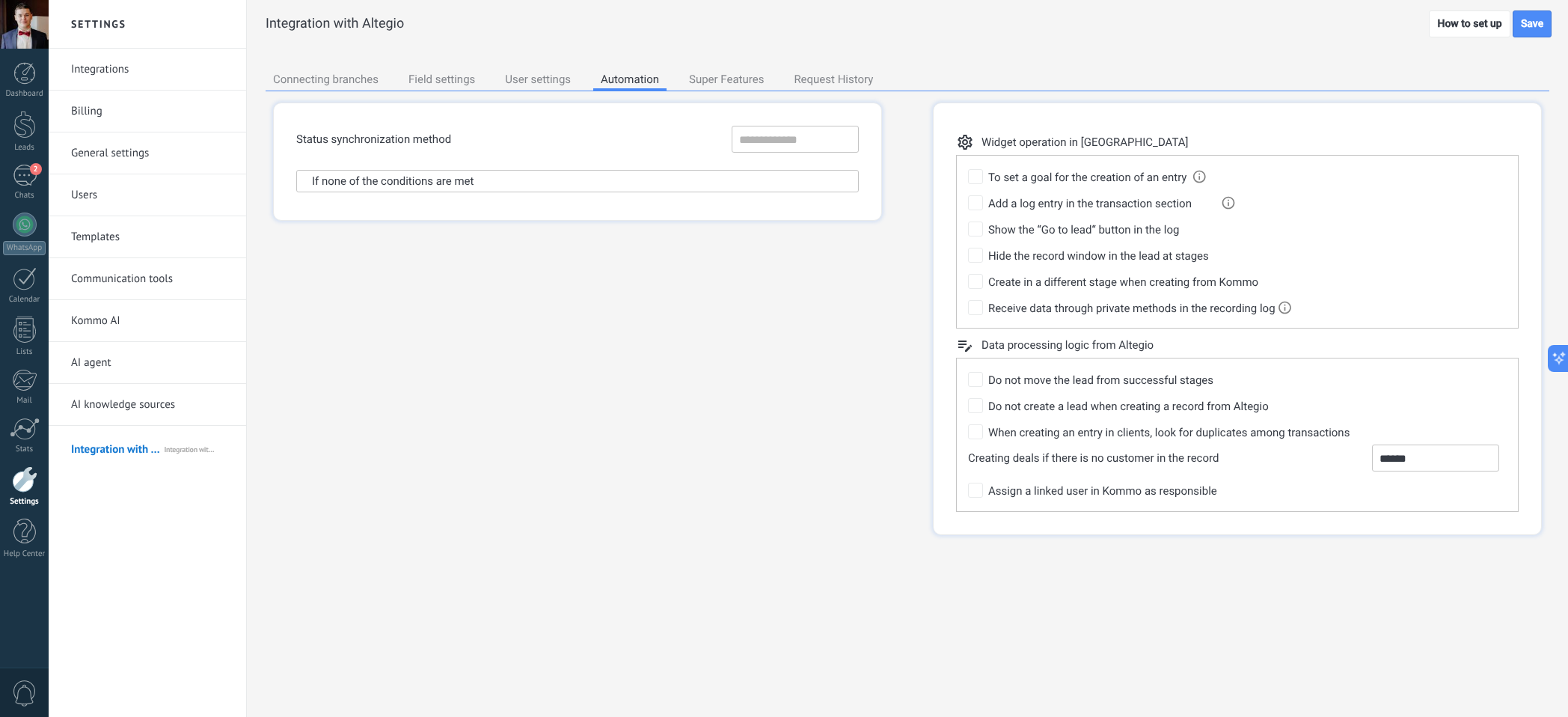
click at [365, 87] on div "Connecting branches" at bounding box center [325, 80] width 120 height 21
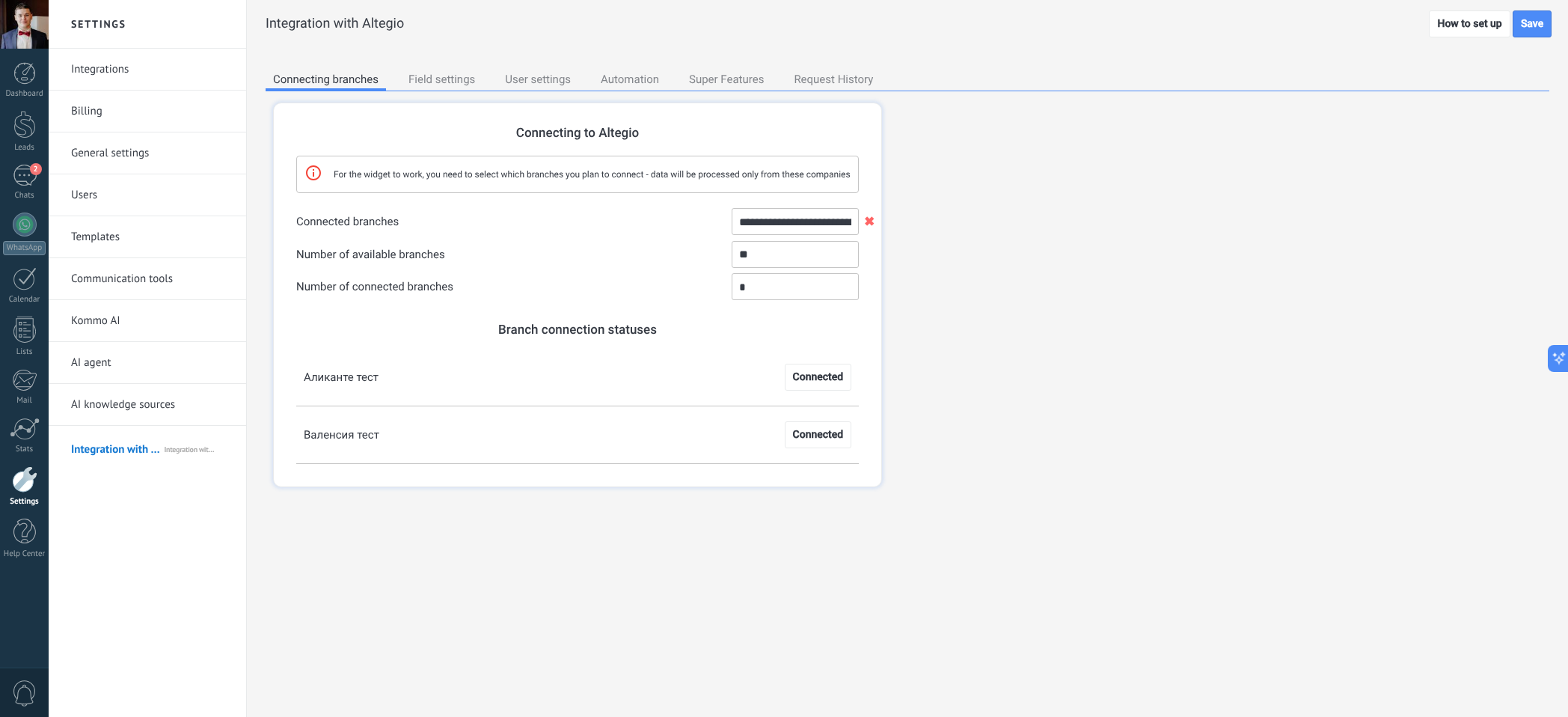
click at [777, 227] on input "**********" at bounding box center [795, 220] width 127 height 26
click at [760, 244] on li "Polant Business" at bounding box center [795, 243] width 125 height 21
type input "**********"
type input "*"
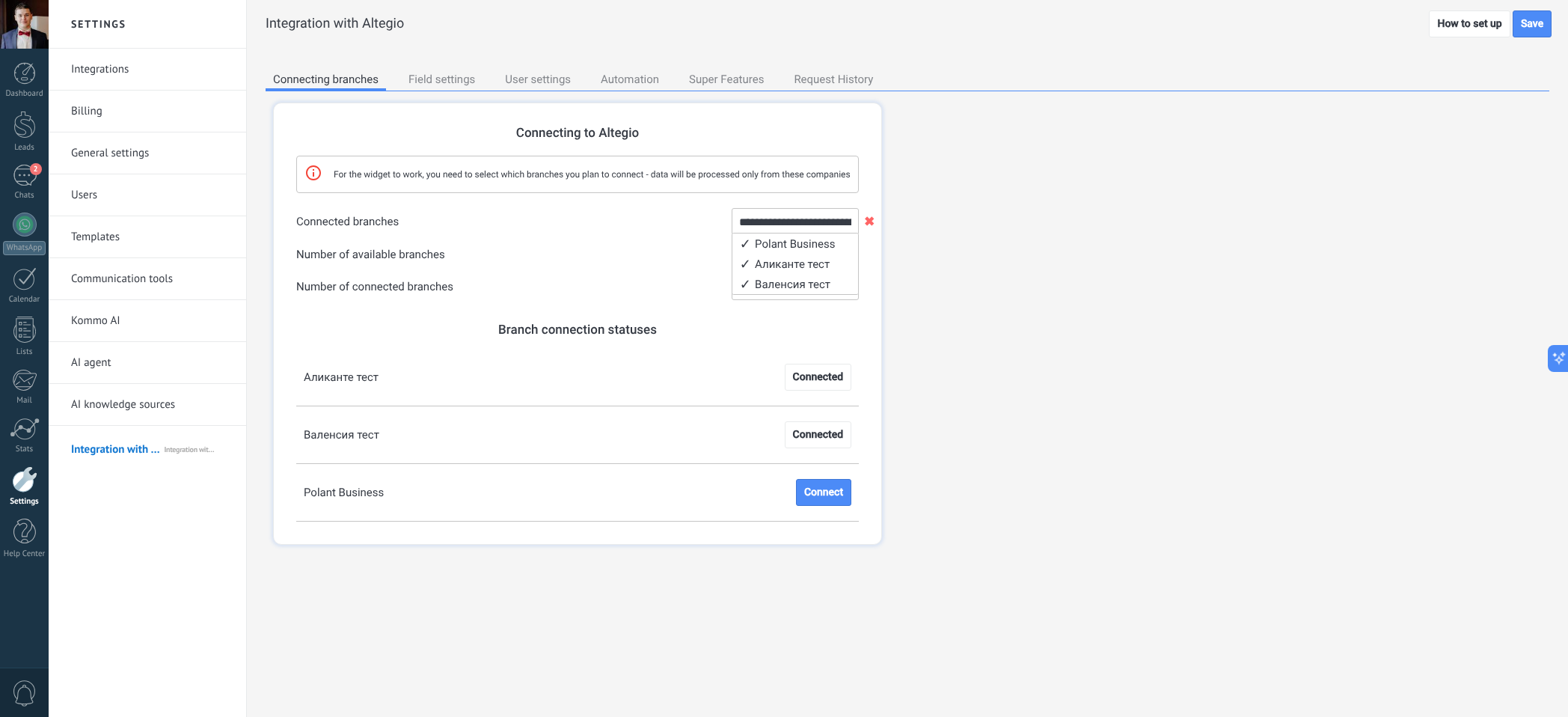
click at [760, 244] on li "Polant Business" at bounding box center [795, 243] width 125 height 21
type input "**********"
type input "*"
click at [679, 262] on label "Number of available branches **" at bounding box center [577, 254] width 562 height 26
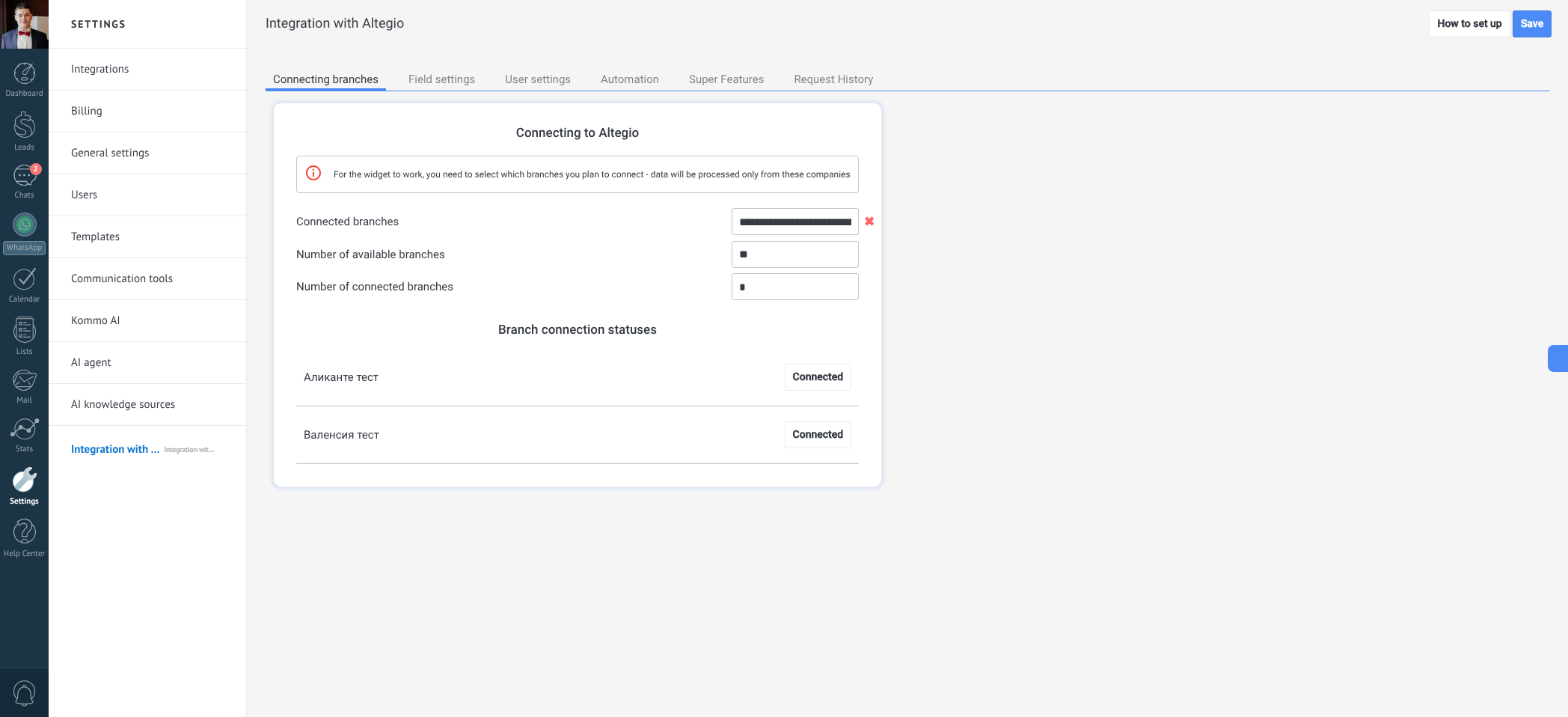
click at [767, 233] on input "**********" at bounding box center [795, 220] width 127 height 26
click at [753, 270] on li "Аликанте тест" at bounding box center [795, 263] width 125 height 21
type input "**********"
type input "*"
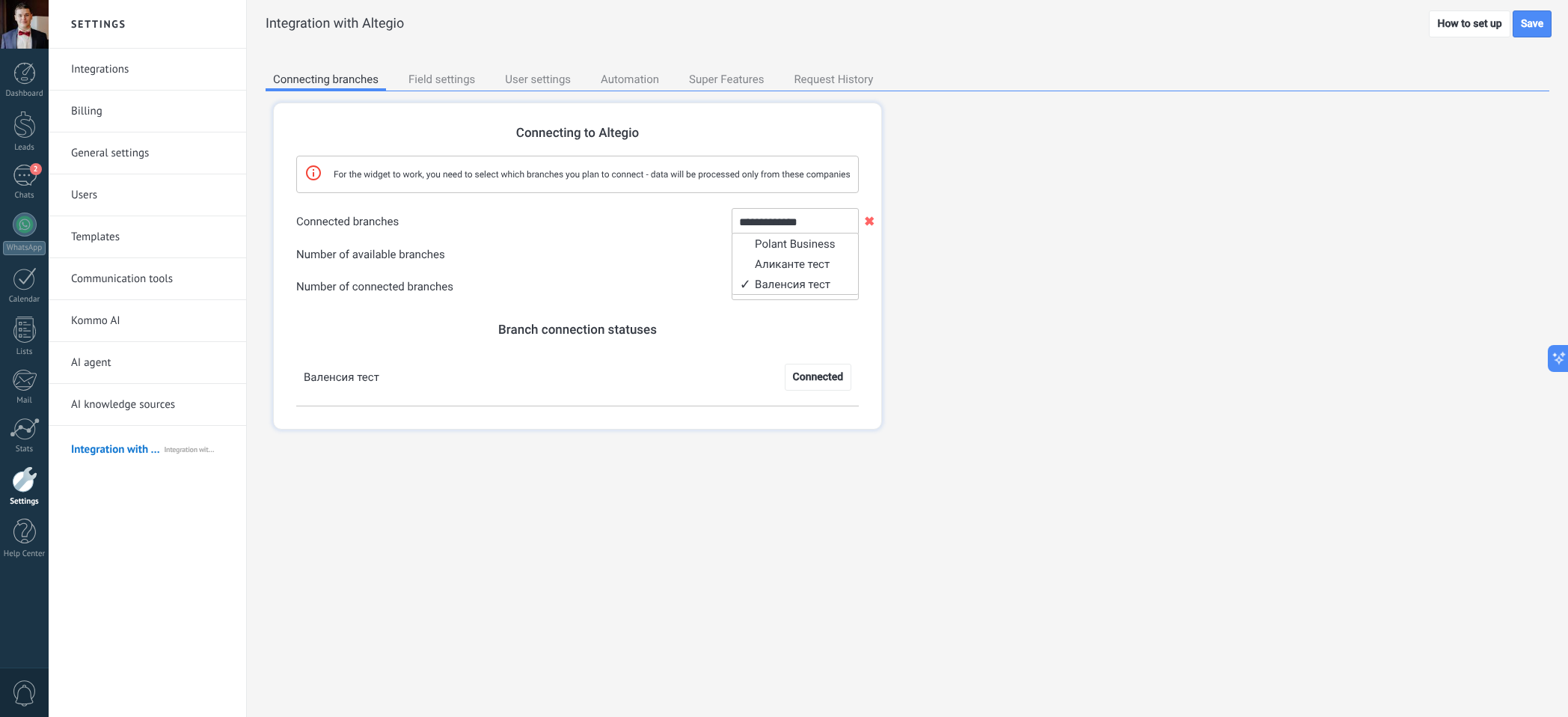
click at [659, 260] on label "Number of available branches **" at bounding box center [577, 254] width 562 height 26
click at [449, 87] on div "Field settings" at bounding box center [441, 80] width 81 height 21
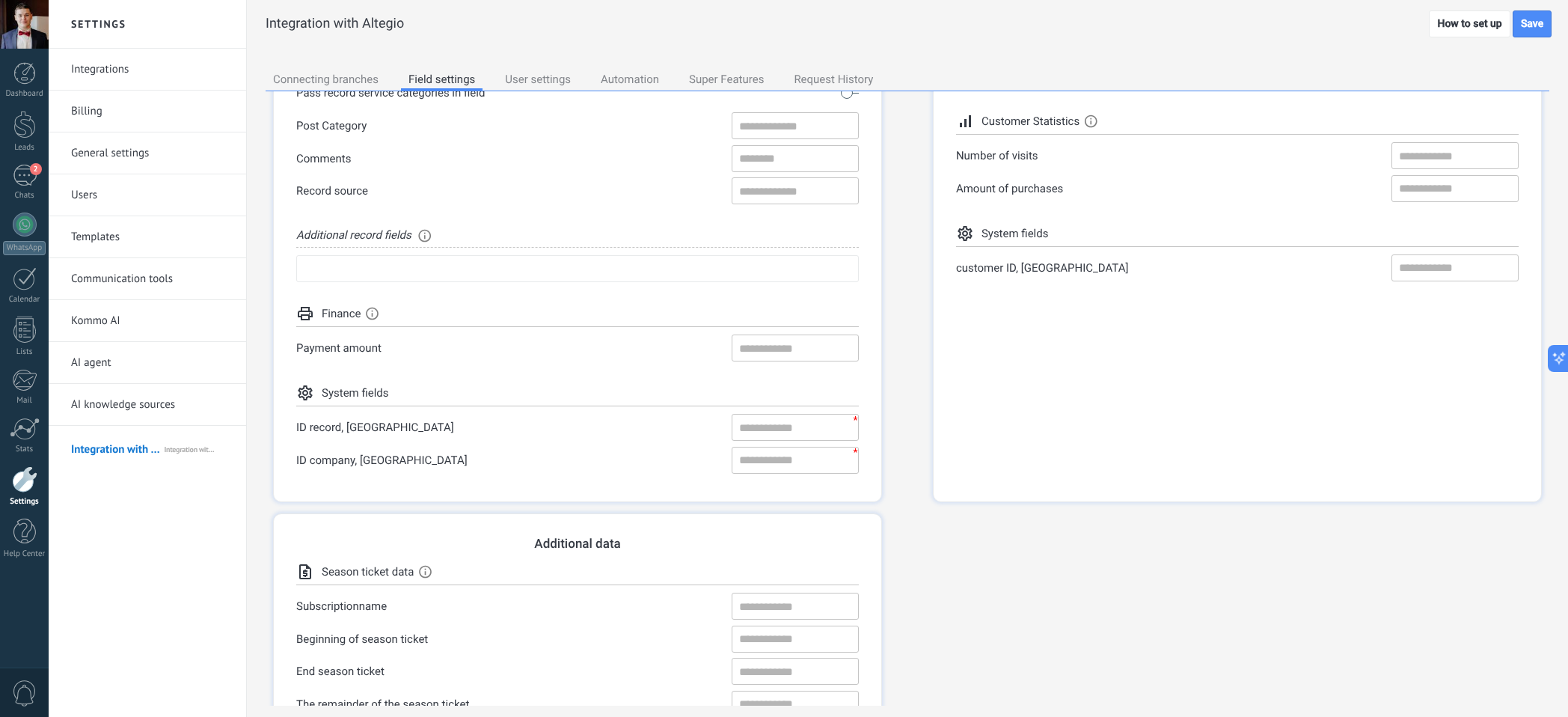
scroll to position [327, 0]
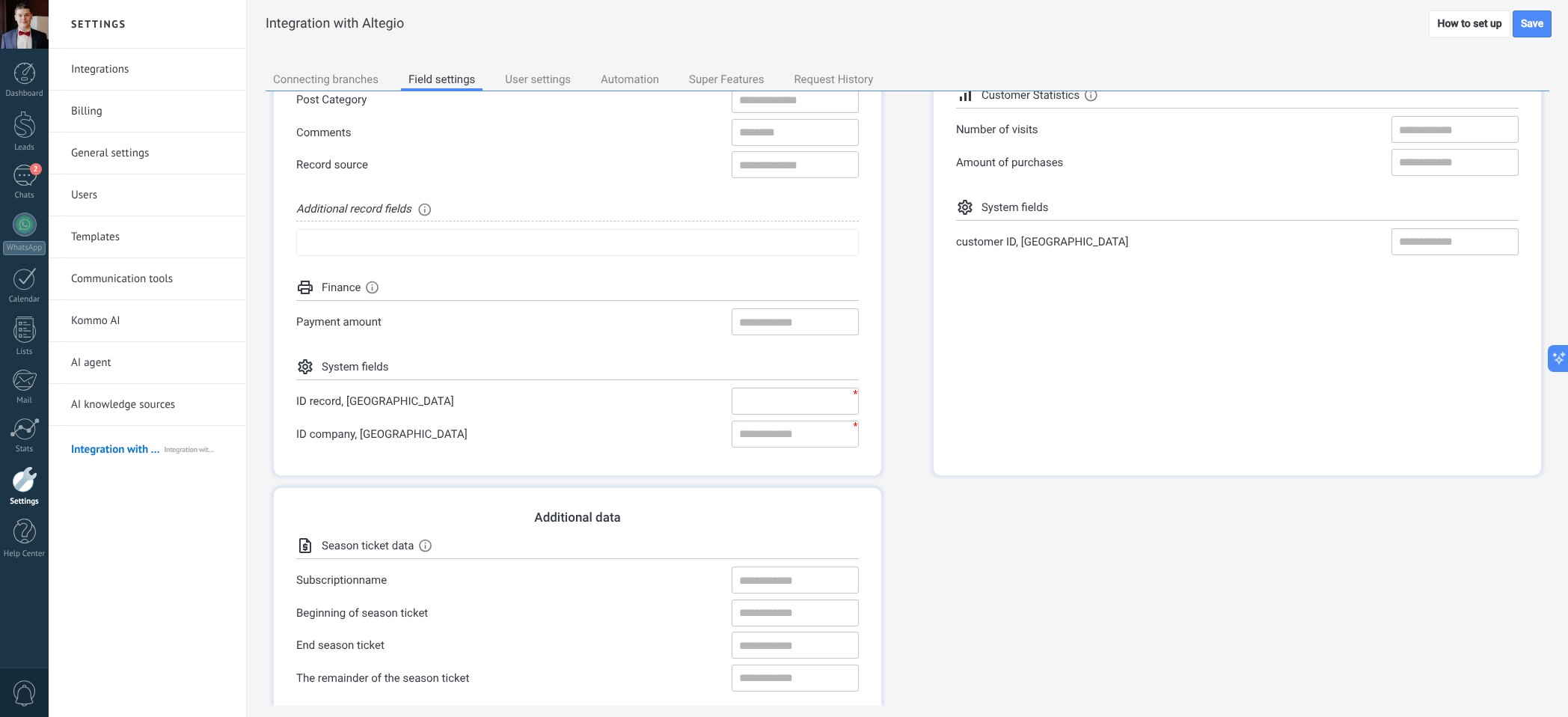
click at [795, 400] on input "ID record, [GEOGRAPHIC_DATA] * ✖" at bounding box center [795, 401] width 127 height 26
click at [663, 413] on label "ID record, [GEOGRAPHIC_DATA] * ✖" at bounding box center [577, 401] width 562 height 26
click at [772, 432] on input "ID company, [GEOGRAPHIC_DATA] * ✖" at bounding box center [795, 433] width 127 height 26
click at [745, 434] on input "ID company, [GEOGRAPHIC_DATA] * ✖" at bounding box center [795, 433] width 127 height 26
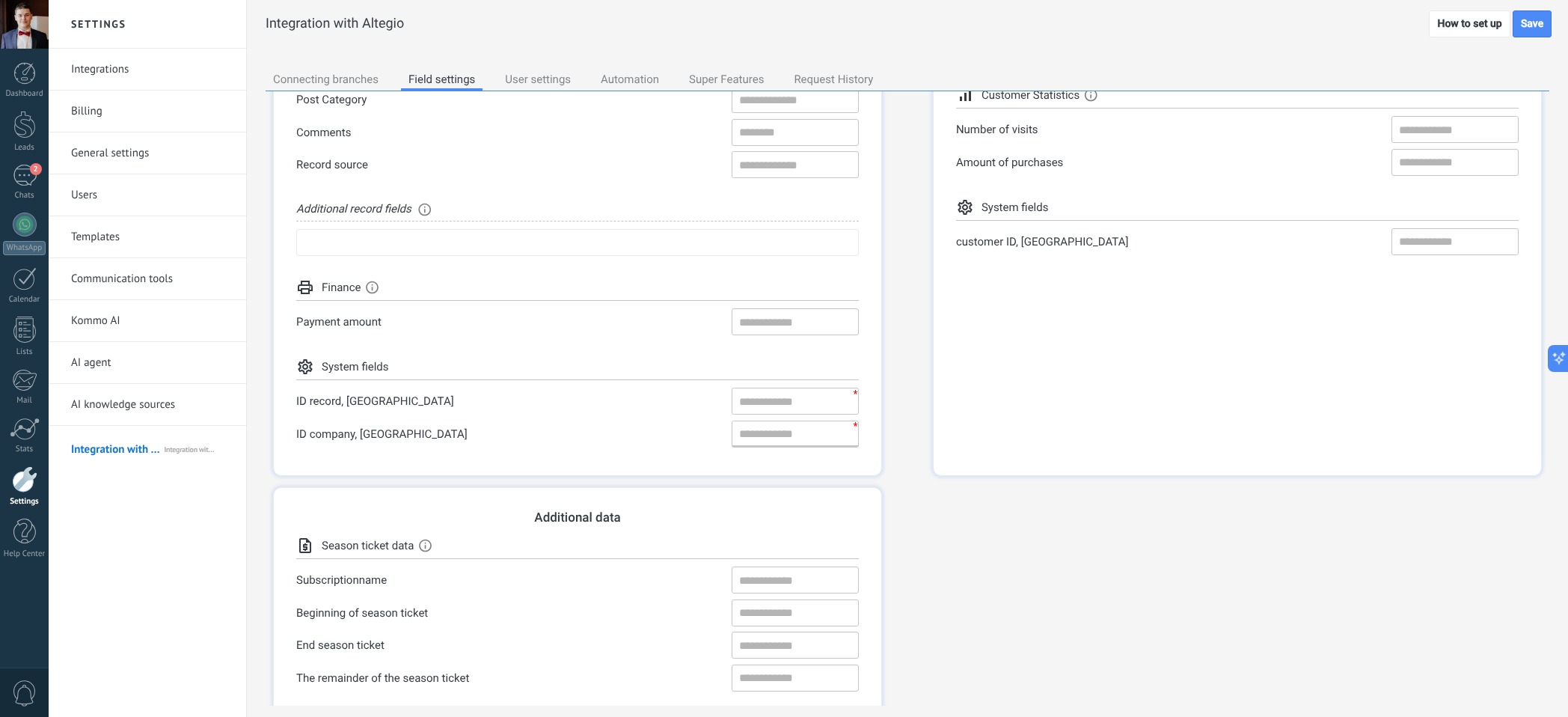
click at [674, 434] on label "ID company, [GEOGRAPHIC_DATA] * ✖" at bounding box center [577, 433] width 562 height 26
click at [359, 92] on label "Post Category ✖" at bounding box center [577, 99] width 562 height 26
click at [365, 77] on div "Connecting branches" at bounding box center [325, 80] width 120 height 21
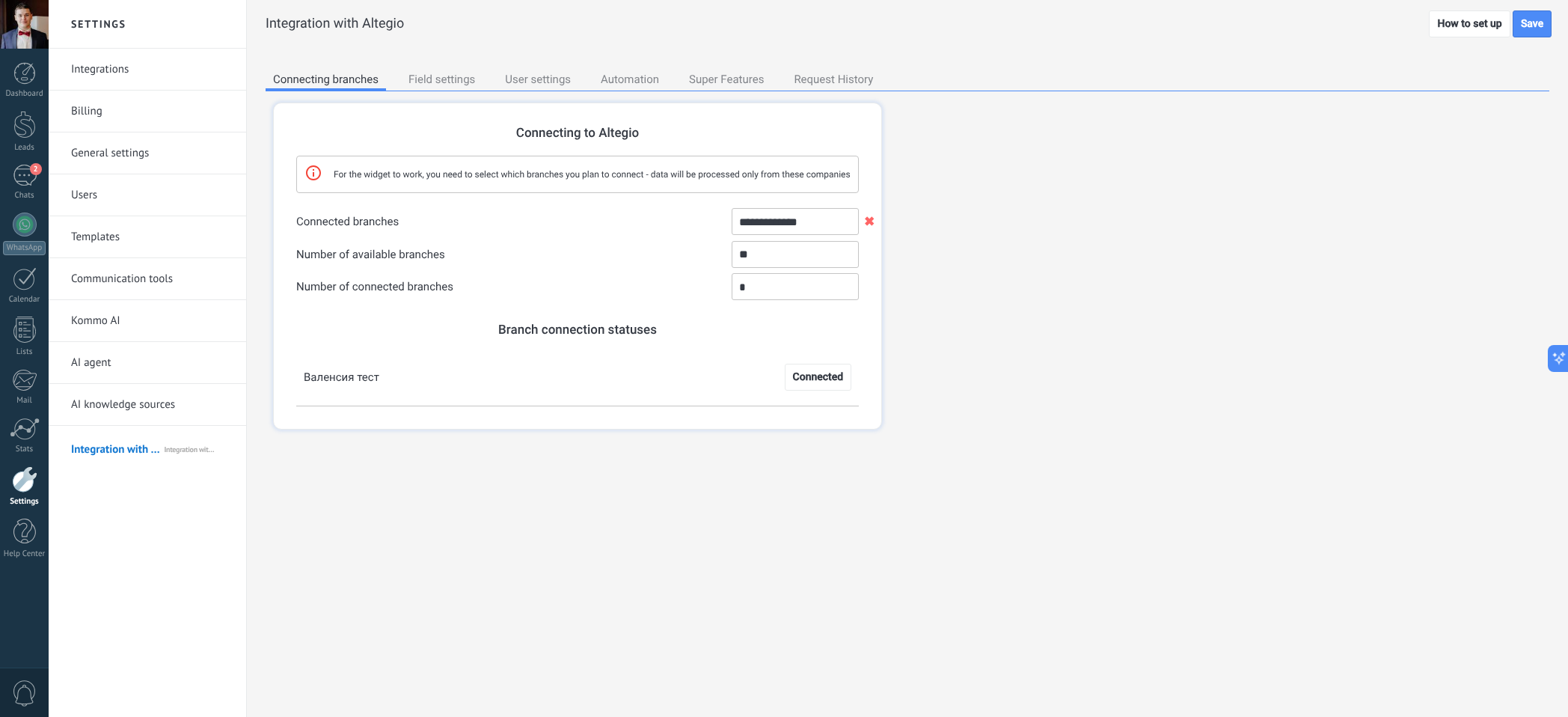
click at [429, 74] on div "Field settings" at bounding box center [441, 80] width 81 height 21
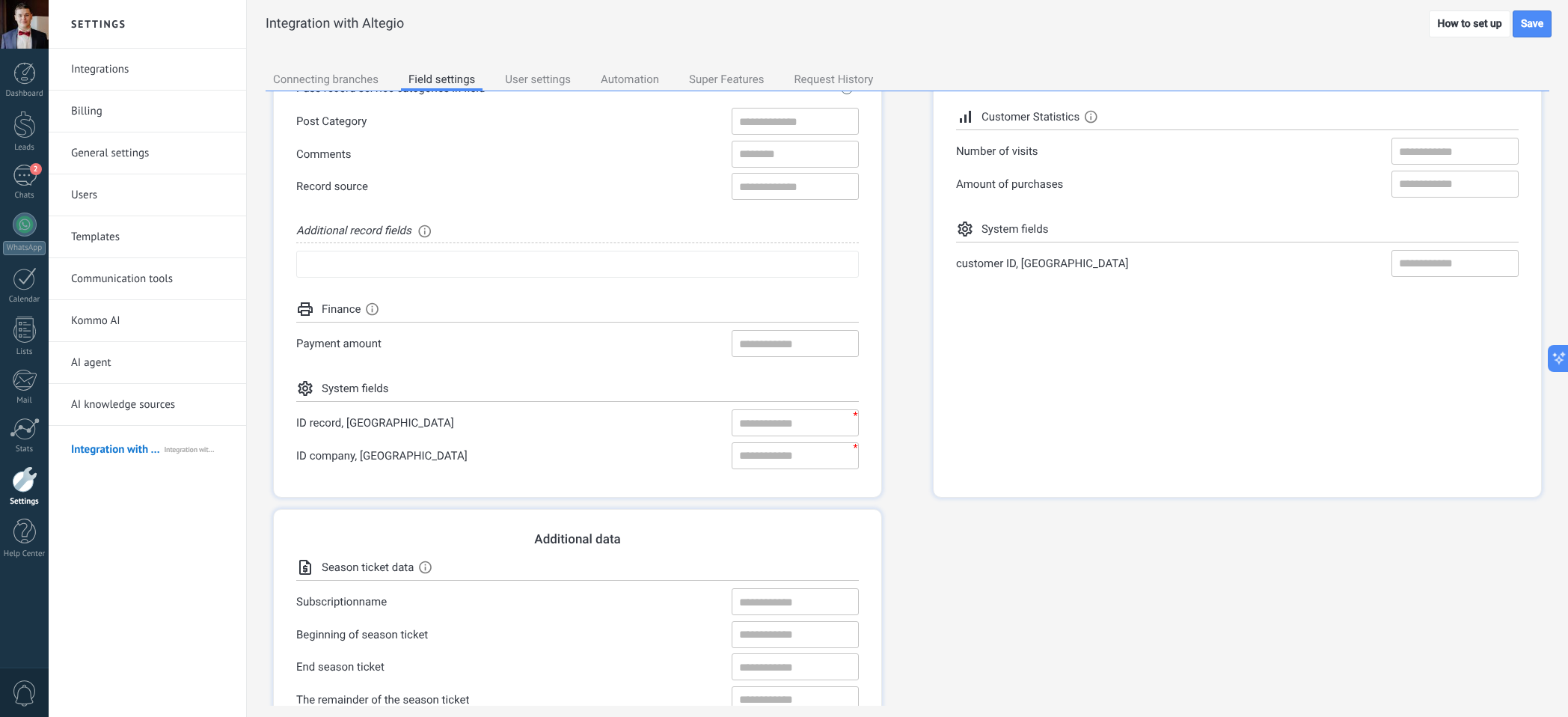
scroll to position [345, 0]
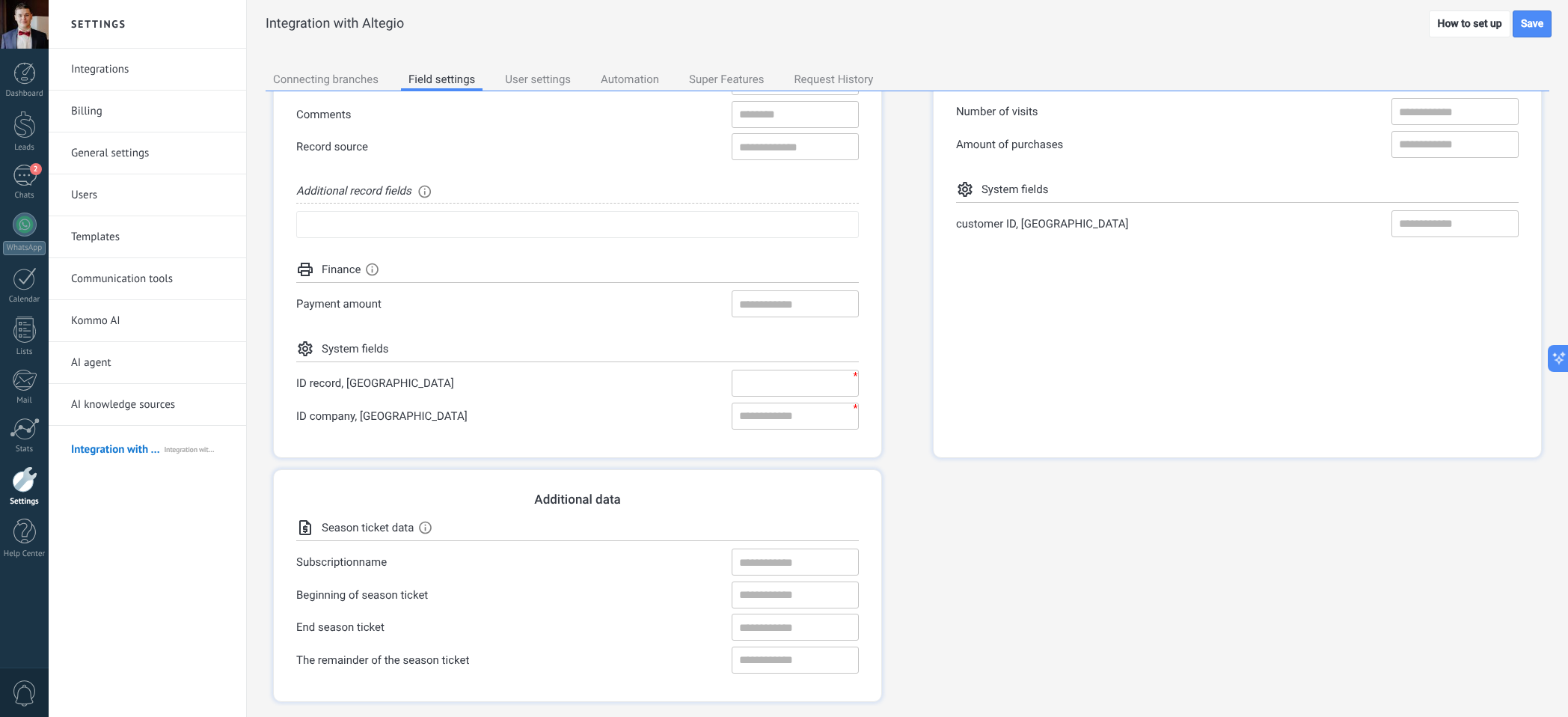
click at [771, 386] on input "ID record, [GEOGRAPHIC_DATA] * ✖" at bounding box center [795, 382] width 127 height 26
click at [774, 375] on input "ID record, [GEOGRAPHIC_DATA] * ✖" at bounding box center [795, 382] width 127 height 26
click at [769, 387] on input "ID record, [GEOGRAPHIC_DATA] * ✖" at bounding box center [795, 382] width 127 height 26
click at [758, 303] on input "Payment amount ✖ Lead budget" at bounding box center [795, 303] width 127 height 26
click at [742, 326] on li "Lead budget" at bounding box center [795, 325] width 125 height 21
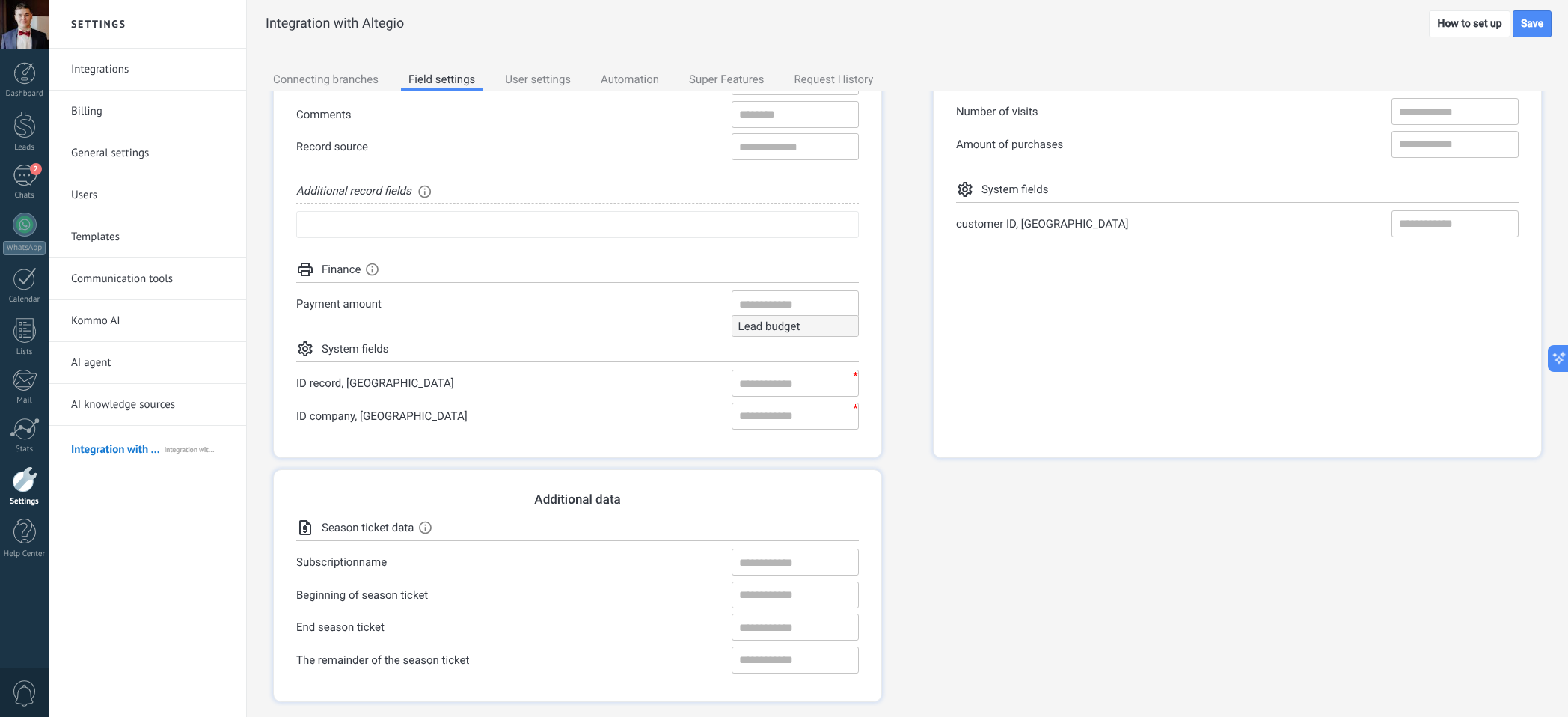
type input "**********"
click at [747, 380] on input "ID record, [GEOGRAPHIC_DATA] * ✖" at bounding box center [795, 382] width 127 height 26
click at [669, 340] on div "settings System fields" at bounding box center [577, 351] width 562 height 23
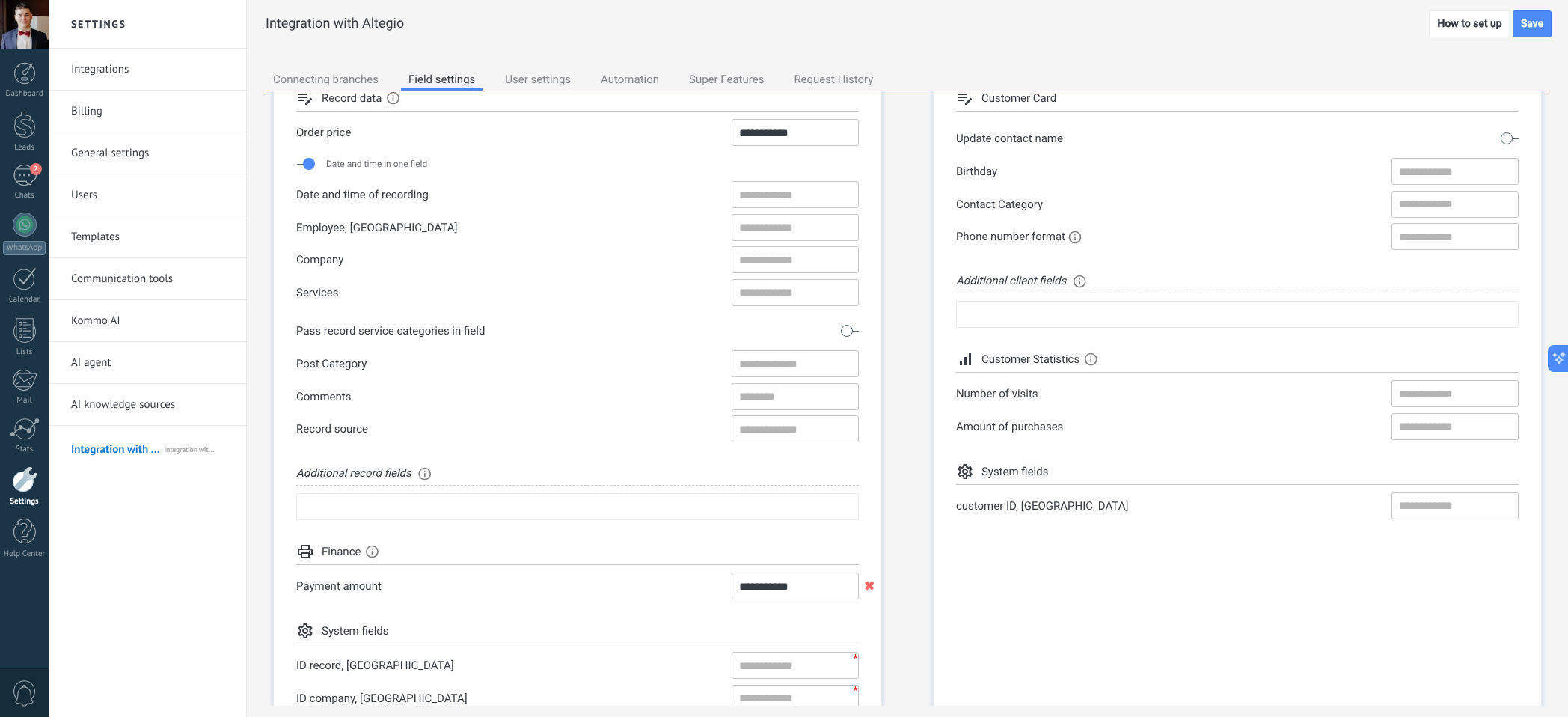
scroll to position [15, 0]
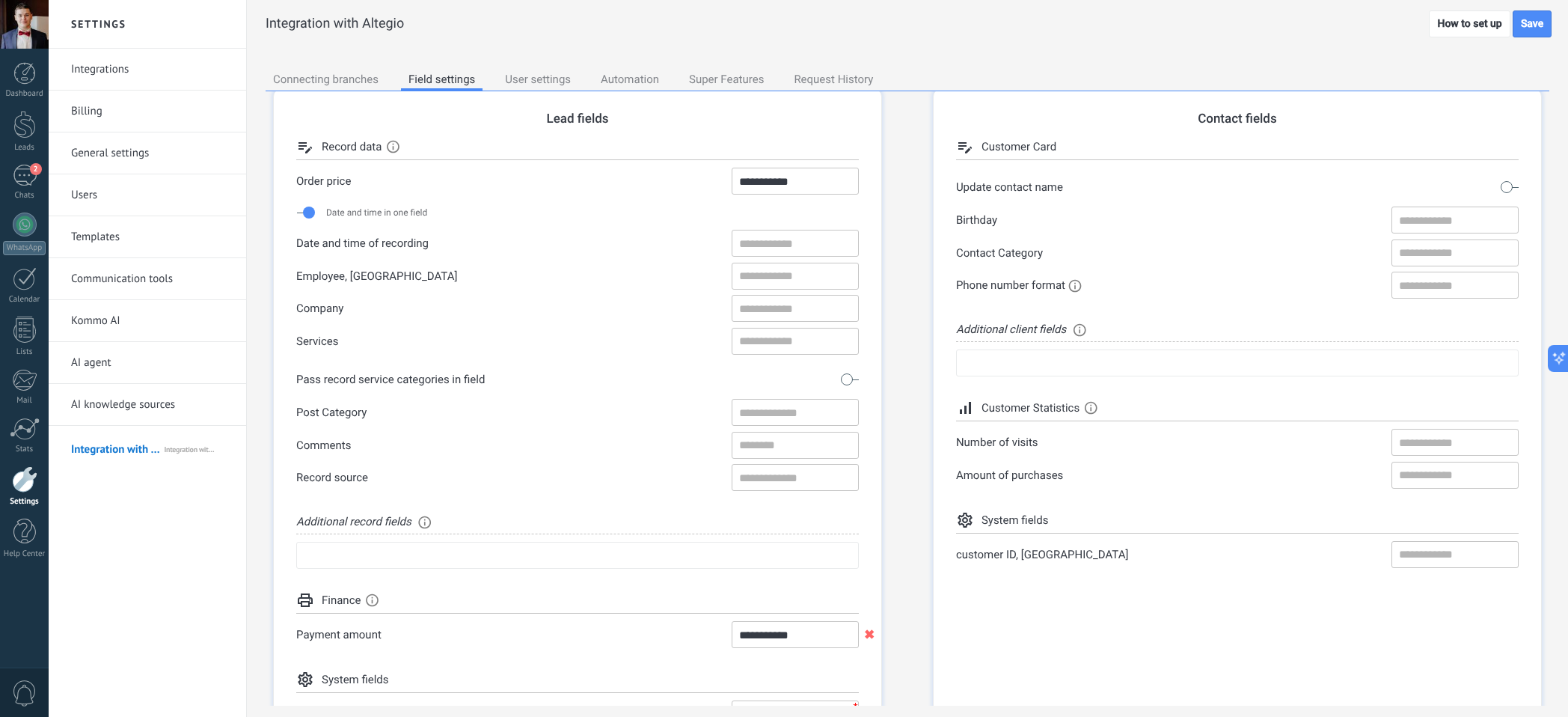
click at [769, 171] on input "**********" at bounding box center [795, 180] width 127 height 26
click at [787, 205] on li "Do not transfer" at bounding box center [795, 203] width 125 height 21
click at [798, 175] on input "**********" at bounding box center [795, 180] width 127 height 26
click at [777, 218] on li "Lead budget" at bounding box center [795, 223] width 125 height 21
type input "**********"
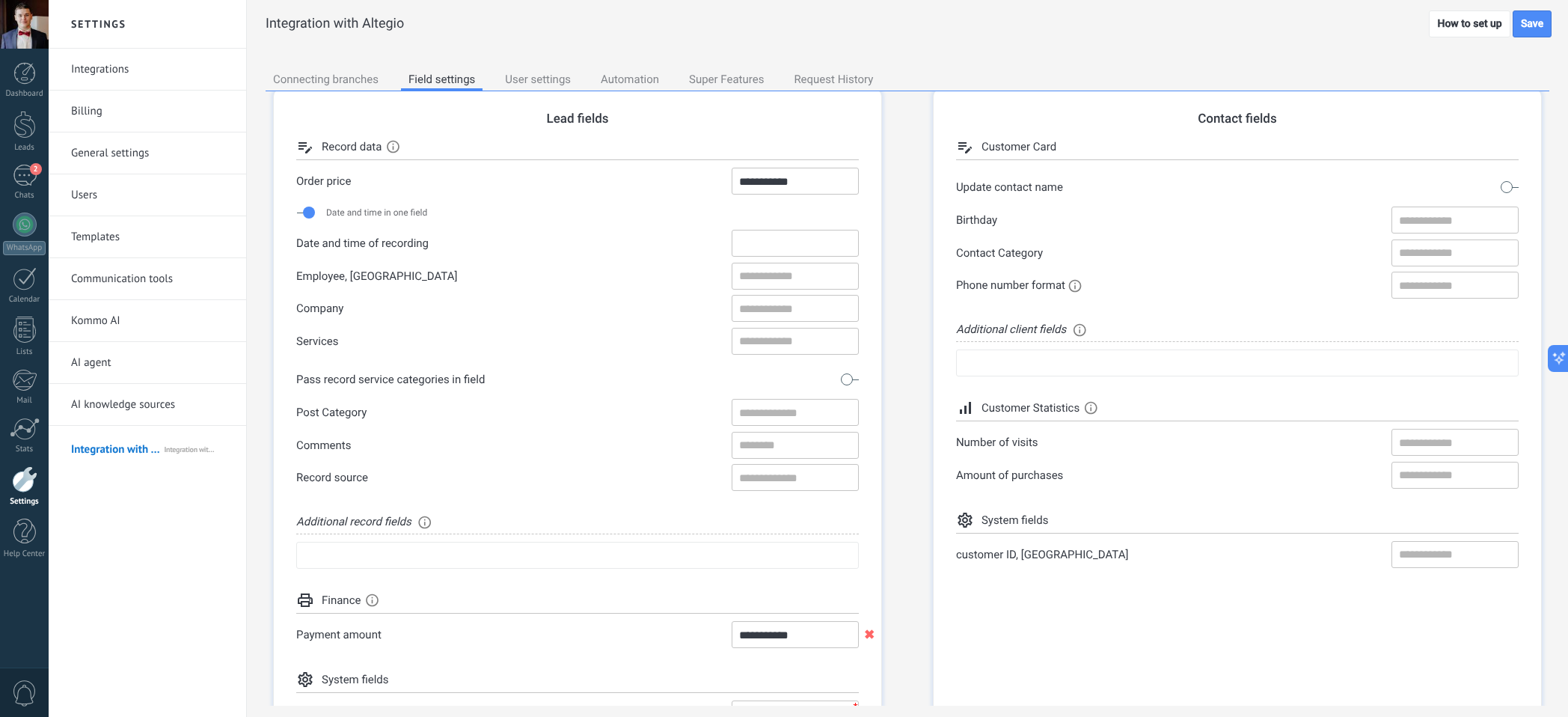
click at [761, 247] on input "Date and time of recording ✖" at bounding box center [795, 242] width 127 height 26
click at [682, 280] on label "Employee, [GEOGRAPHIC_DATA] ✖" at bounding box center [577, 275] width 562 height 26
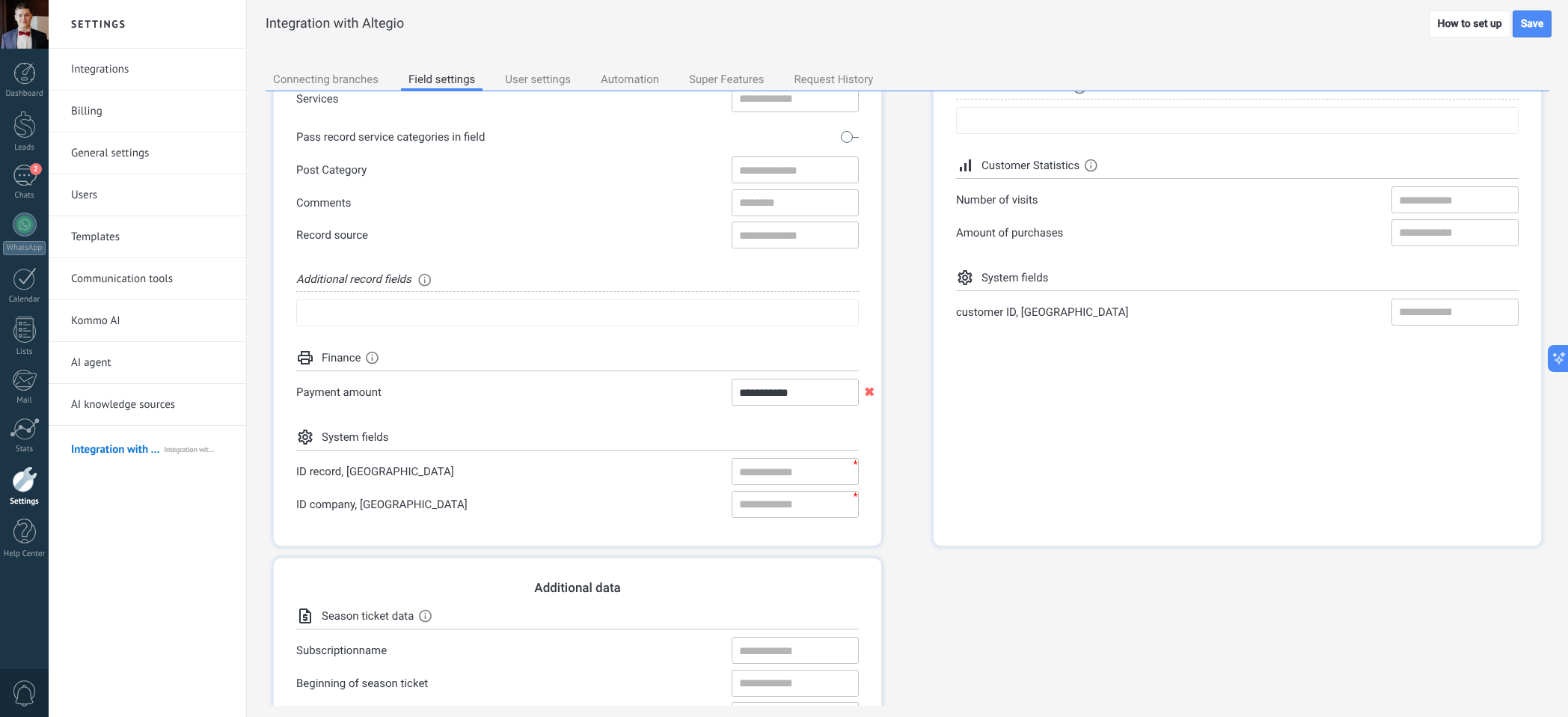
scroll to position [258, 0]
click at [666, 334] on div "**********" at bounding box center [578, 195] width 609 height 700
click at [666, 311] on div "Polant Business Аликанте тест Валенсия тест" at bounding box center [577, 311] width 562 height 26
click at [554, 398] on li "Аликанте тест" at bounding box center [577, 396] width 561 height 21
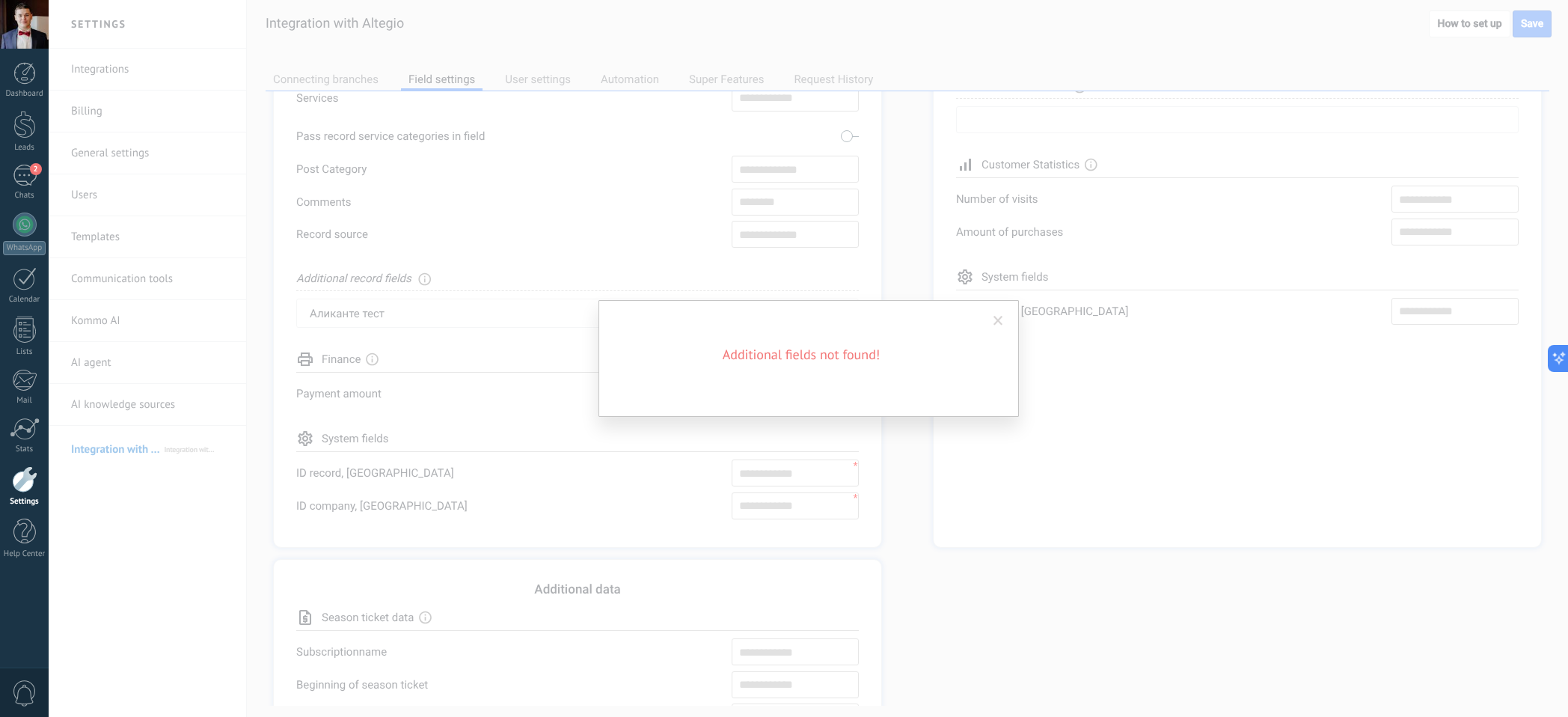
click at [1005, 317] on span at bounding box center [998, 321] width 24 height 25
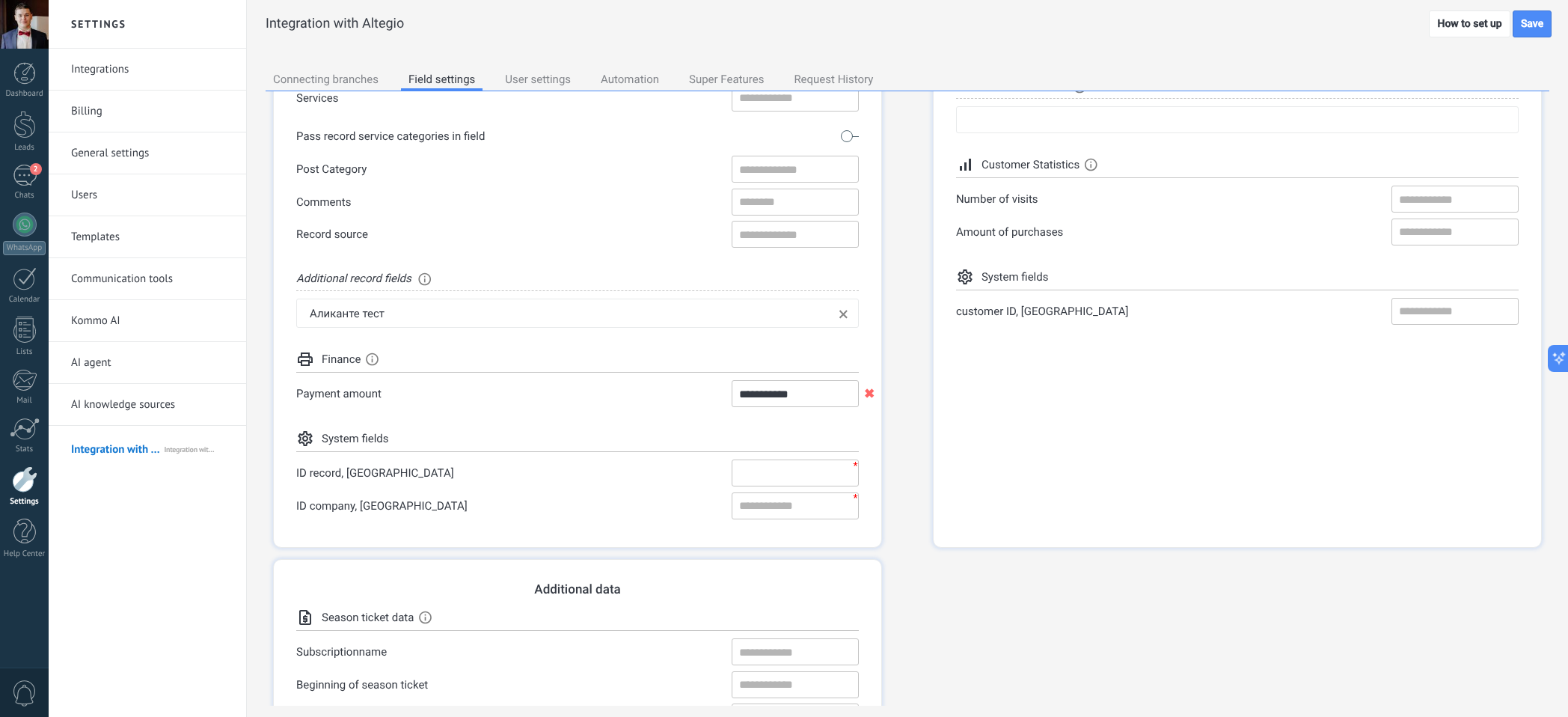
click at [748, 471] on input "ID record, [GEOGRAPHIC_DATA] * ✖" at bounding box center [795, 472] width 127 height 26
click at [609, 315] on div "Аликанте тест" at bounding box center [572, 313] width 525 height 14
click at [486, 422] on li "Валенсия тест" at bounding box center [577, 419] width 561 height 21
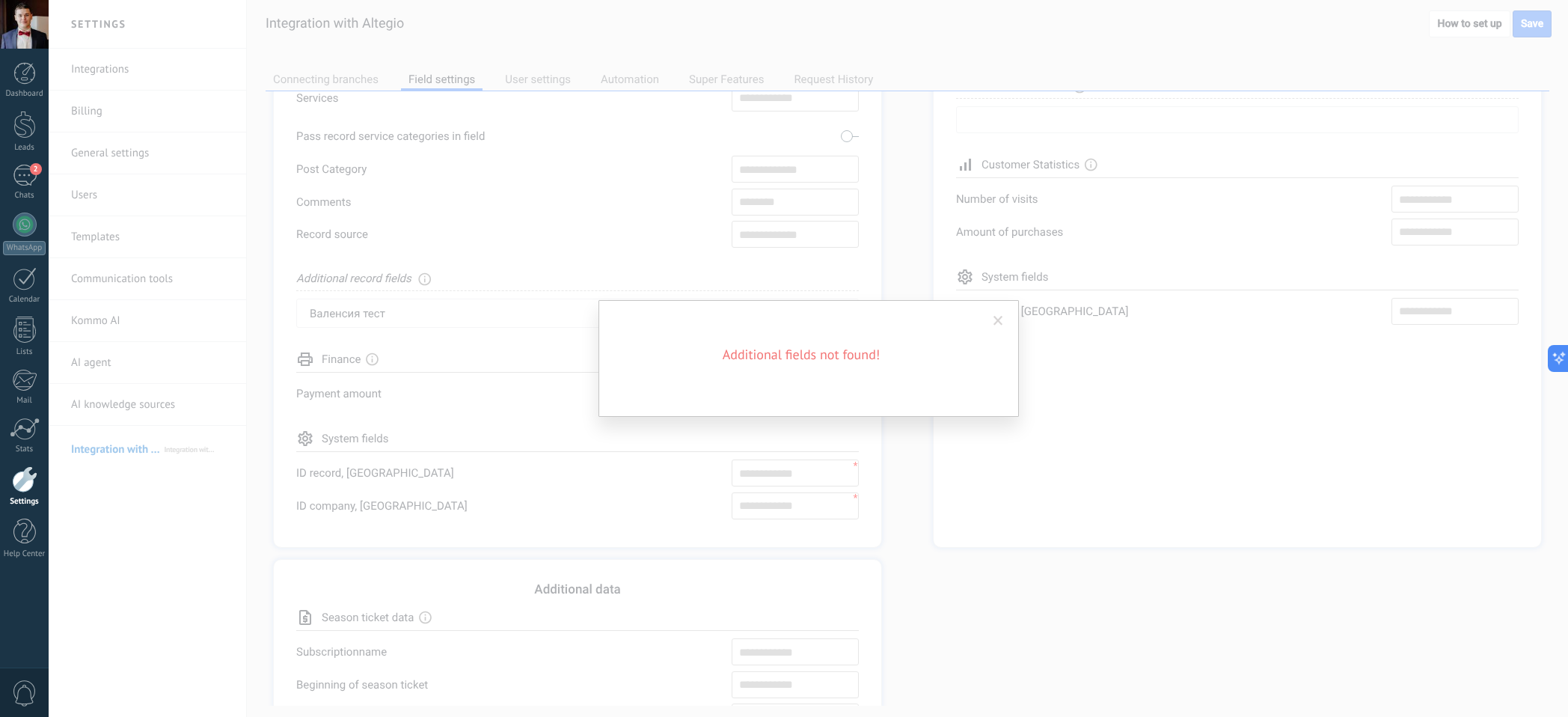
click at [641, 438] on div "Additional fields not found!" at bounding box center [808, 358] width 1519 height 717
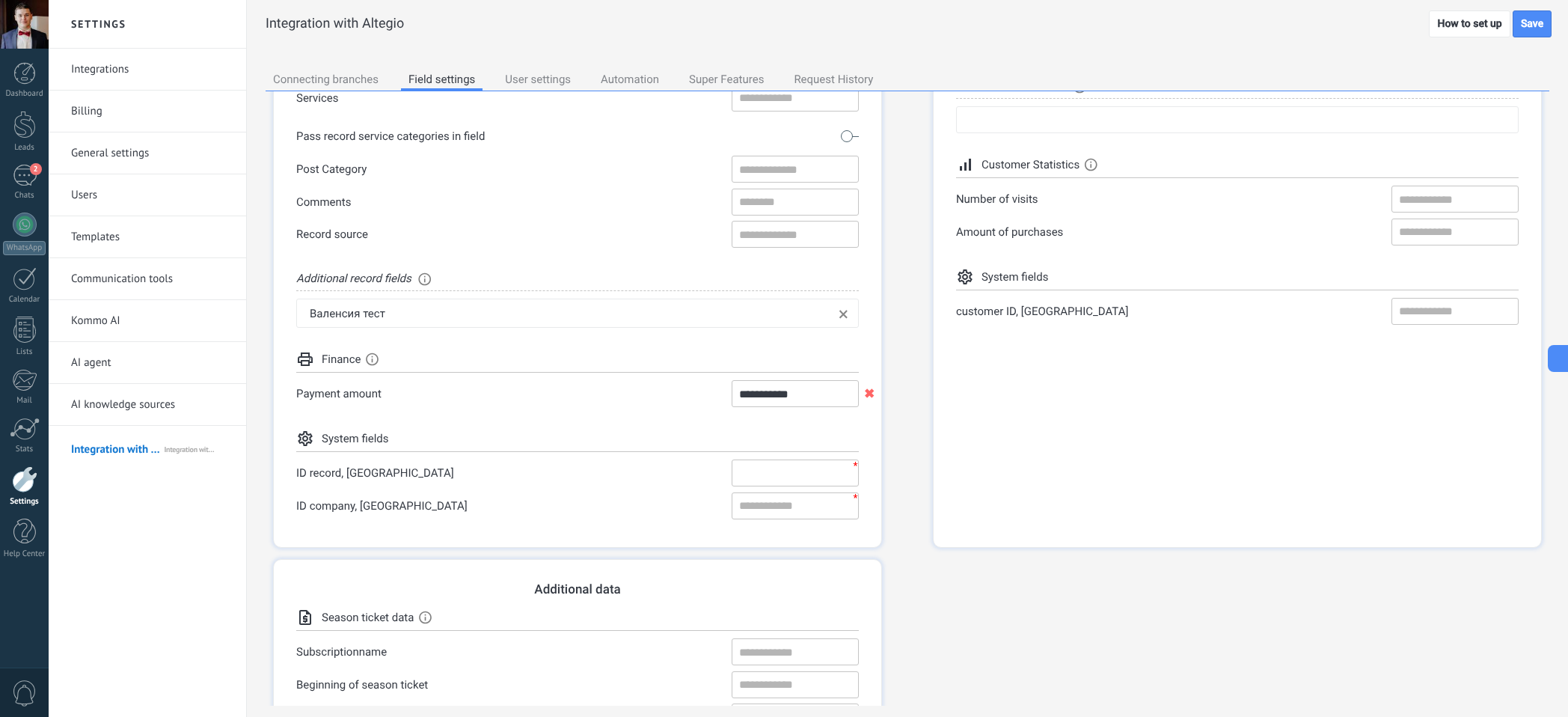
click at [745, 479] on input "ID record, [GEOGRAPHIC_DATA] * ✖" at bounding box center [795, 472] width 127 height 26
click at [581, 287] on div "Additional record fields info" at bounding box center [577, 280] width 562 height 21
click at [566, 310] on div "Валенсия тест" at bounding box center [572, 313] width 525 height 14
click at [451, 379] on li "Polant Business" at bounding box center [577, 377] width 561 height 21
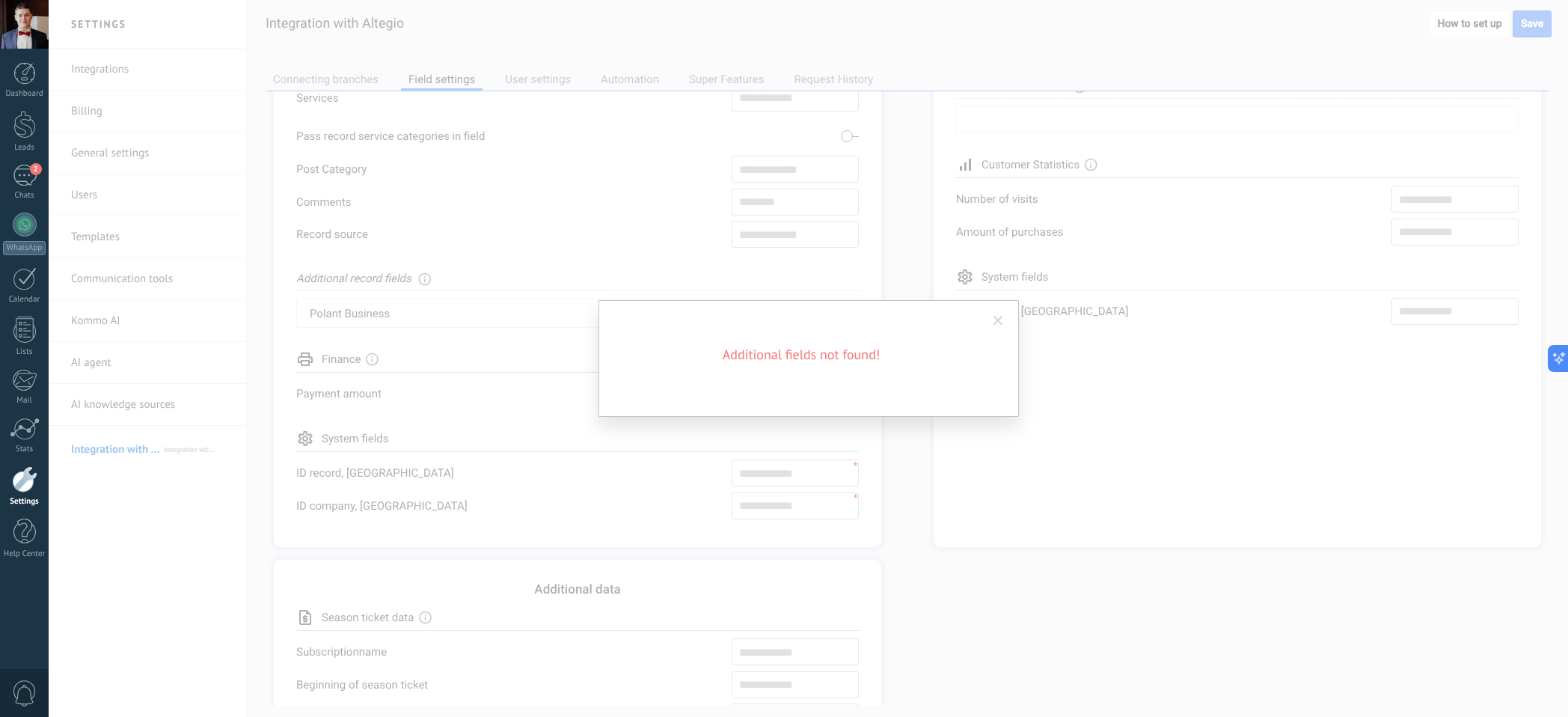
click at [704, 483] on div "Additional fields not found!" at bounding box center [808, 358] width 1519 height 717
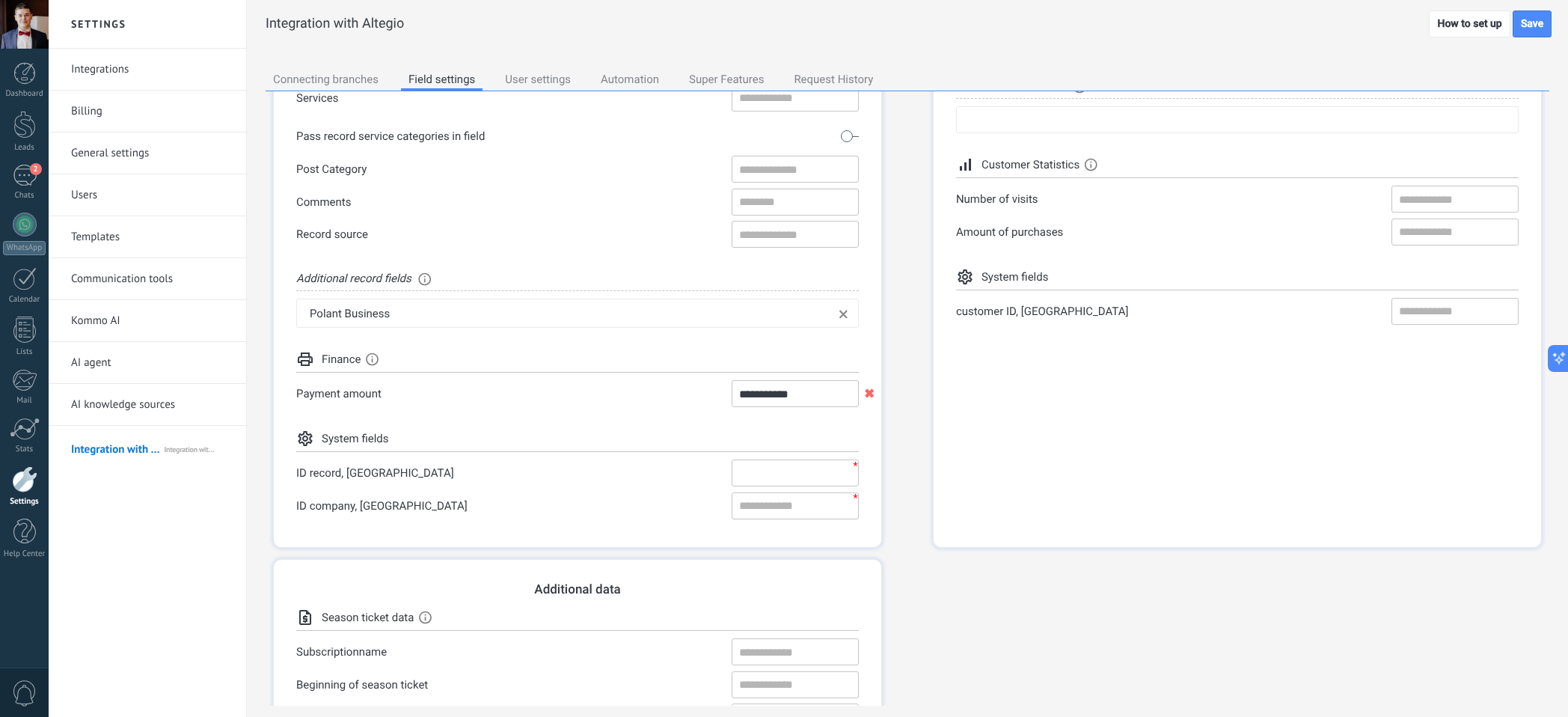
click at [798, 478] on input "ID record, [GEOGRAPHIC_DATA] * ✖" at bounding box center [795, 472] width 127 height 26
click at [781, 475] on input "ID record, [GEOGRAPHIC_DATA] * ✖" at bounding box center [795, 472] width 127 height 26
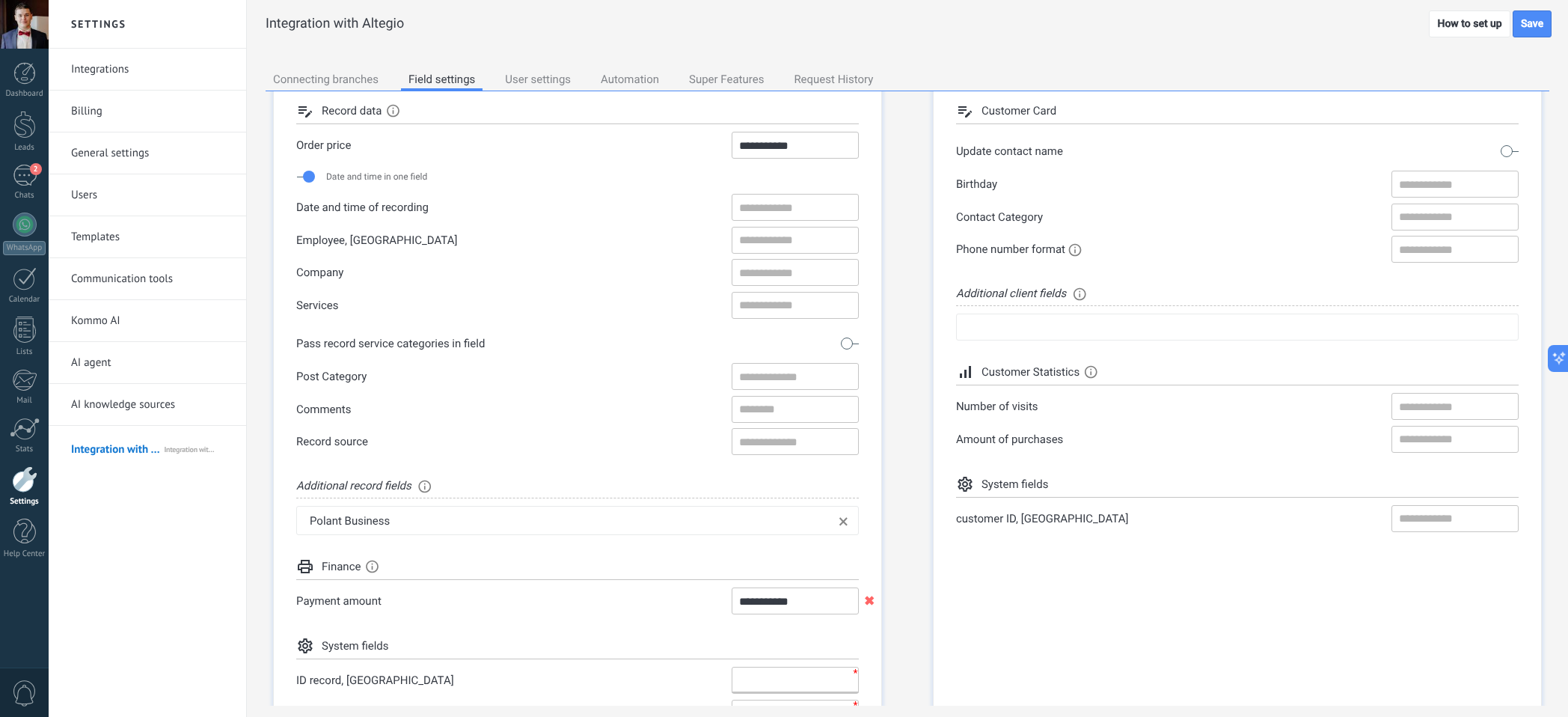
scroll to position [0, 0]
